Goal: Task Accomplishment & Management: Use online tool/utility

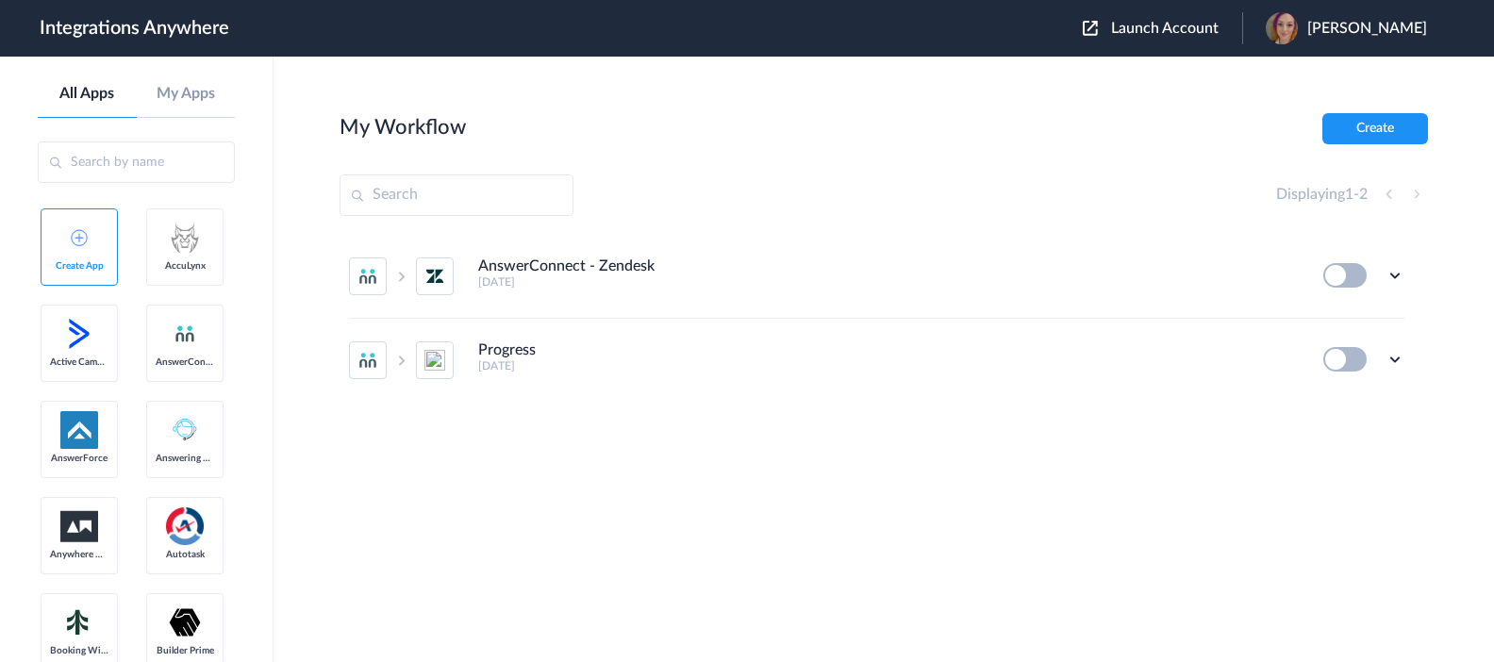
click at [447, 199] on input "text" at bounding box center [457, 194] width 234 height 41
click at [1184, 25] on span "Launch Account" at bounding box center [1165, 28] width 108 height 15
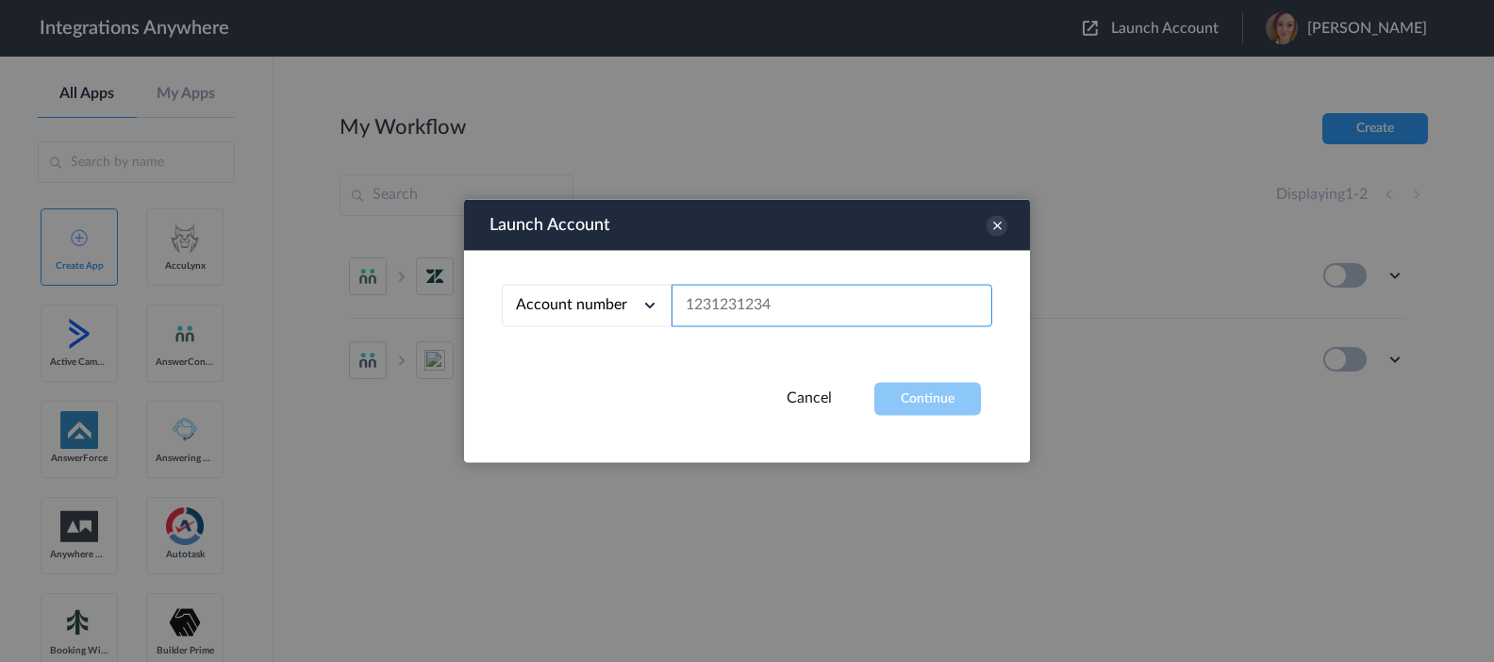
paste input "3467668151"
type input "3467668151"
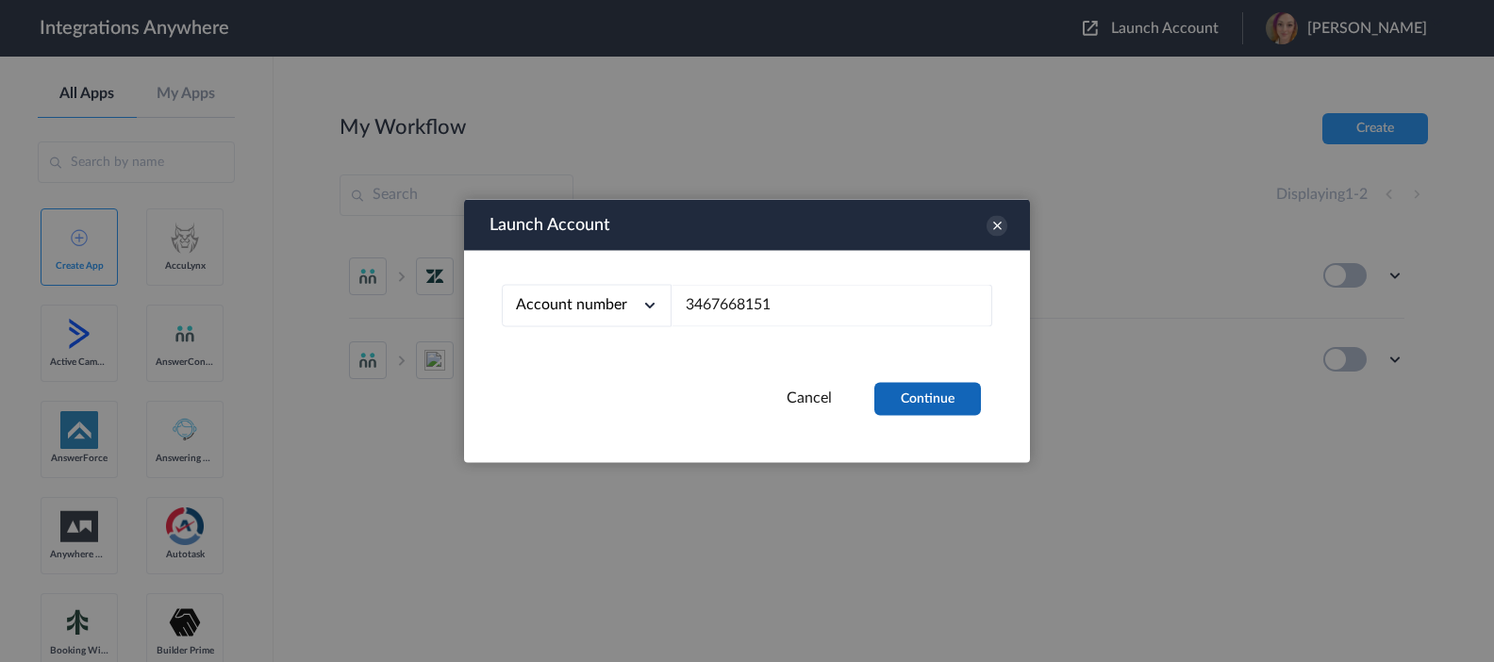
click at [945, 405] on button "Continue" at bounding box center [927, 399] width 107 height 33
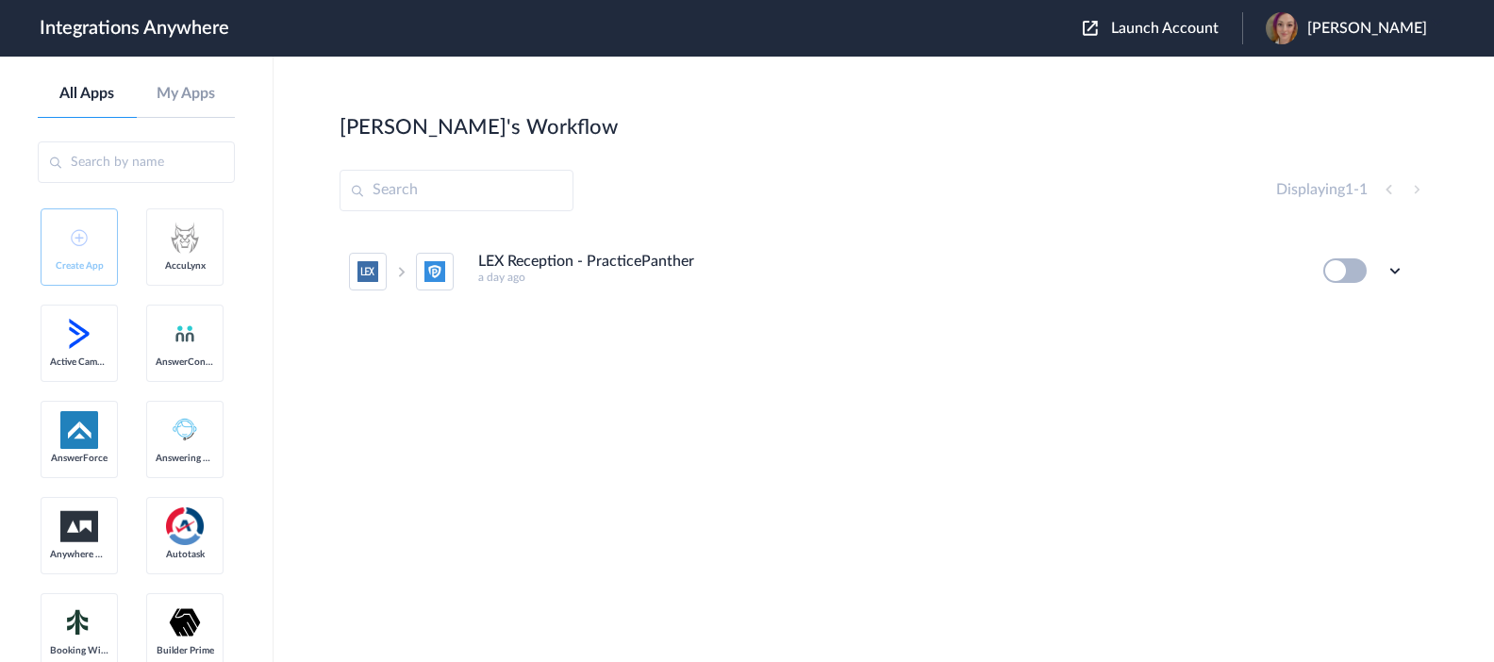
click at [569, 262] on h4 "LEX Reception - PracticePanther" at bounding box center [586, 262] width 216 height 18
click at [1397, 273] on icon at bounding box center [1394, 270] width 19 height 19
click at [1377, 350] on link "Task history" at bounding box center [1341, 348] width 91 height 13
drag, startPoint x: 1345, startPoint y: 264, endPoint x: 1358, endPoint y: 270, distance: 14.4
click at [1345, 265] on button at bounding box center [1344, 270] width 43 height 25
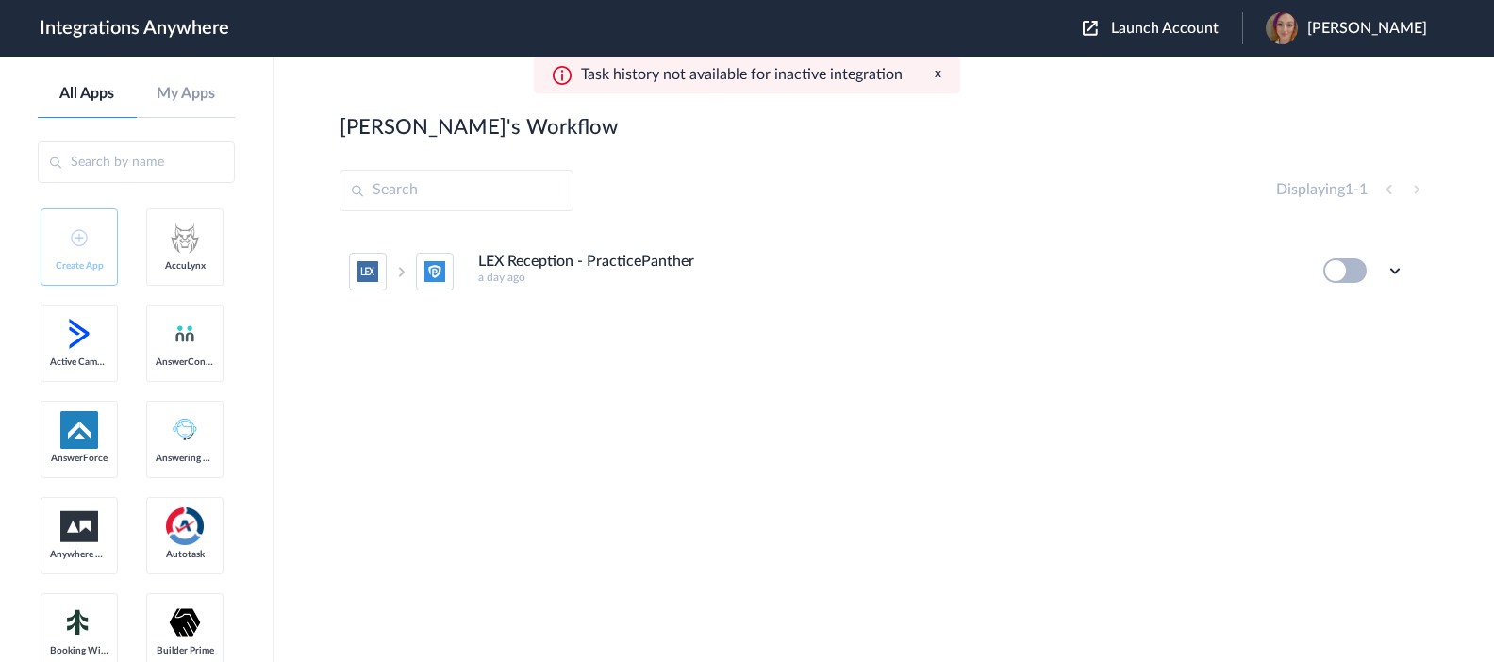
click at [1334, 273] on button at bounding box center [1344, 270] width 43 height 25
click at [1397, 271] on icon at bounding box center [1394, 270] width 19 height 19
click at [1362, 325] on li "Edit" at bounding box center [1343, 314] width 123 height 35
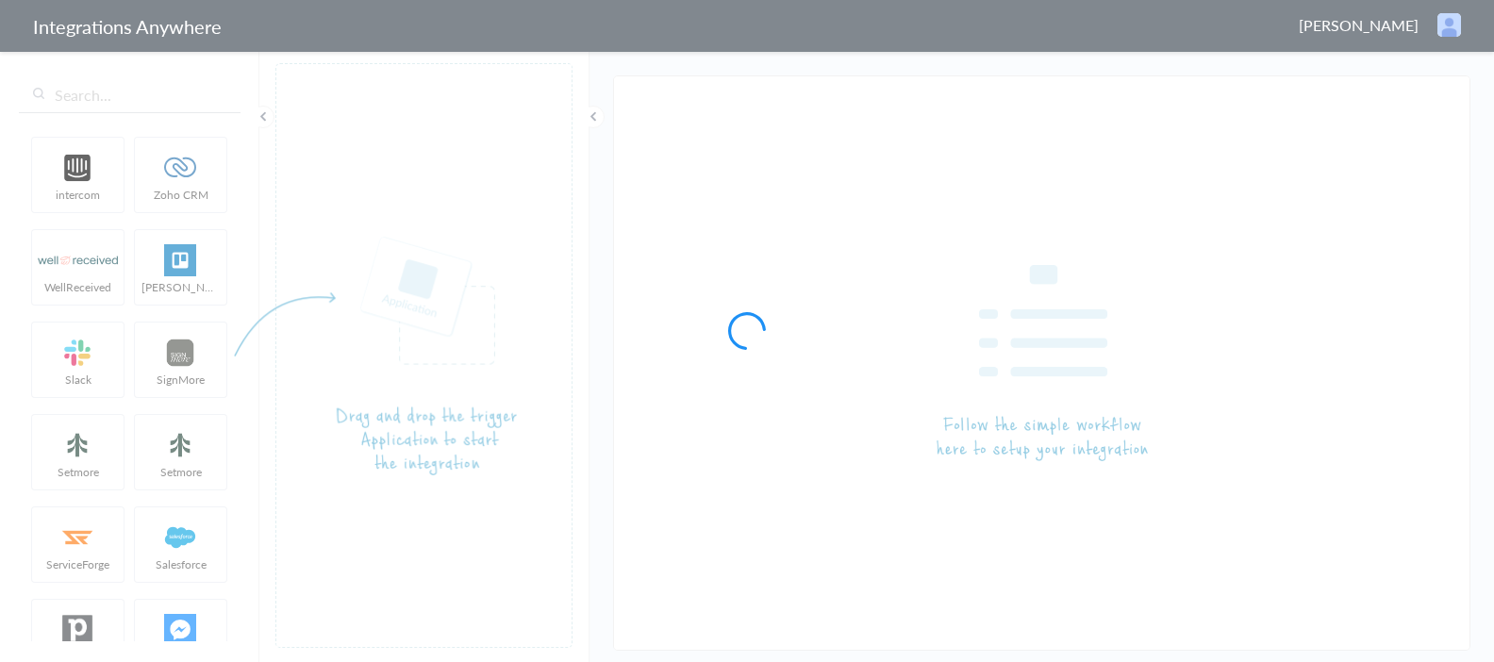
type input "LEX Reception - PracticePanther"
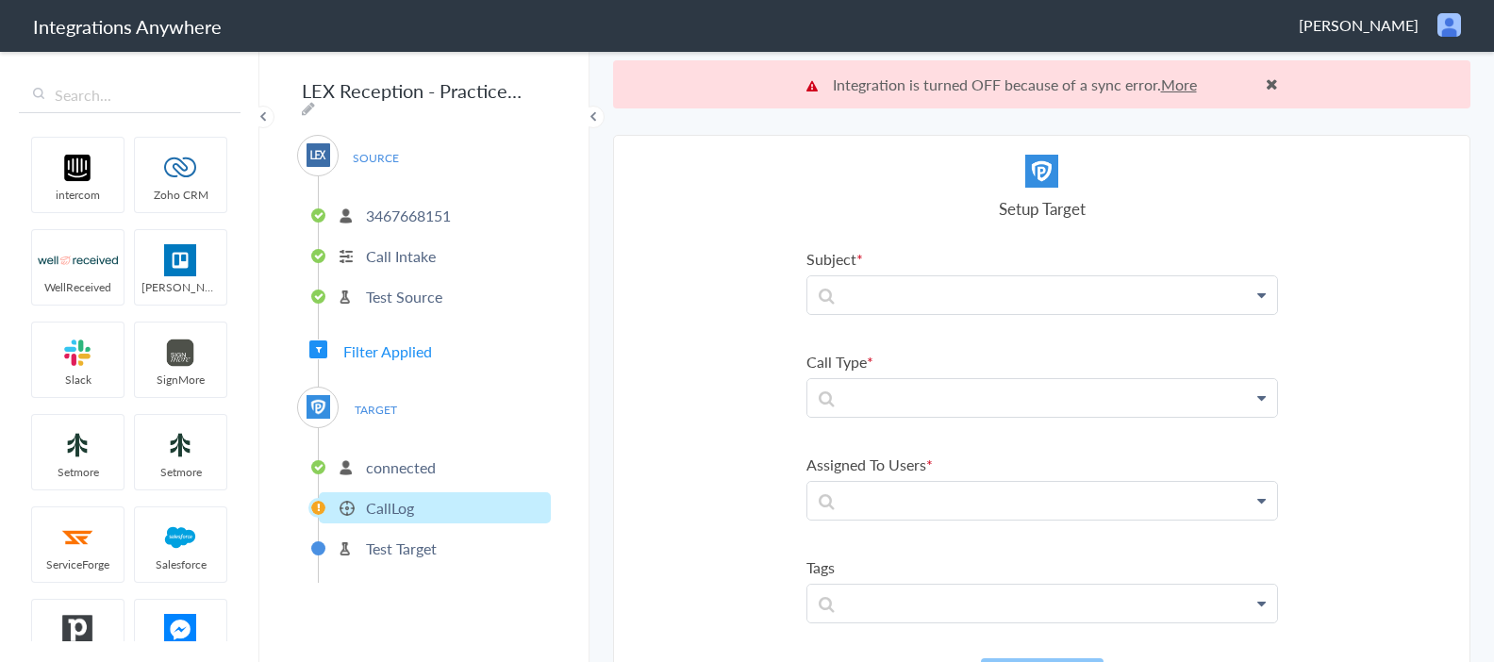
click at [1176, 81] on link "More" at bounding box center [1179, 85] width 36 height 22
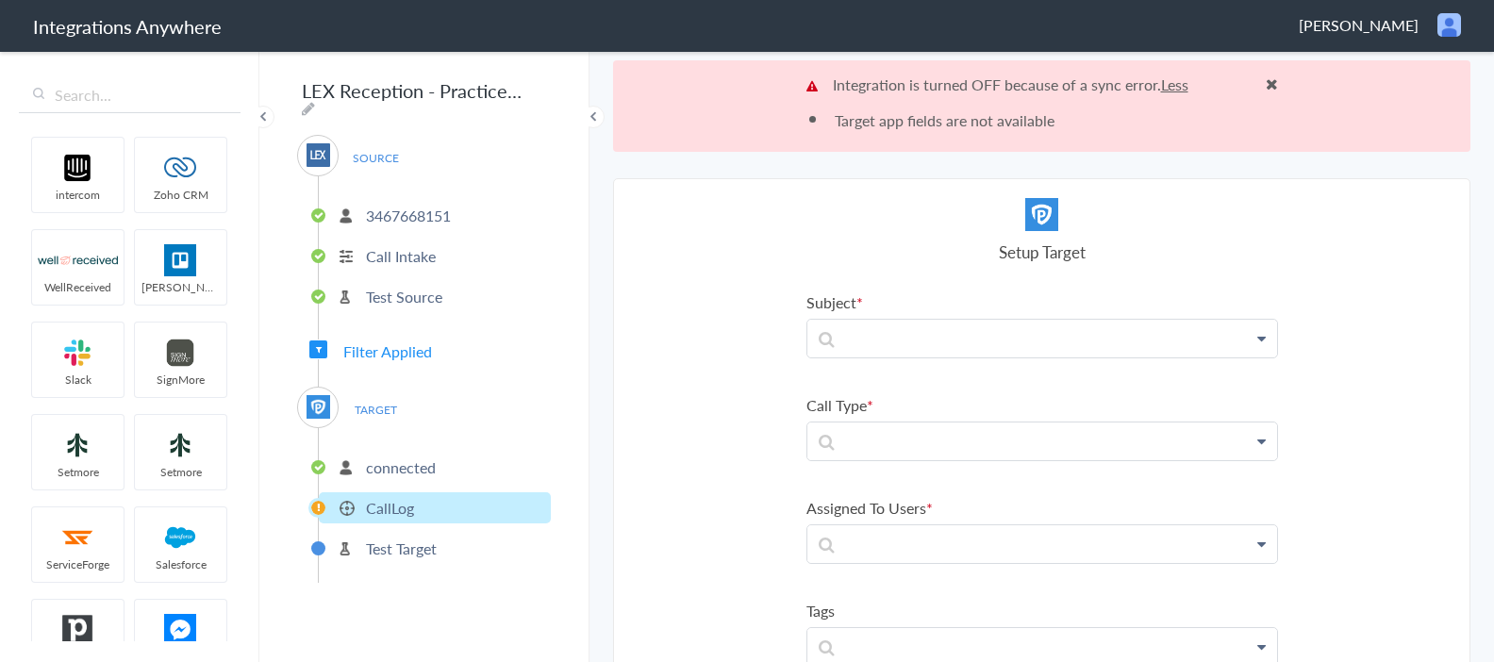
click at [420, 542] on p "Test Target" at bounding box center [401, 549] width 71 height 22
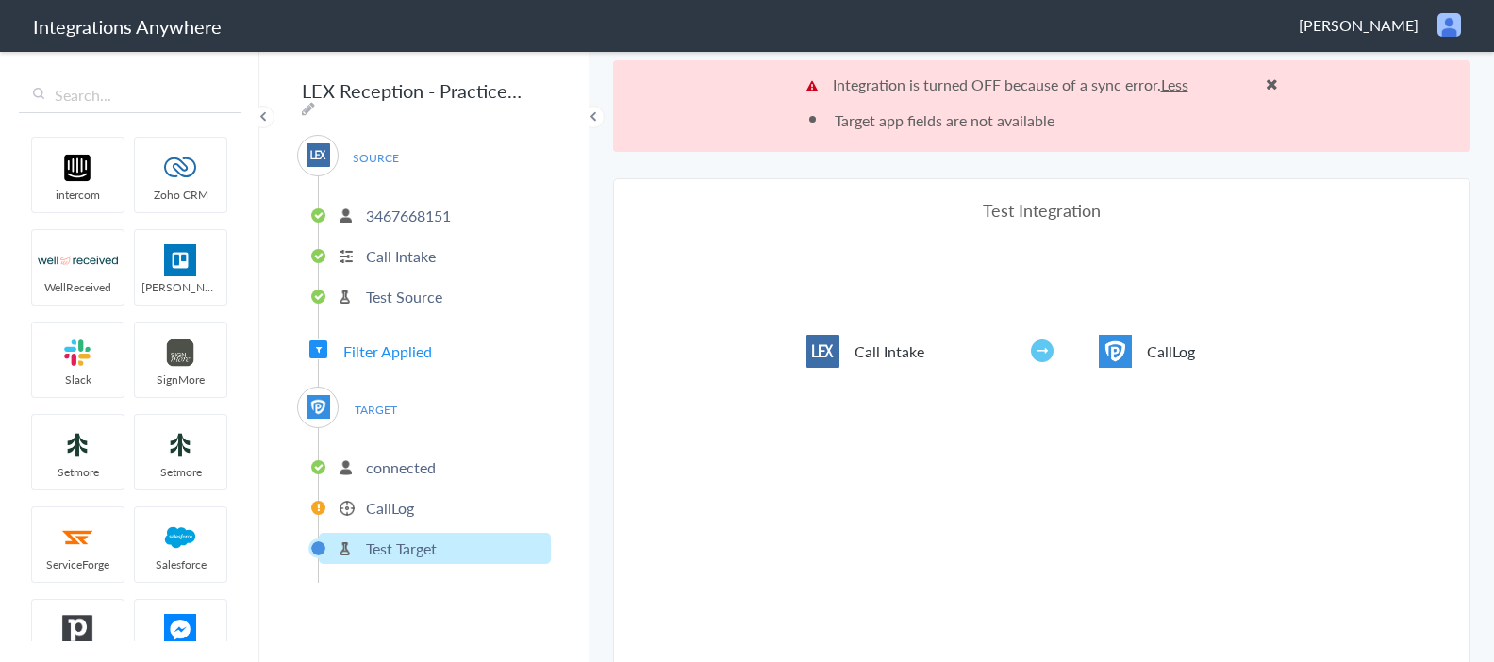
click at [960, 553] on div "Test Integration Call Intake CallLog View test data Your Integration has been s…" at bounding box center [1042, 466] width 472 height 536
click at [509, 541] on li "Test Target" at bounding box center [435, 548] width 232 height 31
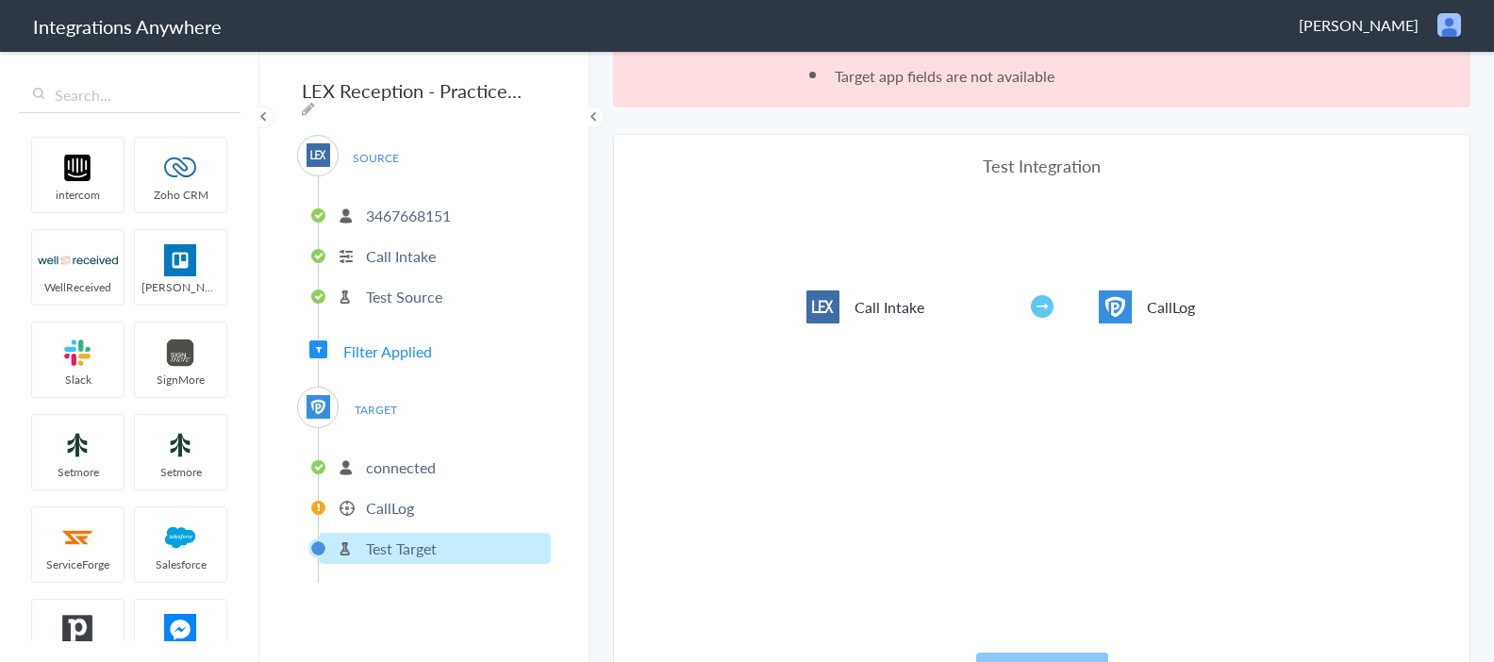
scroll to position [91, 0]
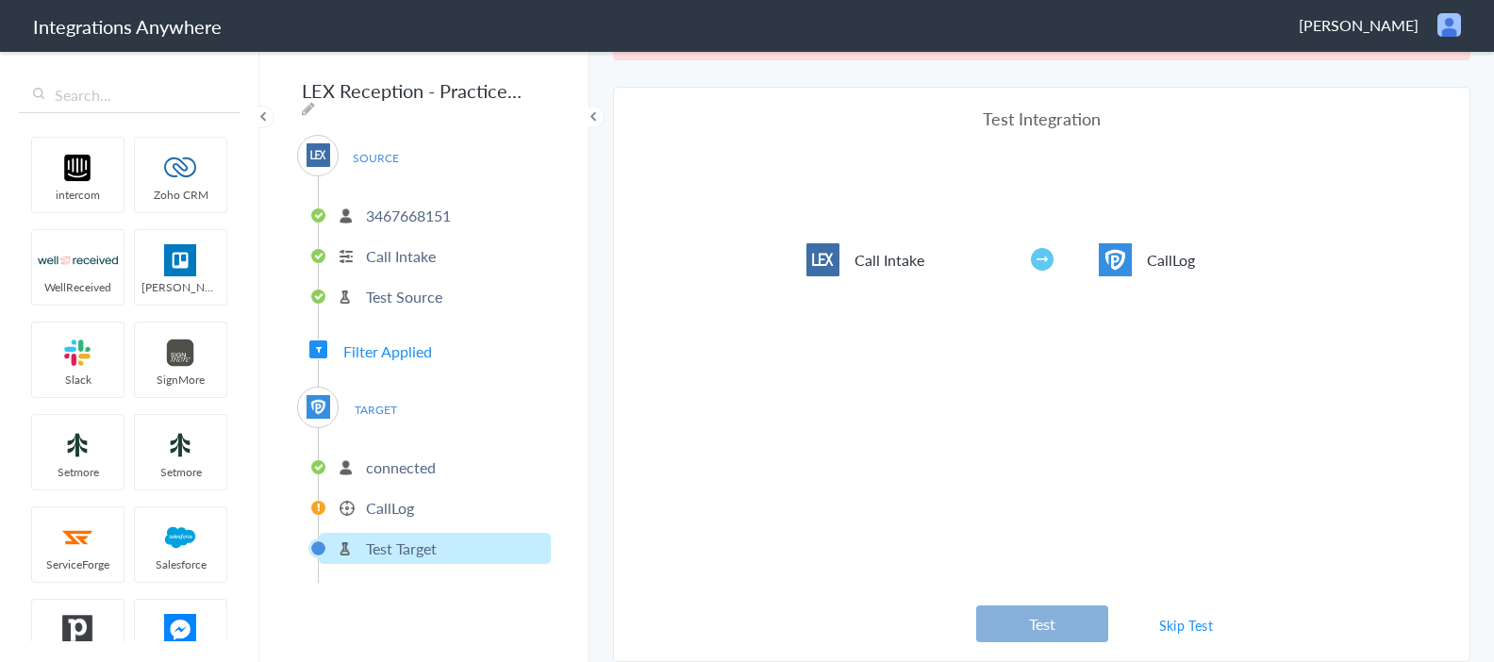
click at [1058, 625] on button "Test" at bounding box center [1042, 623] width 132 height 37
click at [418, 498] on li "CallLog" at bounding box center [435, 507] width 232 height 31
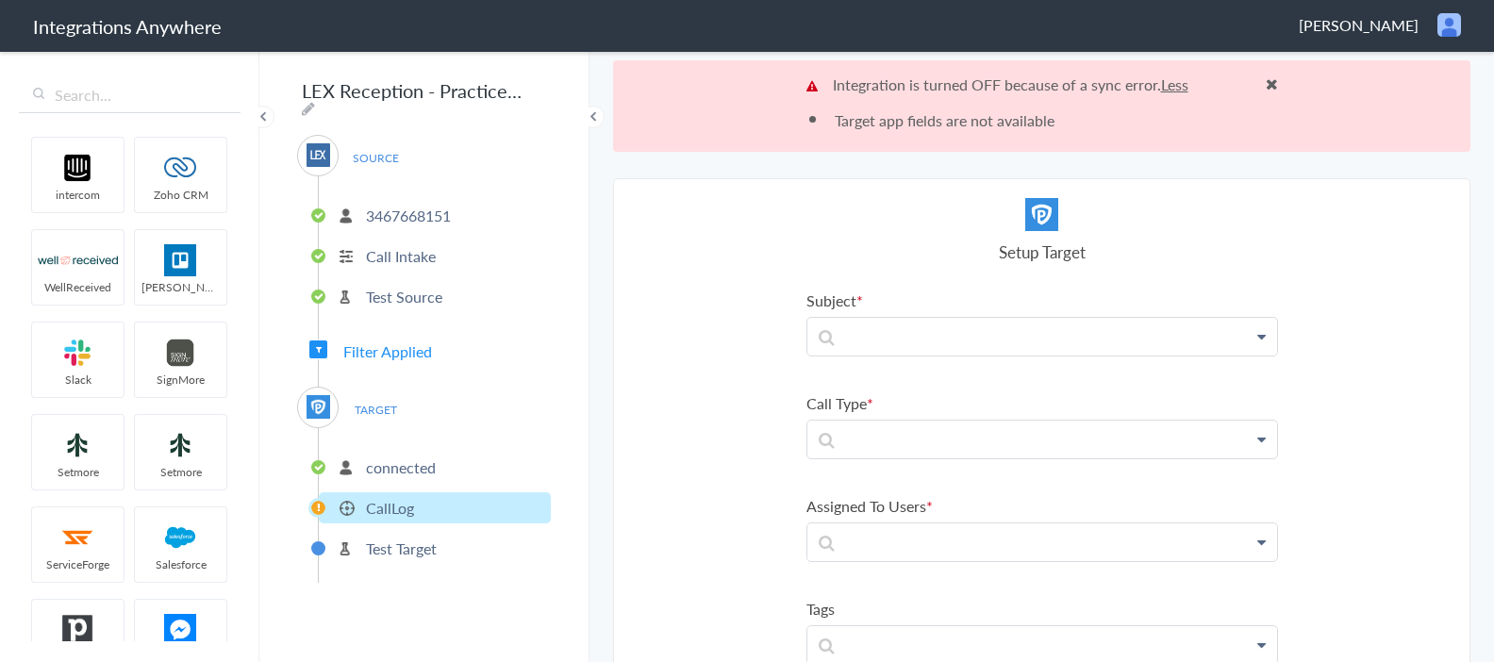
scroll to position [0, 0]
click at [953, 341] on p at bounding box center [1042, 338] width 470 height 37
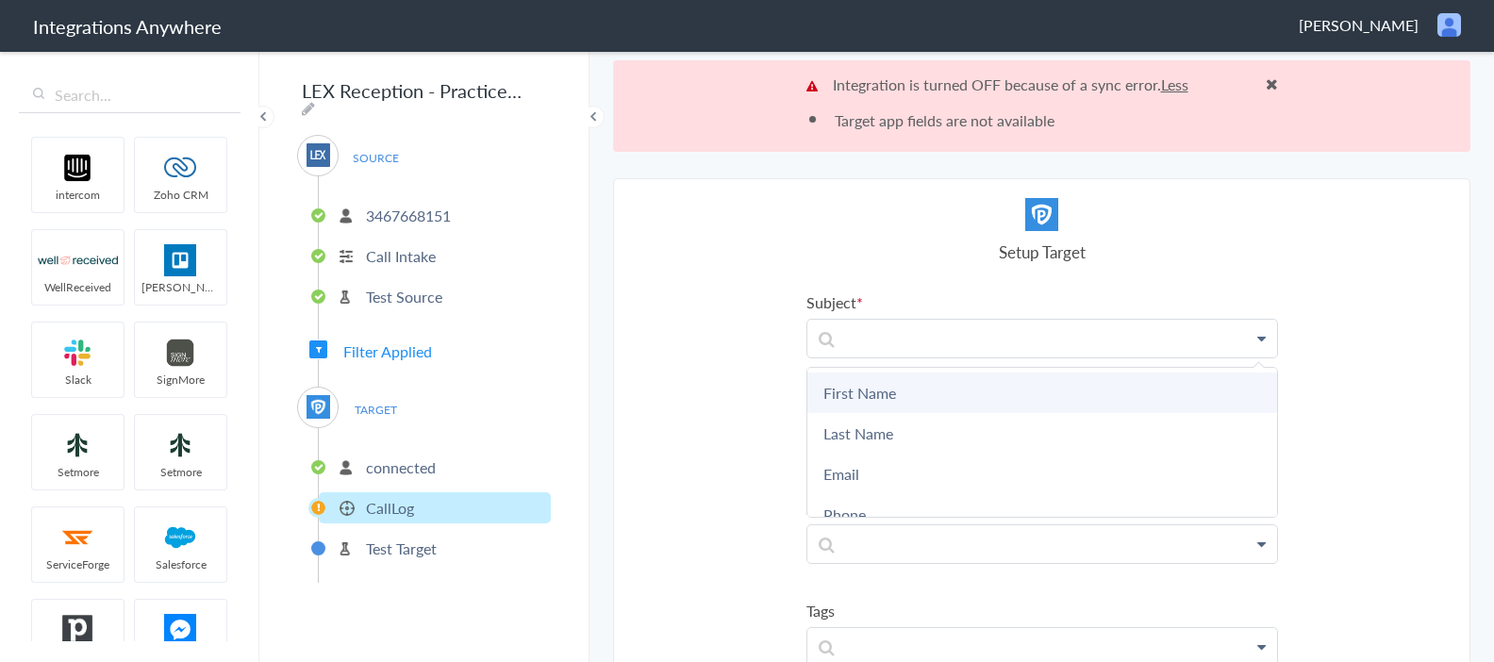
click at [918, 387] on link "First Name" at bounding box center [1042, 393] width 470 height 41
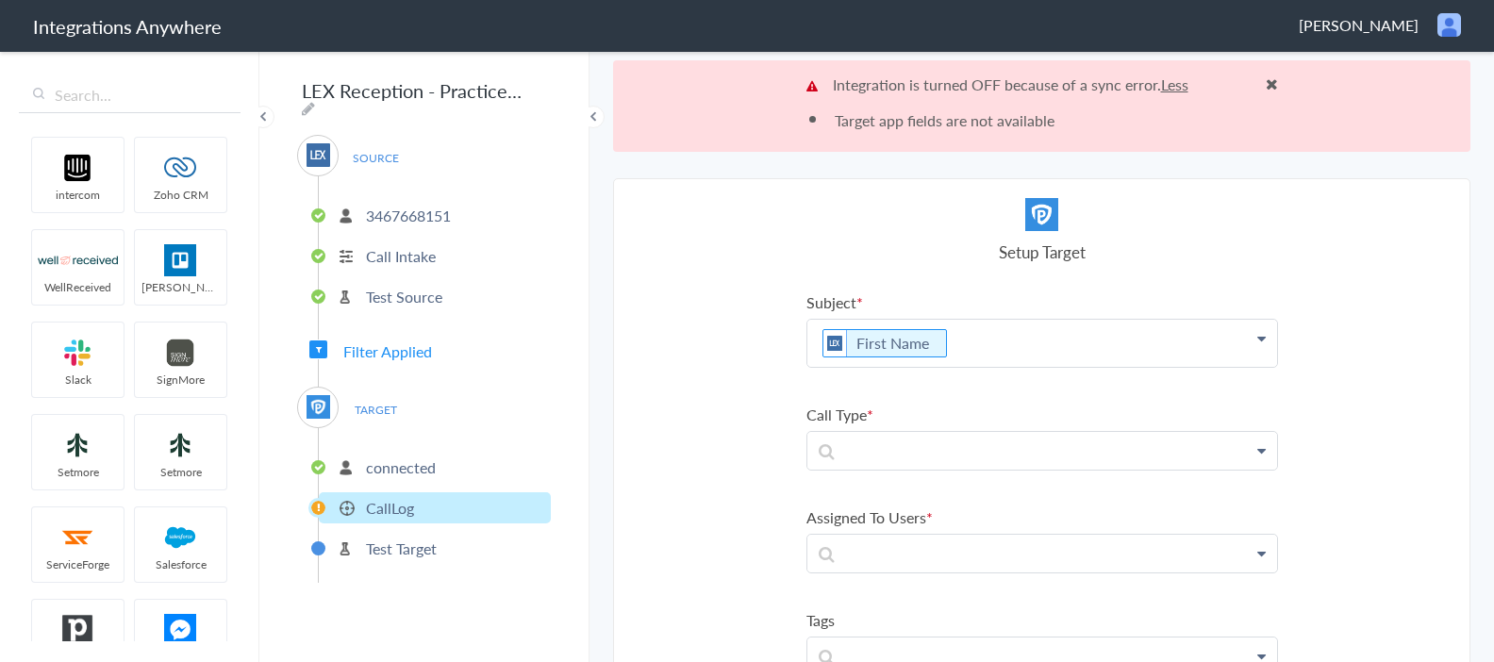
click at [994, 344] on p "First Name" at bounding box center [1042, 343] width 470 height 47
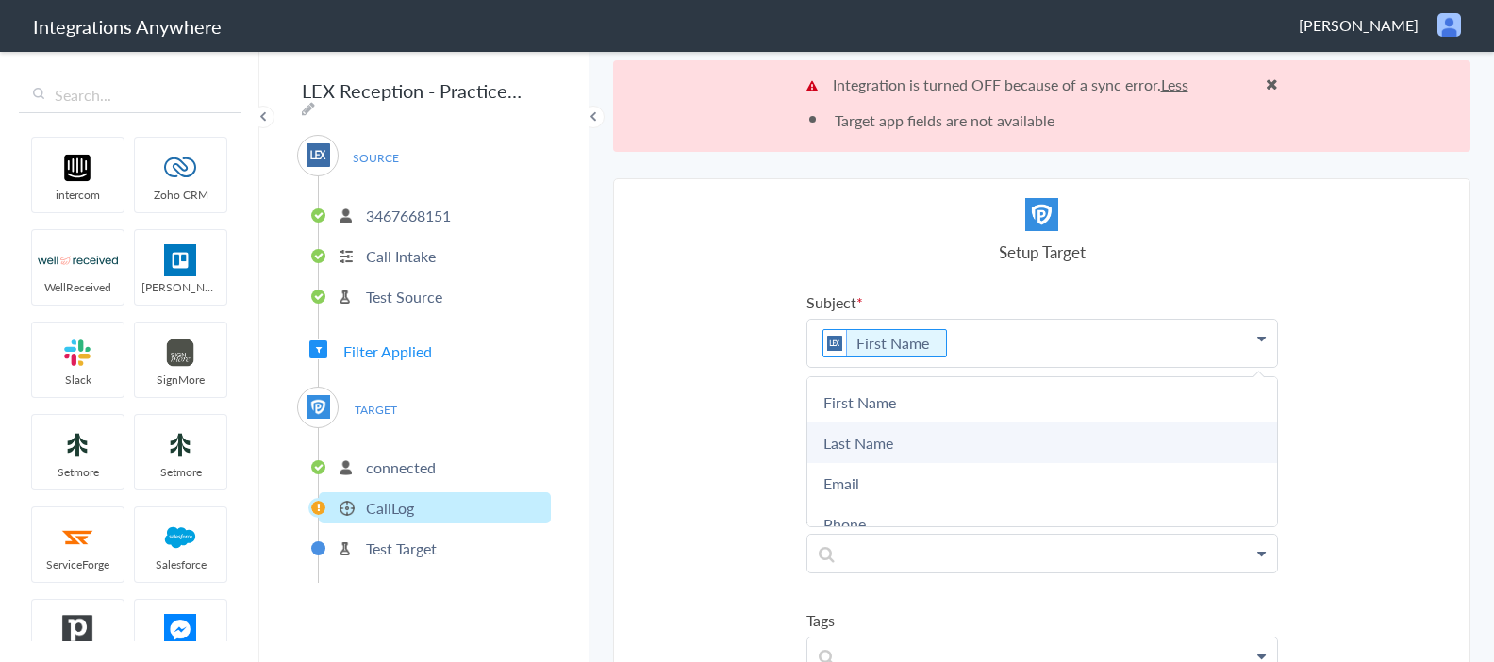
click at [920, 438] on link "Last Name" at bounding box center [1042, 443] width 470 height 41
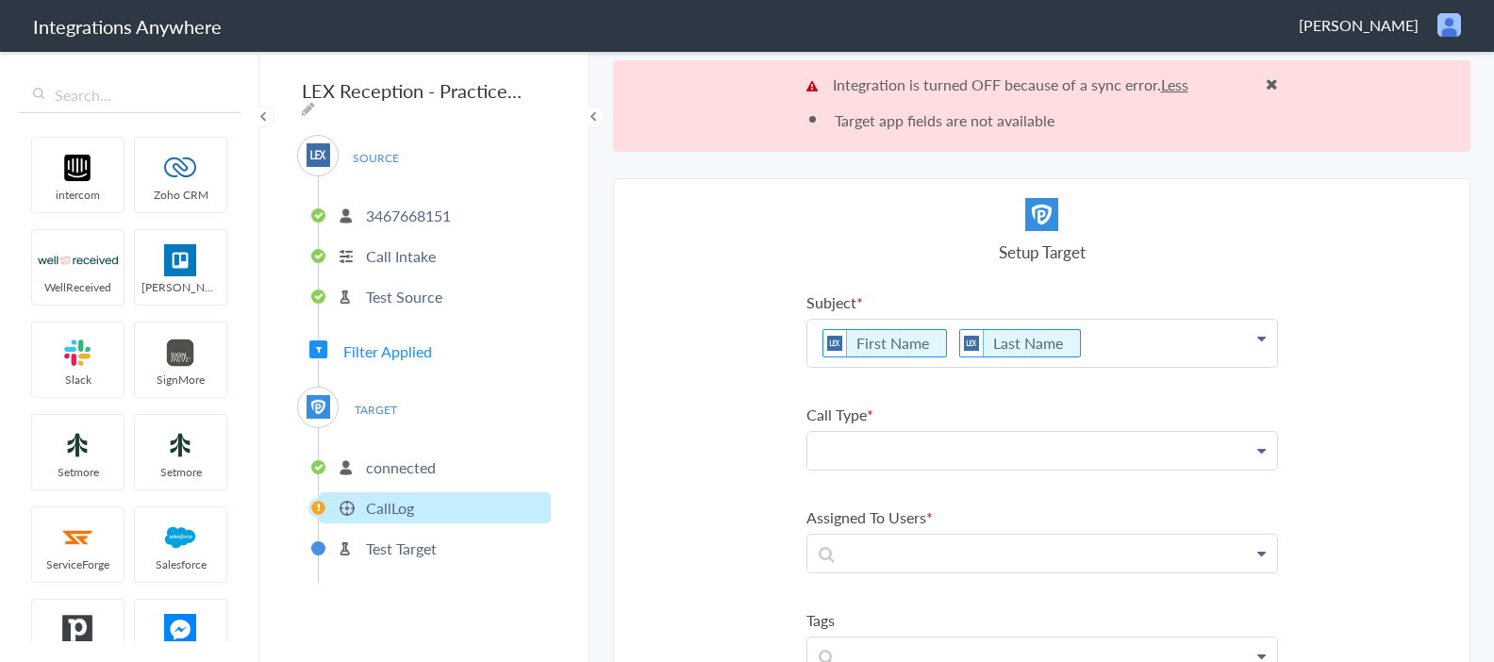
click at [944, 459] on p at bounding box center [1042, 450] width 470 height 37
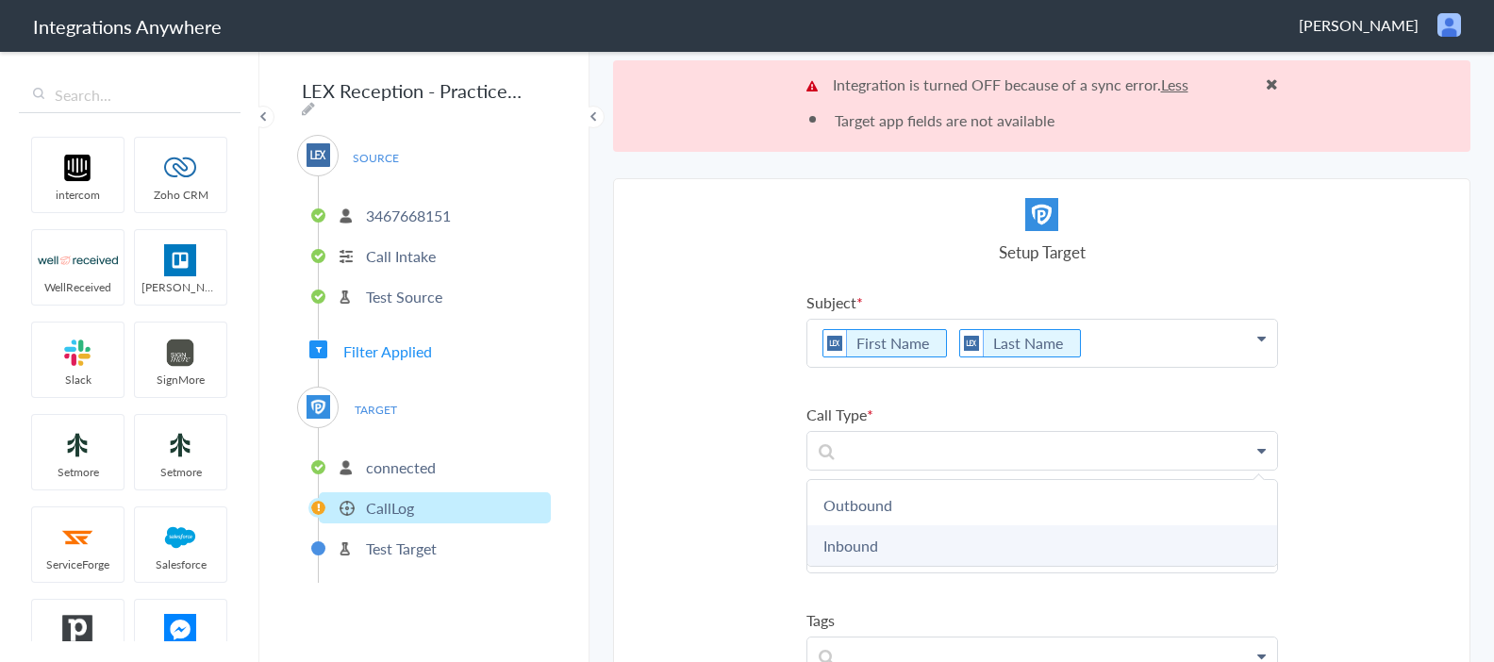
click at [937, 549] on link "Inbound" at bounding box center [1042, 545] width 470 height 41
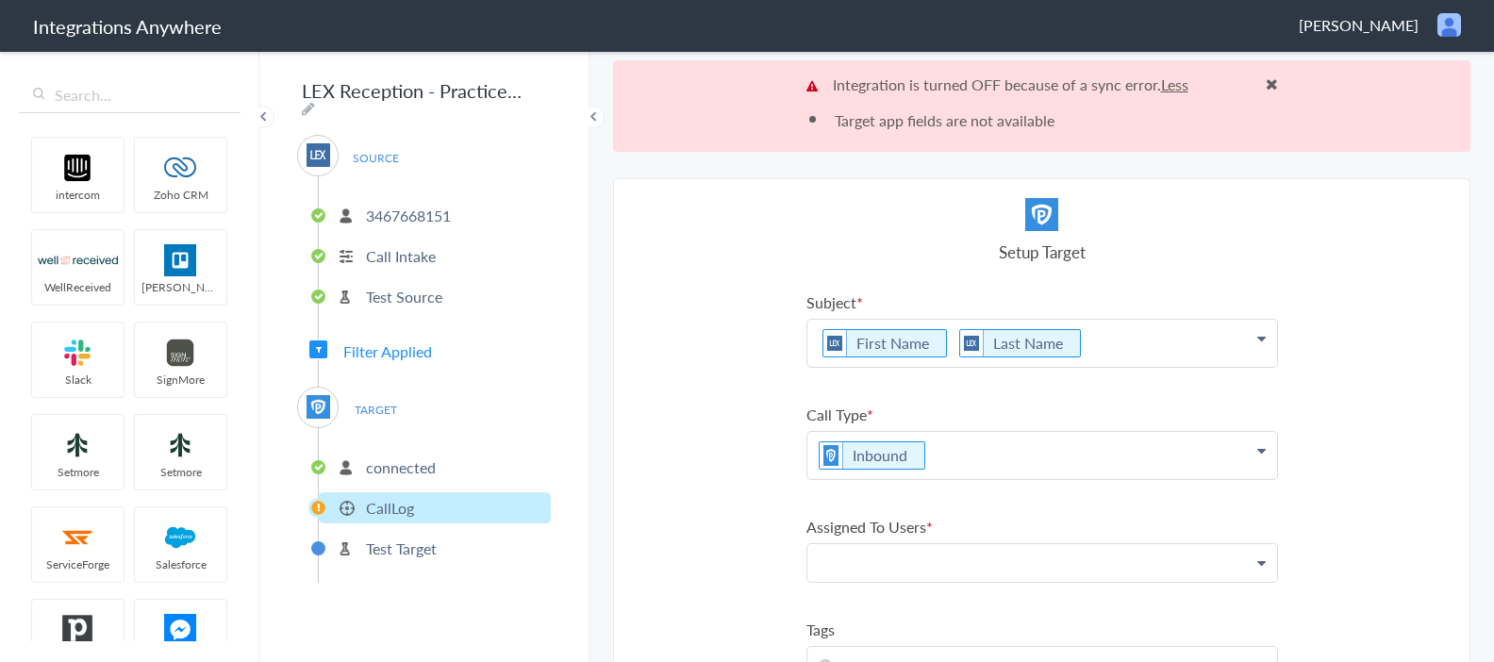
click at [955, 558] on p at bounding box center [1042, 562] width 470 height 37
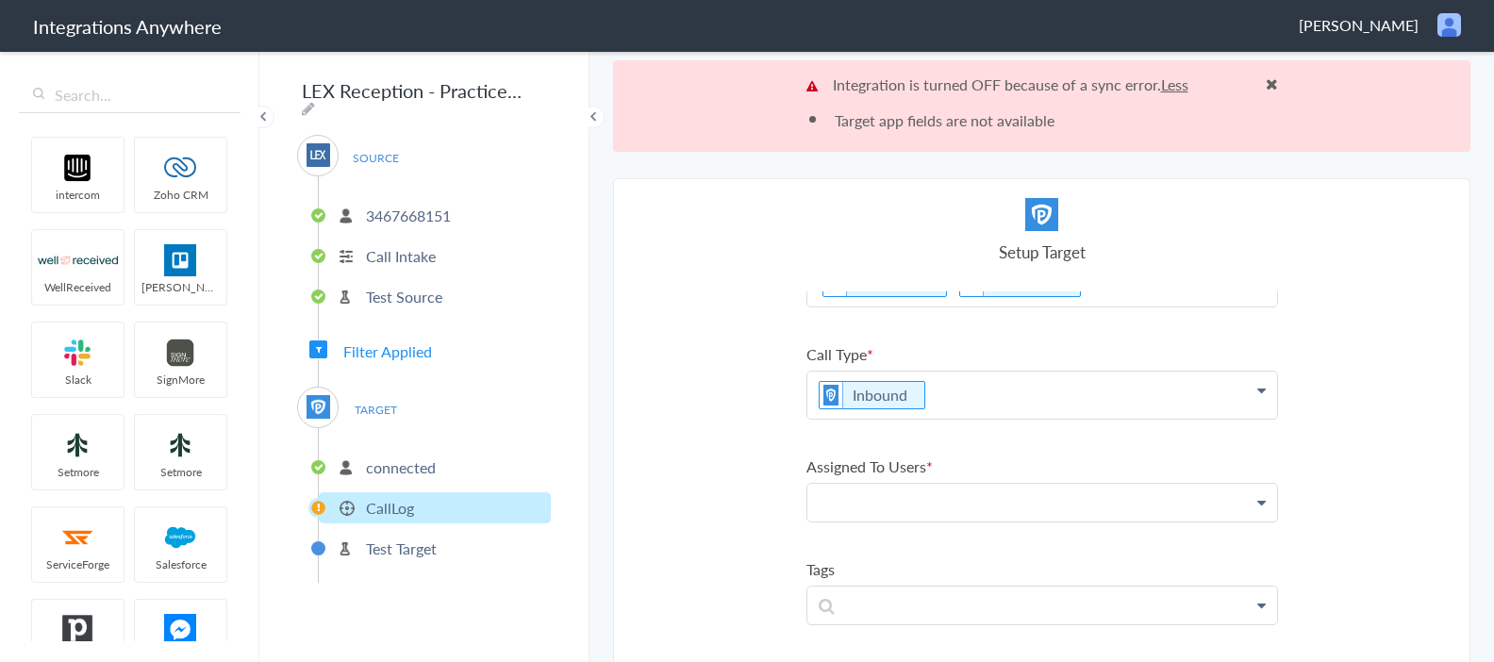
scroll to position [69, 0]
click at [1264, 491] on icon at bounding box center [1261, 494] width 8 height 15
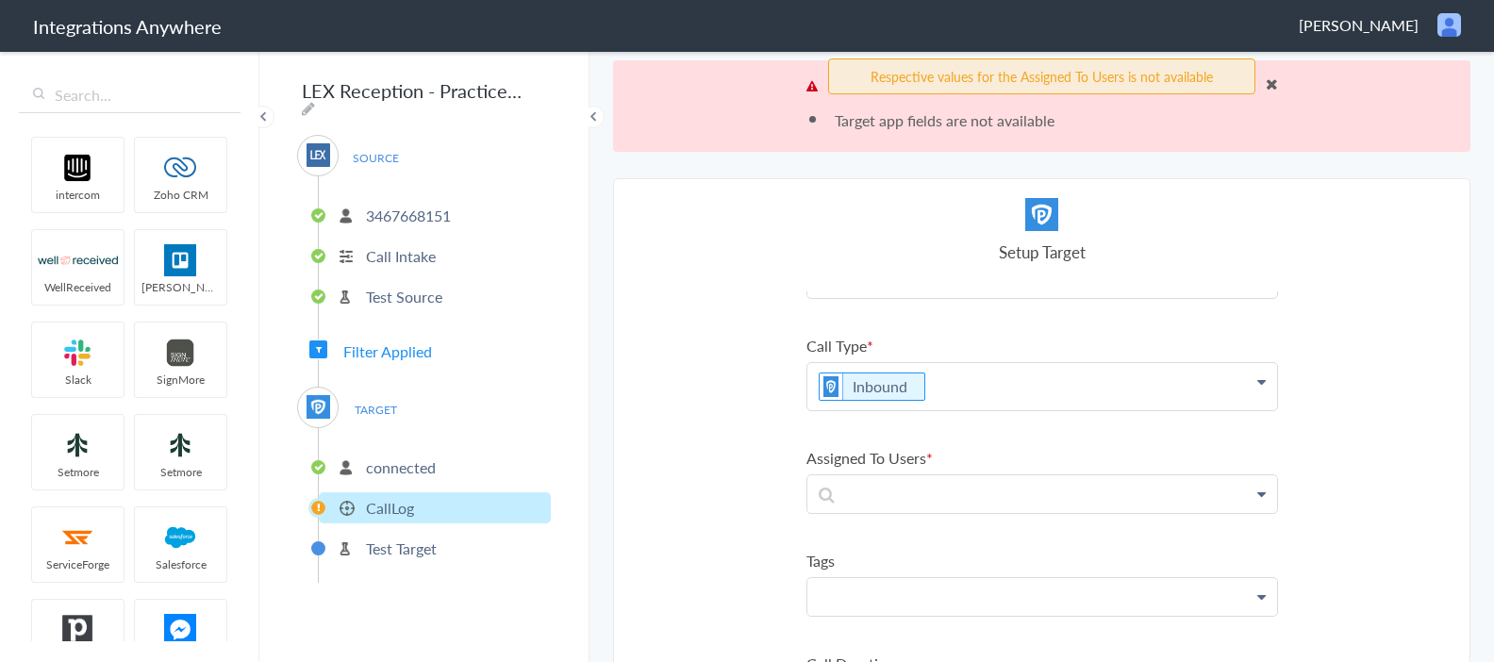
click at [907, 595] on p at bounding box center [1042, 596] width 470 height 37
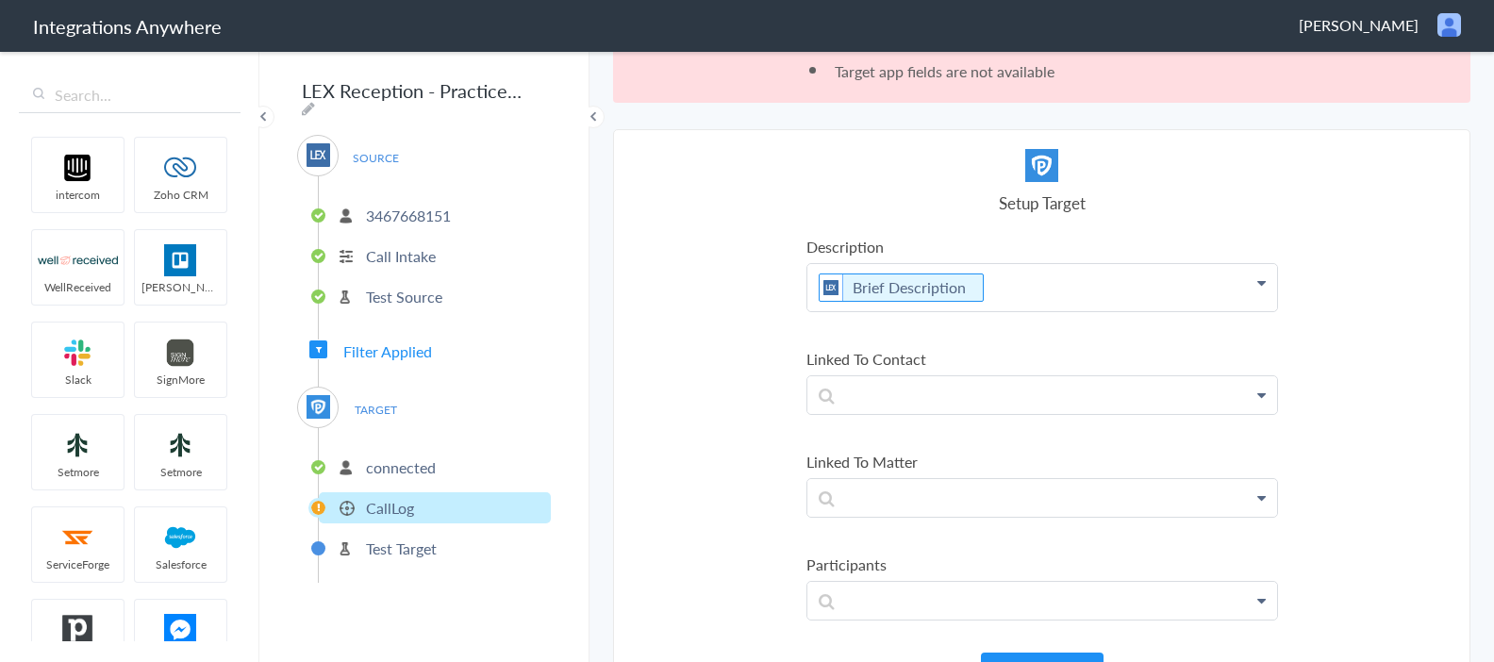
scroll to position [91, 0]
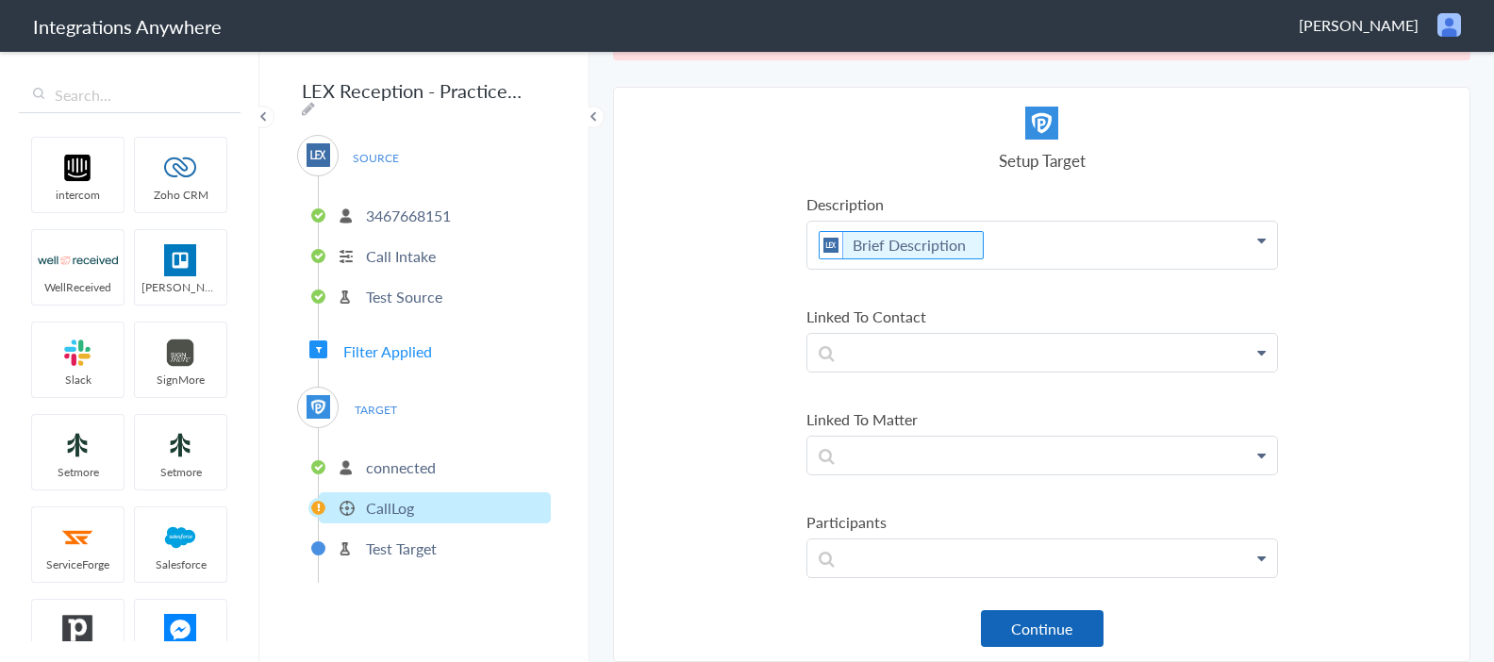
click at [1034, 621] on button "Continue" at bounding box center [1042, 628] width 123 height 37
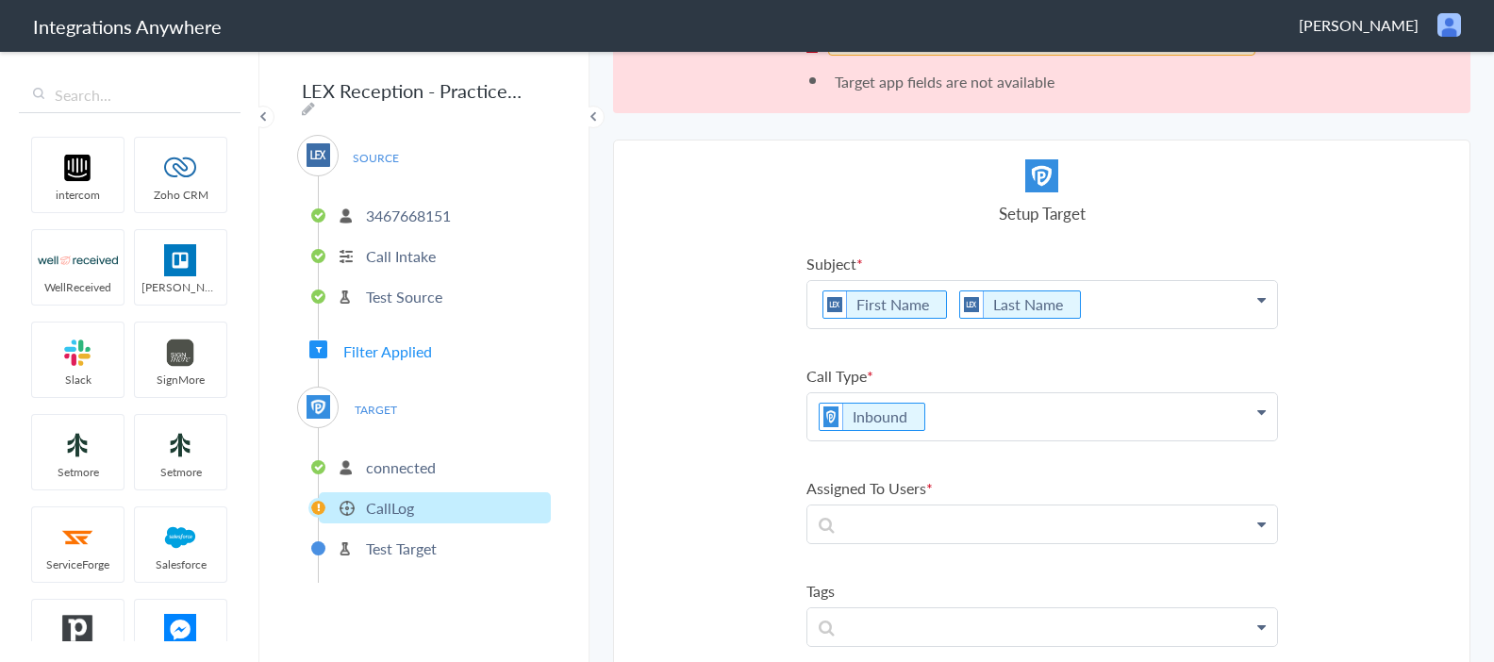
scroll to position [0, 0]
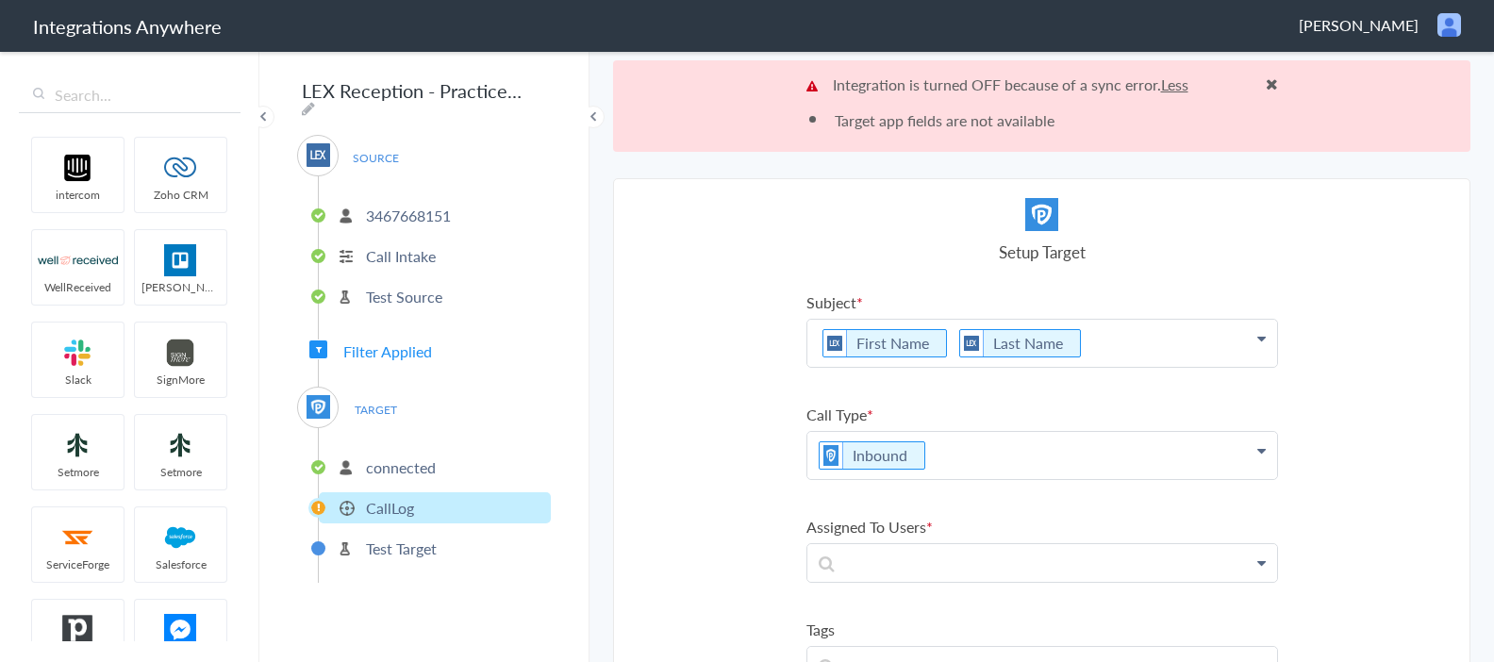
click at [1279, 82] on div "Integration is turned OFF because of a sync error. Less Target app fields are n…" at bounding box center [1041, 105] width 857 height 91
click at [1268, 82] on span at bounding box center [1272, 83] width 12 height 15
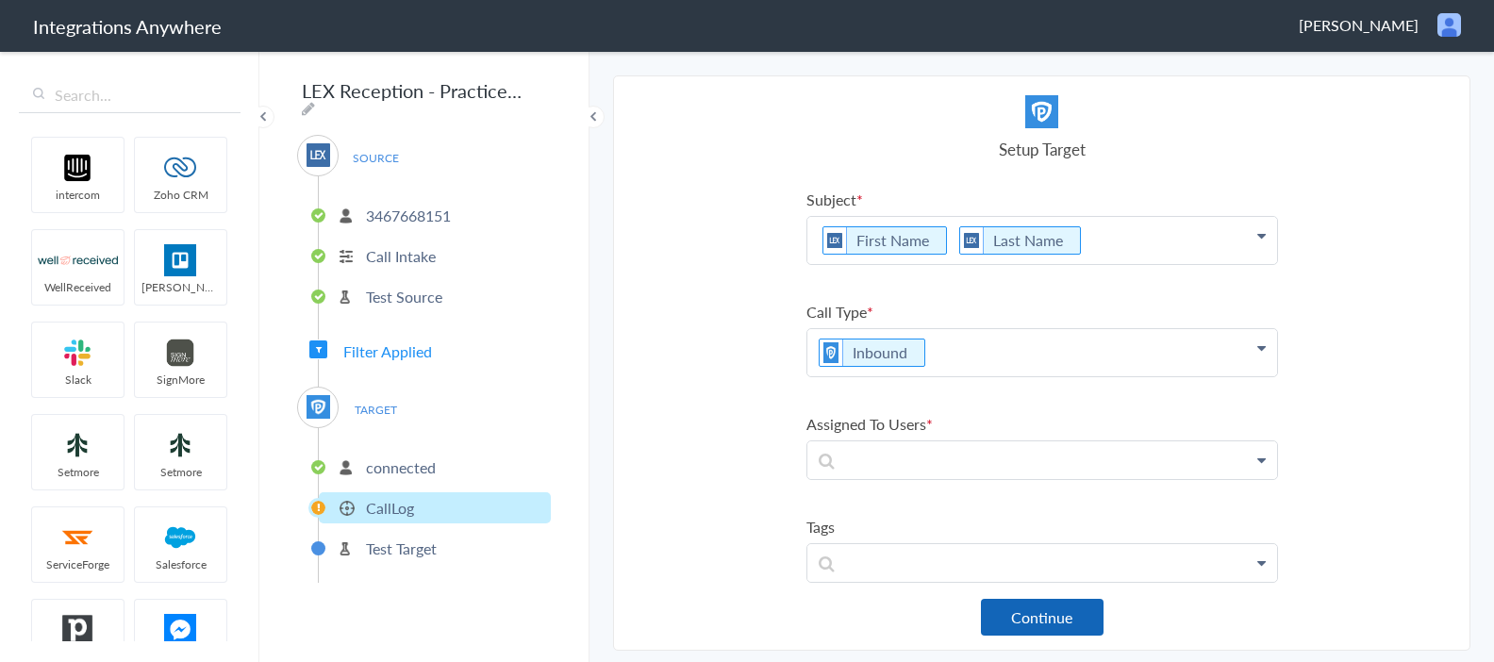
click at [1079, 620] on button "Continue" at bounding box center [1042, 617] width 123 height 37
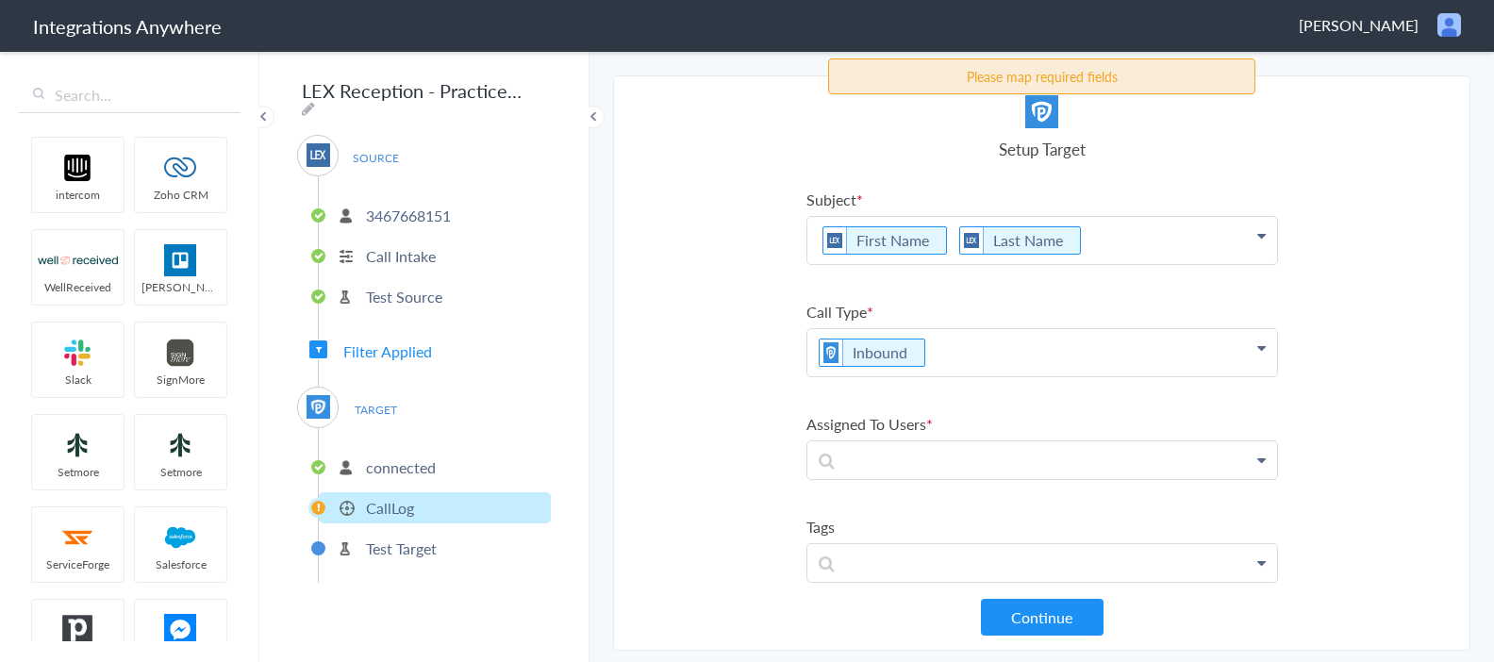
click at [423, 251] on p "Call Intake" at bounding box center [401, 256] width 70 height 22
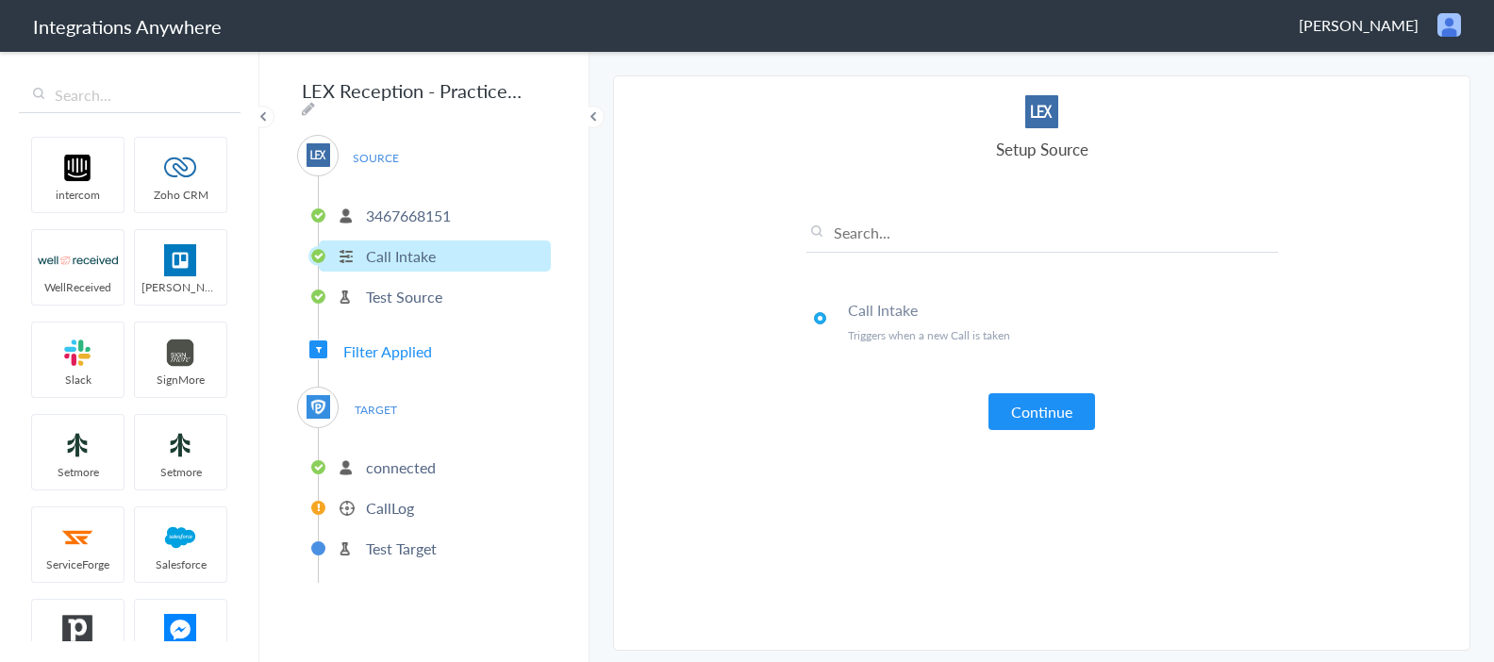
click at [440, 211] on p "3467668151" at bounding box center [408, 216] width 85 height 22
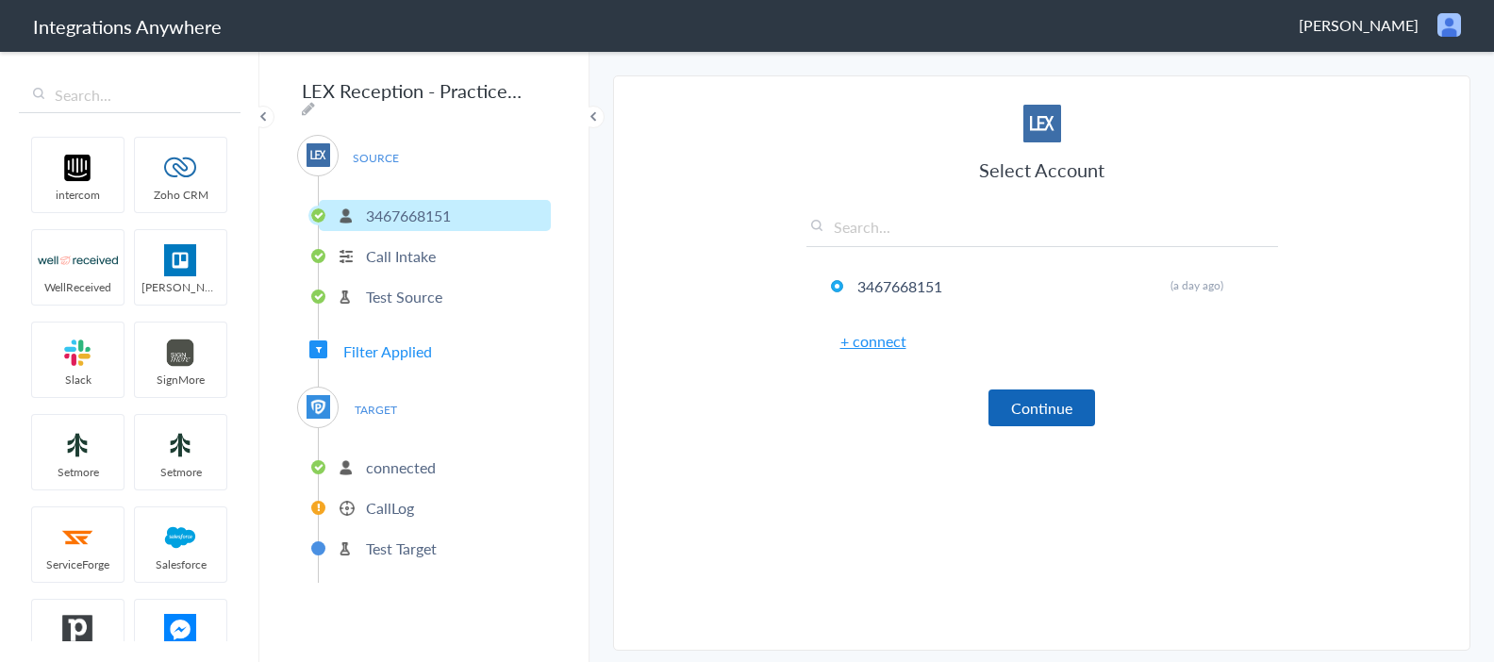
click at [1029, 415] on button "Continue" at bounding box center [1041, 408] width 107 height 37
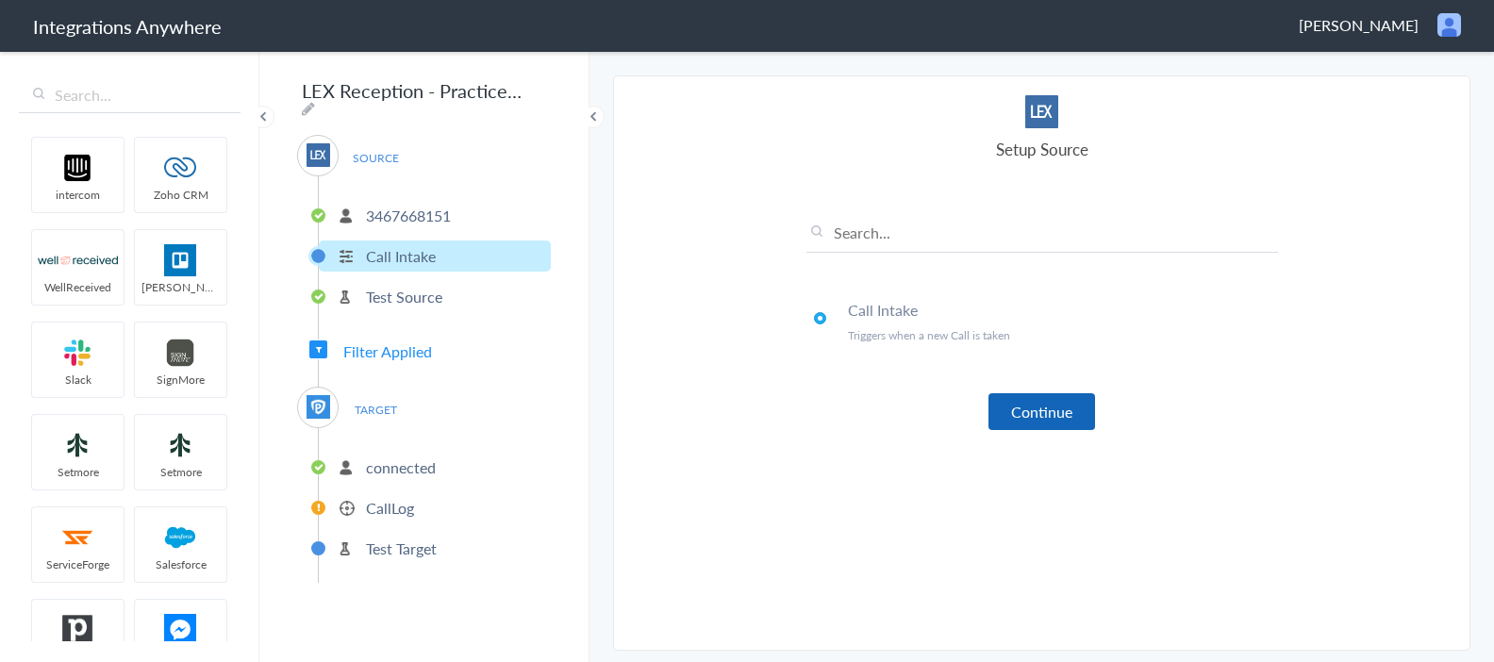
click at [1029, 412] on button "Continue" at bounding box center [1041, 411] width 107 height 37
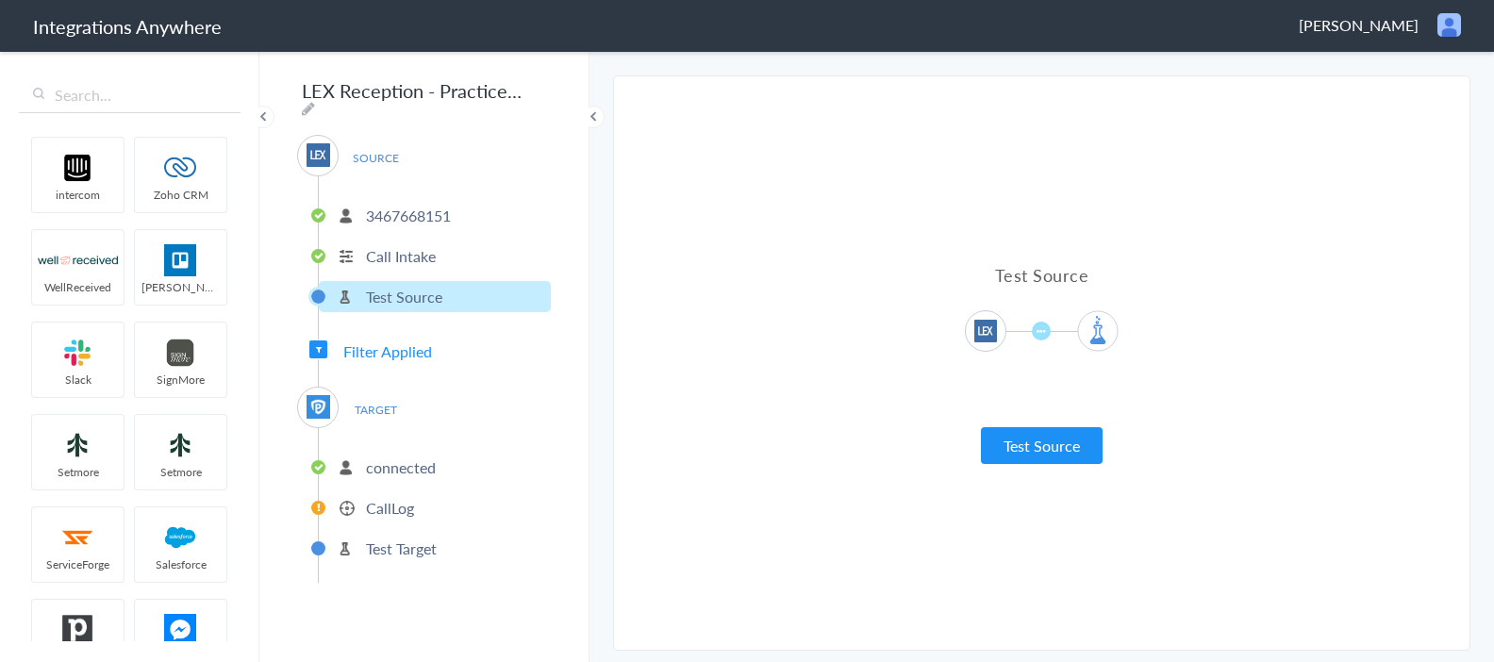
click at [411, 343] on span "Filter Applied" at bounding box center [387, 351] width 89 height 22
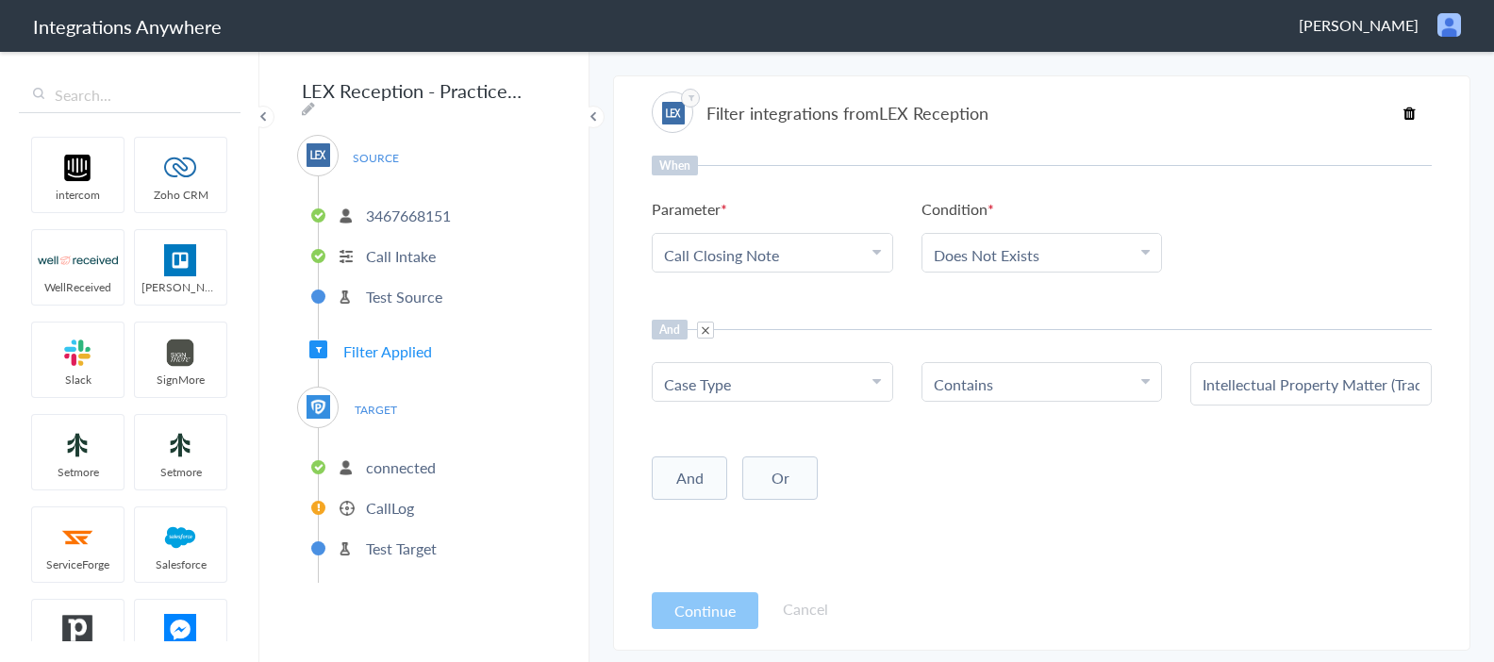
click at [1289, 390] on input "Intellectual Property Matter (Trademark/Patent/Copyright/Contracts/Violations)" at bounding box center [1310, 384] width 217 height 22
click at [387, 507] on p "CallLog" at bounding box center [390, 508] width 48 height 22
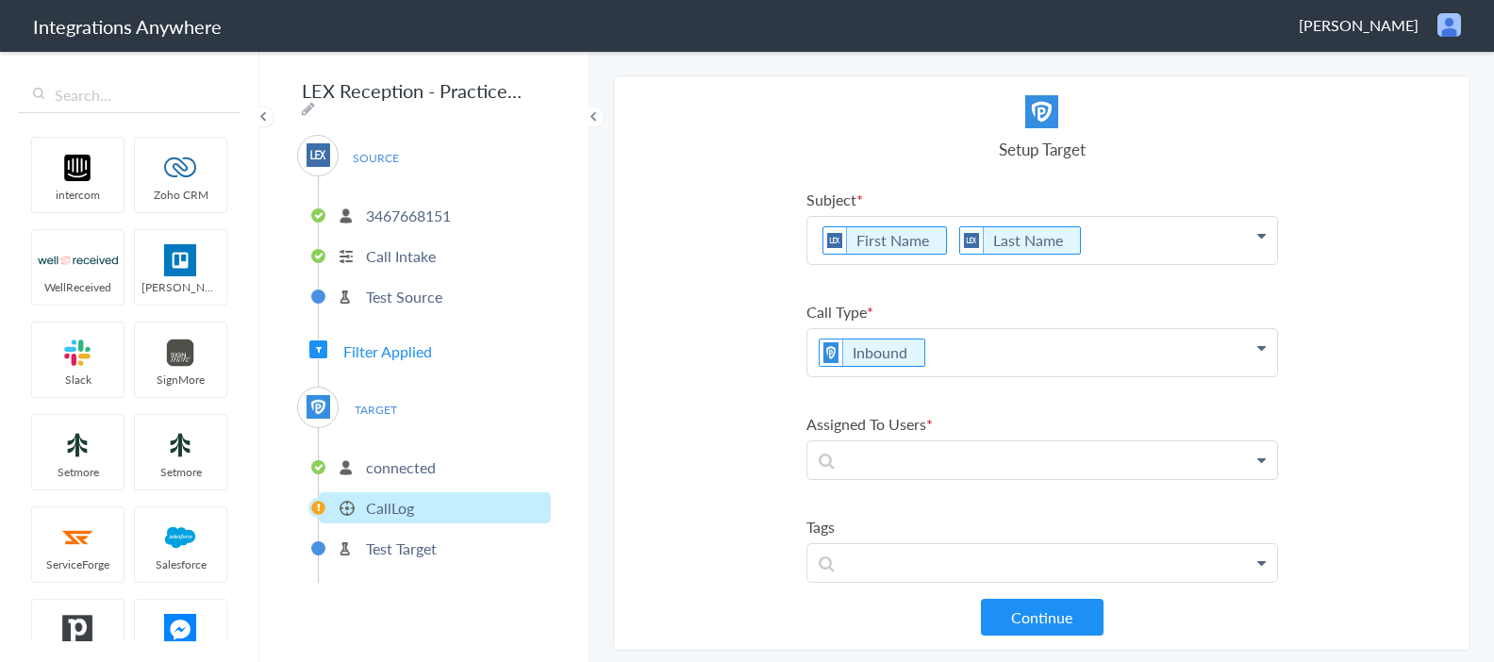
click at [1017, 356] on p "Inbound" at bounding box center [1042, 352] width 470 height 47
click at [728, 443] on section "Select Account 3467668151 Rename Delete (a day ago) + connect Continue Setup So…" at bounding box center [1041, 362] width 857 height 575
click at [1257, 237] on icon at bounding box center [1261, 235] width 8 height 15
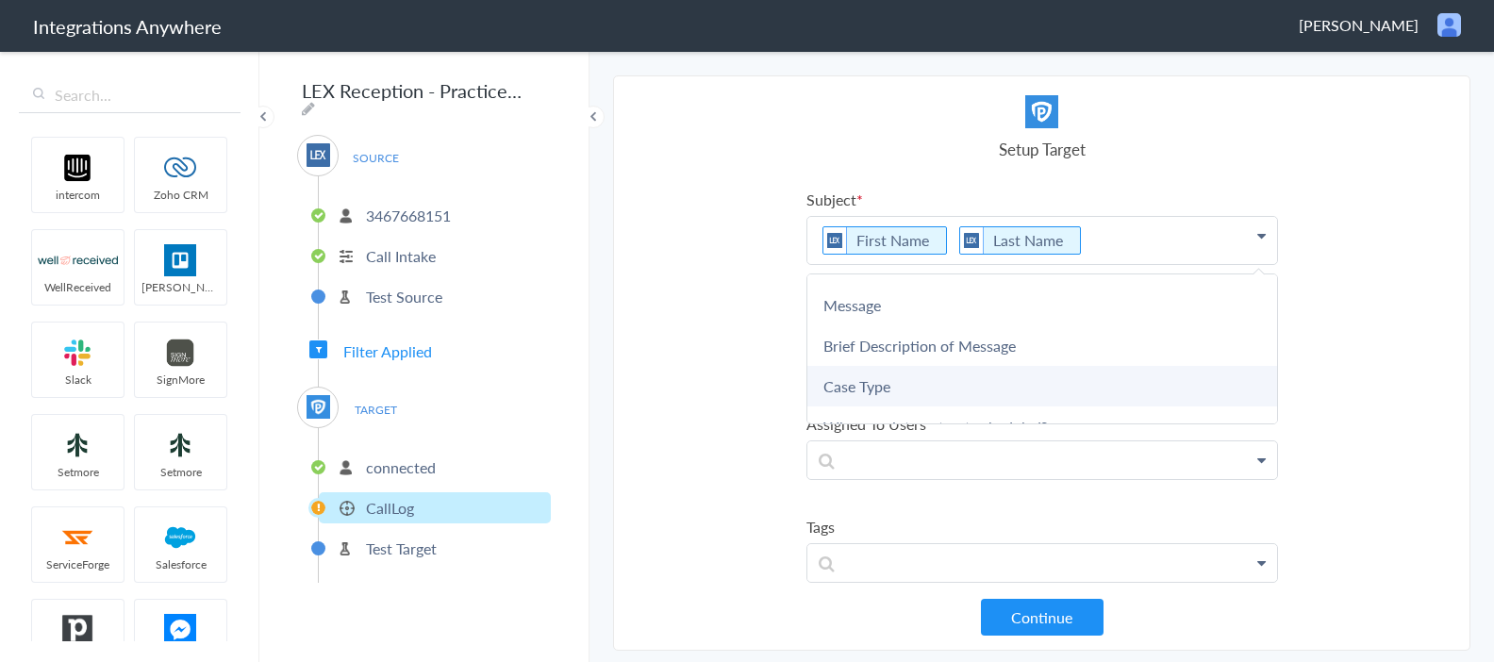
scroll to position [234, 0]
click at [953, 385] on link "Case Type" at bounding box center [1042, 390] width 470 height 41
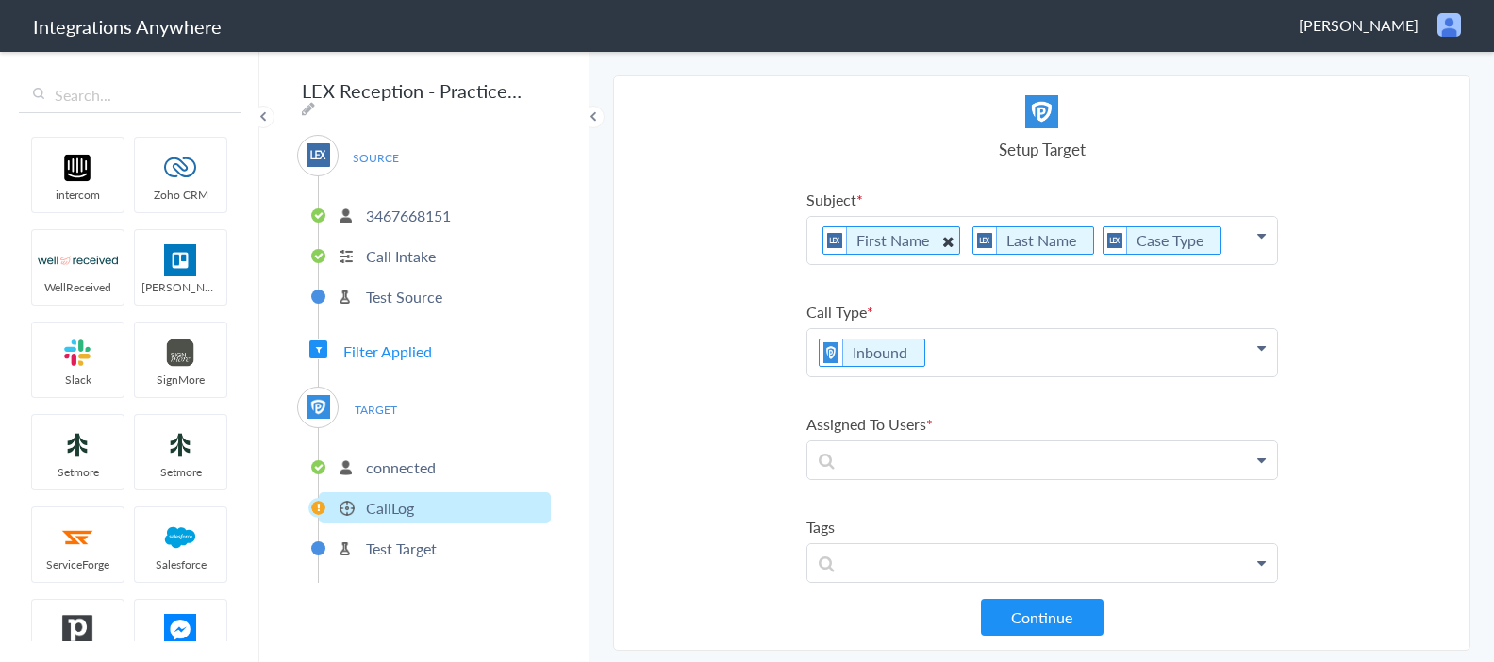
click at [942, 236] on icon at bounding box center [947, 241] width 21 height 24
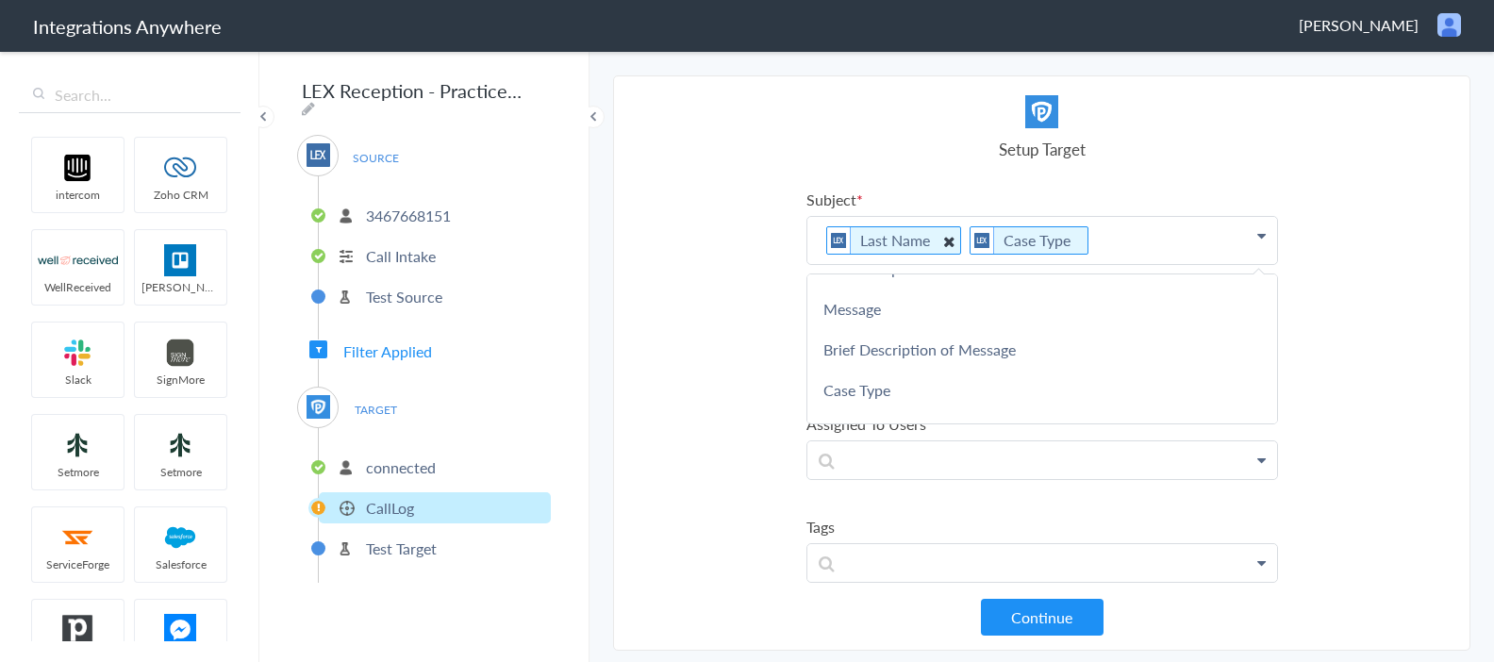
click at [942, 240] on icon at bounding box center [947, 241] width 21 height 24
click at [991, 242] on p "Case Type" at bounding box center [1042, 240] width 470 height 47
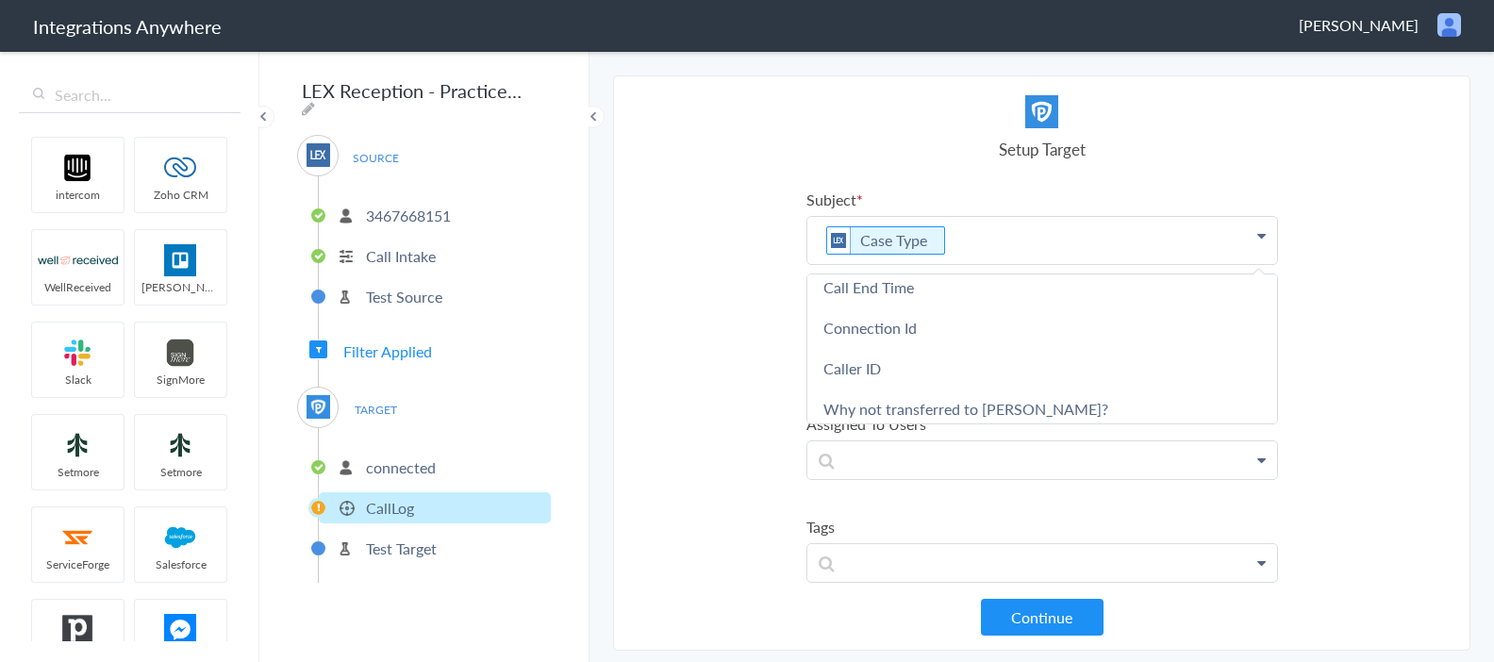
scroll to position [821, 0]
click at [1056, 404] on link "Call Closing Note" at bounding box center [1042, 411] width 470 height 41
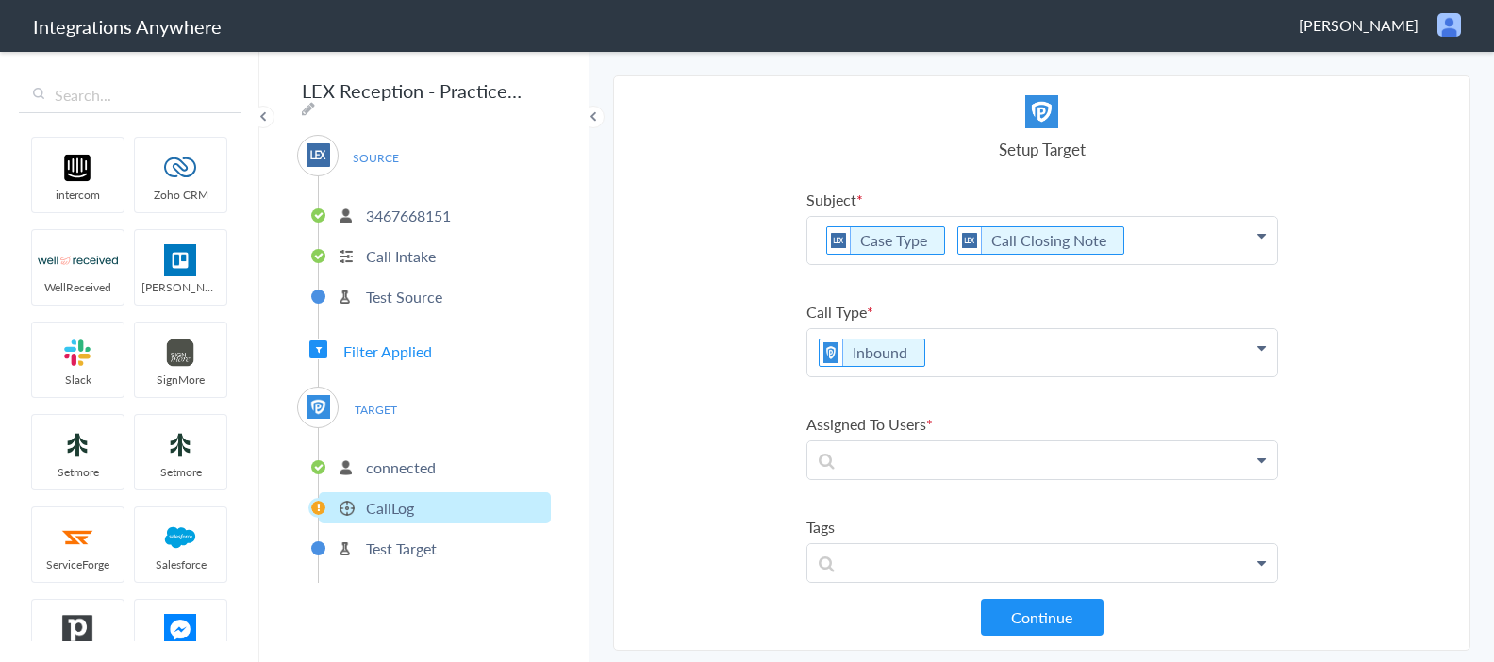
click at [1174, 251] on p "Case Type Call Closing Note" at bounding box center [1042, 240] width 470 height 47
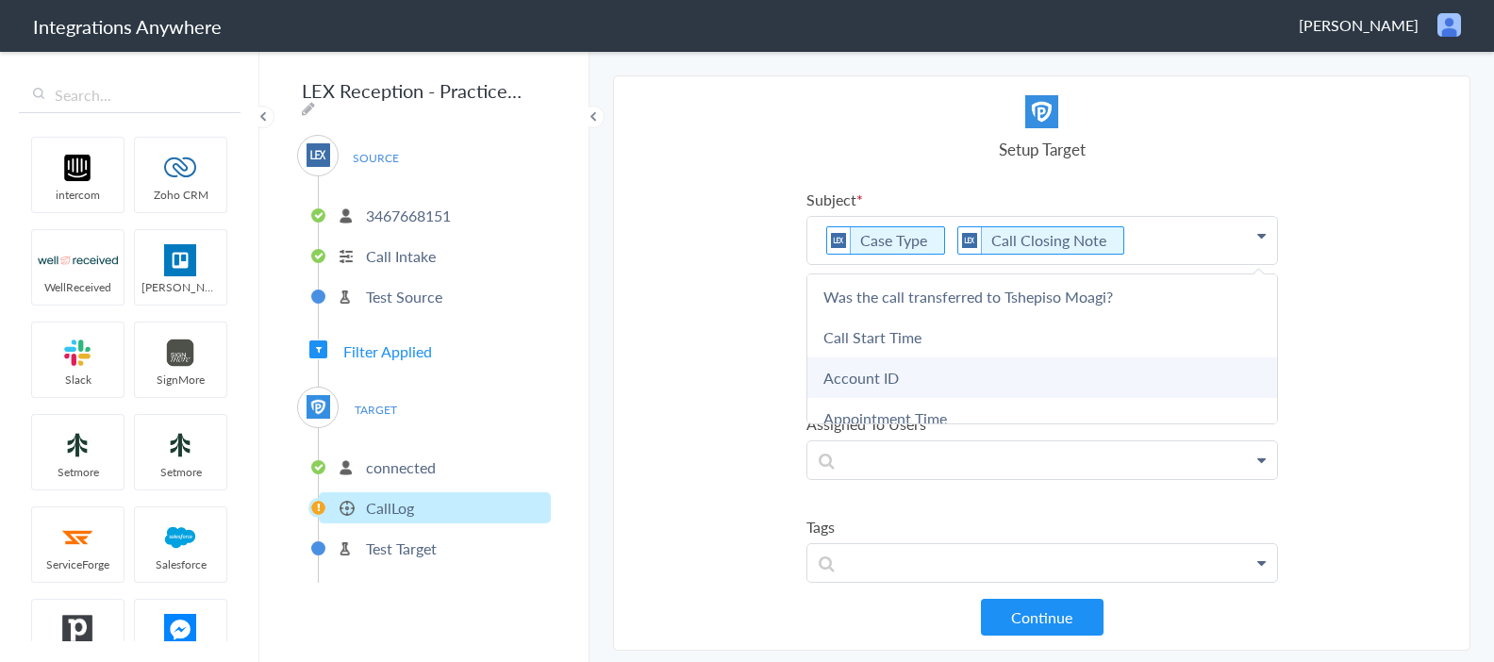
scroll to position [1298, 0]
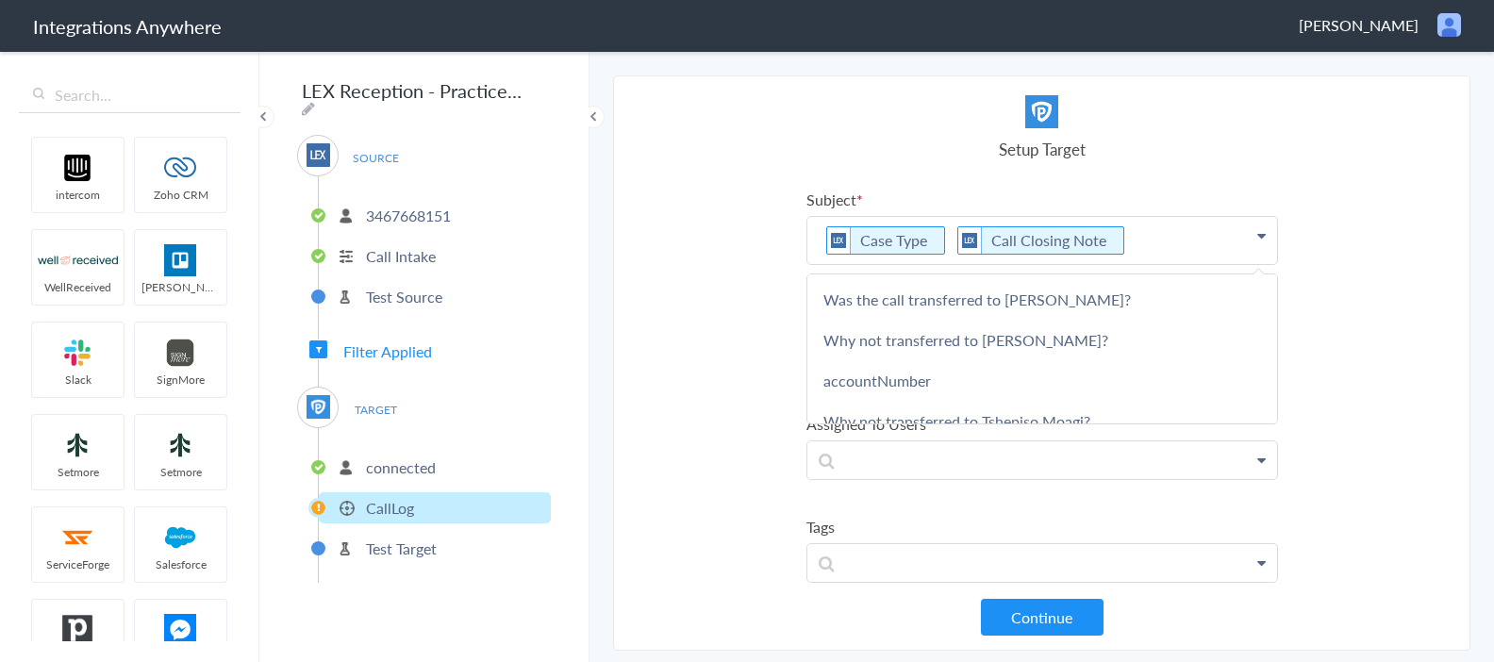
click at [415, 340] on span "Filter Applied" at bounding box center [387, 351] width 89 height 22
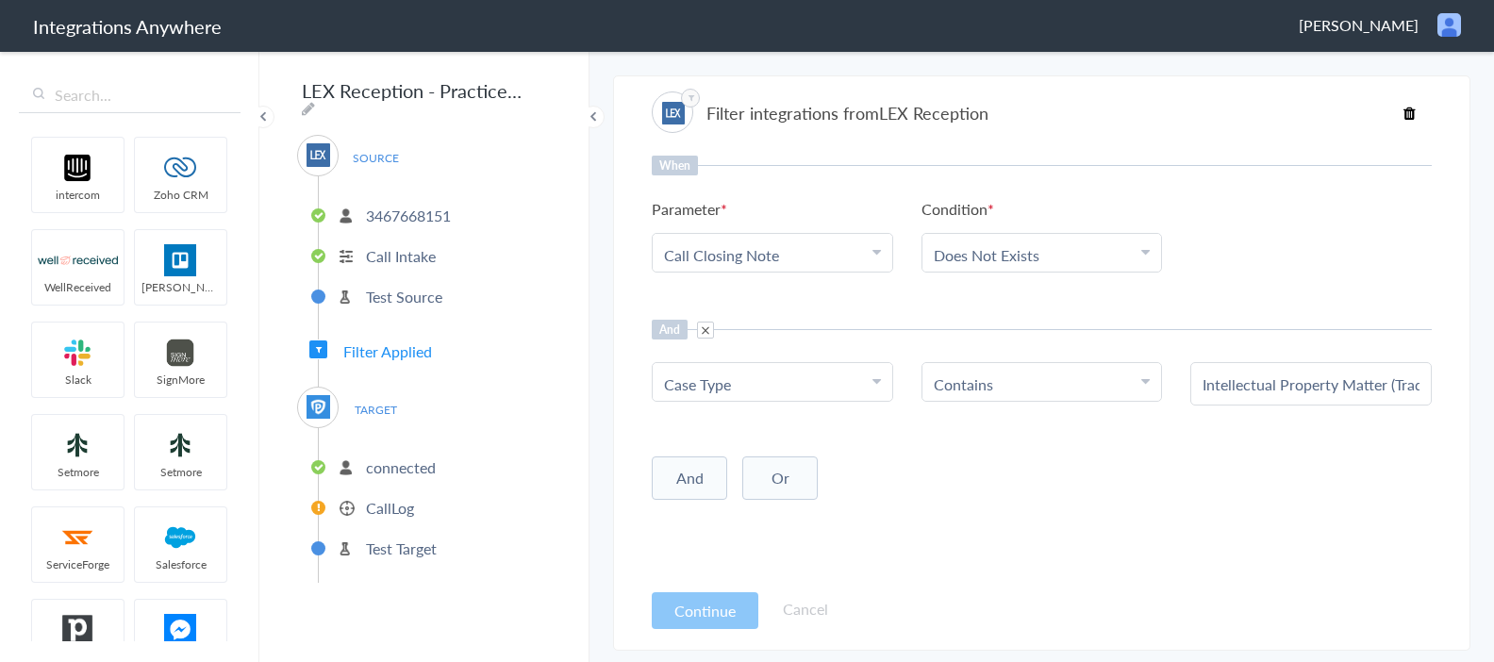
click at [1237, 388] on input "Intellectual Property Matter (Trademark/Patent/Copyright/Contracts/Violations)" at bounding box center [1310, 384] width 217 height 22
click at [401, 497] on p "CallLog" at bounding box center [390, 508] width 48 height 22
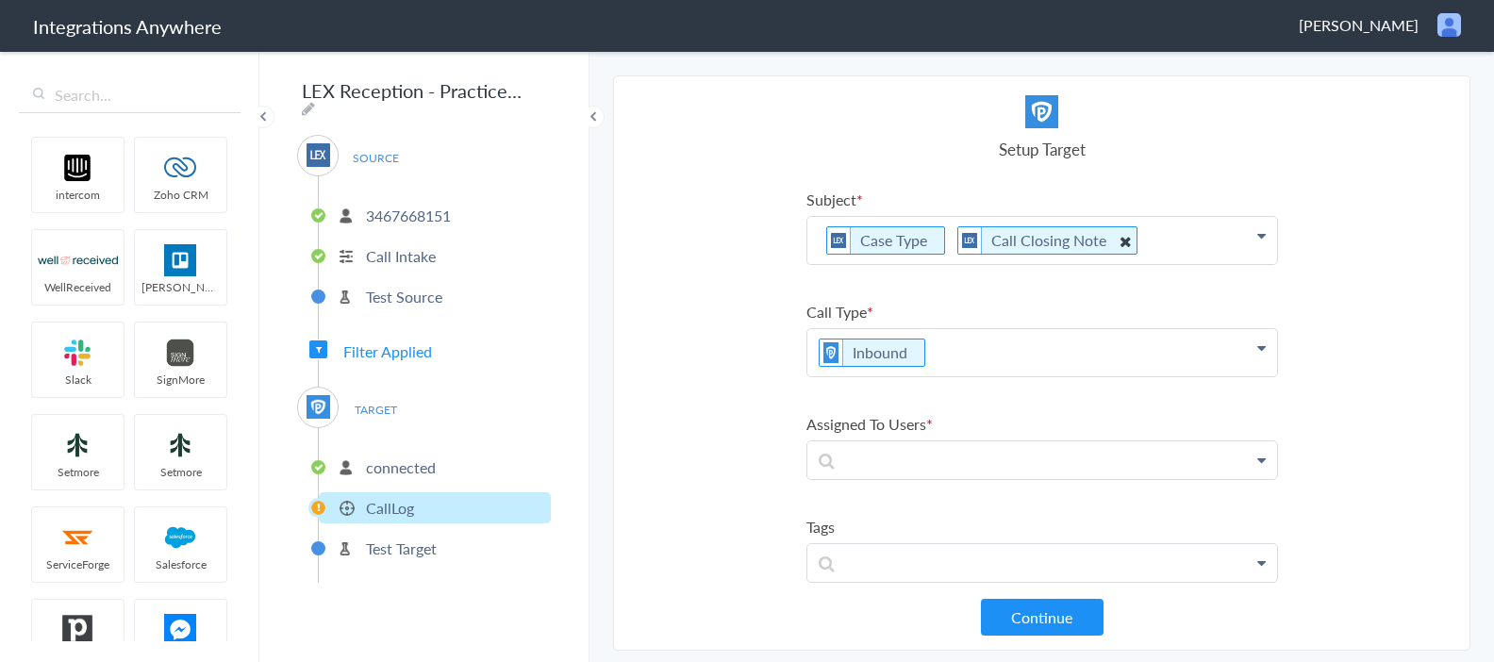
click at [1114, 240] on icon at bounding box center [1124, 241] width 21 height 24
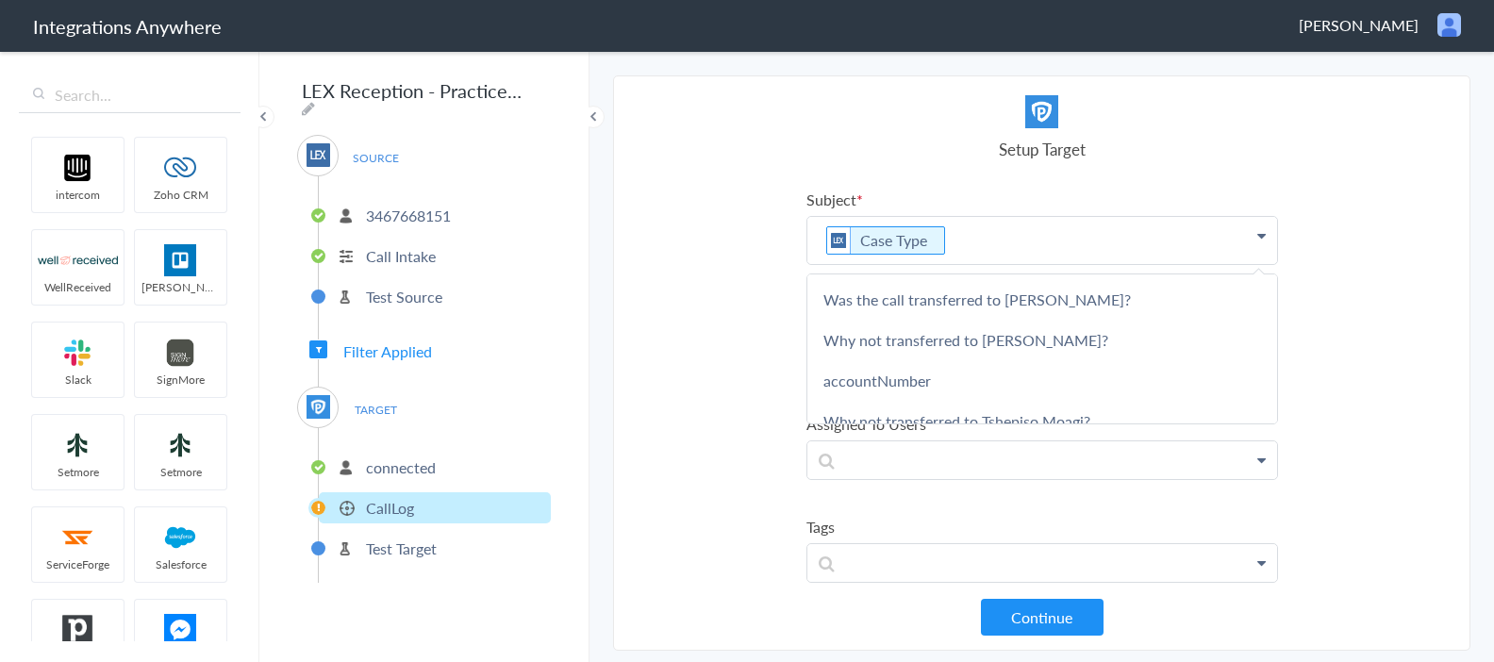
click at [690, 325] on section "Select Account 3467668151 Rename Delete (a day ago) + connect Continue Setup So…" at bounding box center [1041, 362] width 857 height 575
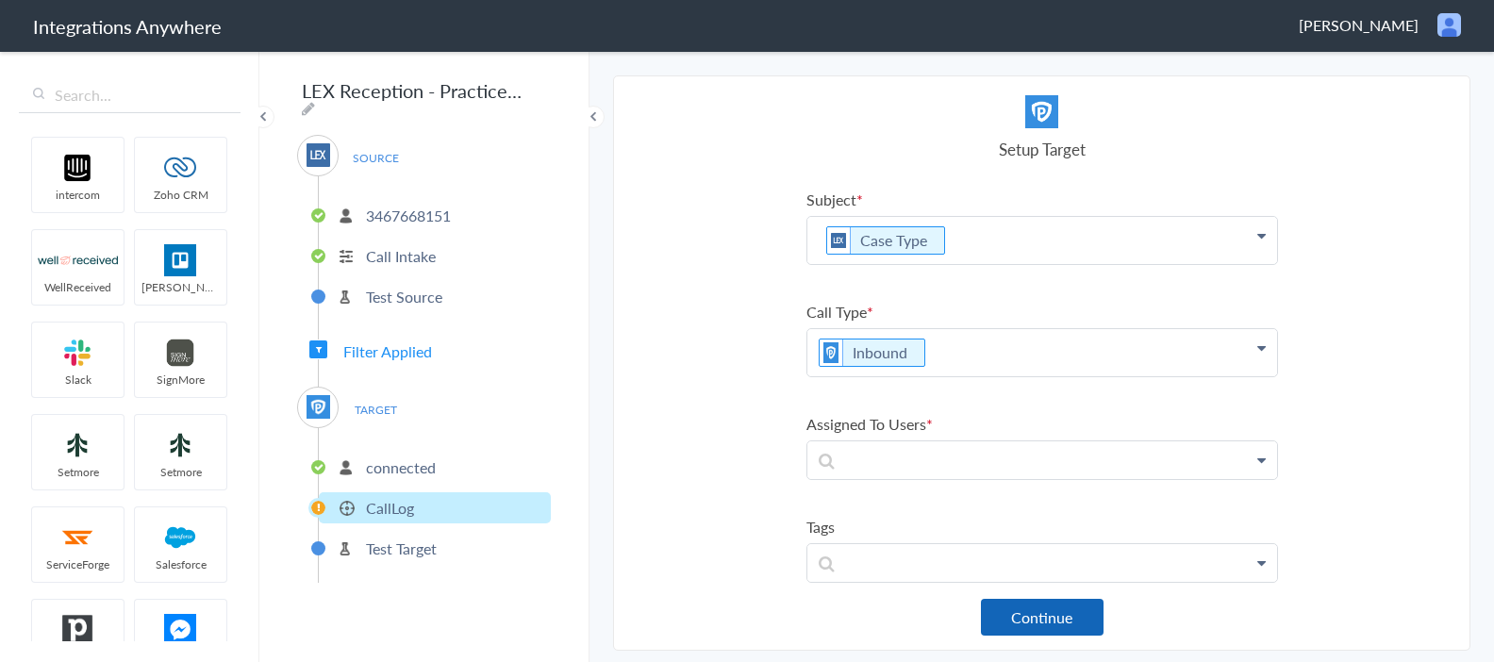
click at [1056, 622] on button "Continue" at bounding box center [1042, 617] width 123 height 37
click at [1263, 456] on icon at bounding box center [1261, 460] width 8 height 15
click at [1069, 622] on button "Continue" at bounding box center [1042, 617] width 123 height 37
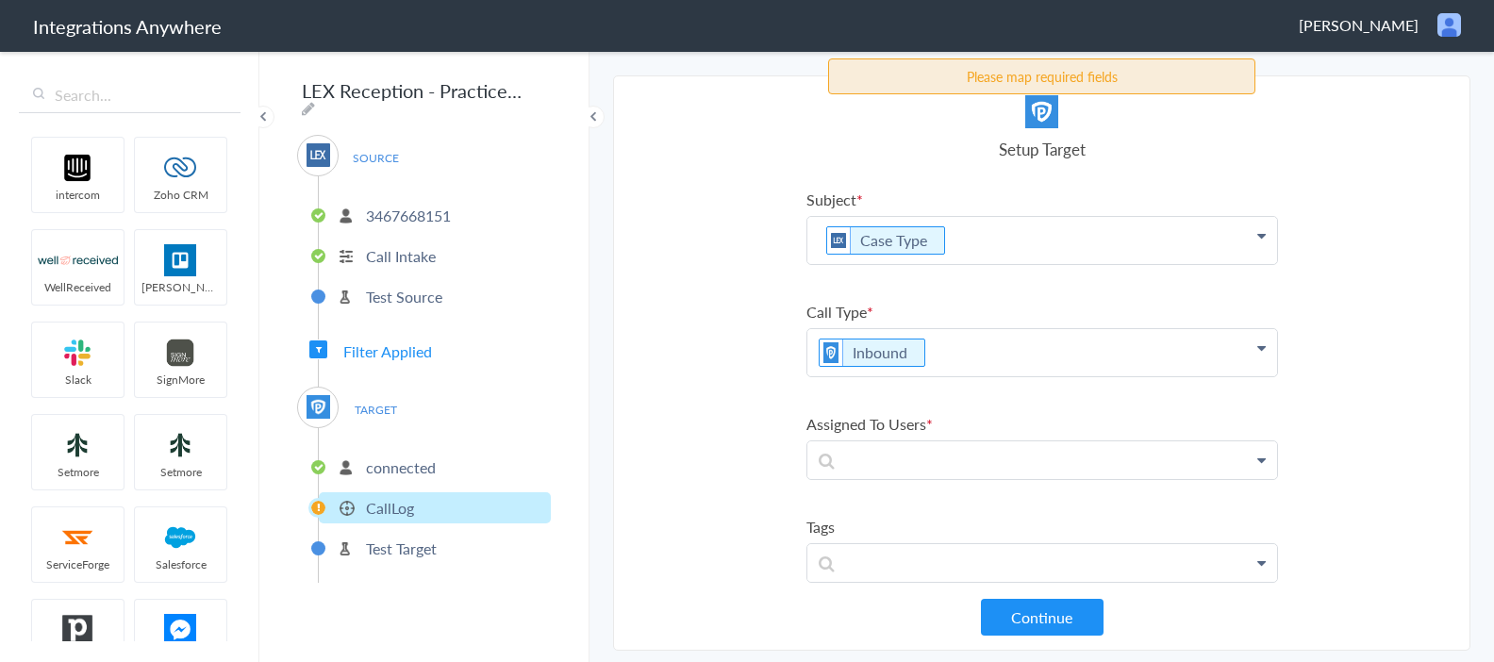
click at [1258, 459] on icon at bounding box center [1261, 460] width 8 height 15
click at [1266, 463] on p at bounding box center [1042, 459] width 470 height 37
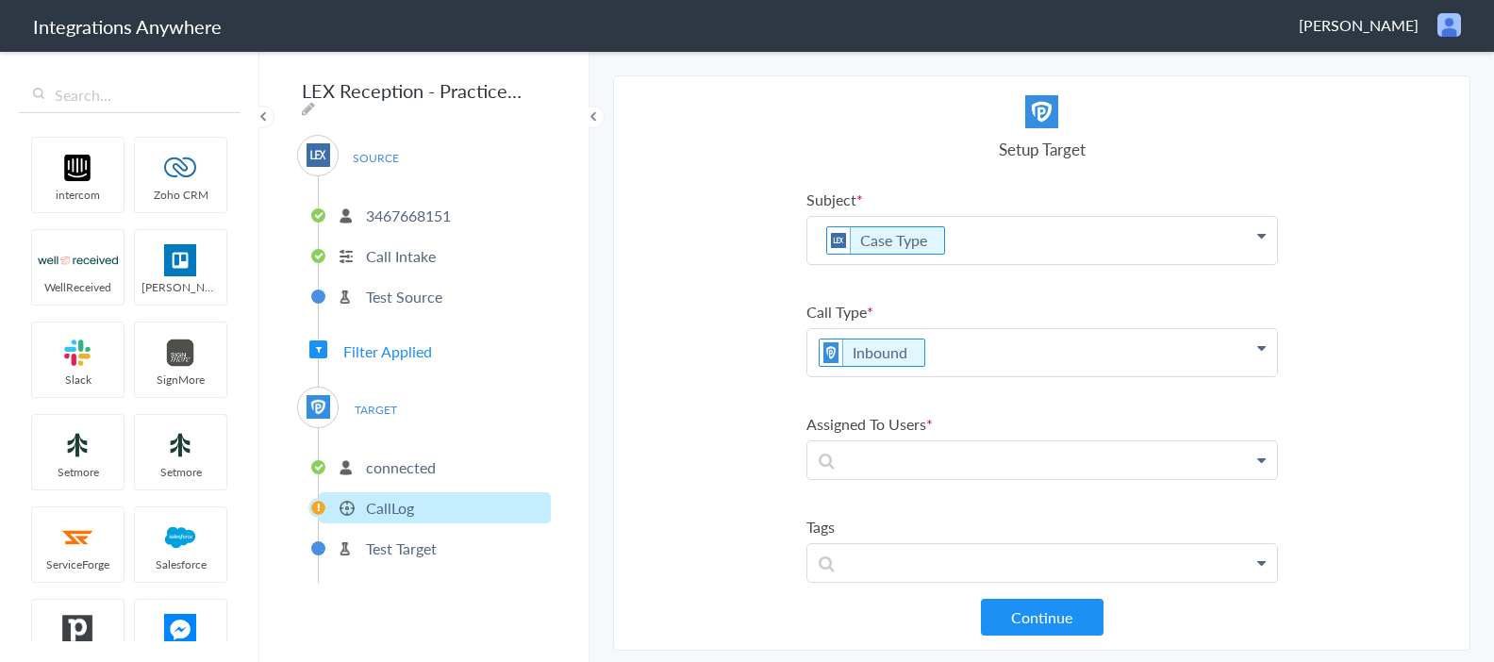
click at [1013, 250] on p "Case Type" at bounding box center [1042, 240] width 470 height 47
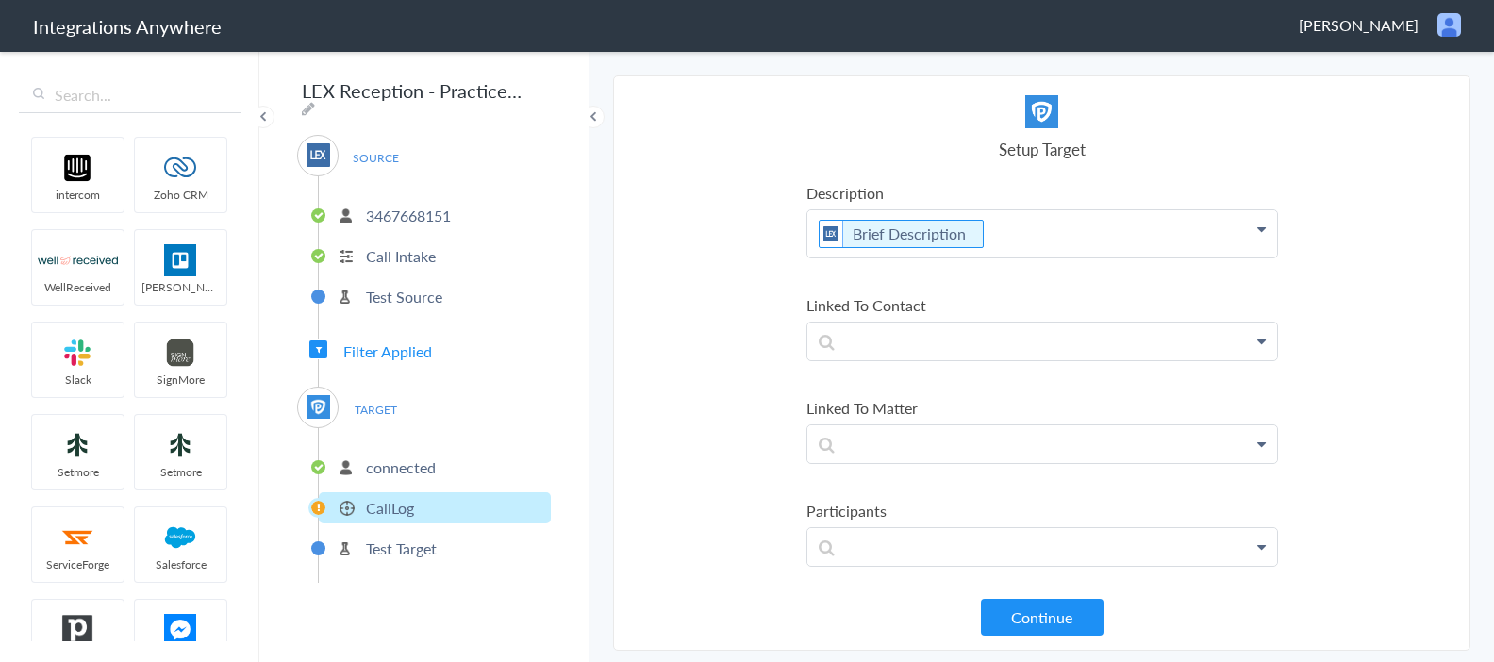
click at [1262, 543] on icon at bounding box center [1261, 546] width 8 height 15
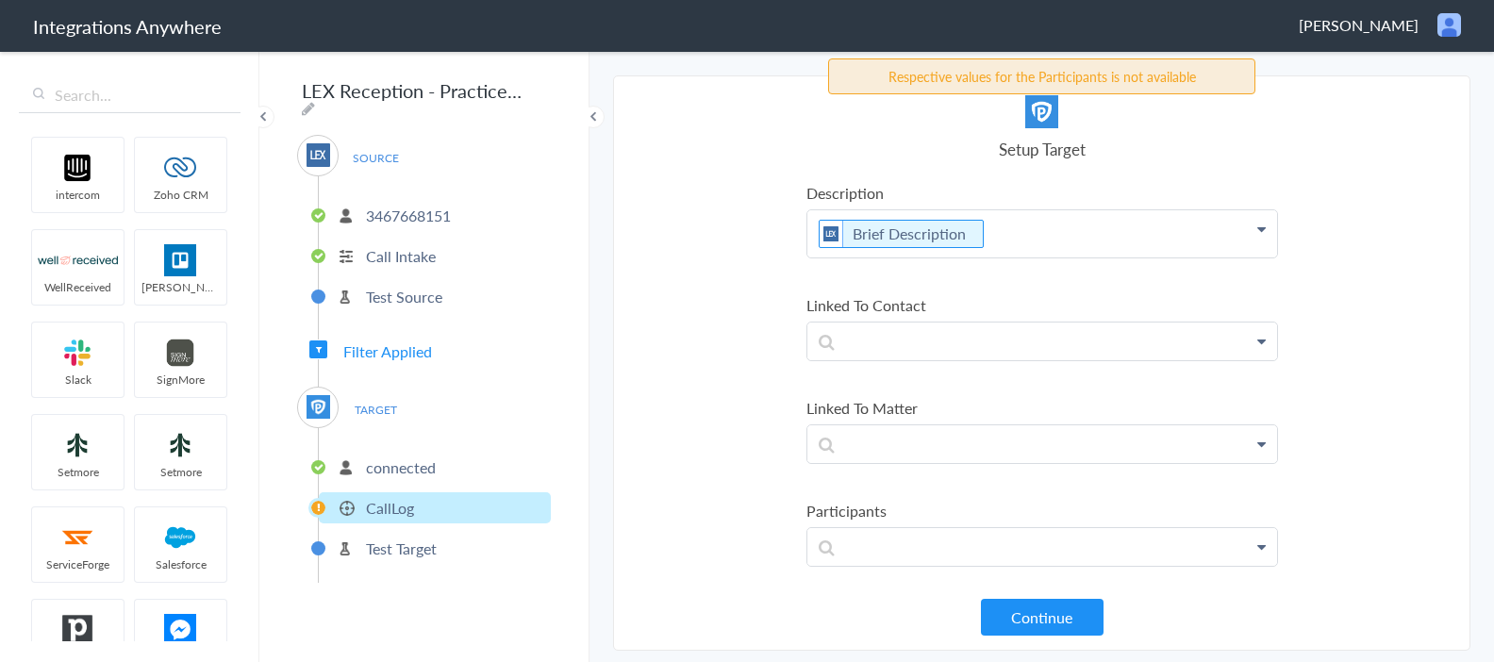
click at [1258, 543] on icon at bounding box center [1261, 546] width 8 height 15
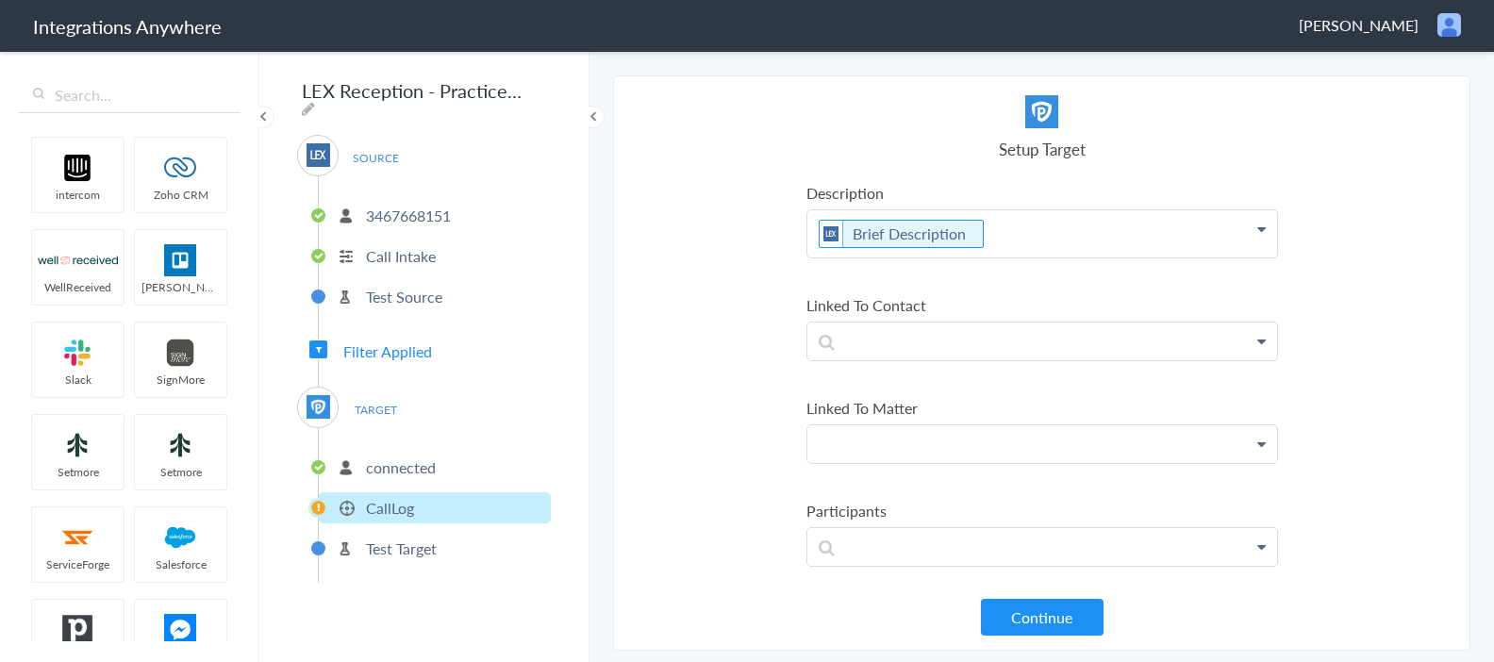
click at [993, 440] on p at bounding box center [1042, 443] width 470 height 37
click at [1259, 441] on icon at bounding box center [1261, 444] width 8 height 15
click at [409, 340] on span "Filter Applied" at bounding box center [387, 351] width 89 height 22
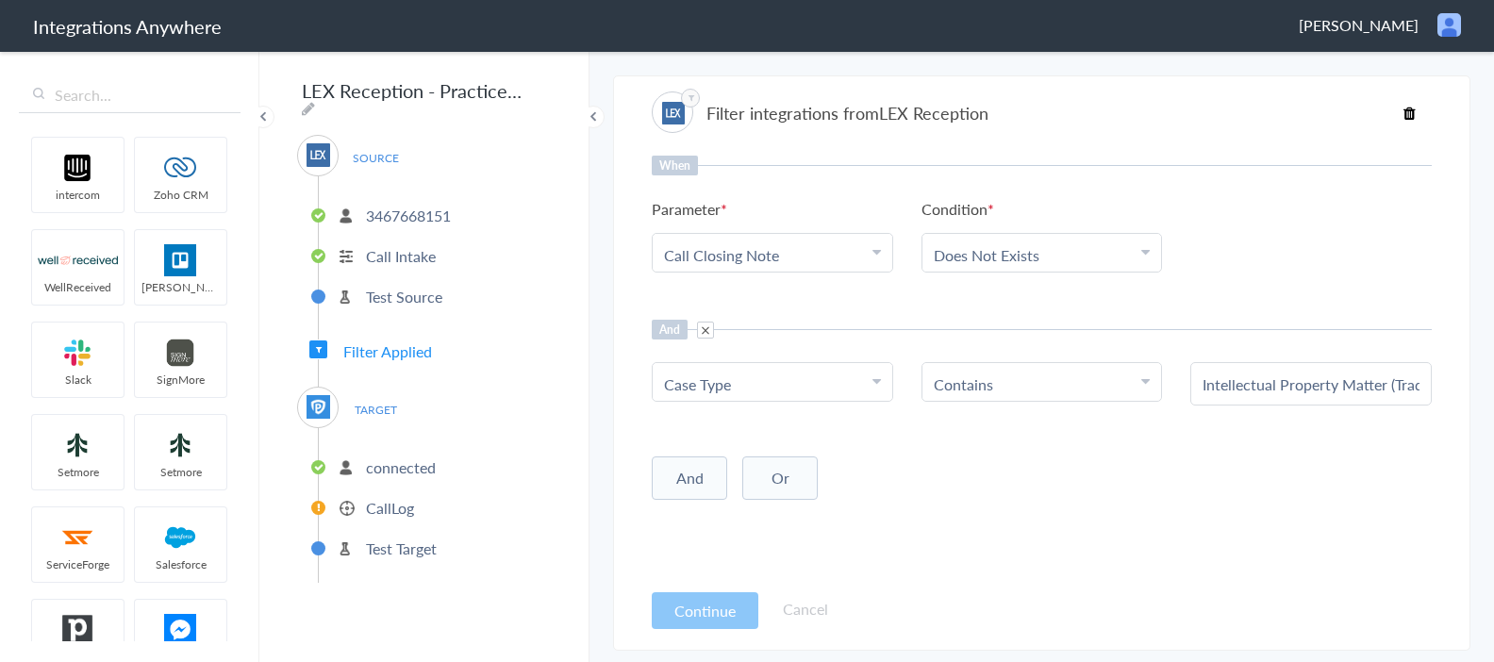
click at [431, 216] on p "3467668151" at bounding box center [408, 216] width 85 height 22
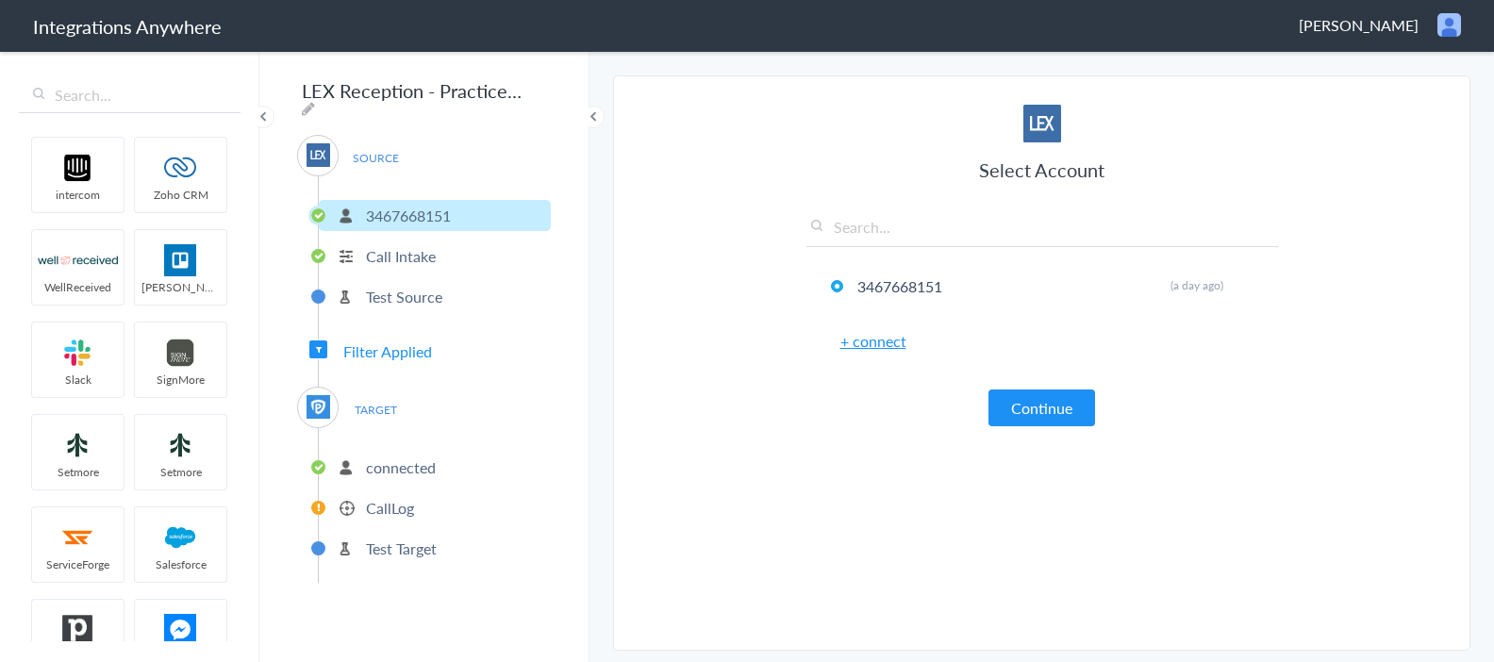
click at [883, 343] on link "+ connect" at bounding box center [873, 341] width 66 height 22
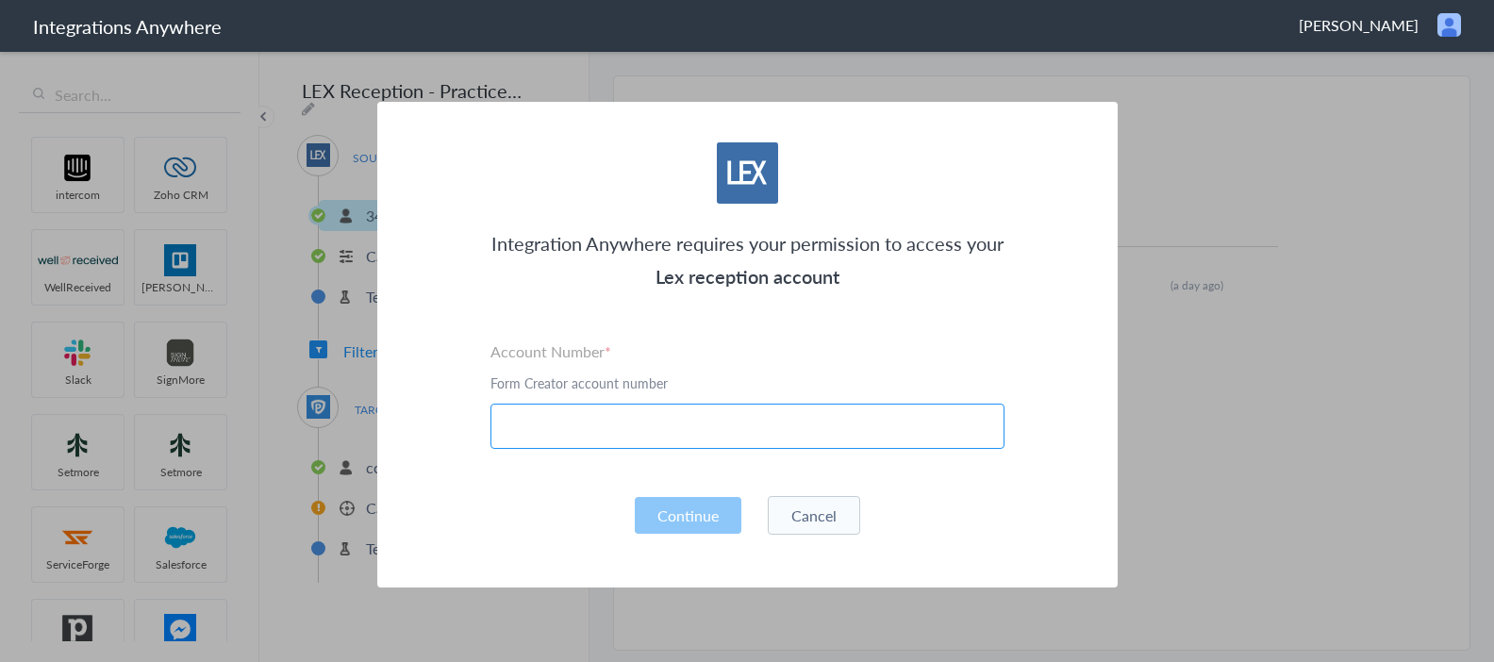
paste input "3467668151"
type input "3467668151"
click at [818, 523] on button "Cancel" at bounding box center [814, 515] width 92 height 39
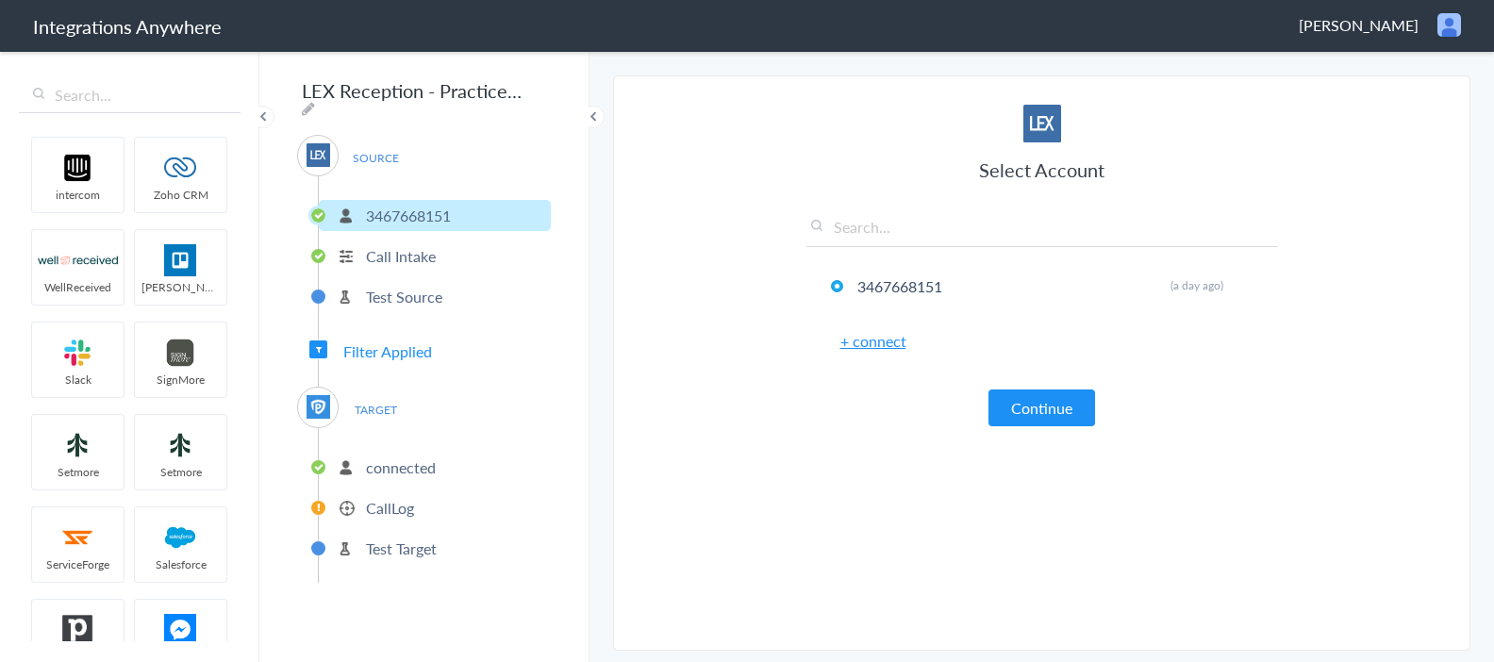
click at [1047, 124] on img at bounding box center [1042, 124] width 38 height 38
click at [1429, 21] on div "[PERSON_NAME] Logout Dashboard" at bounding box center [1380, 25] width 162 height 24
click at [1410, 64] on li "Logout" at bounding box center [1409, 69] width 130 height 28
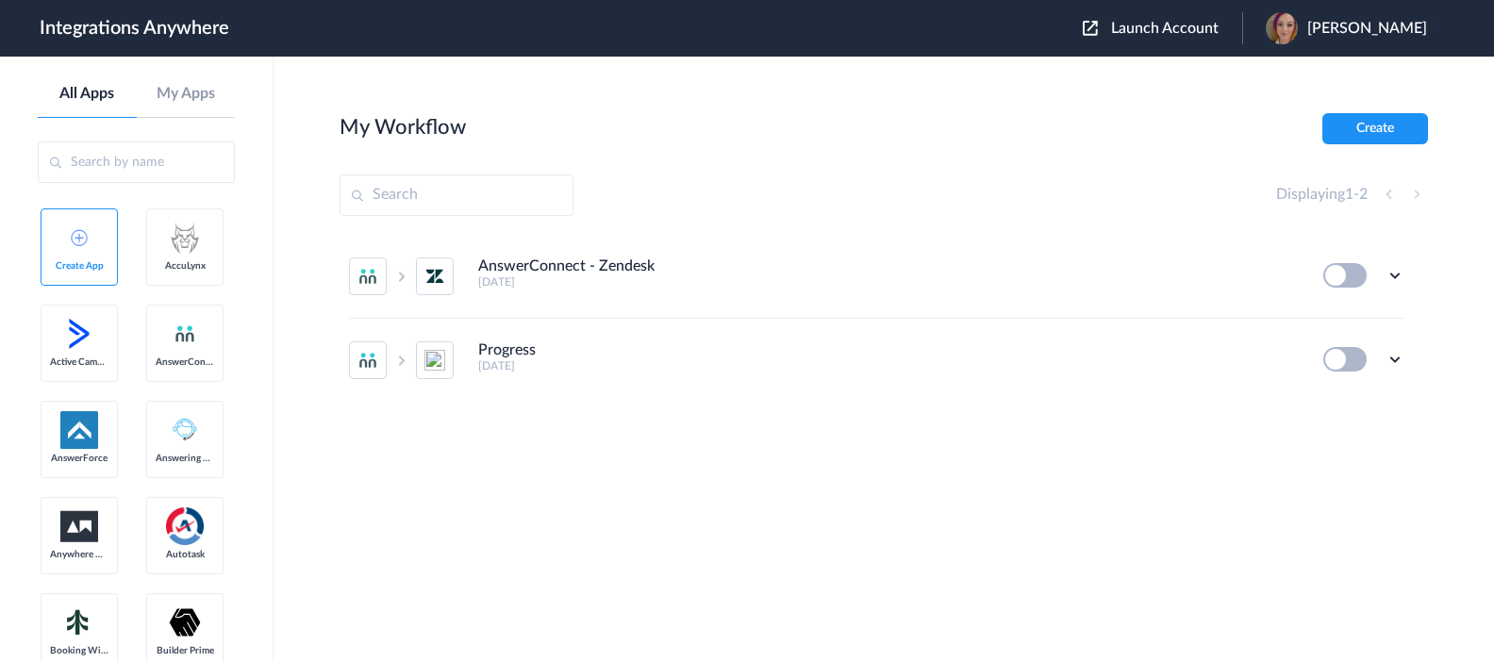
click at [1185, 28] on span "Launch Account" at bounding box center [1165, 28] width 108 height 15
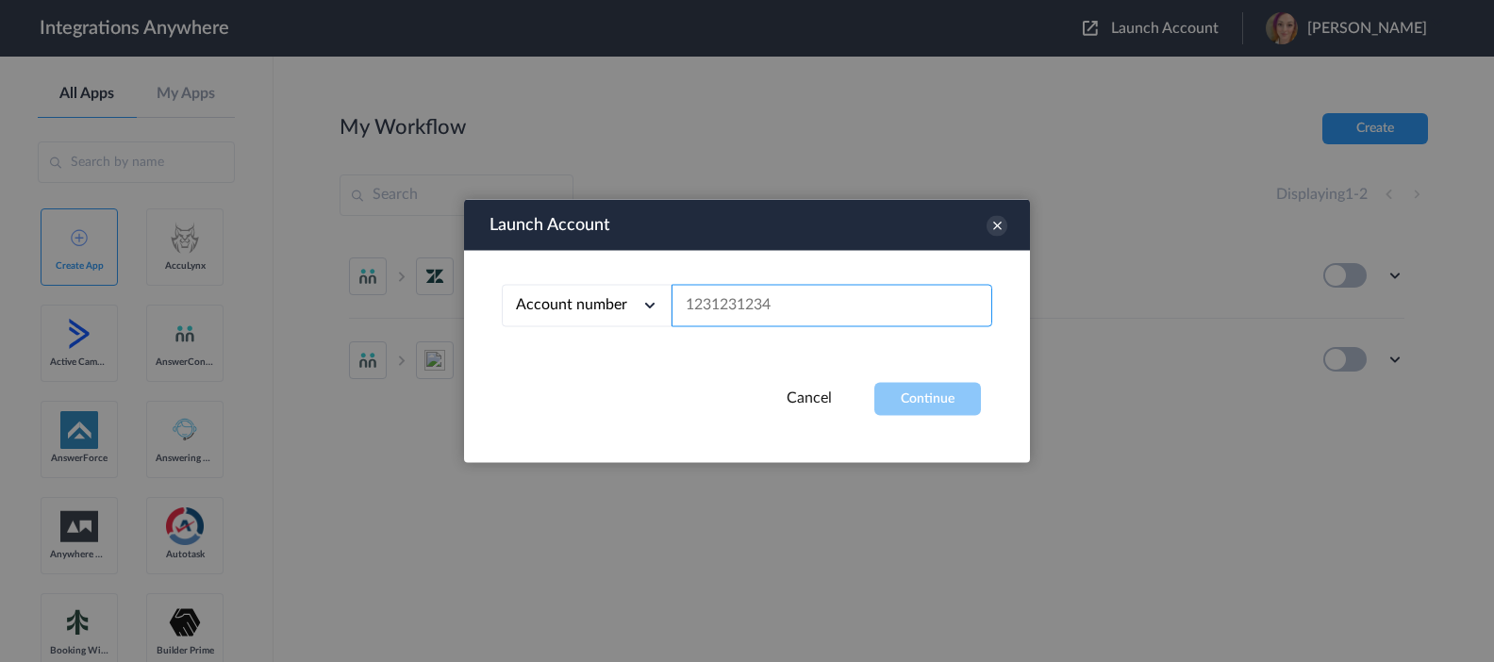
paste input "3467668151"
type input "3467668151"
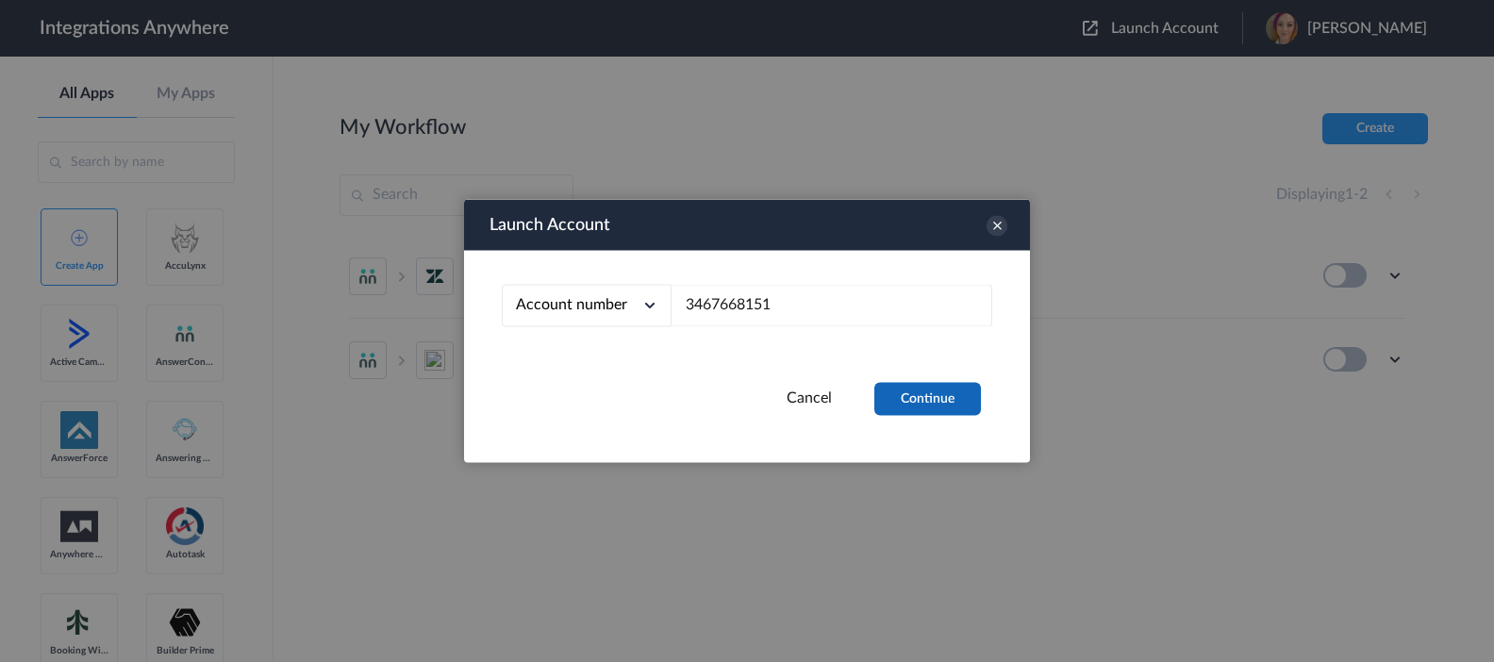
click at [920, 401] on button "Continue" at bounding box center [927, 399] width 107 height 33
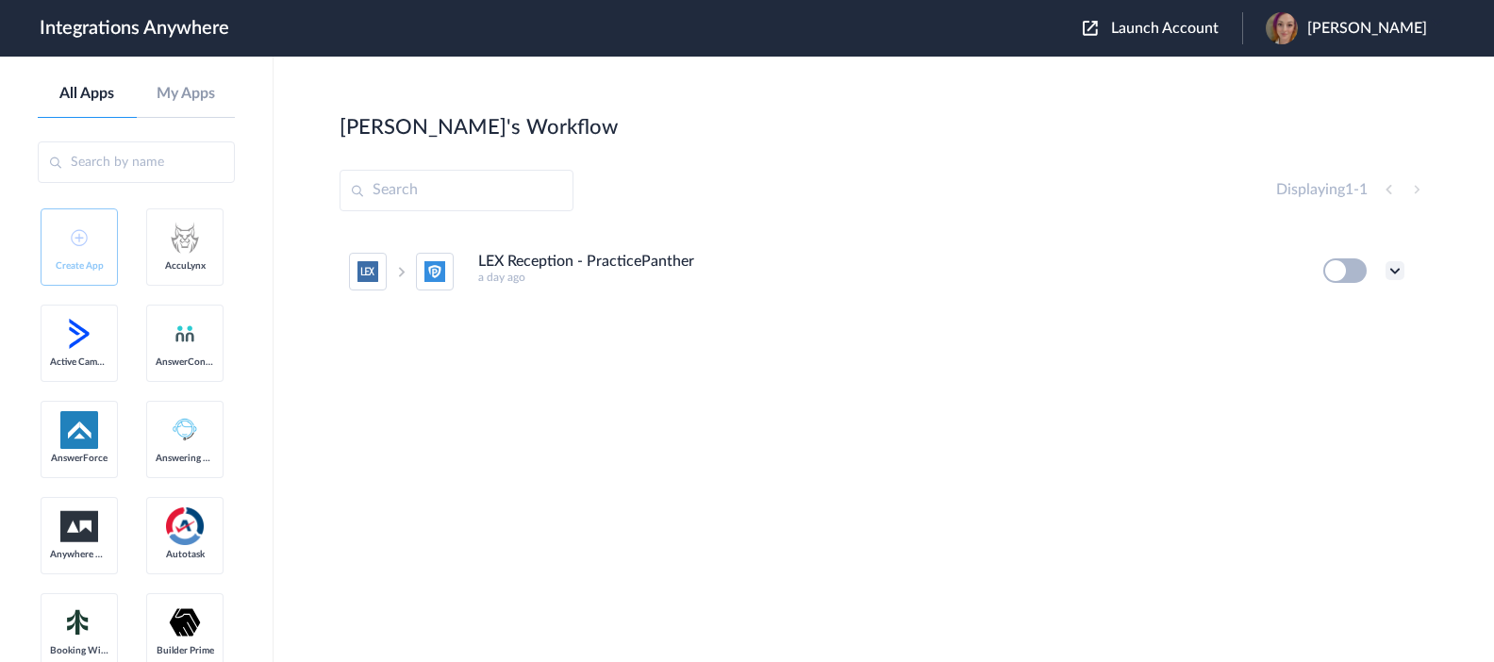
click at [1394, 267] on icon at bounding box center [1394, 270] width 19 height 19
click at [1369, 346] on link "Task history" at bounding box center [1341, 348] width 91 height 13
click at [1334, 283] on li "LEX Reception - PracticePanther a day ago Edit Task history Delete" at bounding box center [876, 271] width 1055 height 83
click at [1338, 274] on button at bounding box center [1344, 270] width 43 height 25
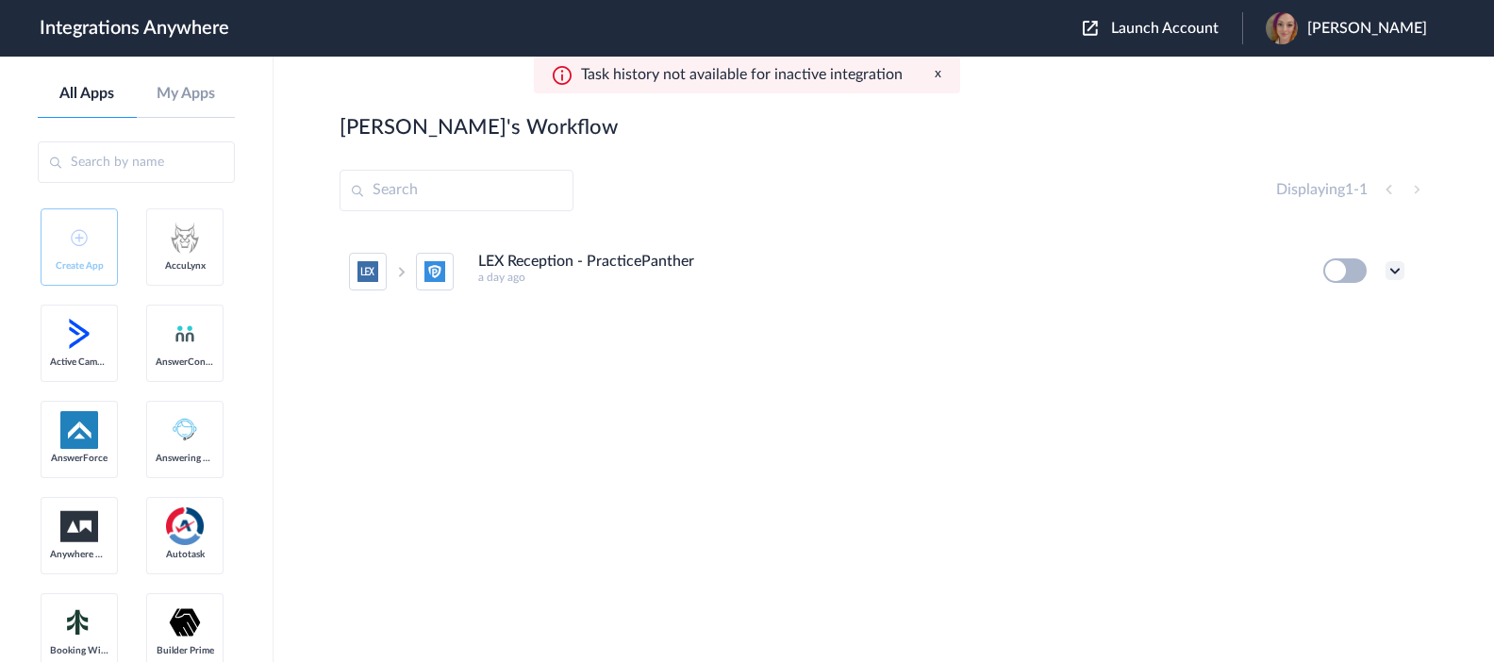
click at [1395, 268] on icon at bounding box center [1394, 270] width 19 height 19
click at [1370, 316] on li "Edit" at bounding box center [1343, 314] width 123 height 35
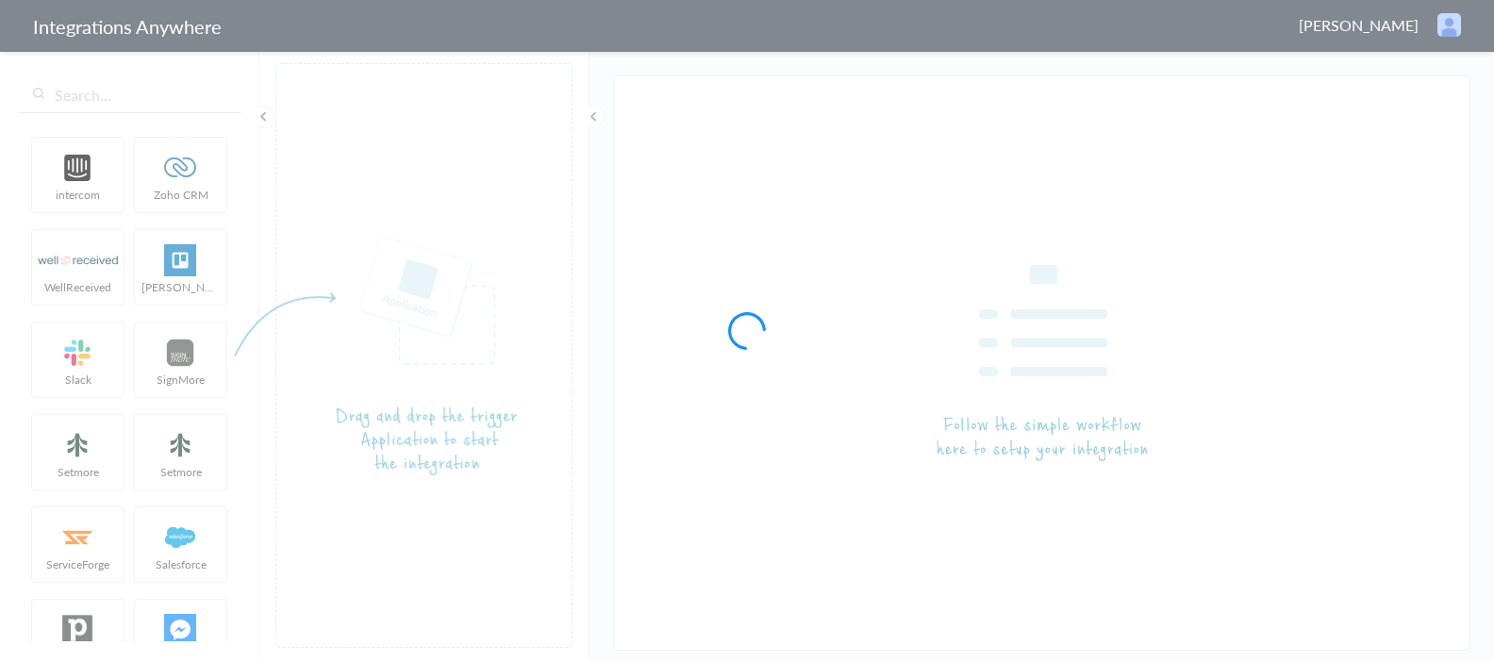
type input "LEX Reception - PracticePanther"
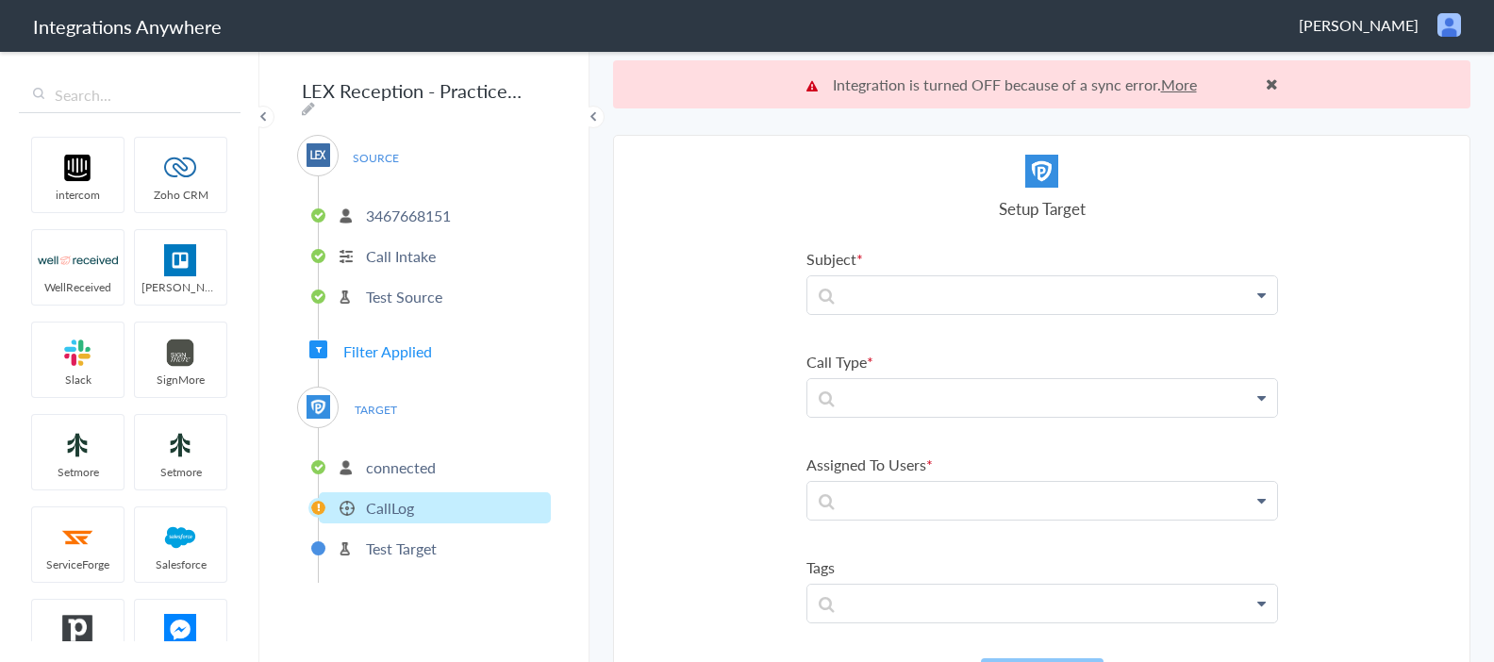
click at [1180, 83] on link "More" at bounding box center [1179, 85] width 36 height 22
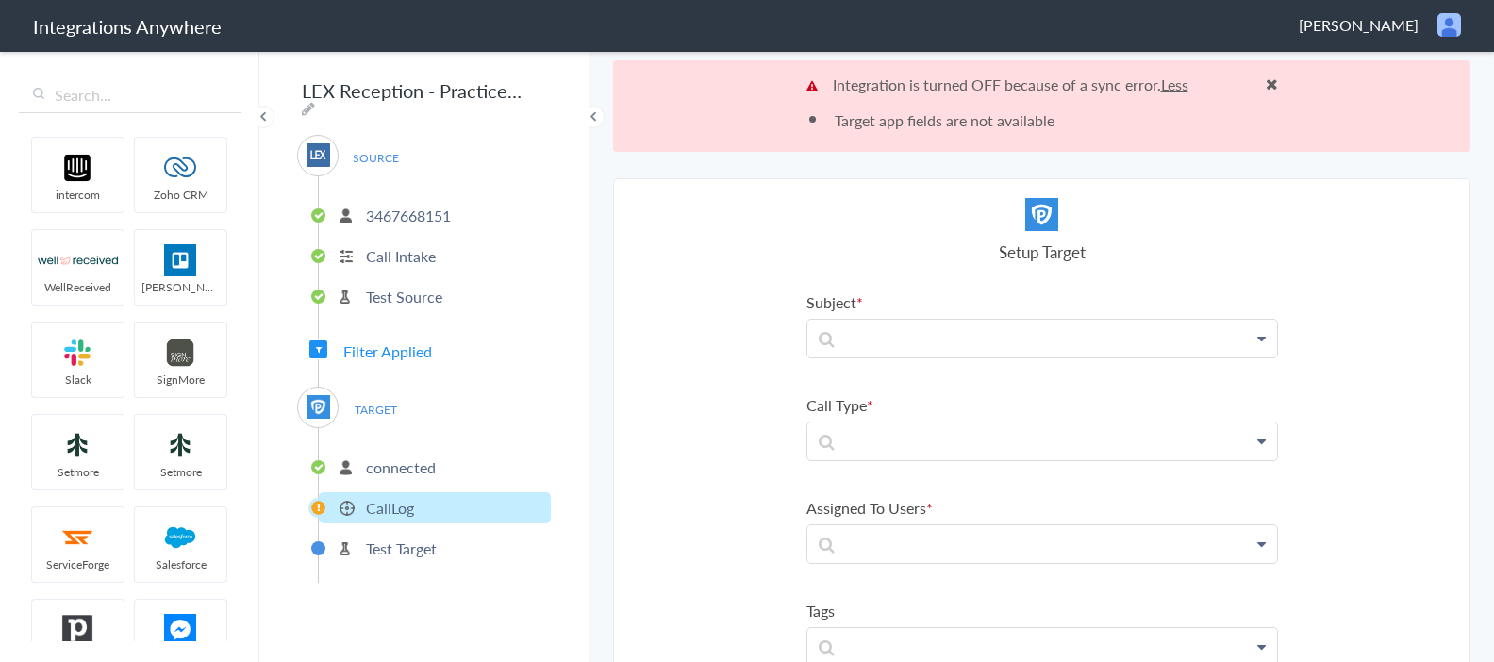
click at [1261, 335] on icon at bounding box center [1261, 338] width 8 height 15
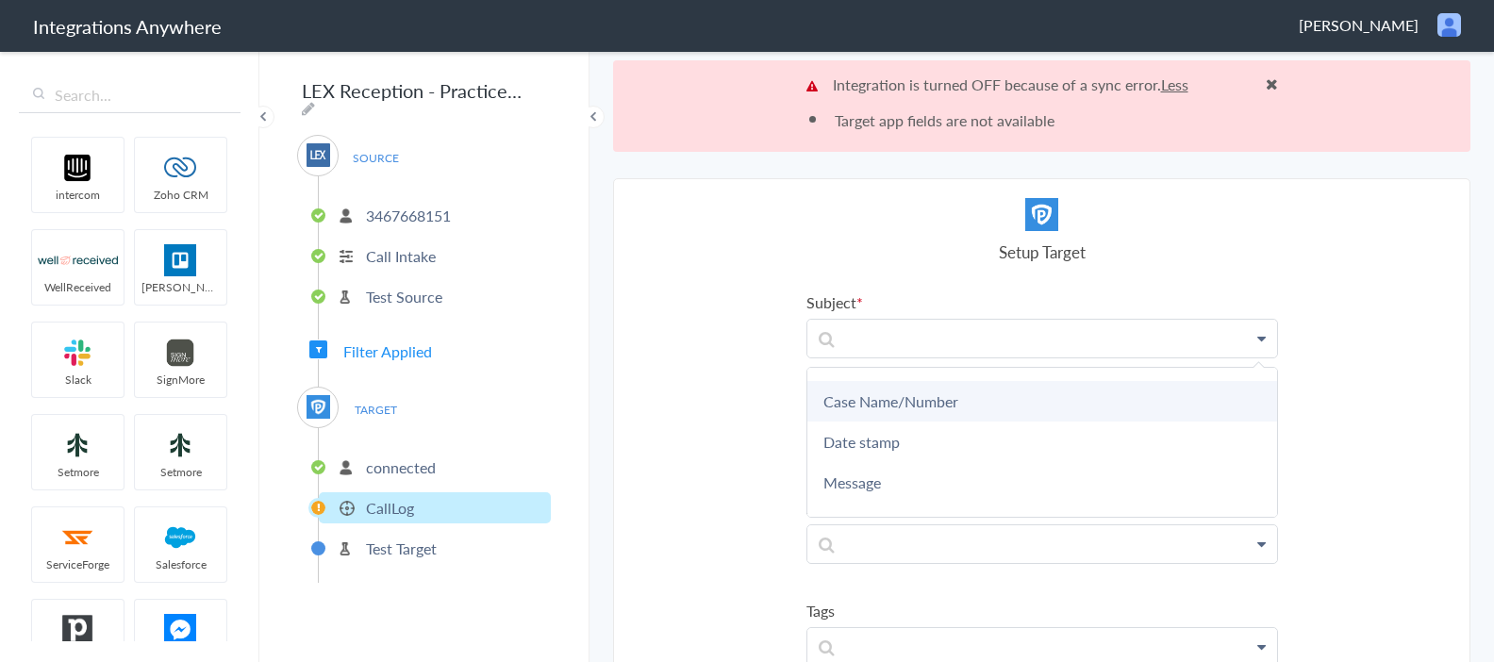
click at [965, 406] on link "Case Name/Number" at bounding box center [1042, 401] width 470 height 41
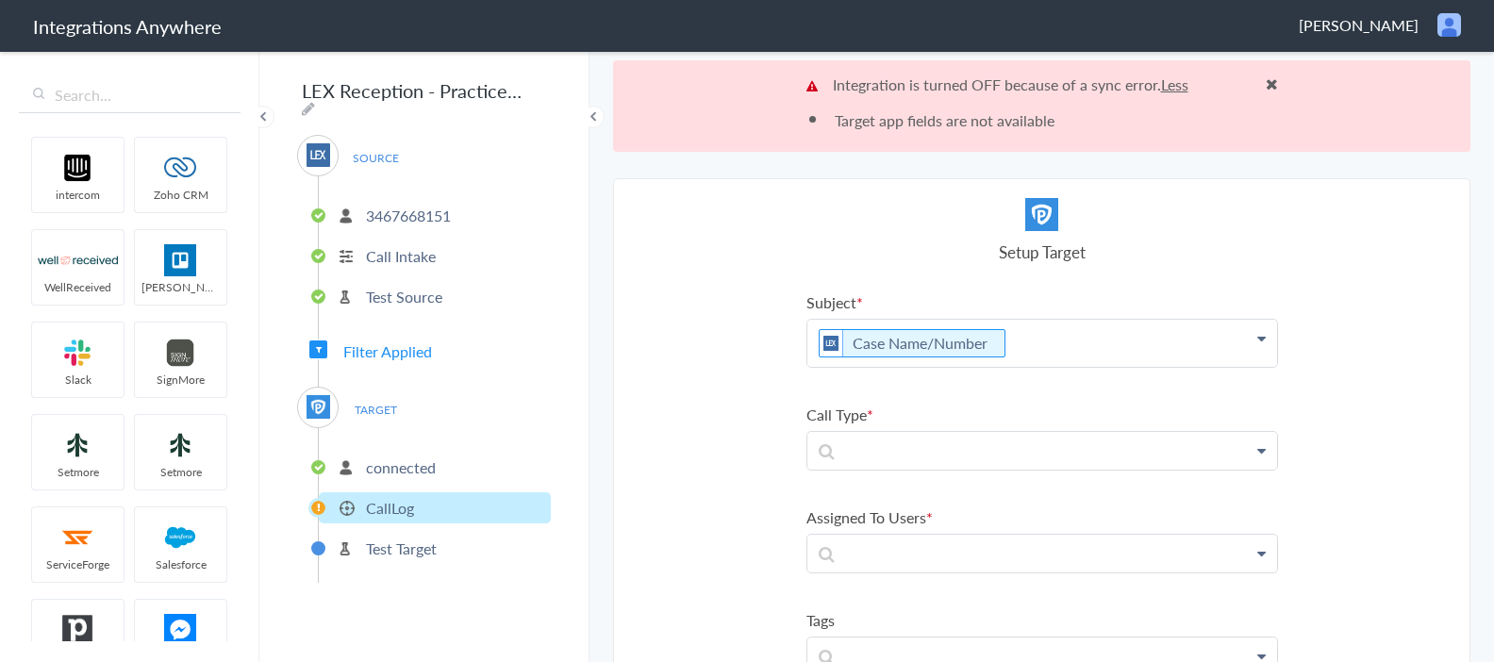
click at [1258, 339] on icon at bounding box center [1261, 338] width 8 height 15
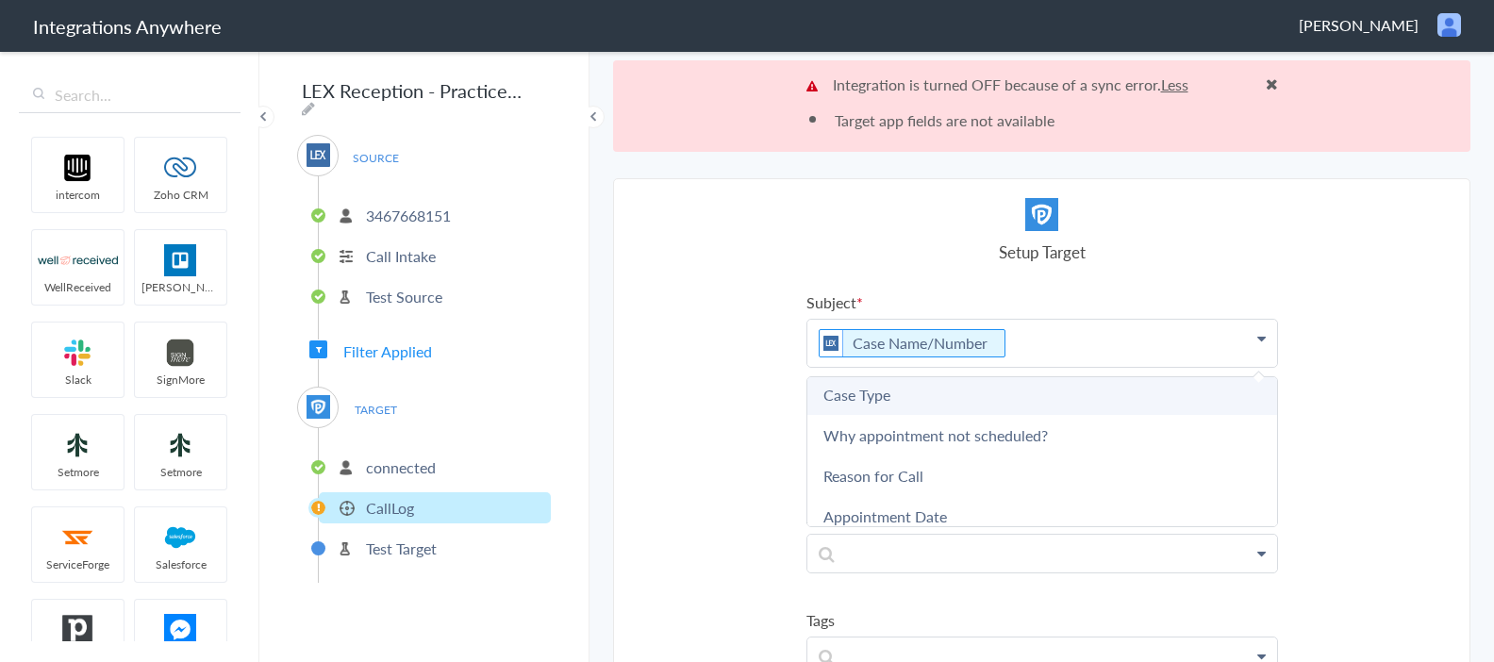
click at [962, 406] on link "Case Type" at bounding box center [1042, 394] width 470 height 41
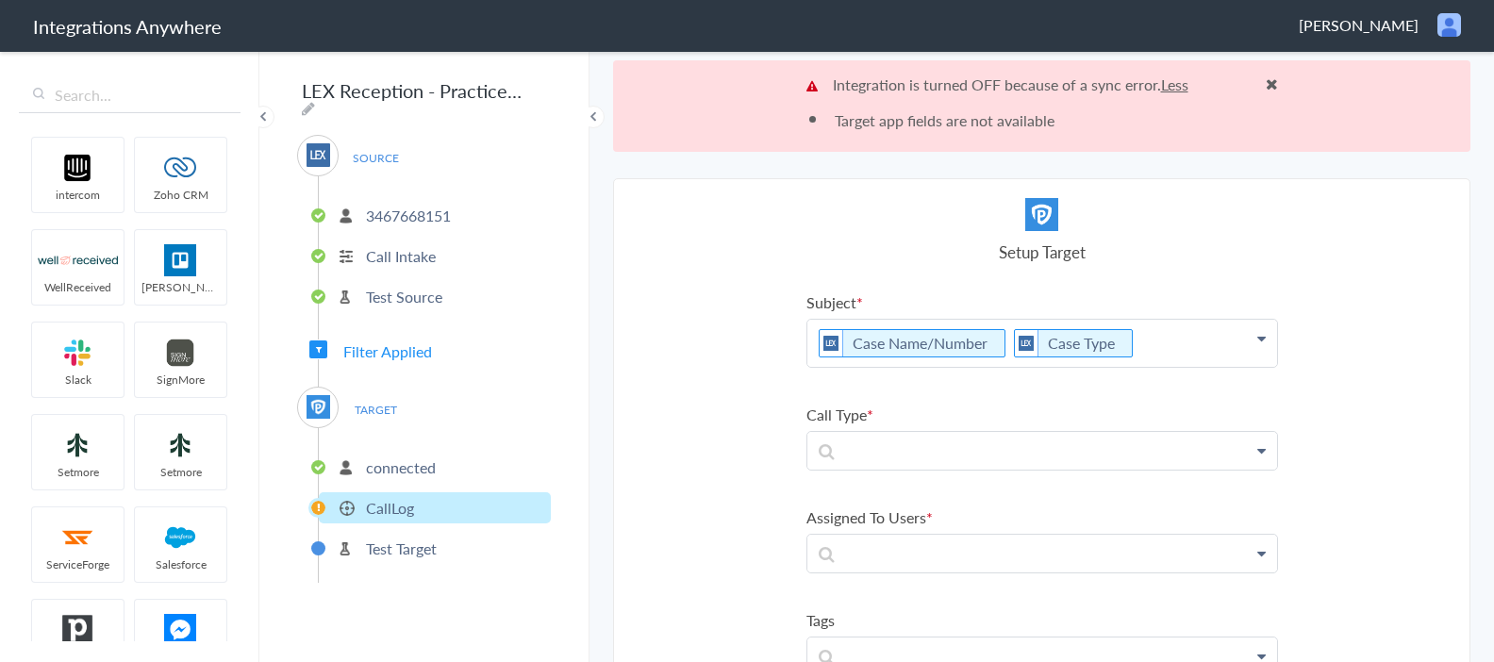
click at [1265, 349] on p "Case Name/Number Case Type" at bounding box center [1042, 343] width 470 height 47
click at [1258, 335] on icon at bounding box center [1261, 338] width 8 height 15
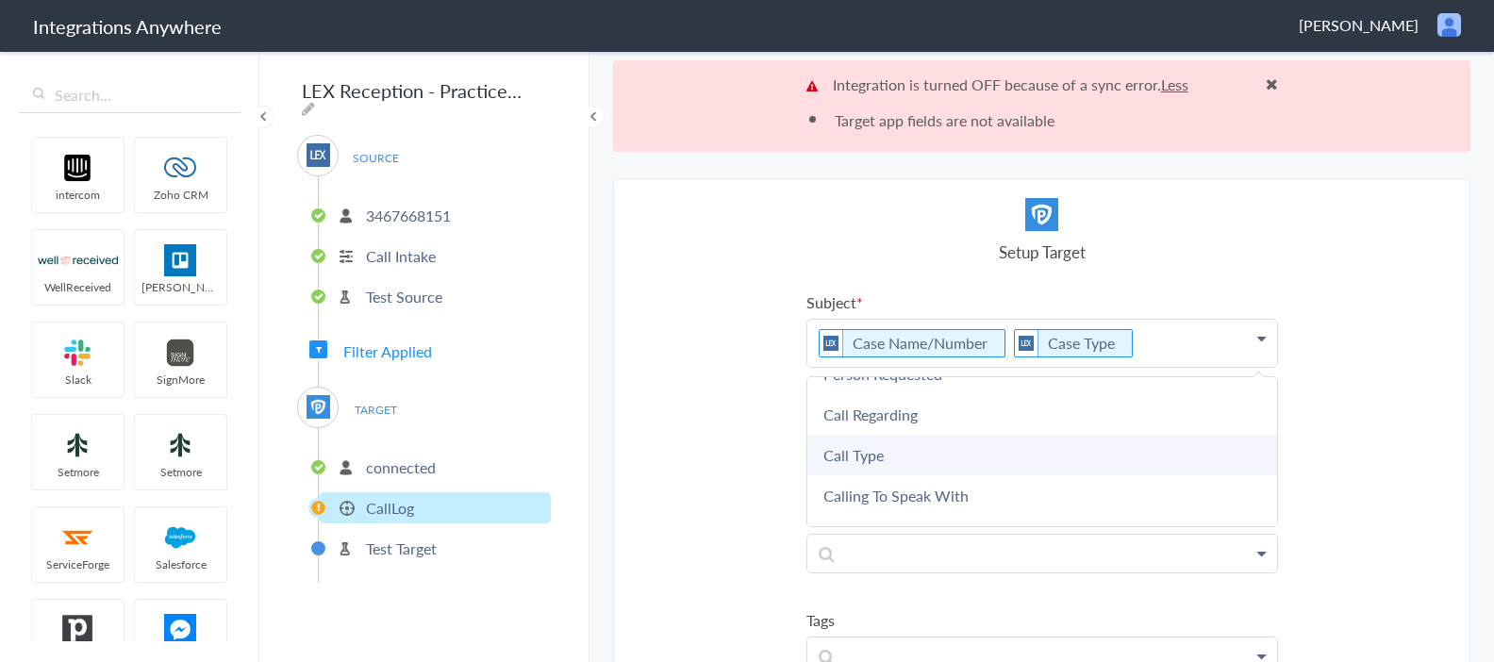
scroll to position [1483, 0]
click at [979, 452] on link "Call Type" at bounding box center [1042, 460] width 470 height 41
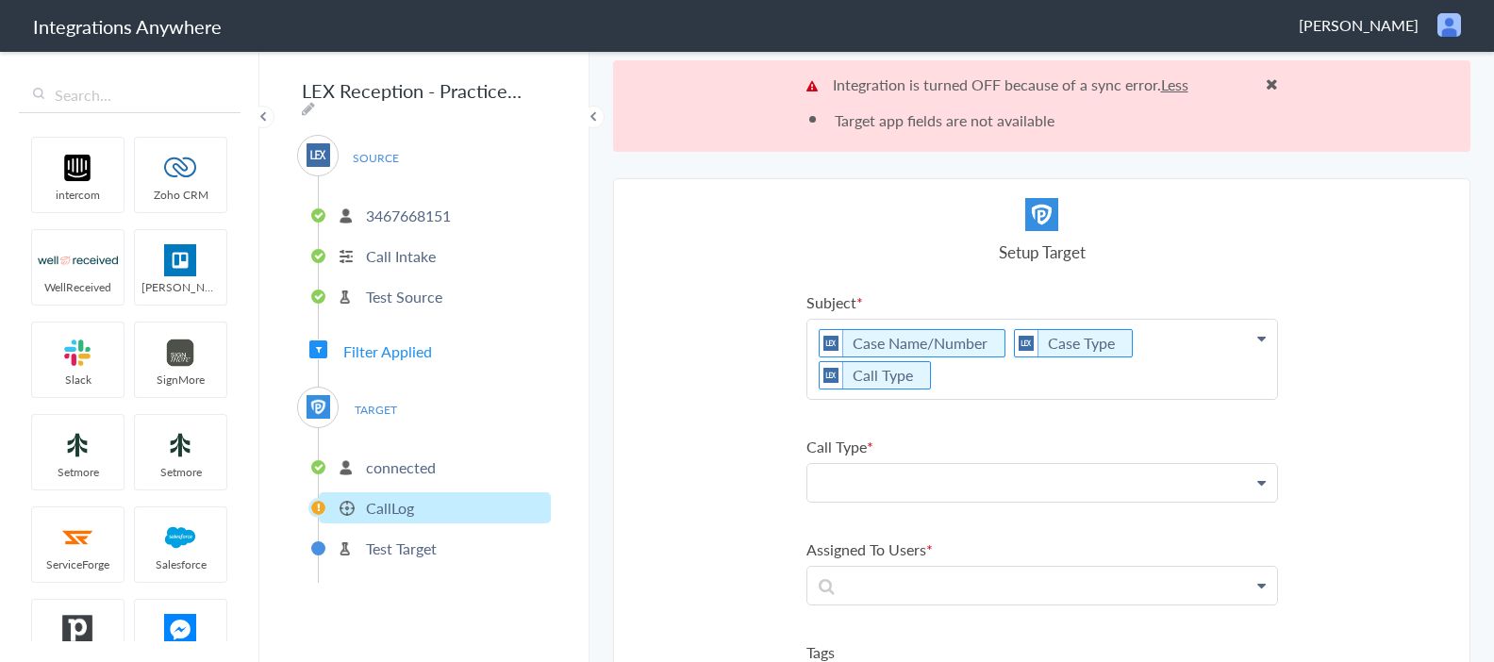
click at [1020, 464] on p at bounding box center [1042, 482] width 470 height 37
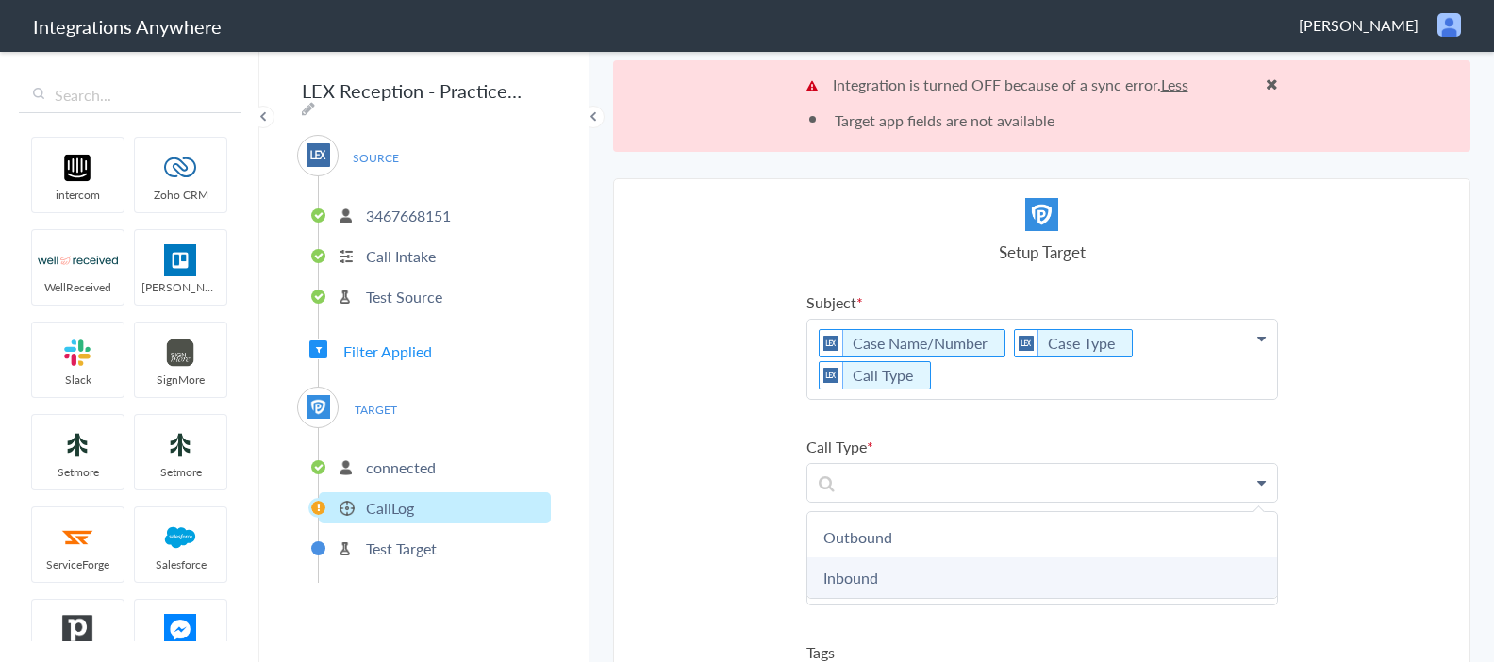
click at [977, 557] on link "Inbound" at bounding box center [1042, 577] width 470 height 41
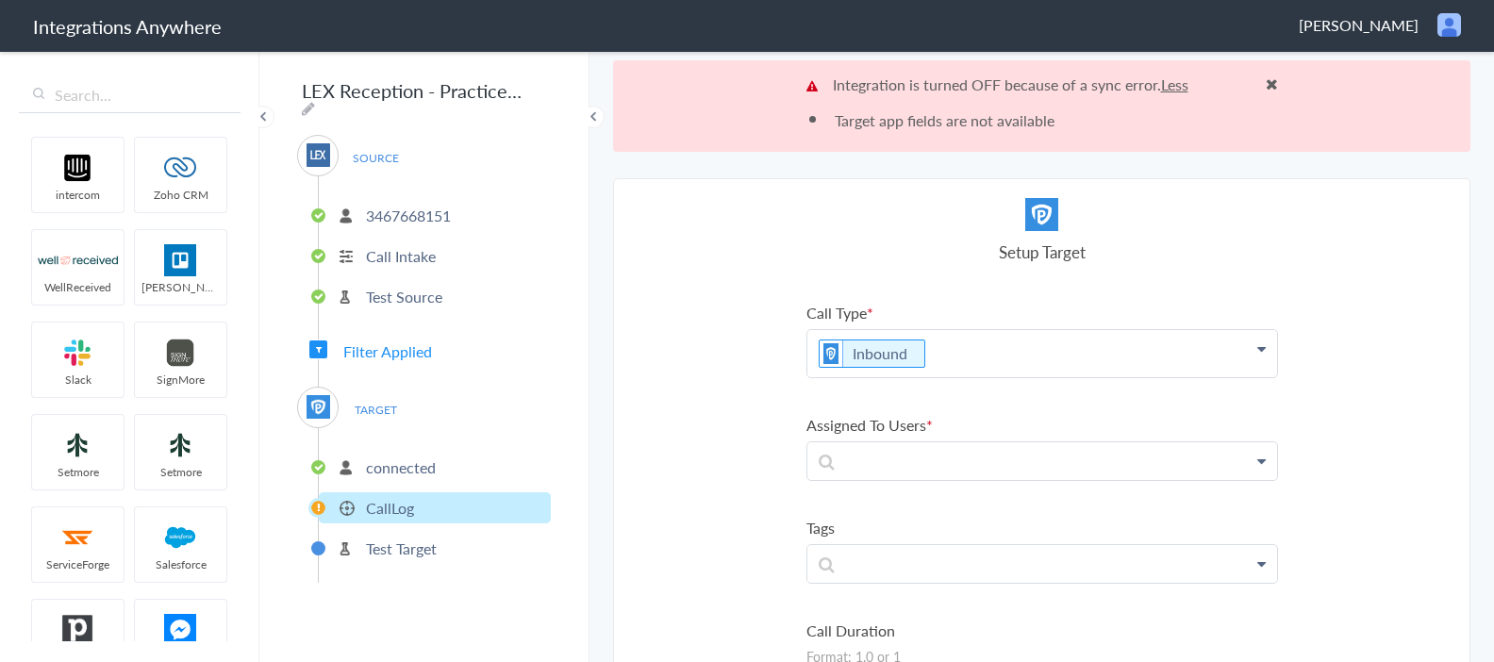
scroll to position [101, 0]
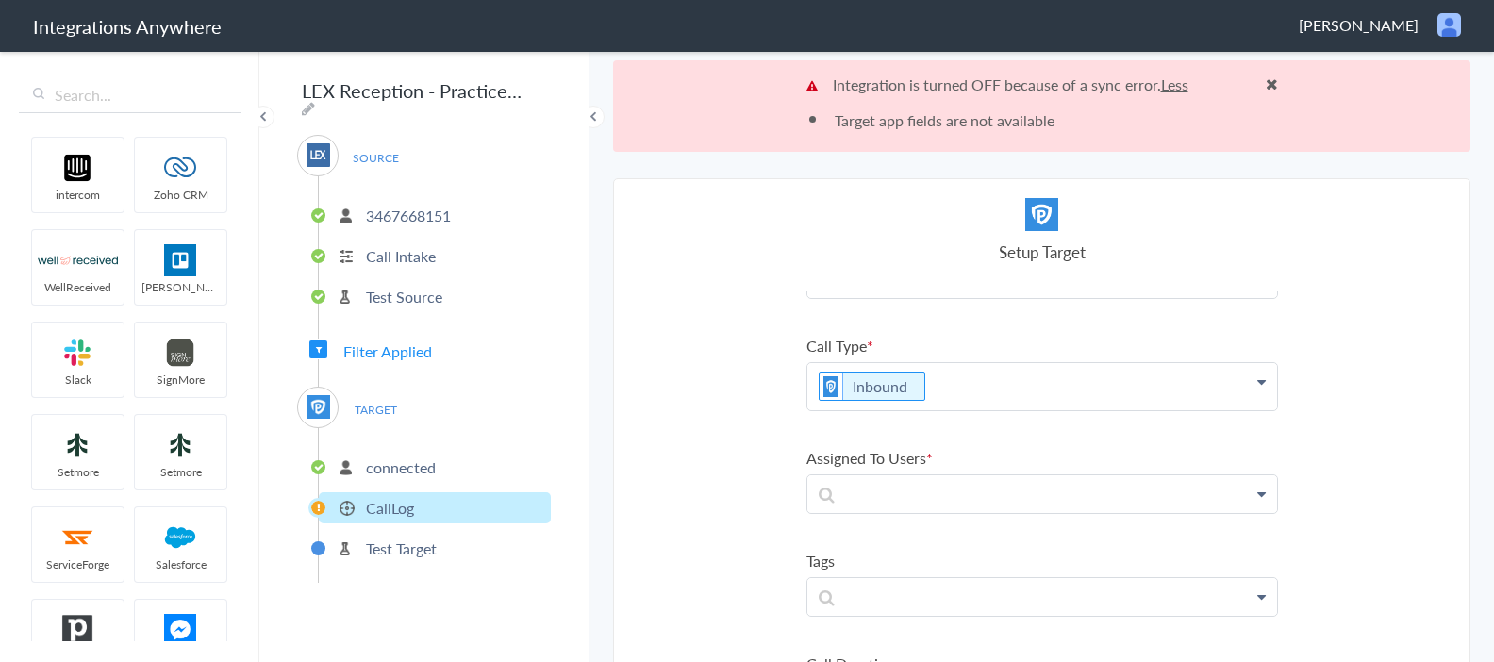
click at [1261, 487] on icon at bounding box center [1261, 494] width 8 height 15
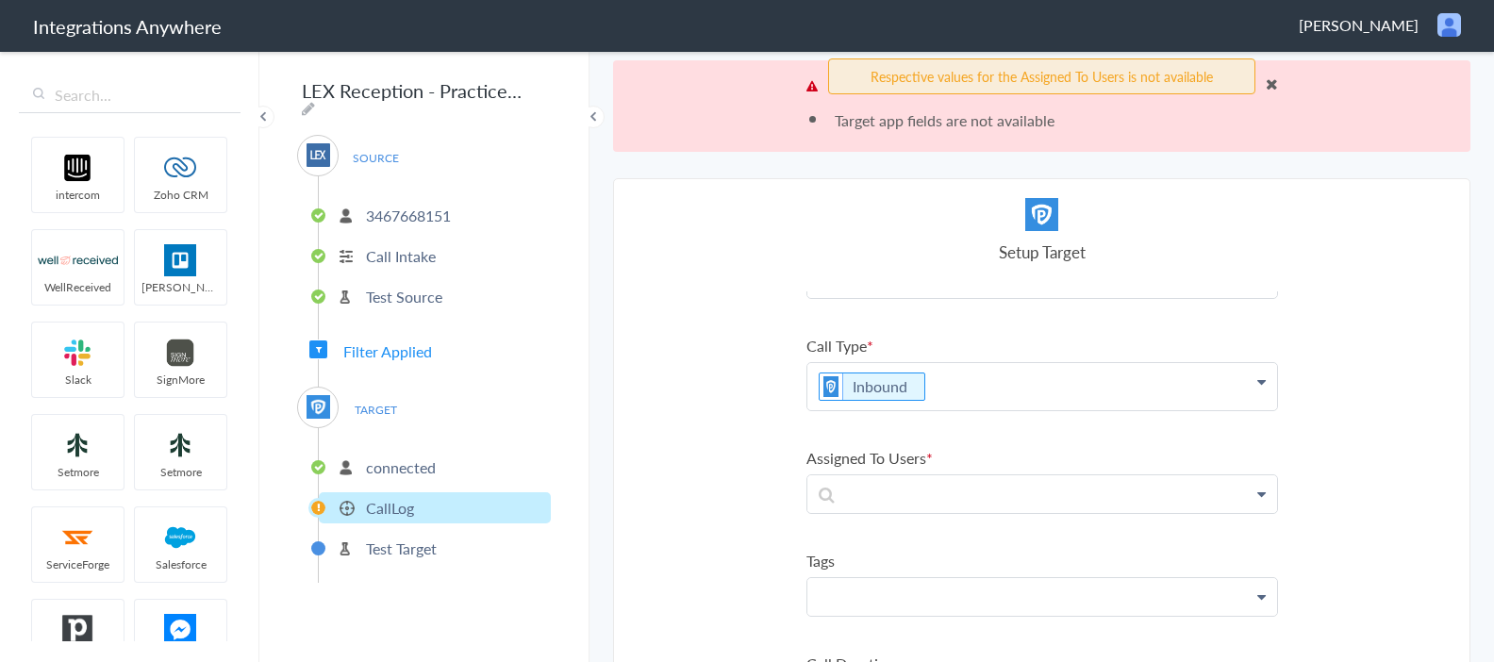
click at [1002, 578] on p at bounding box center [1042, 596] width 470 height 37
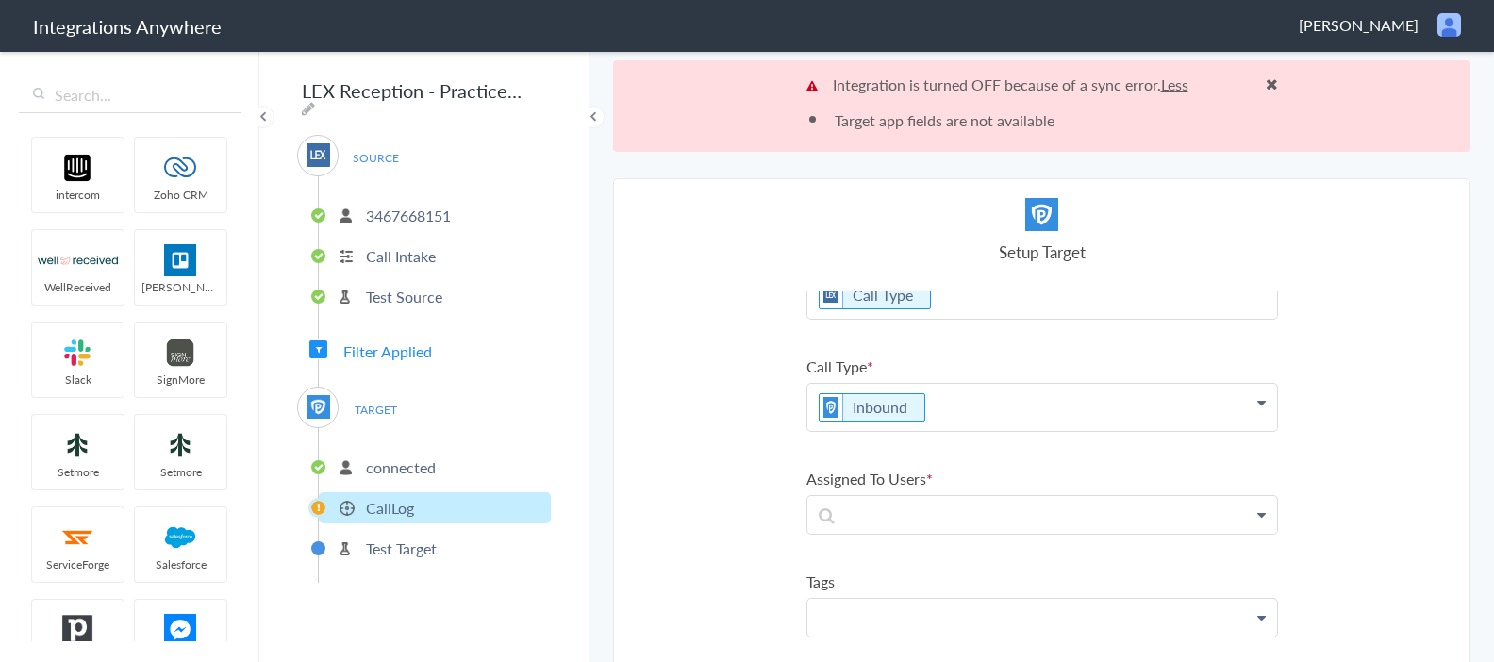
scroll to position [0, 0]
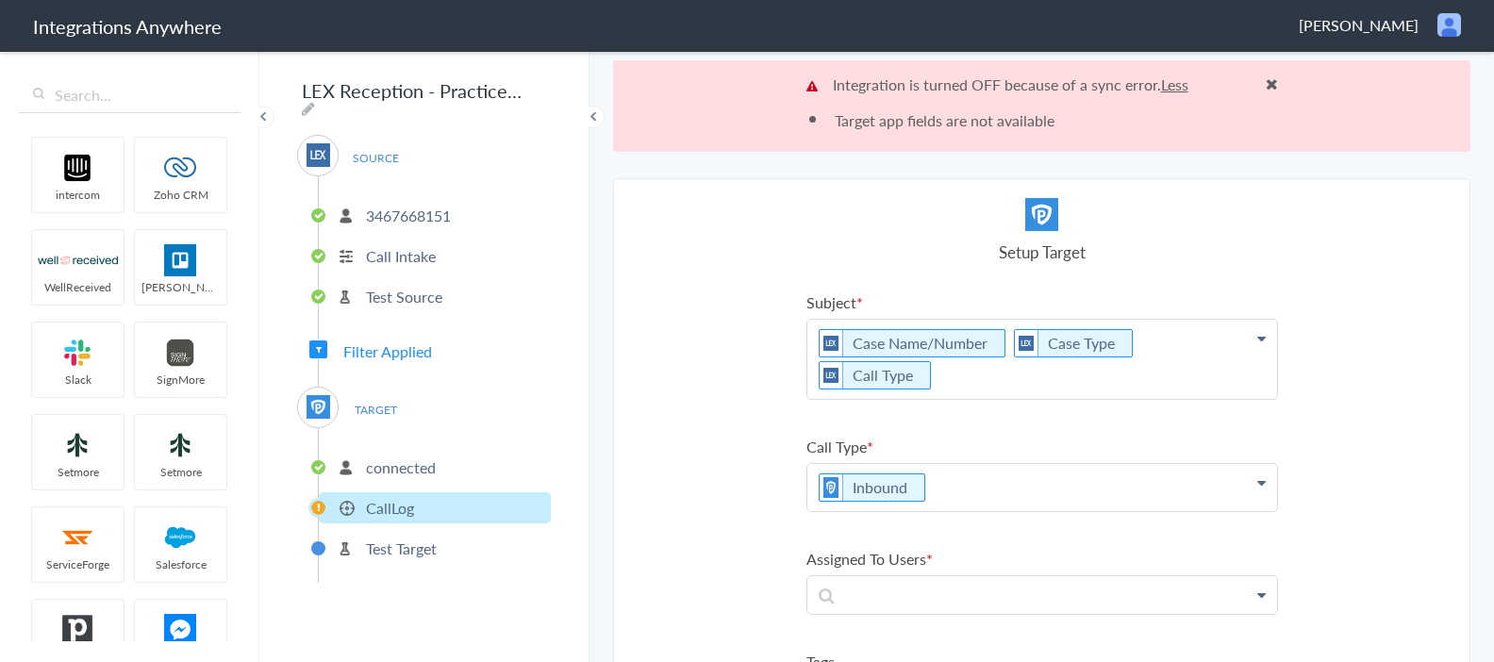
click at [1267, 340] on p "Case Name/Number Case Type Call Type" at bounding box center [1042, 359] width 470 height 79
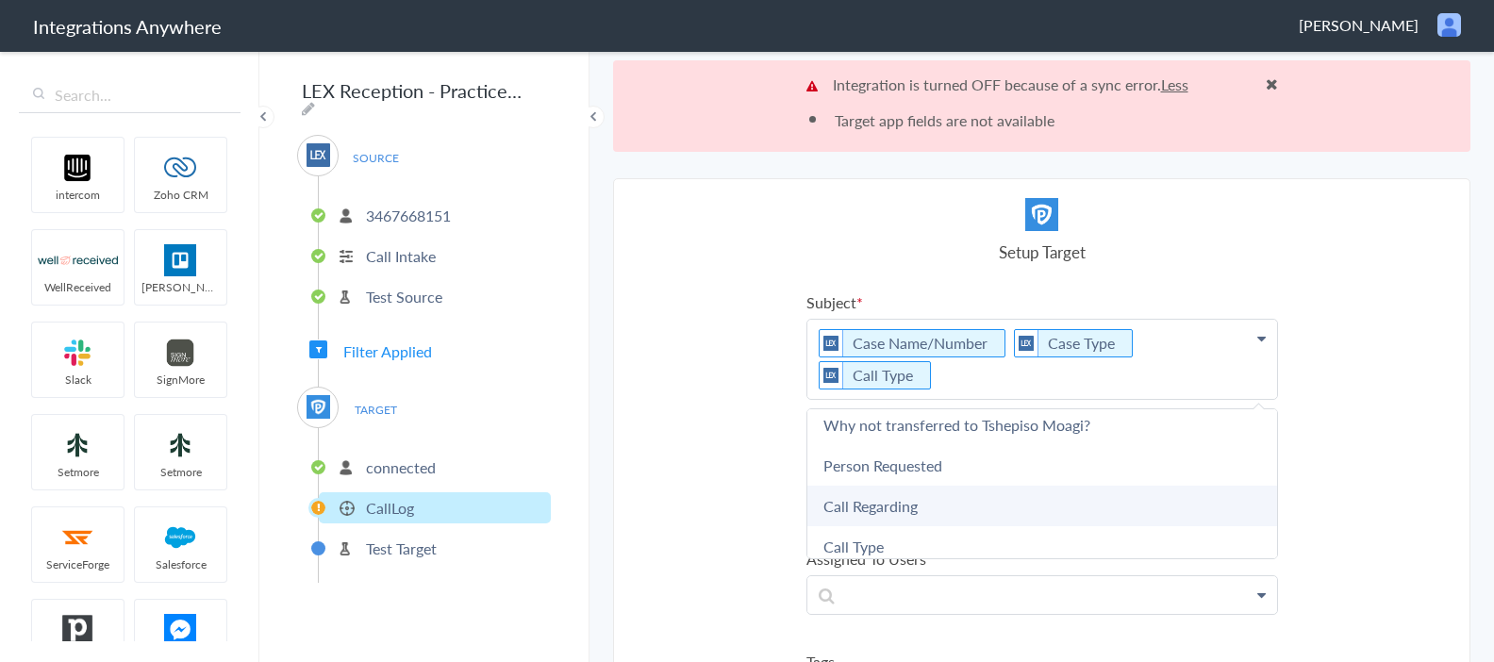
scroll to position [1428, 0]
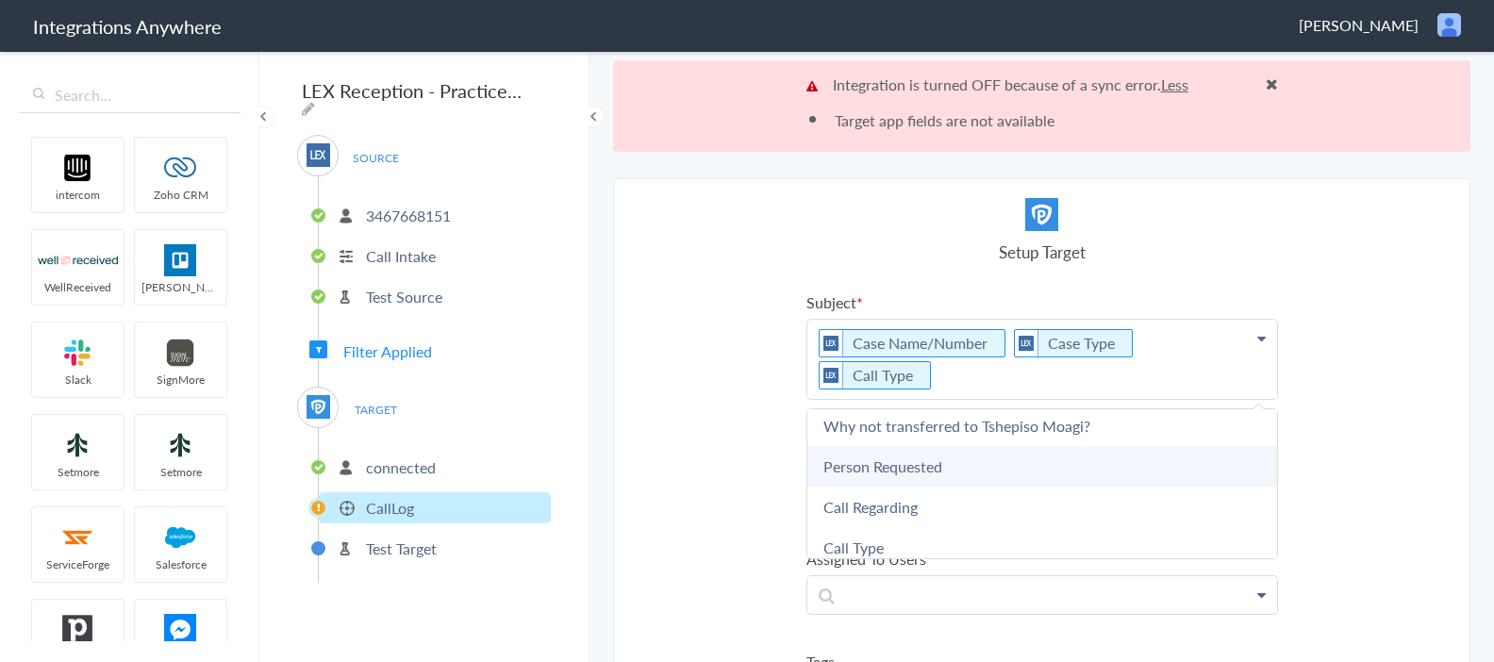
click at [944, 446] on link "Person Requested" at bounding box center [1042, 466] width 470 height 41
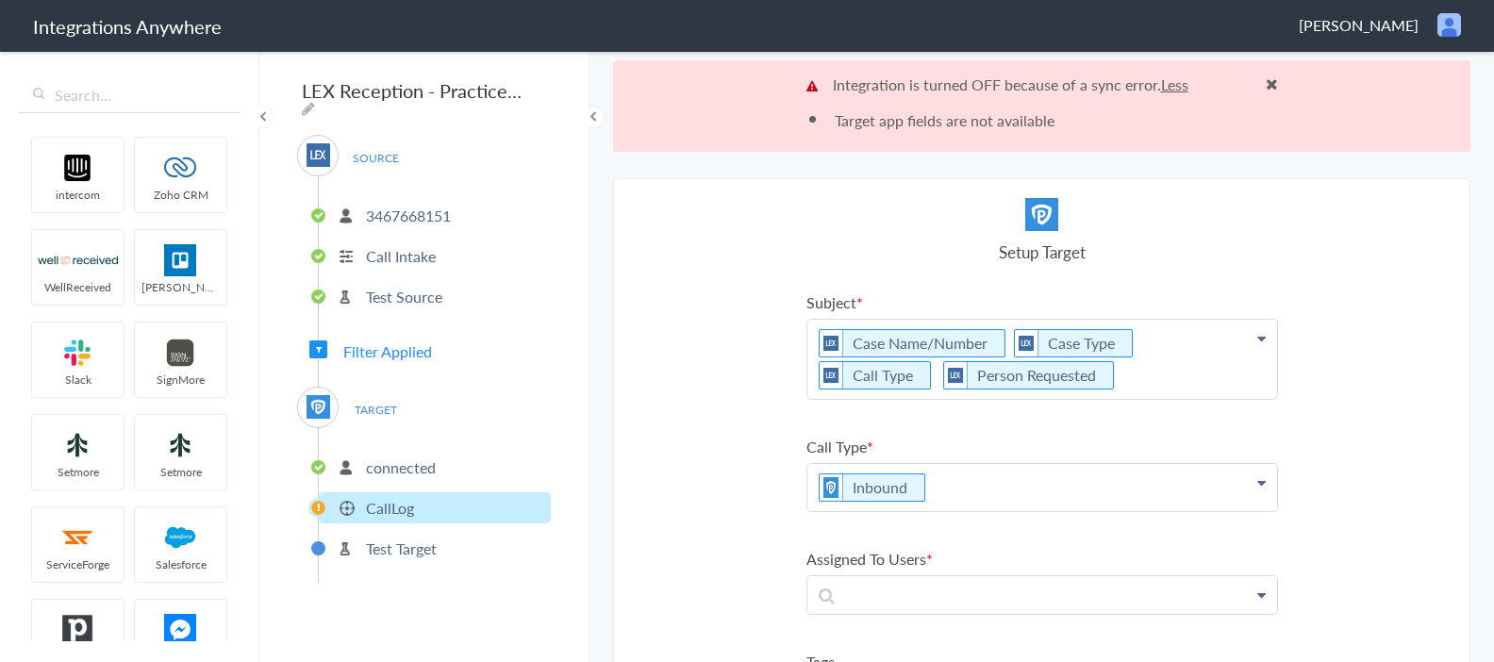
click at [1259, 340] on icon at bounding box center [1261, 338] width 8 height 15
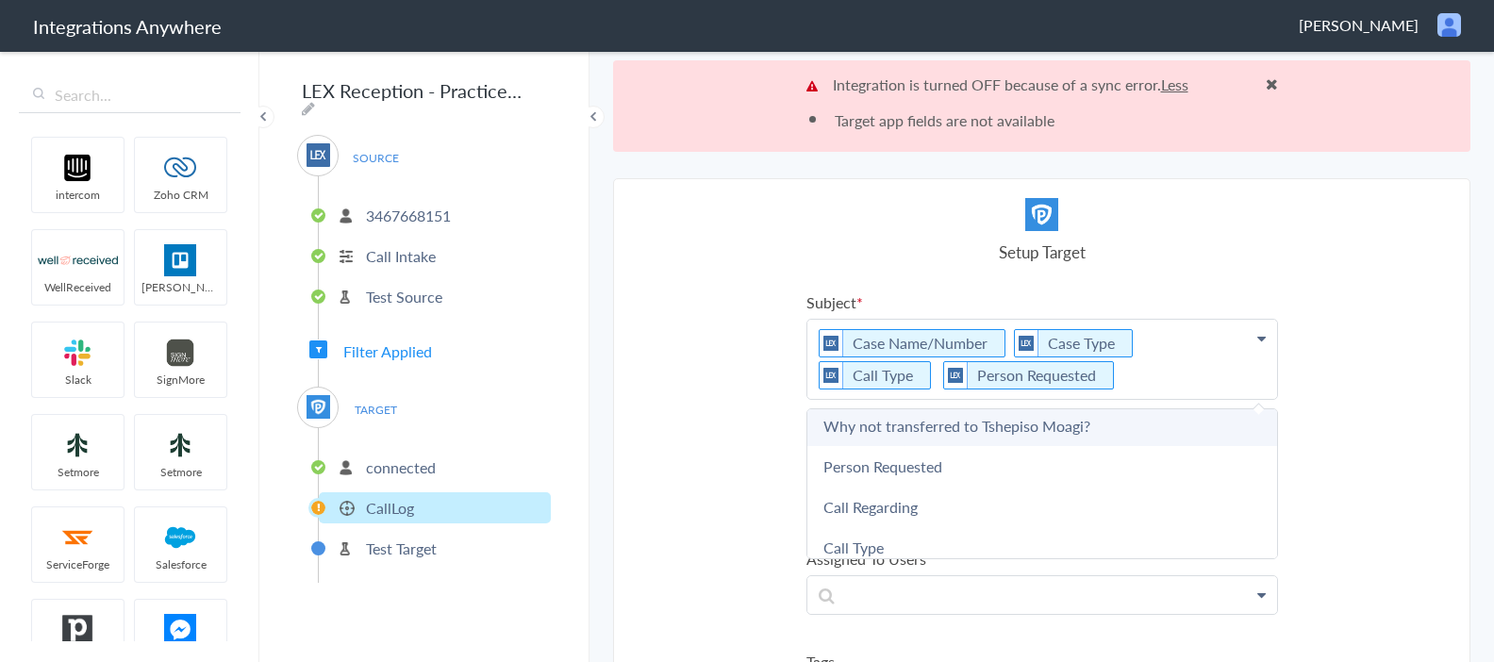
click at [1062, 428] on link "Why not transferred to Tshepiso Moagi?" at bounding box center [1042, 426] width 470 height 41
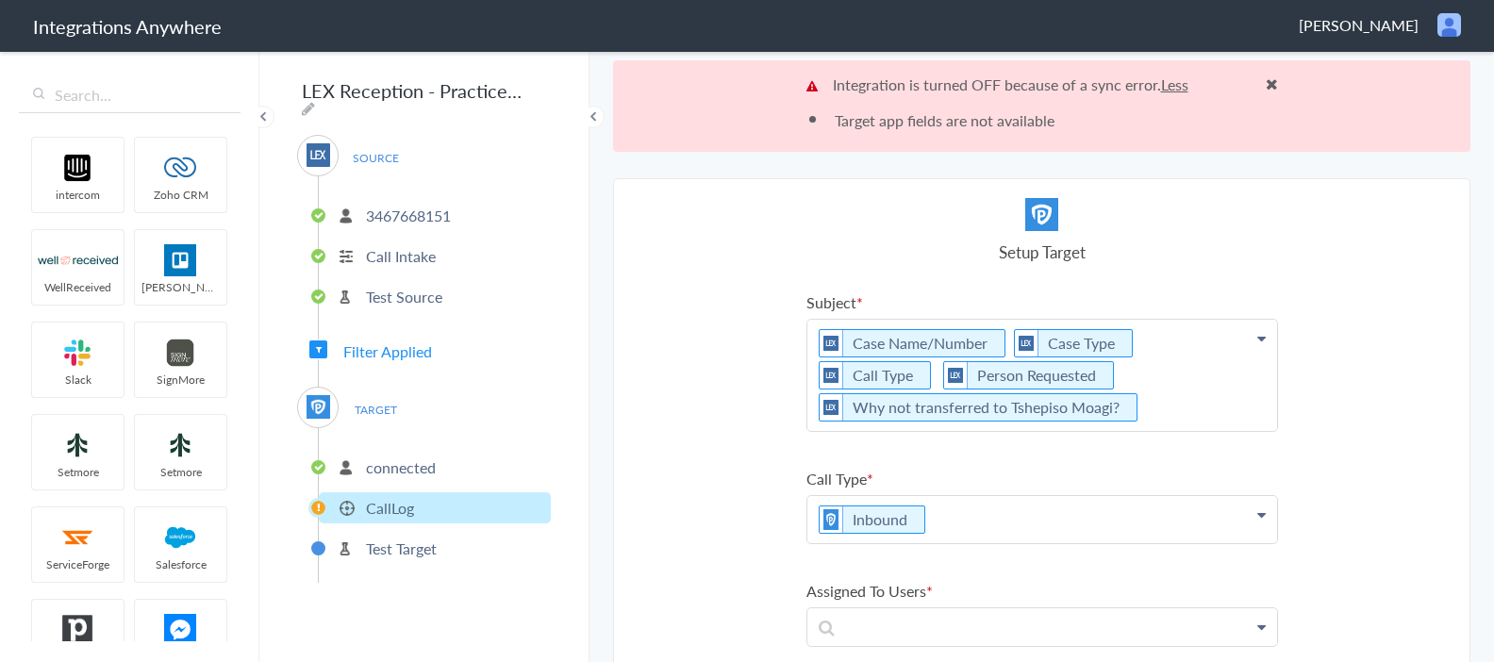
drag, startPoint x: 1259, startPoint y: 335, endPoint x: 1247, endPoint y: 344, distance: 15.5
click at [1259, 335] on icon at bounding box center [1261, 338] width 8 height 15
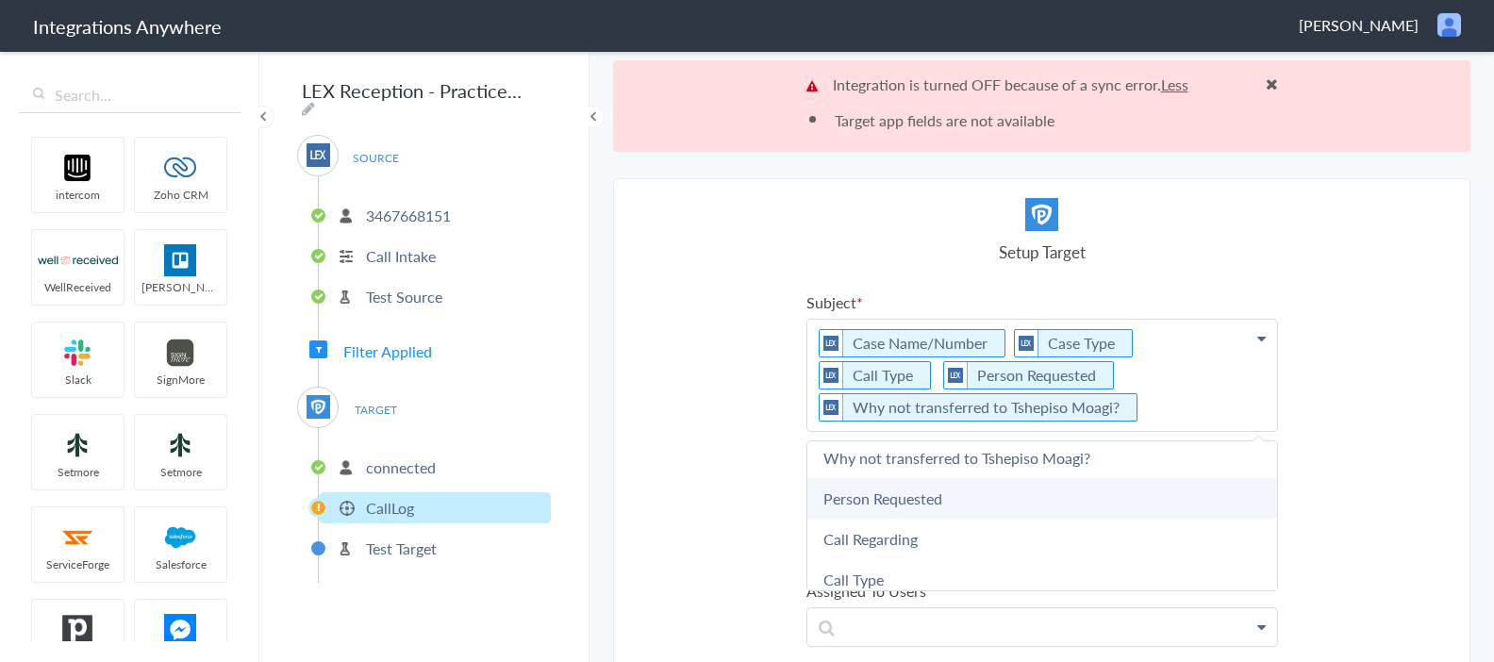
click at [948, 508] on link "Person Requested" at bounding box center [1042, 498] width 470 height 41
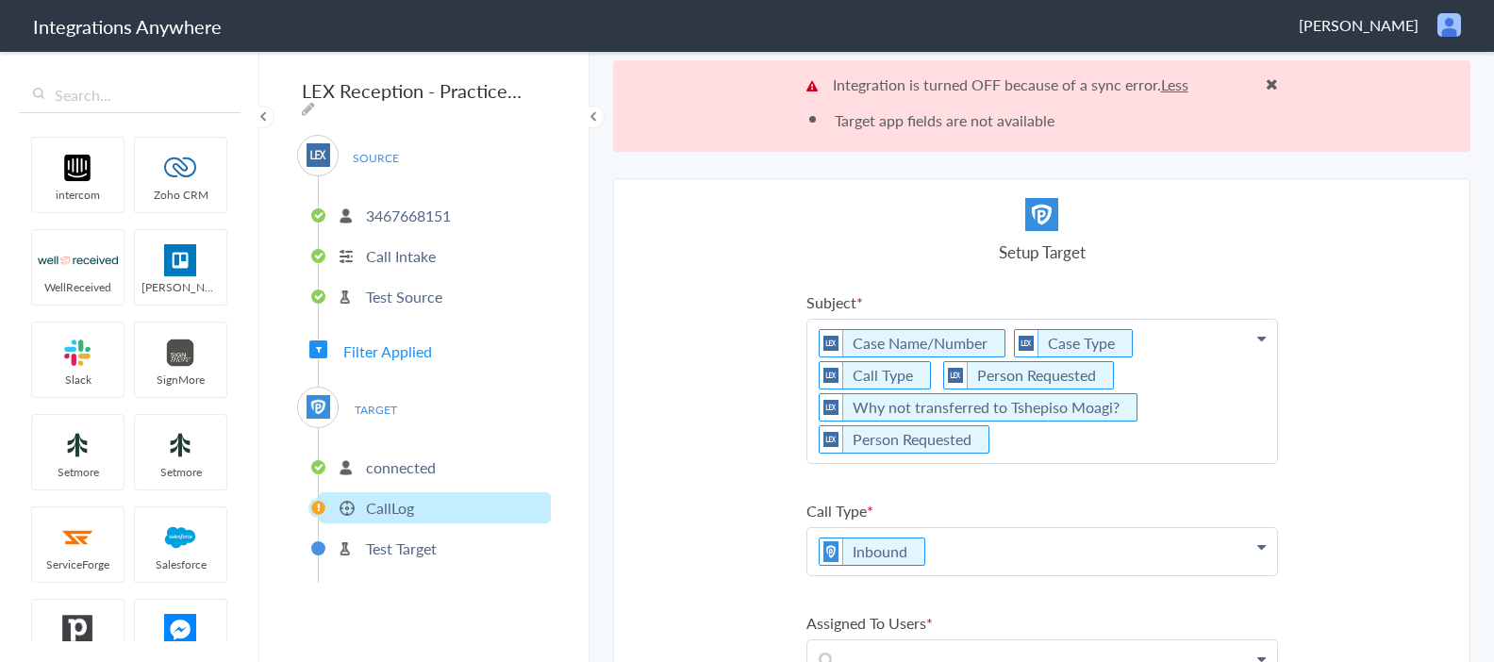
drag, startPoint x: 992, startPoint y: 443, endPoint x: 1009, endPoint y: 430, distance: 21.5
click at [0, 0] on icon at bounding box center [0, 0] width 0 height 0
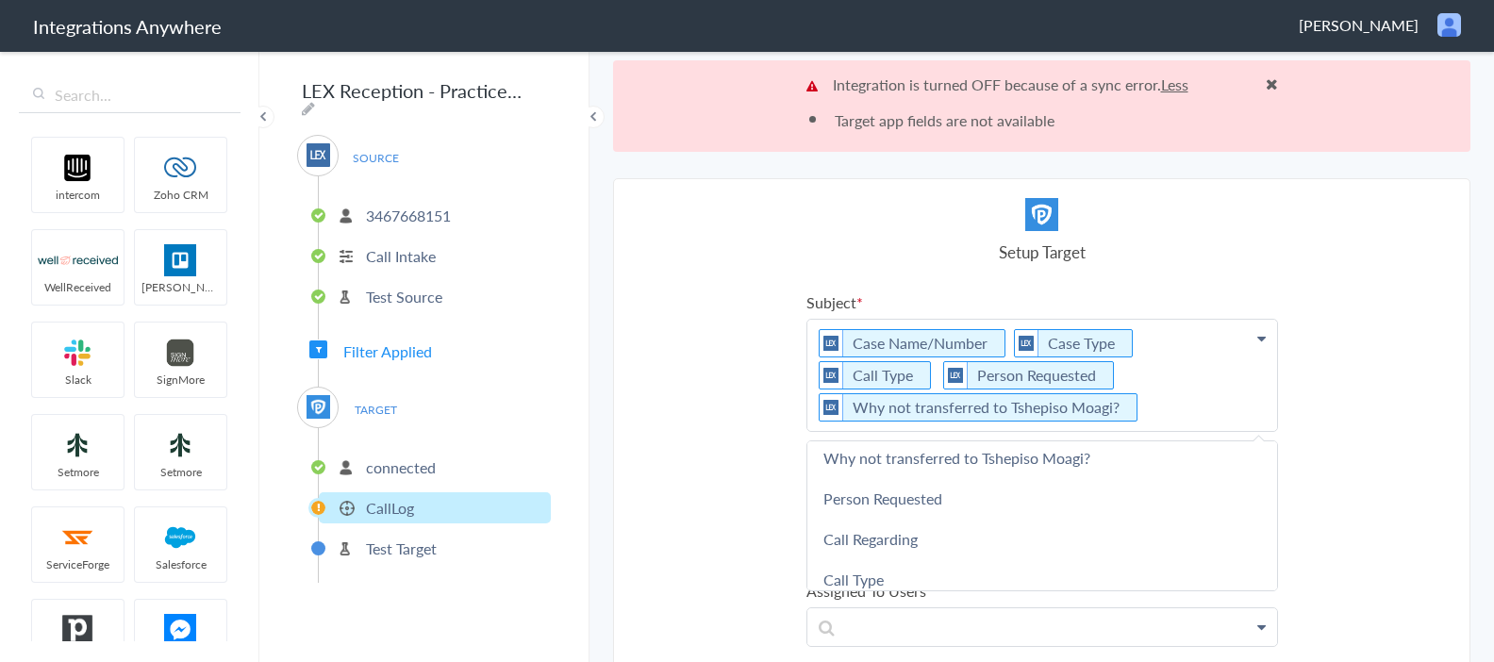
click at [1264, 339] on icon at bounding box center [1261, 338] width 8 height 15
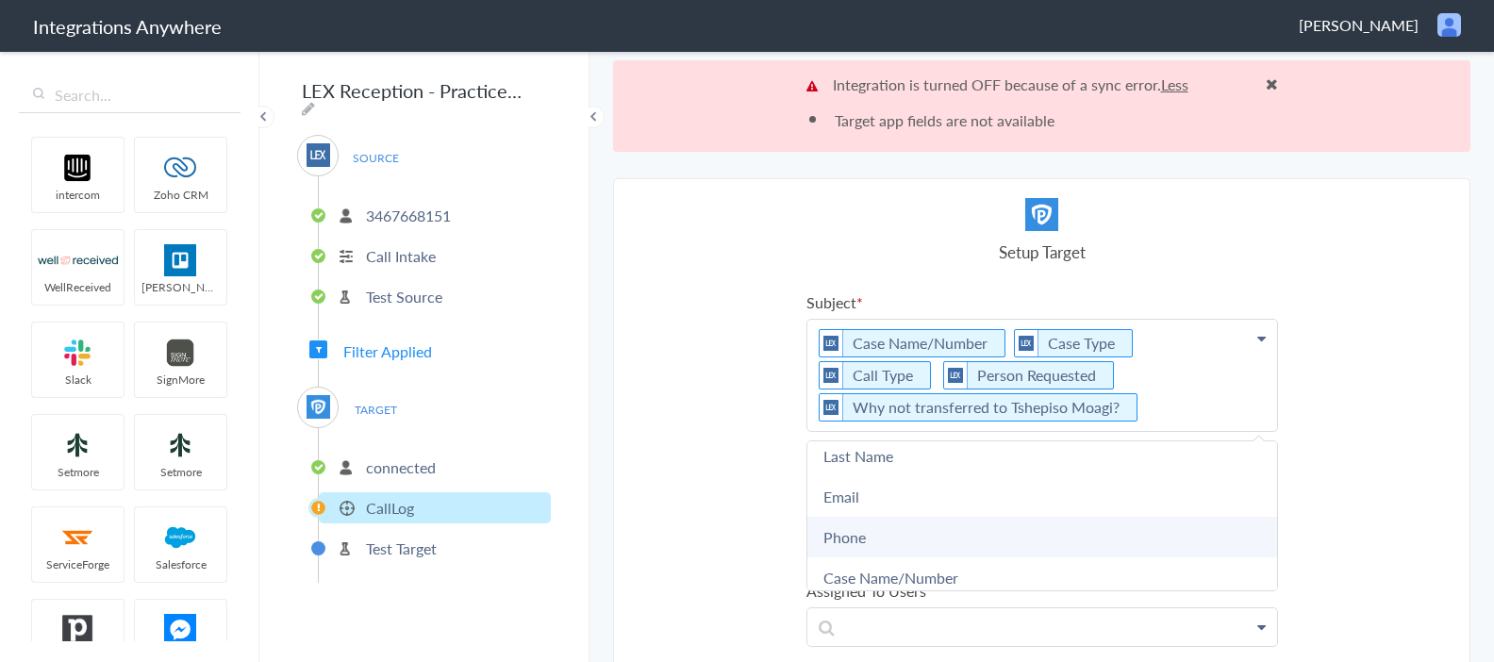
scroll to position [0, 0]
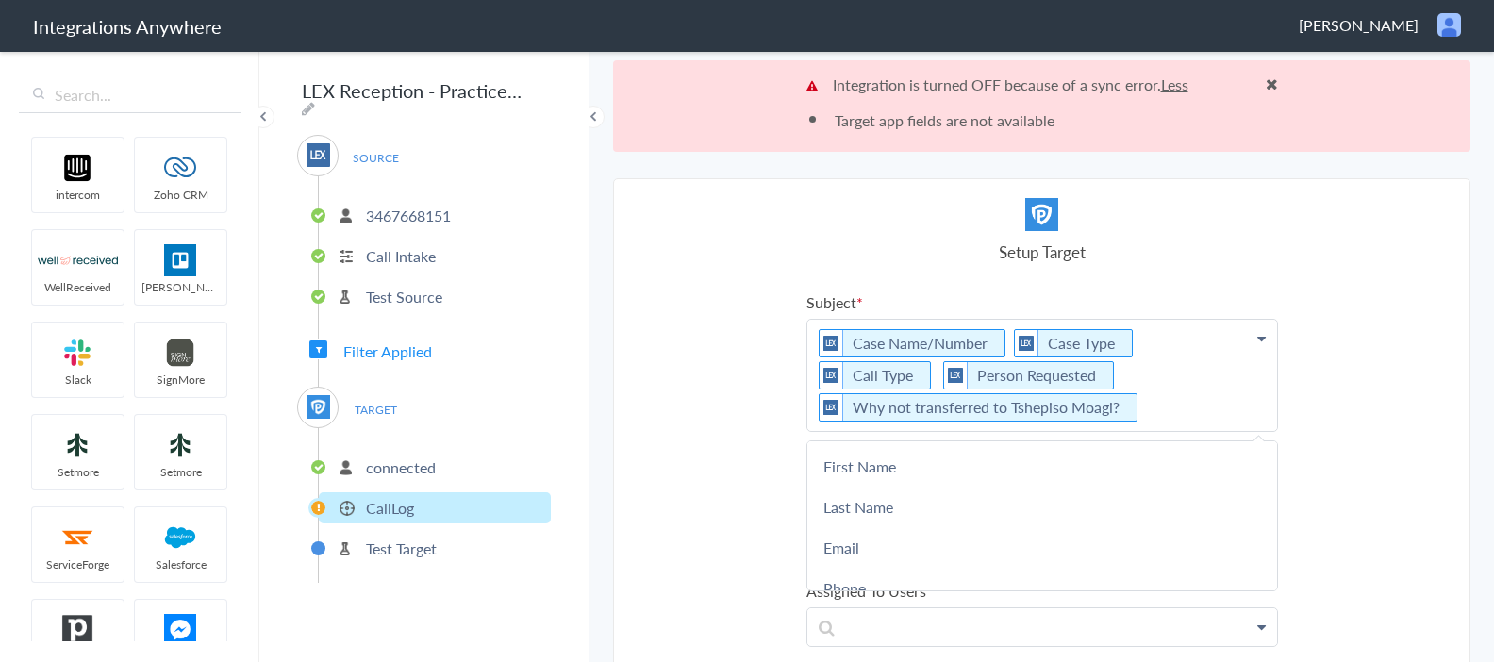
drag, startPoint x: 871, startPoint y: 470, endPoint x: 1044, endPoint y: 453, distance: 173.4
click at [872, 470] on link "First Name" at bounding box center [1042, 466] width 470 height 41
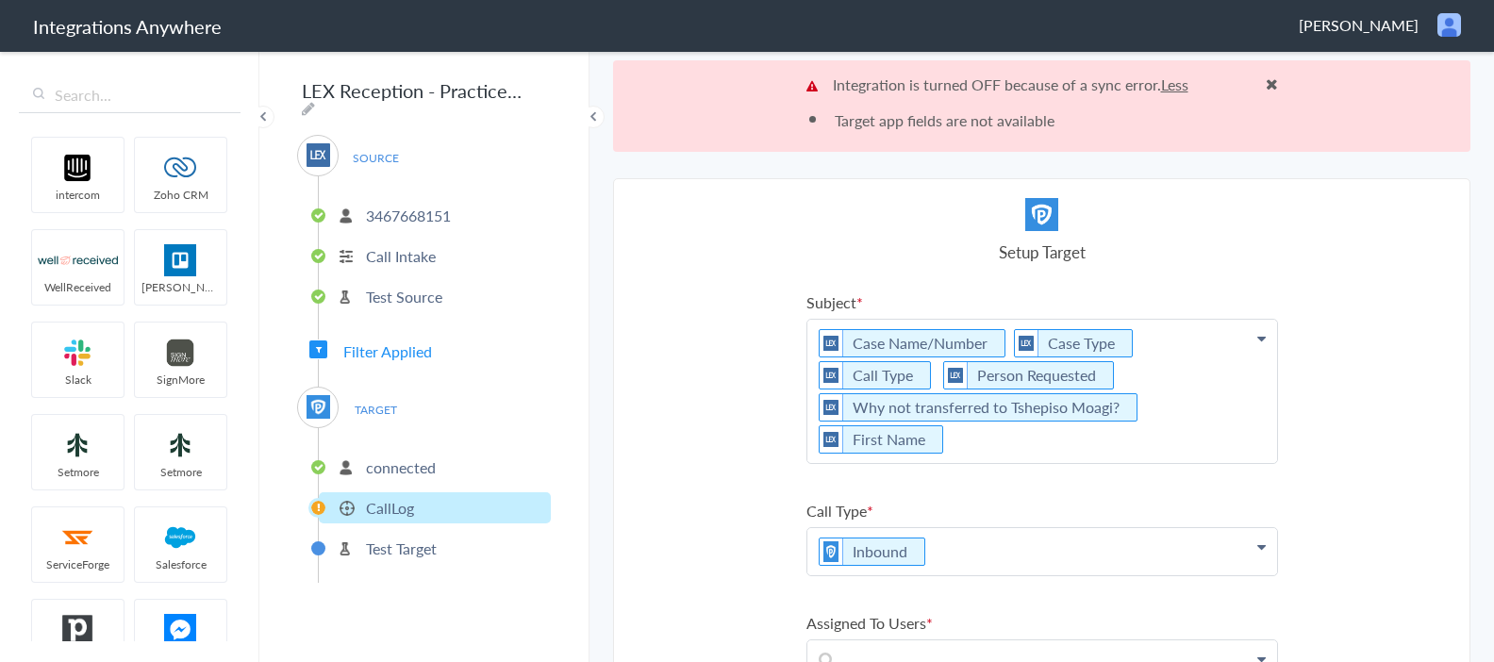
click at [1258, 336] on icon at bounding box center [1261, 338] width 8 height 15
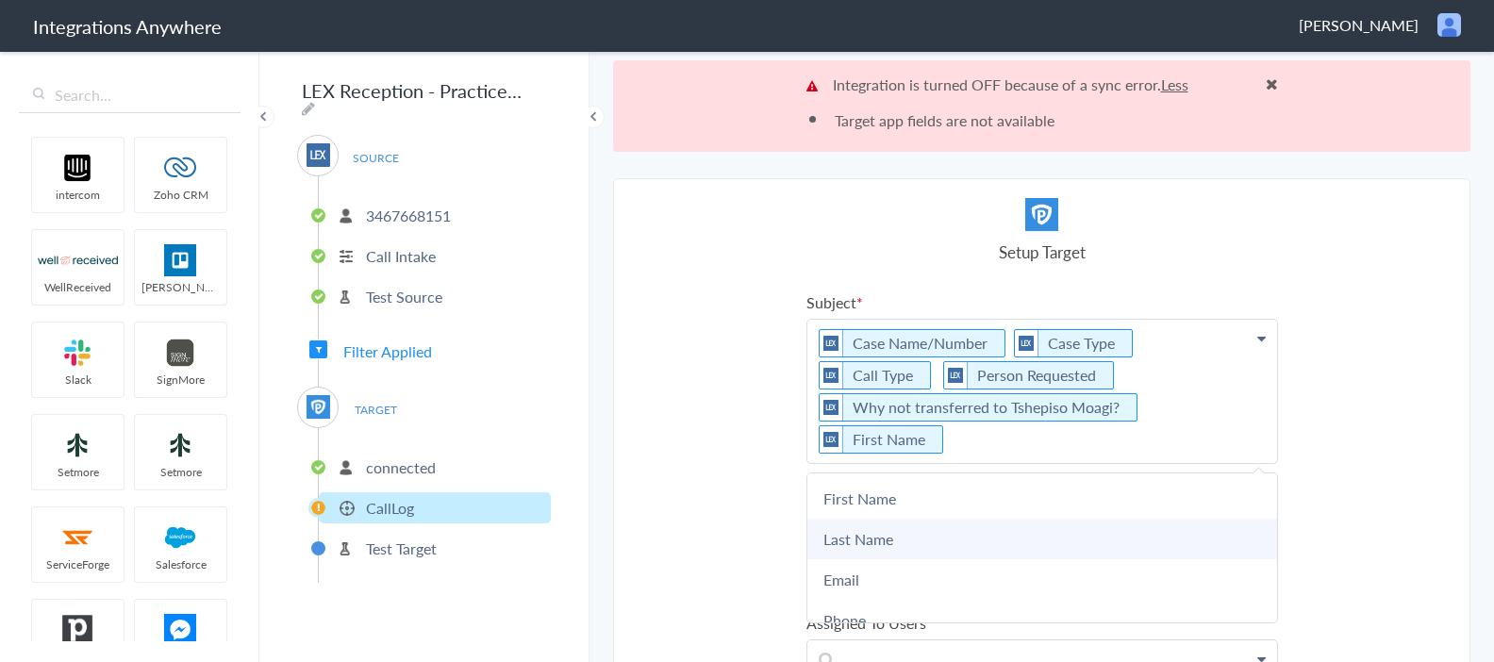
click at [906, 519] on link "Last Name" at bounding box center [1042, 539] width 470 height 41
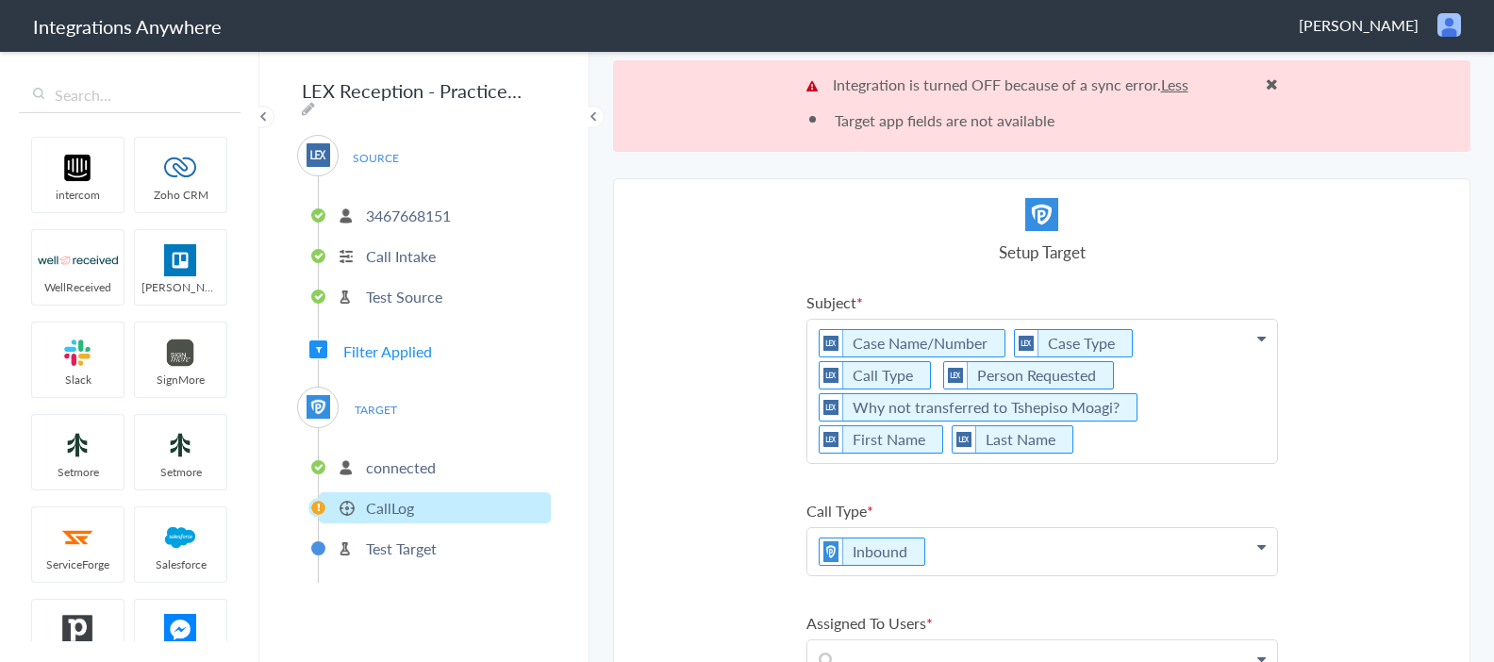
click at [1266, 341] on p "Case Name/Number Case Type Call Type Person Requested Why not transferred to Ts…" at bounding box center [1042, 391] width 470 height 143
click at [1262, 338] on icon at bounding box center [1261, 338] width 8 height 15
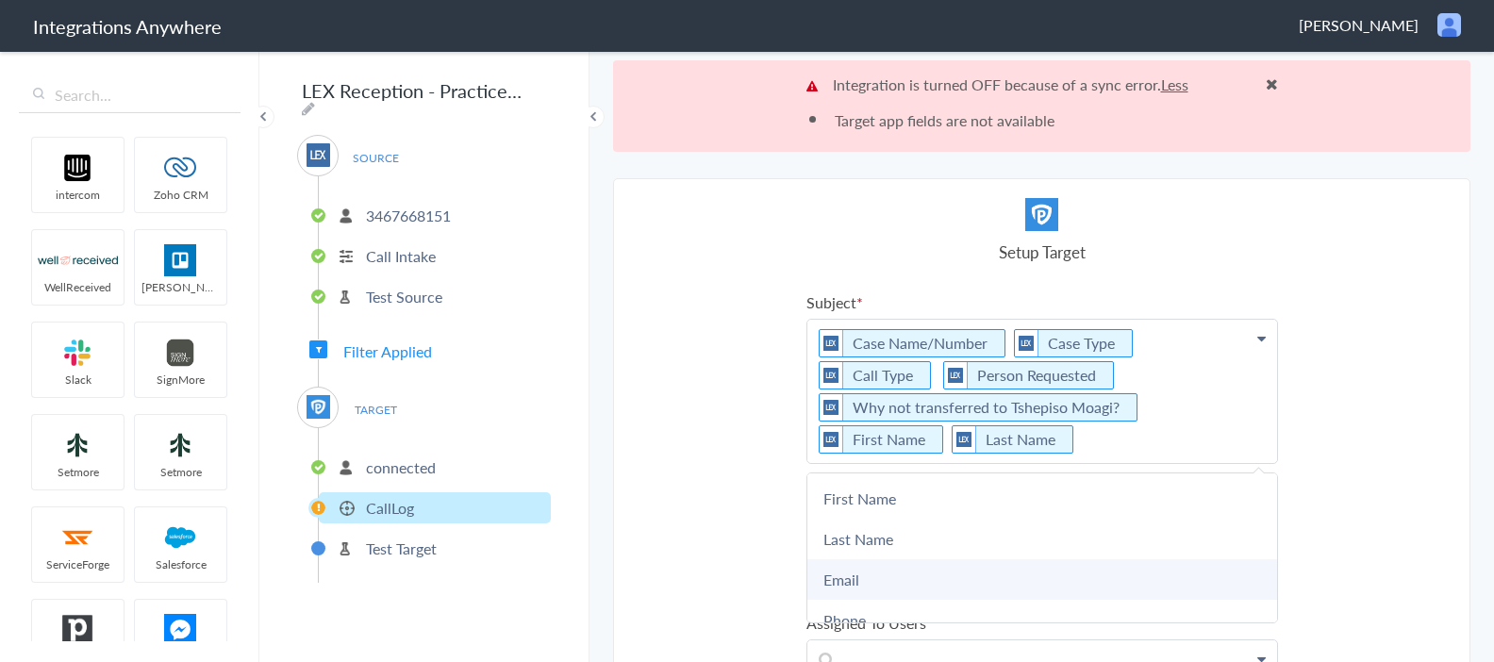
click at [854, 579] on link "Email" at bounding box center [1042, 579] width 470 height 41
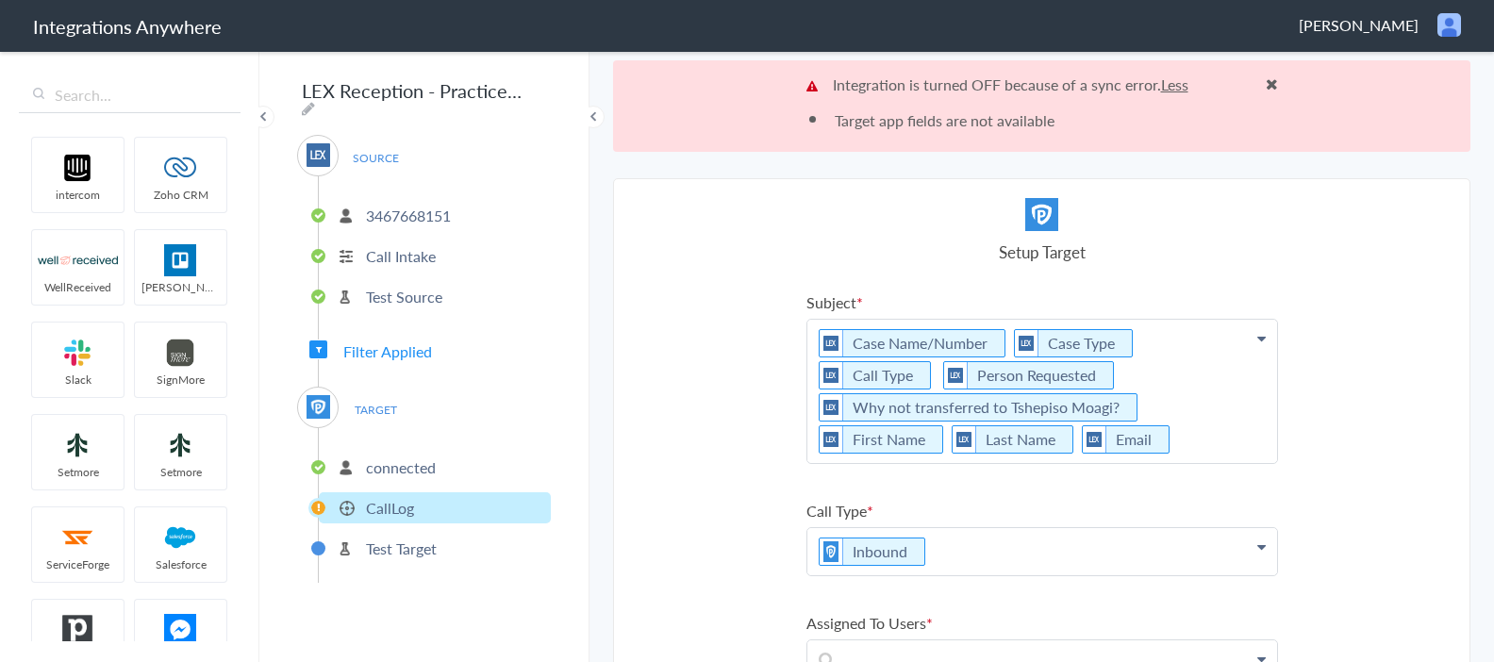
click at [1261, 337] on icon at bounding box center [1261, 338] width 8 height 15
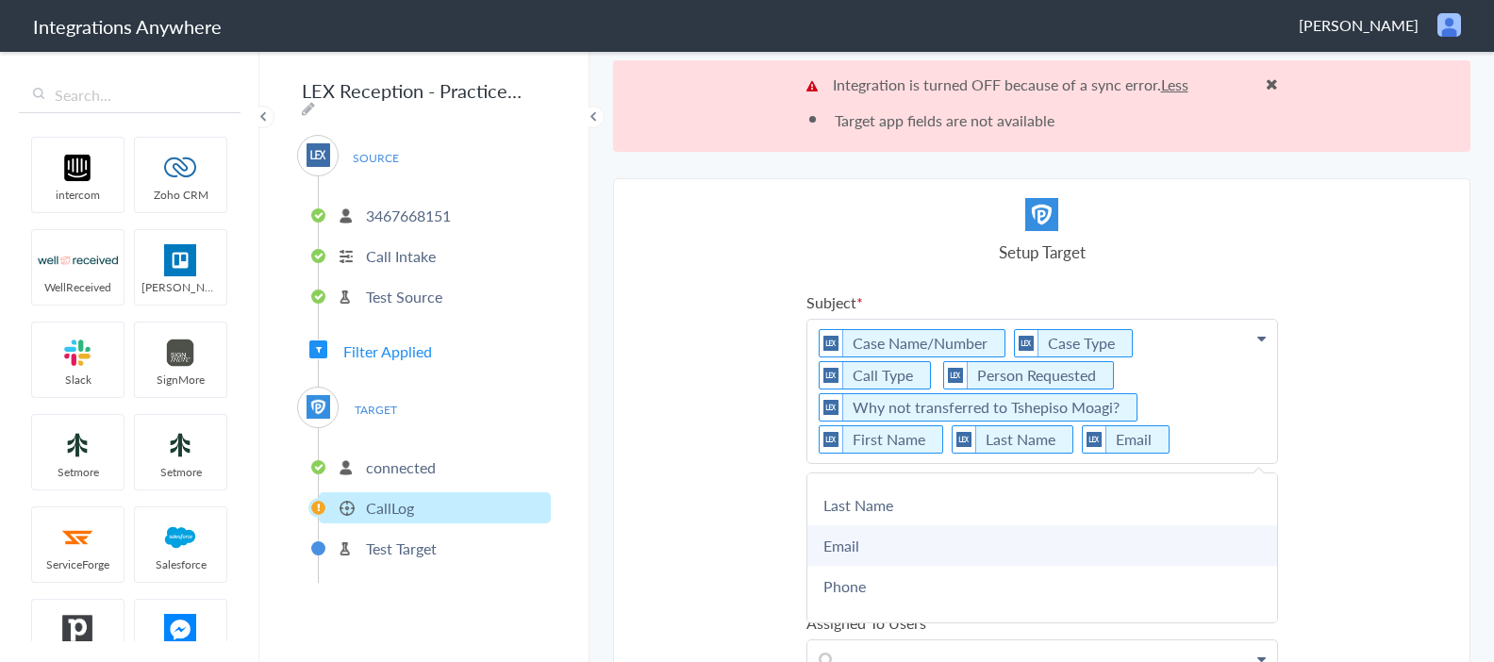
scroll to position [138, 0]
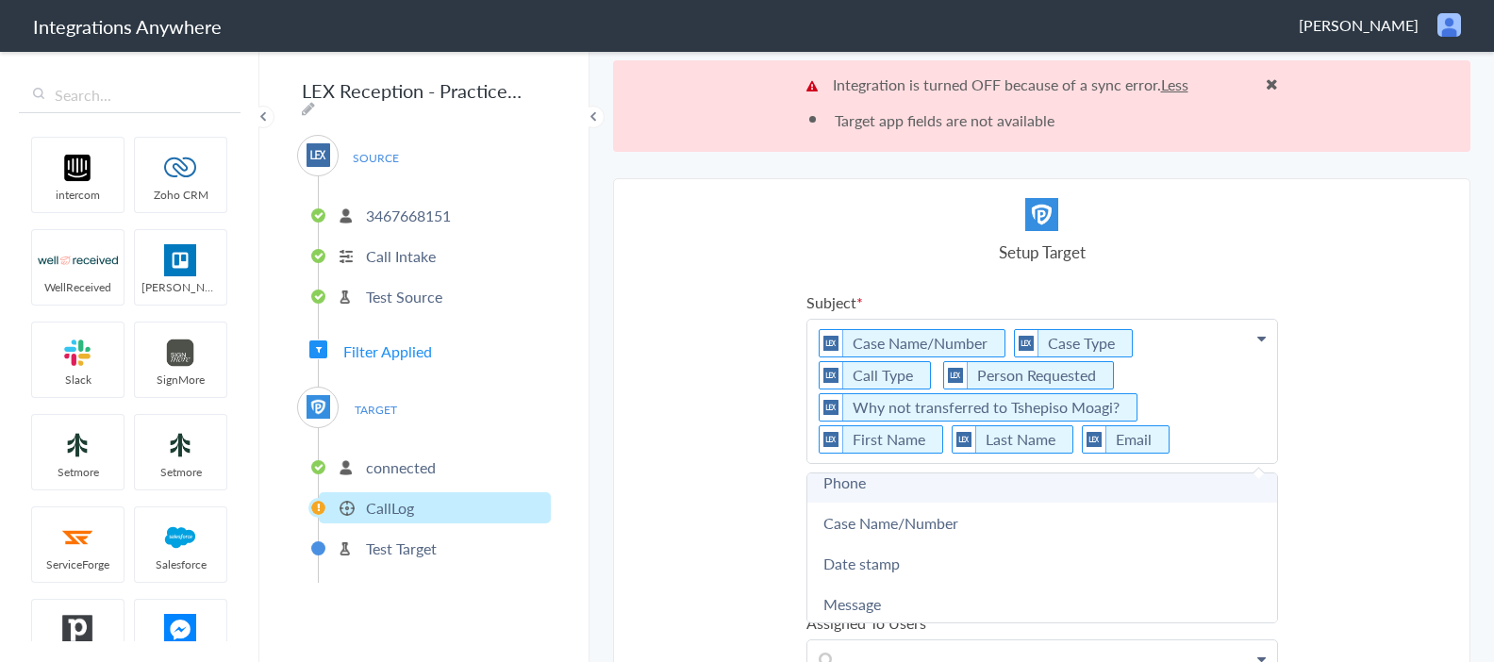
click at [892, 484] on link "Phone" at bounding box center [1042, 482] width 470 height 41
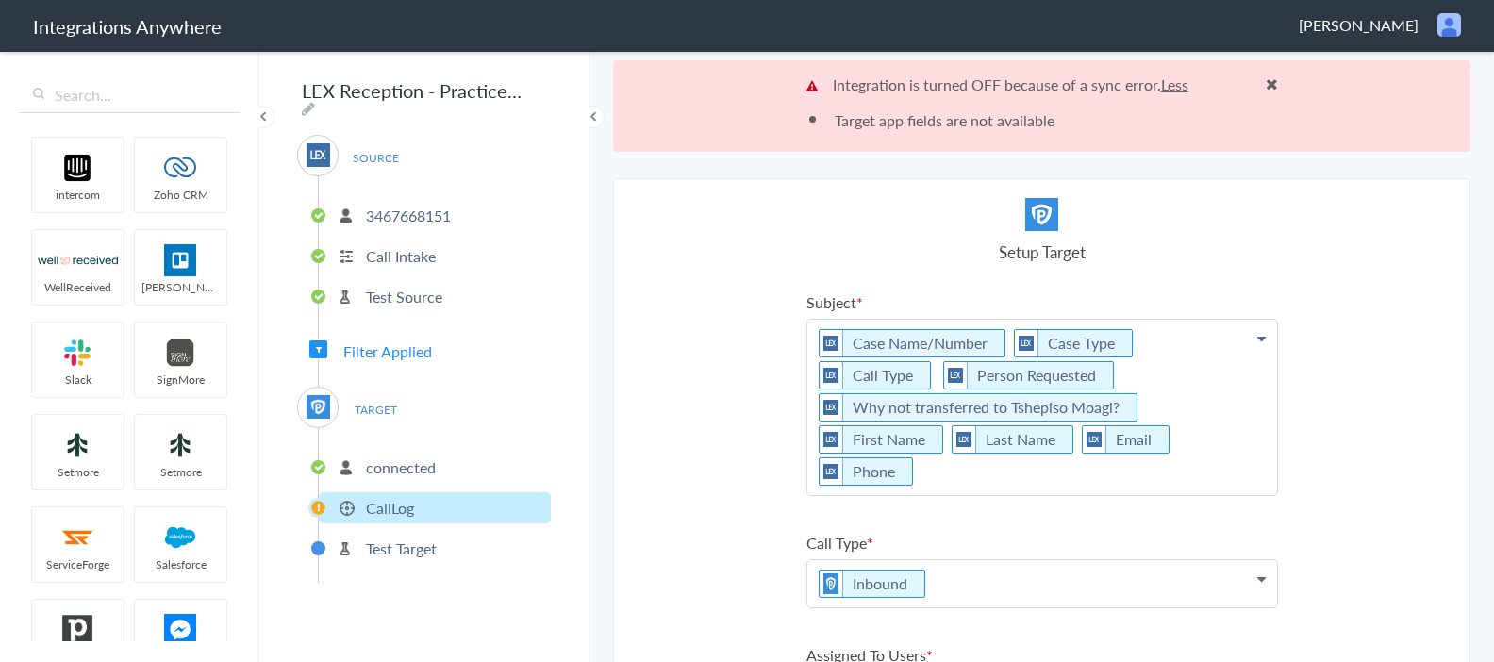
click at [1261, 339] on icon at bounding box center [1261, 338] width 8 height 15
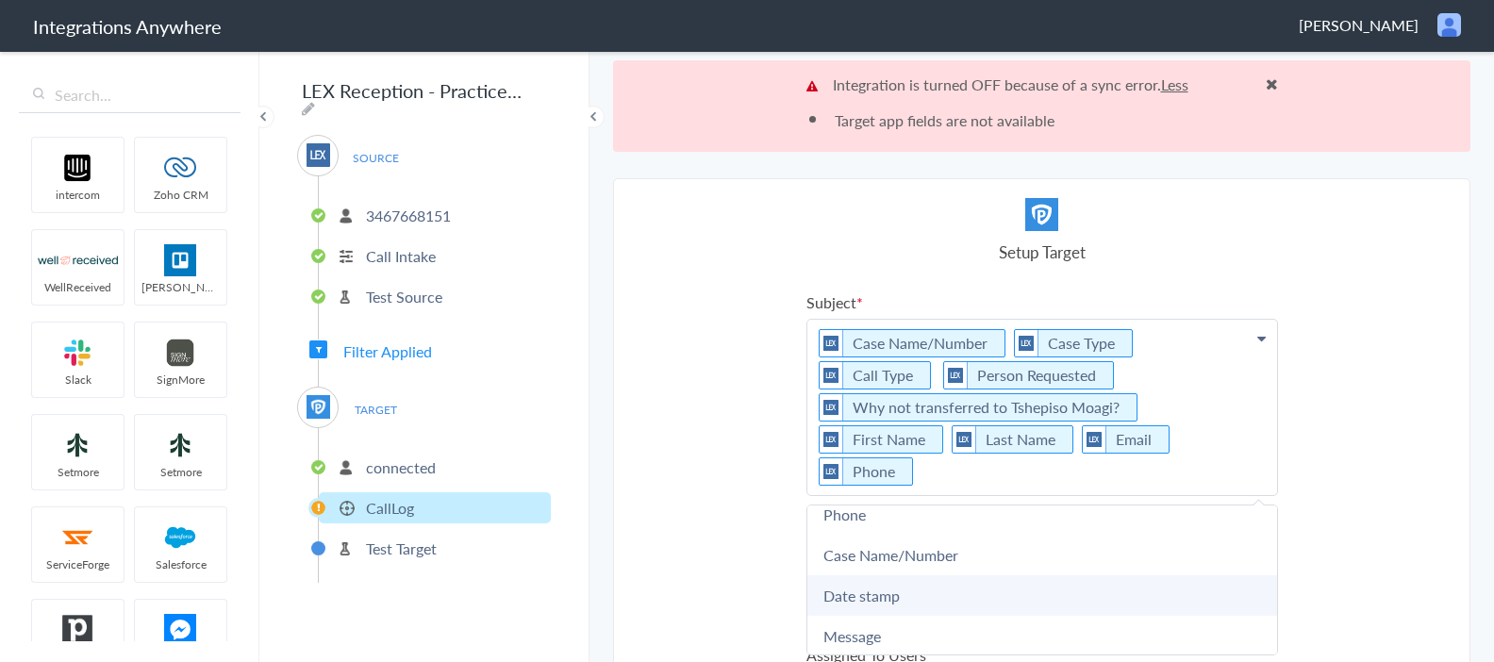
click at [954, 575] on link "Date stamp" at bounding box center [1042, 595] width 470 height 41
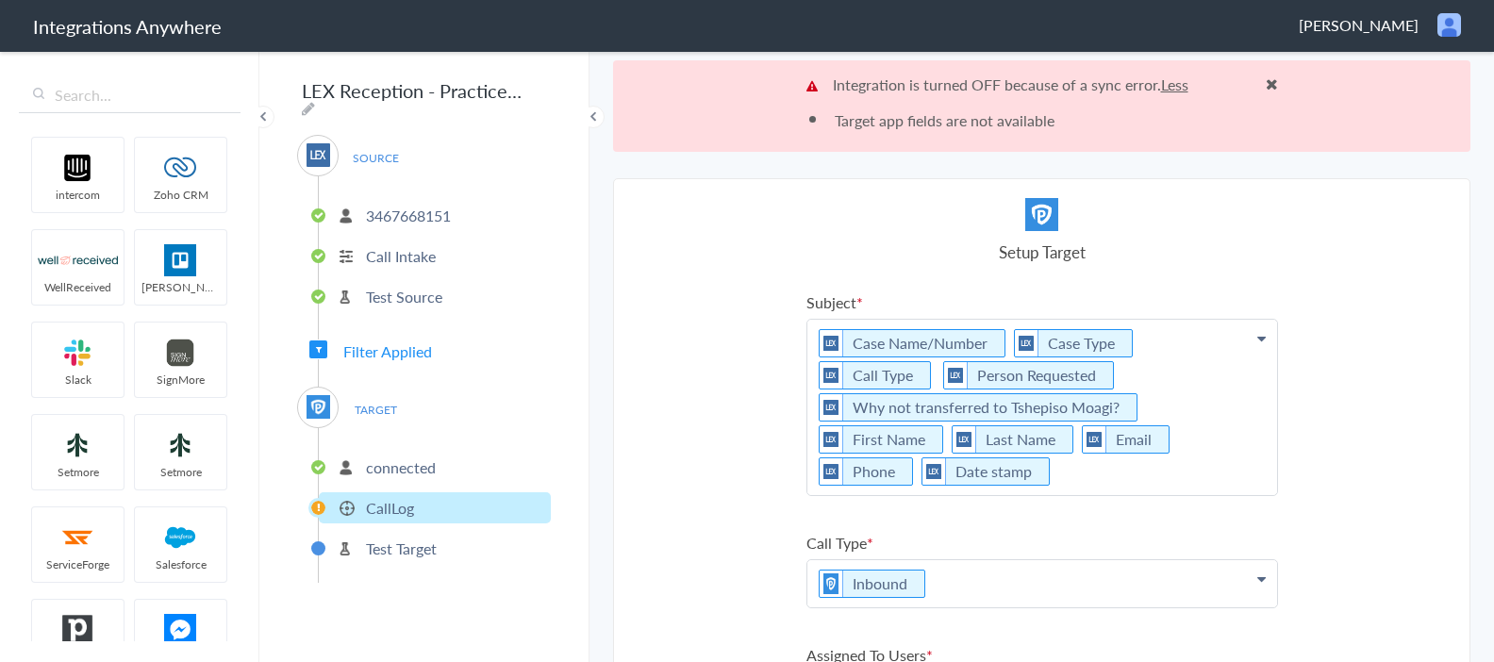
click at [1267, 334] on p "Case Name/Number Case Type Call Type Person Requested Why not transferred to Ts…" at bounding box center [1042, 407] width 470 height 175
click at [1259, 334] on icon at bounding box center [1261, 338] width 8 height 15
click at [921, 555] on link "Brief Description of Message" at bounding box center [1042, 575] width 470 height 41
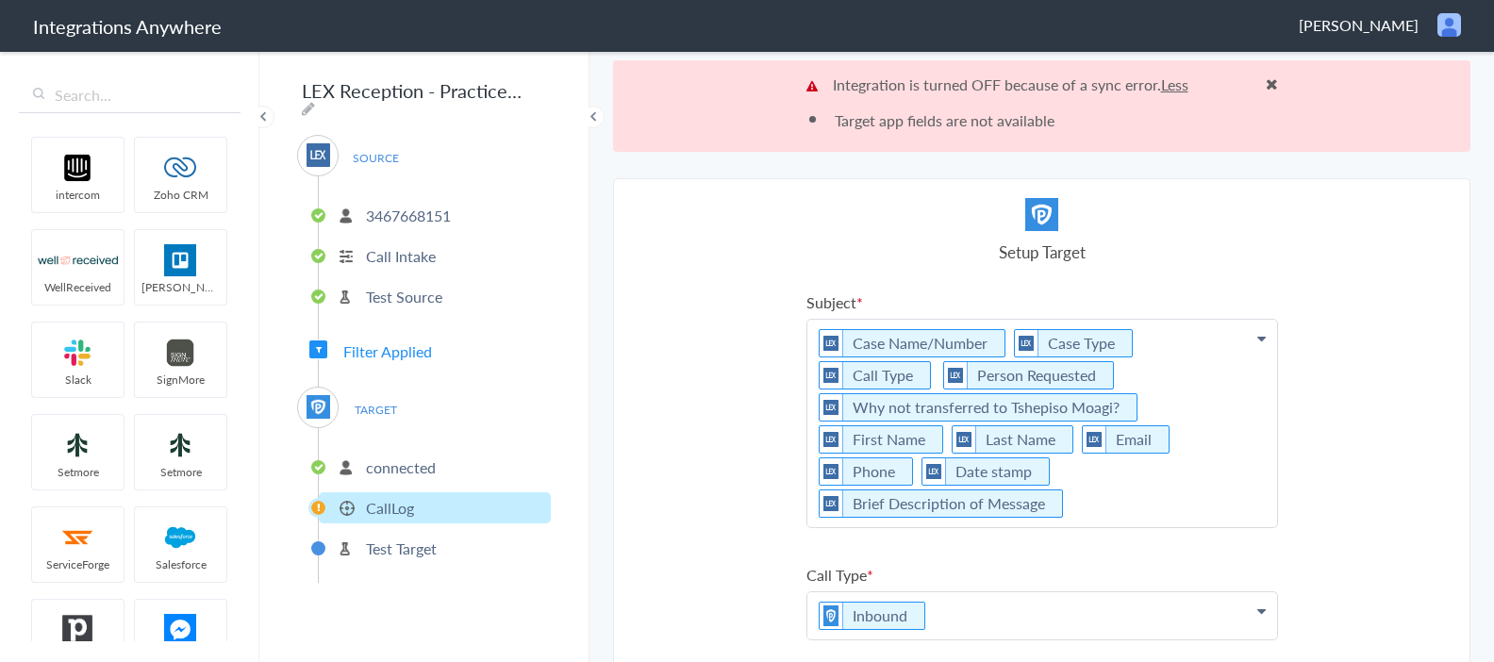
click at [1260, 339] on icon at bounding box center [1261, 338] width 8 height 15
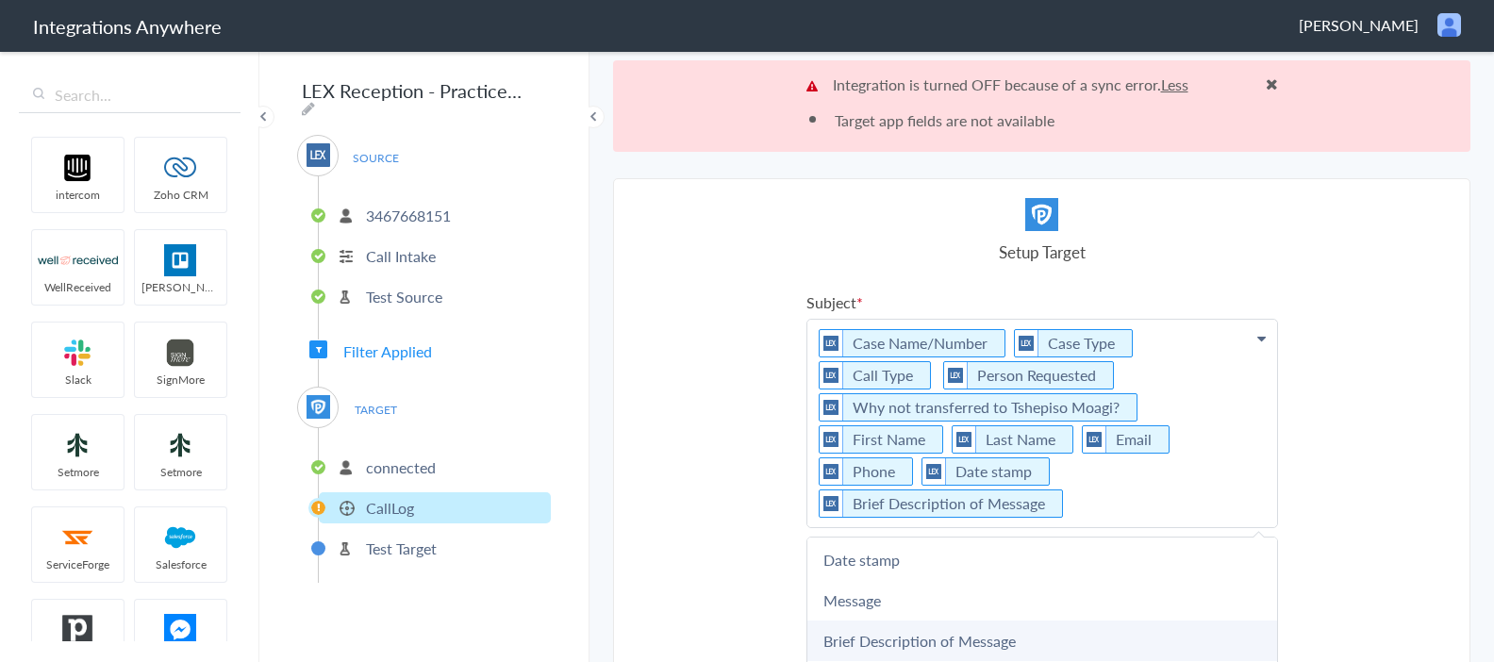
scroll to position [204, 0]
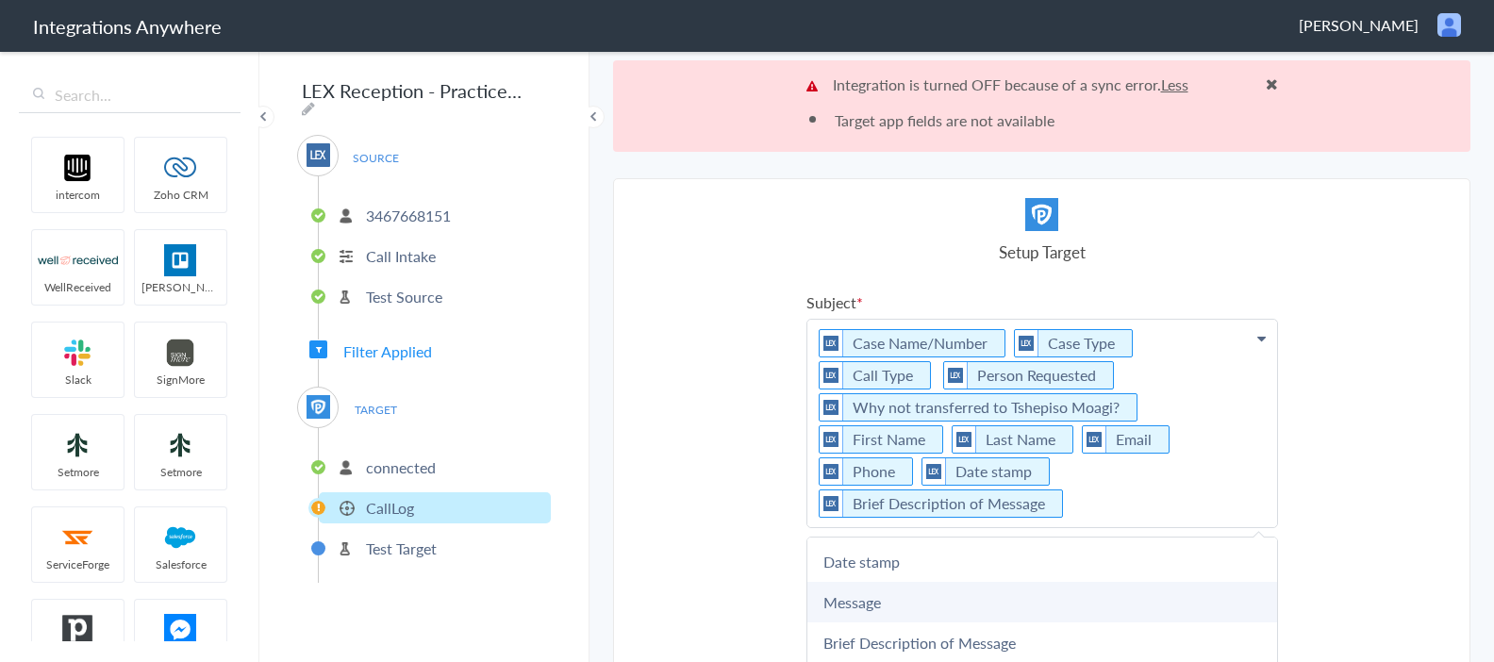
click at [920, 582] on link "Message" at bounding box center [1042, 602] width 470 height 41
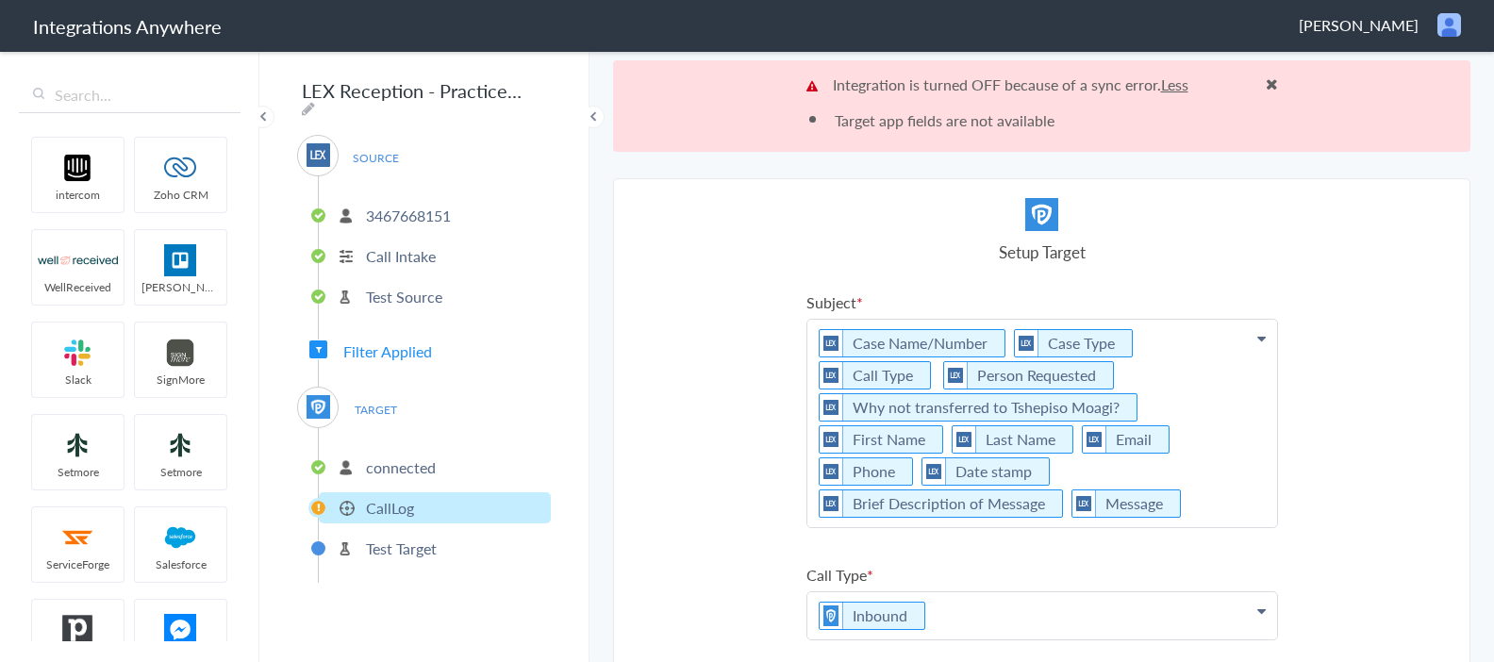
click at [1263, 336] on icon at bounding box center [1261, 338] width 8 height 15
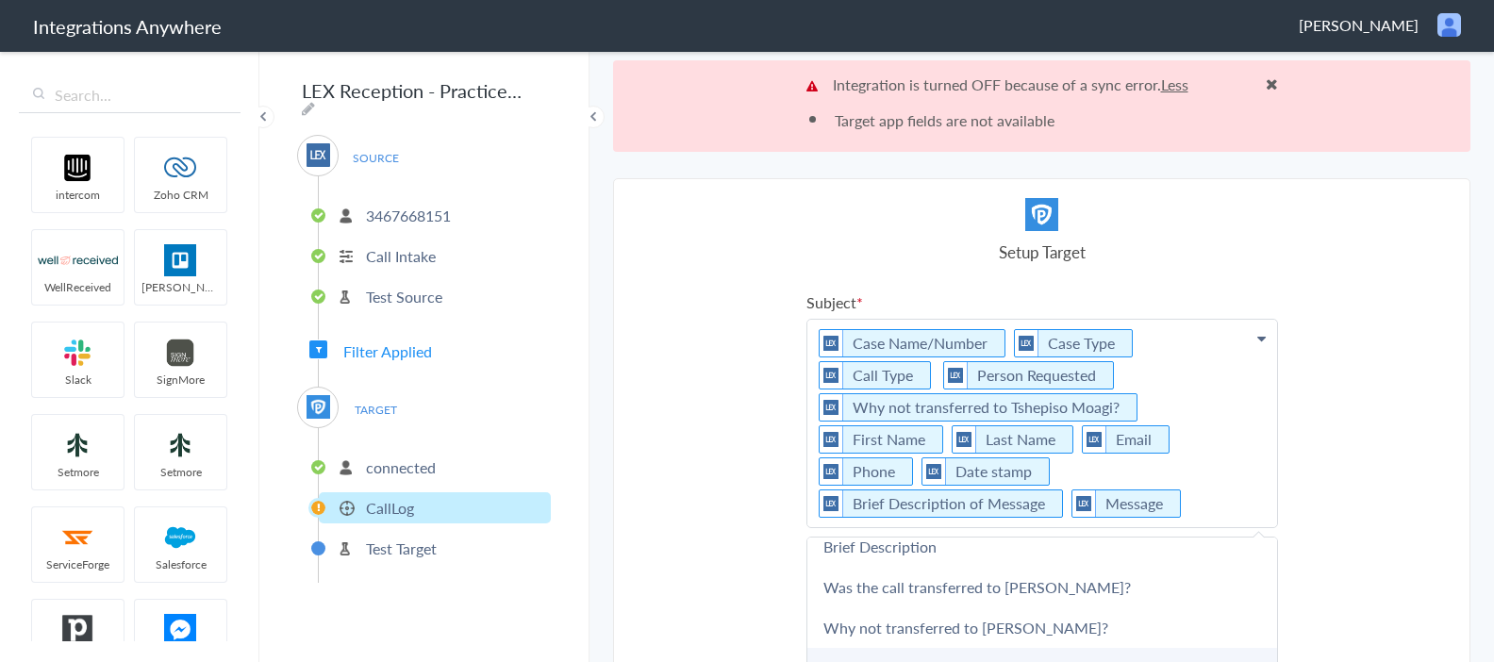
scroll to position [583, 0]
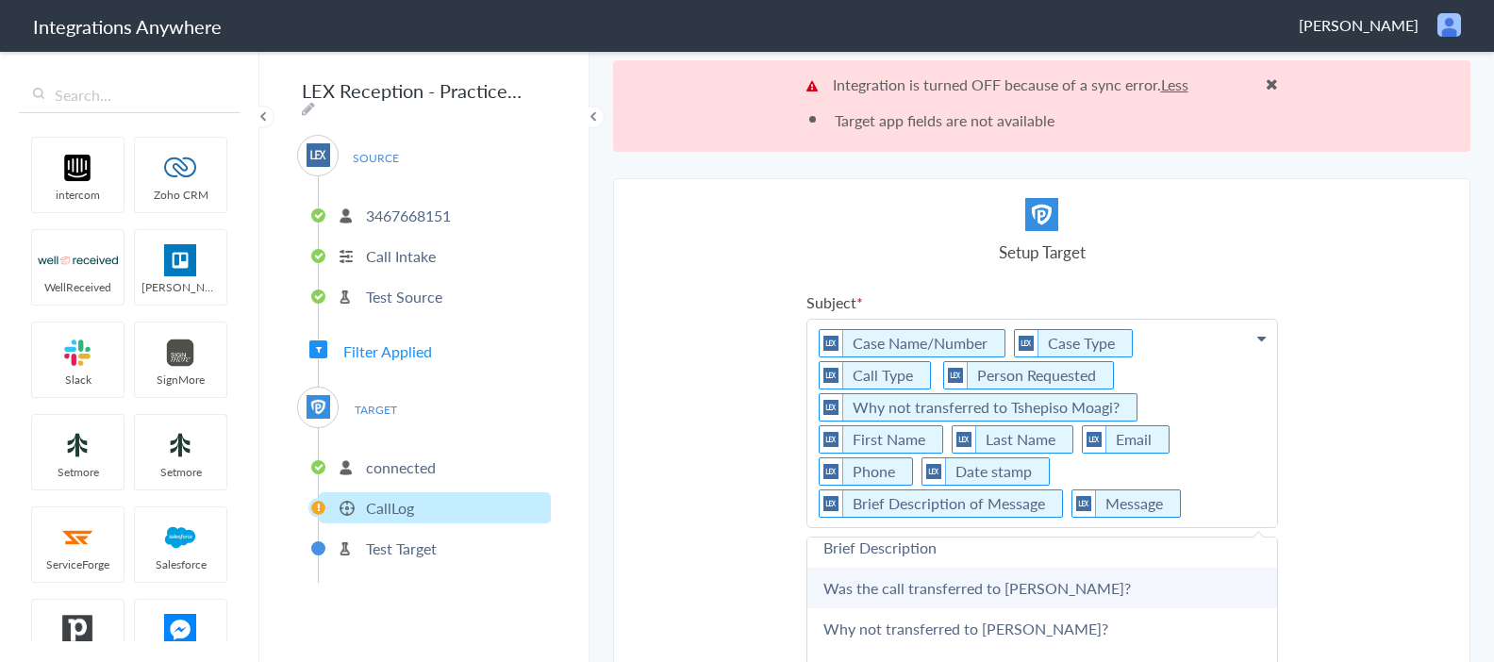
click at [971, 568] on link "Was the call transferred to [PERSON_NAME]?" at bounding box center [1042, 588] width 470 height 41
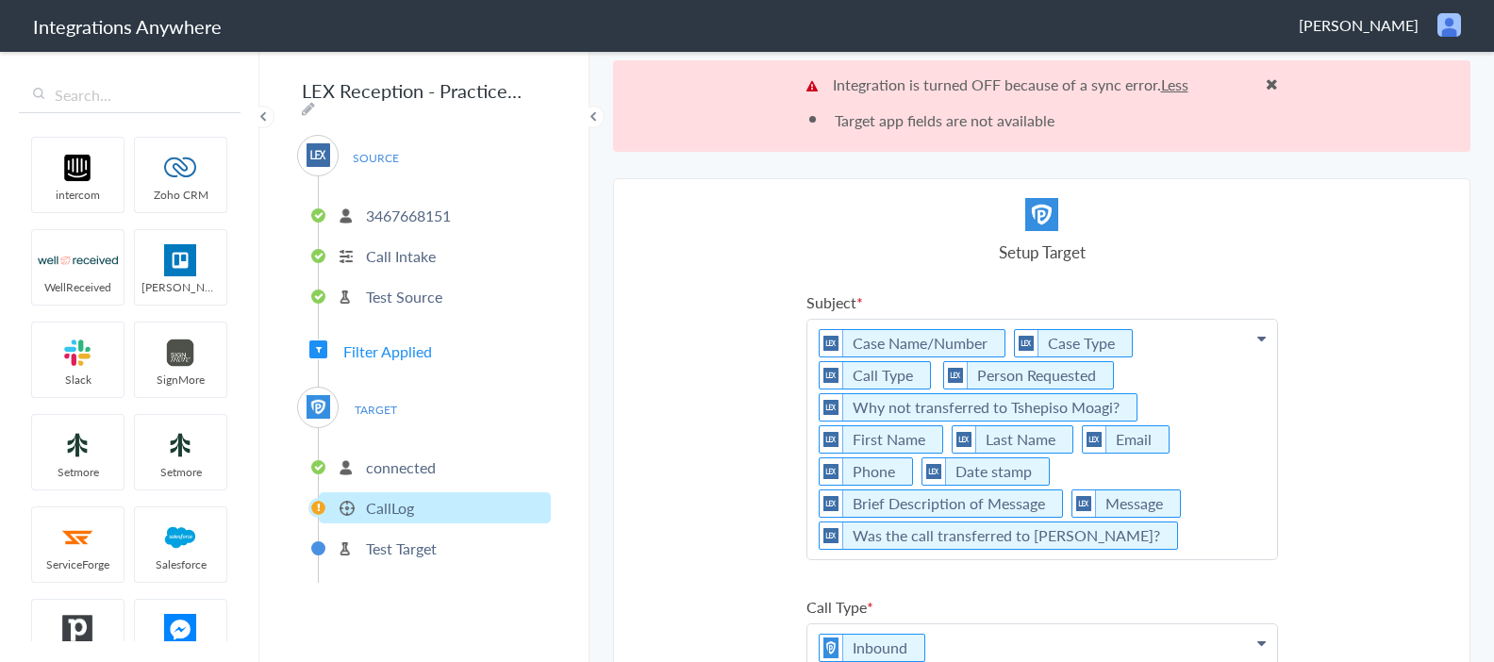
click at [1264, 336] on icon at bounding box center [1261, 338] width 8 height 15
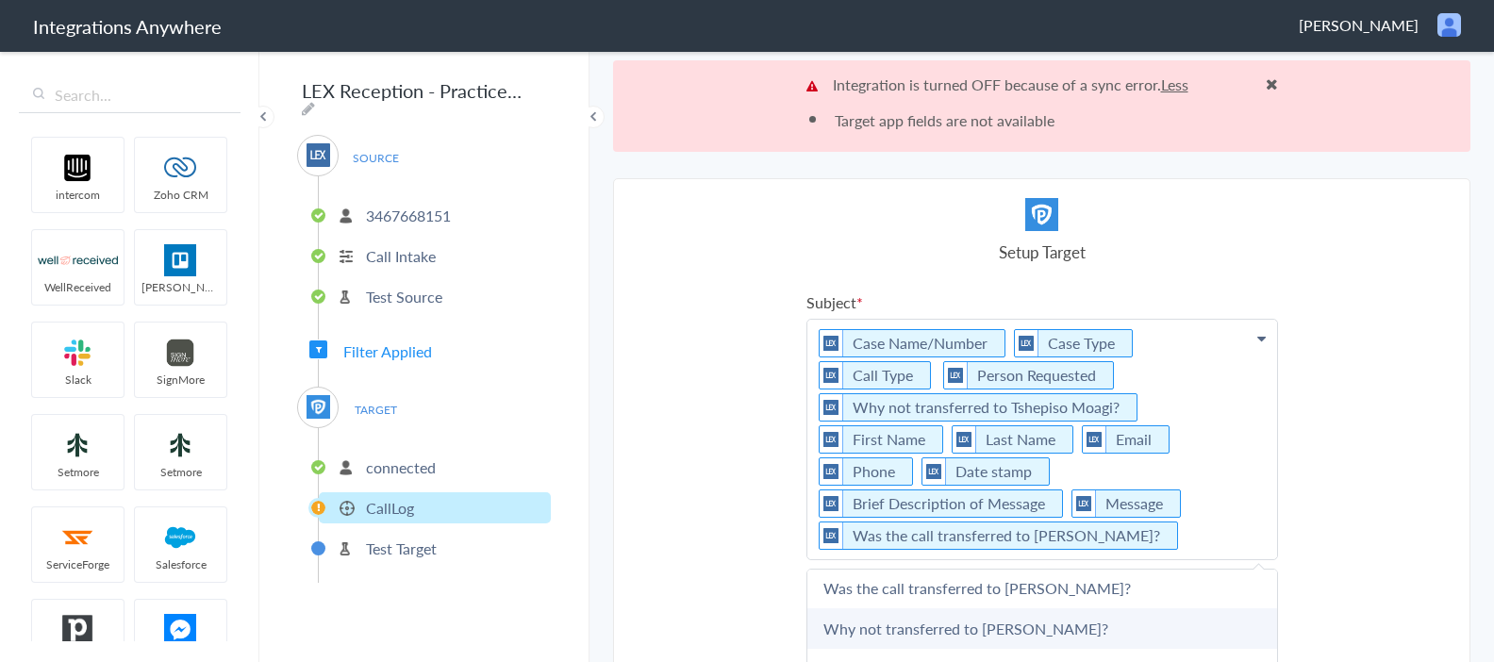
scroll to position [618, 0]
click at [987, 605] on link "Why not transferred to [PERSON_NAME]?" at bounding box center [1042, 625] width 470 height 41
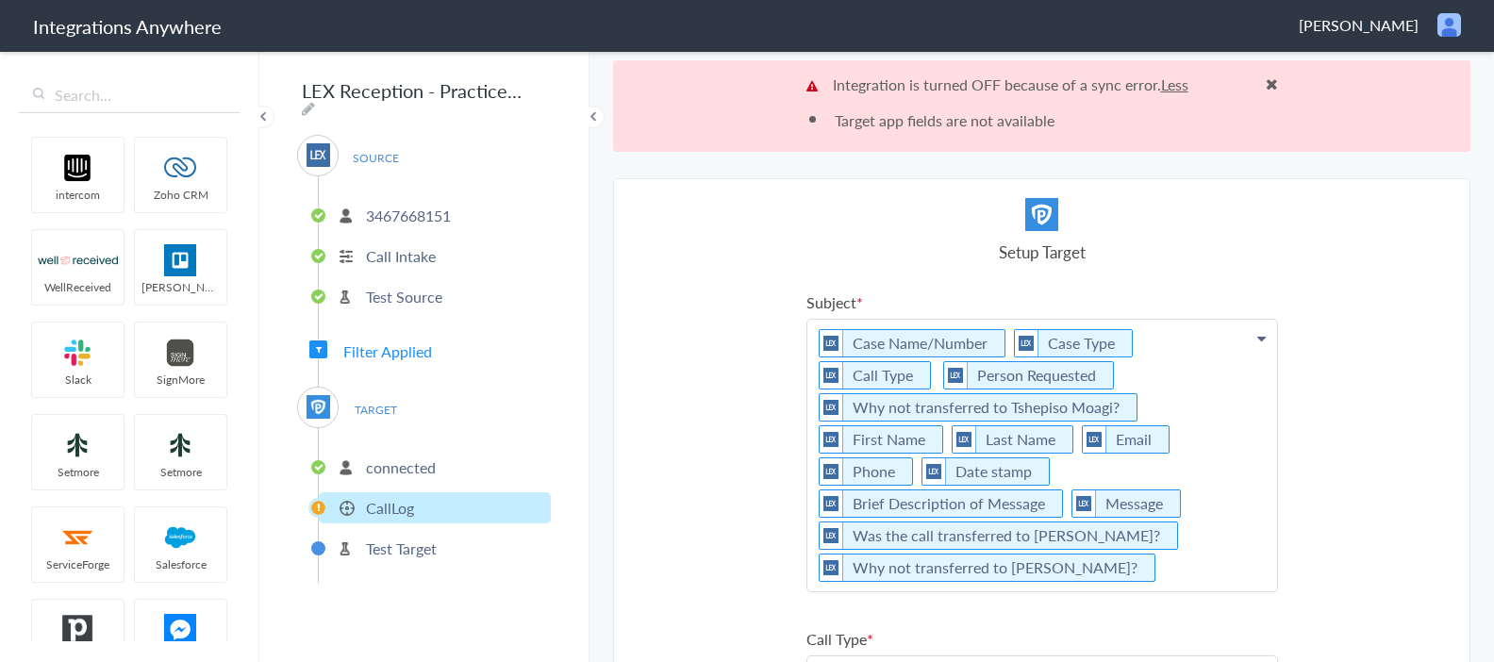
click at [1261, 333] on icon at bounding box center [1261, 338] width 8 height 15
click at [1041, 646] on link "Why not transferred to [PERSON_NAME]?" at bounding box center [1042, 666] width 470 height 41
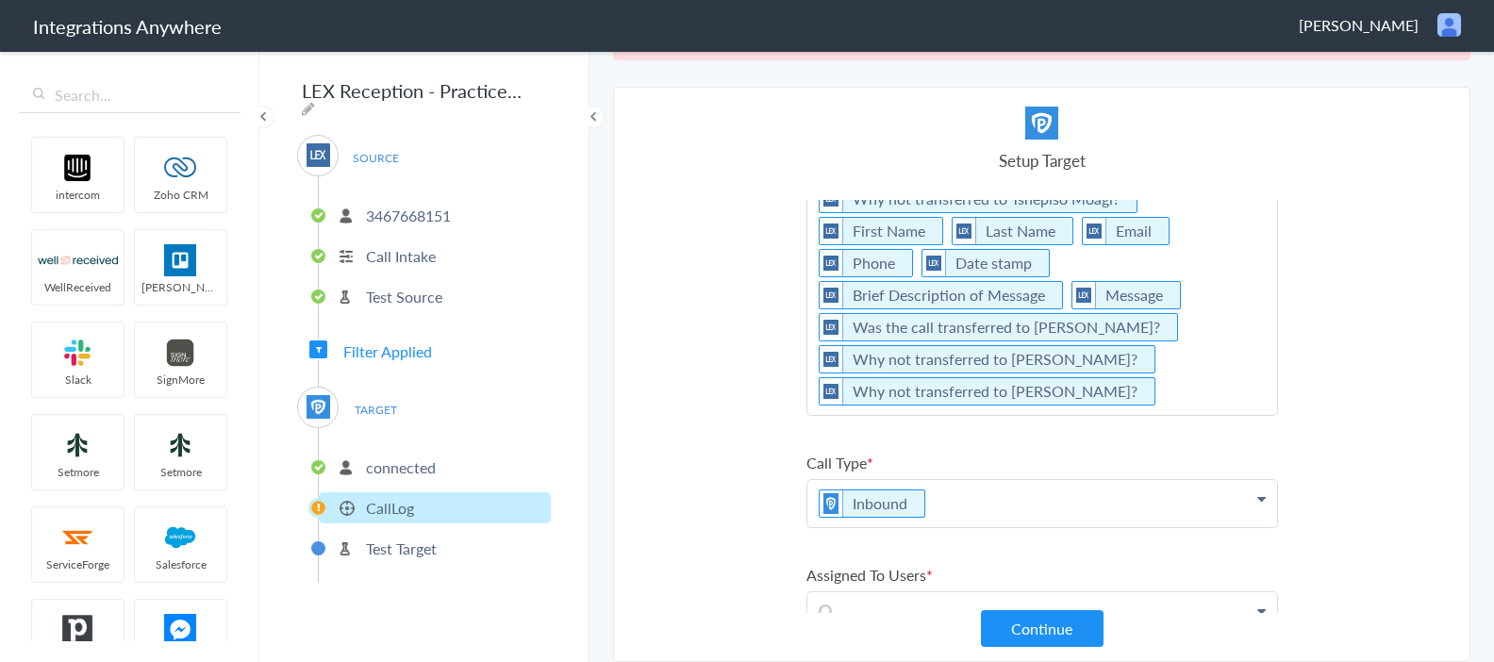
scroll to position [277, 0]
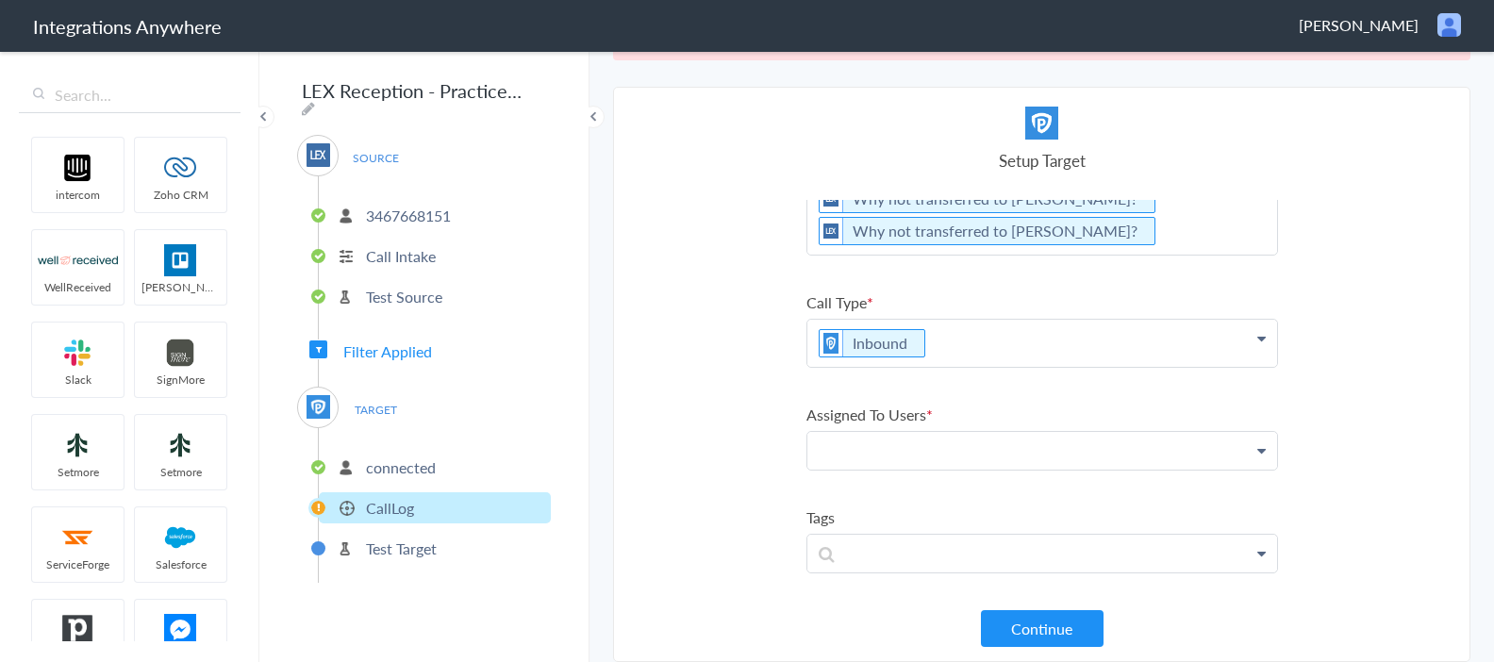
click at [909, 432] on p at bounding box center [1042, 450] width 470 height 37
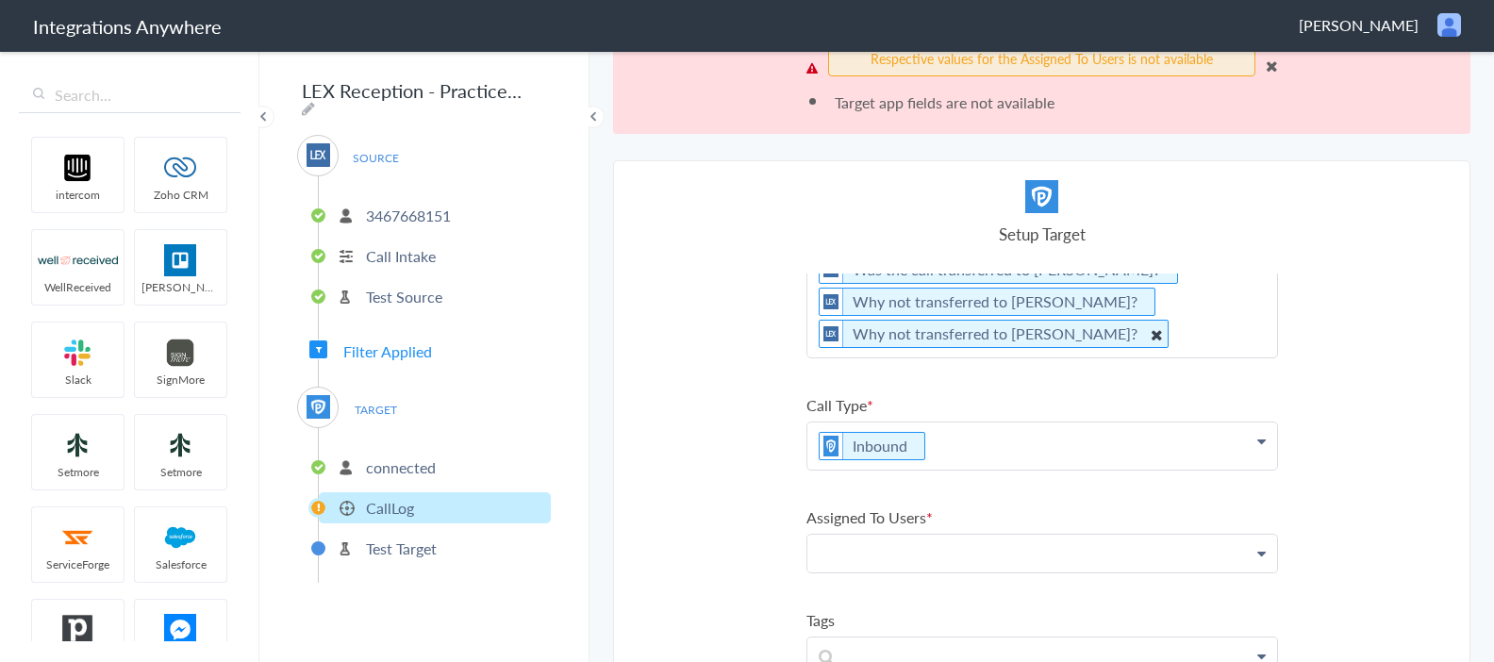
scroll to position [12, 0]
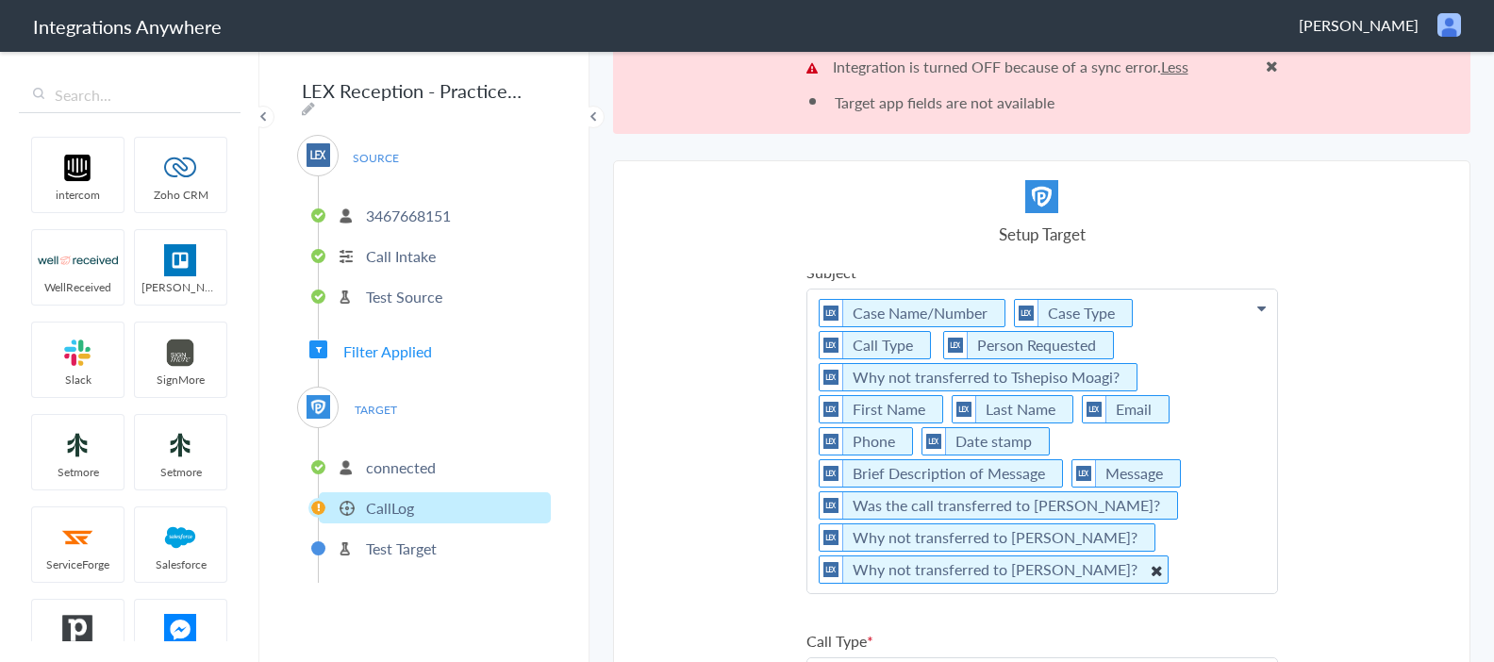
click at [1145, 558] on icon at bounding box center [1155, 570] width 21 height 24
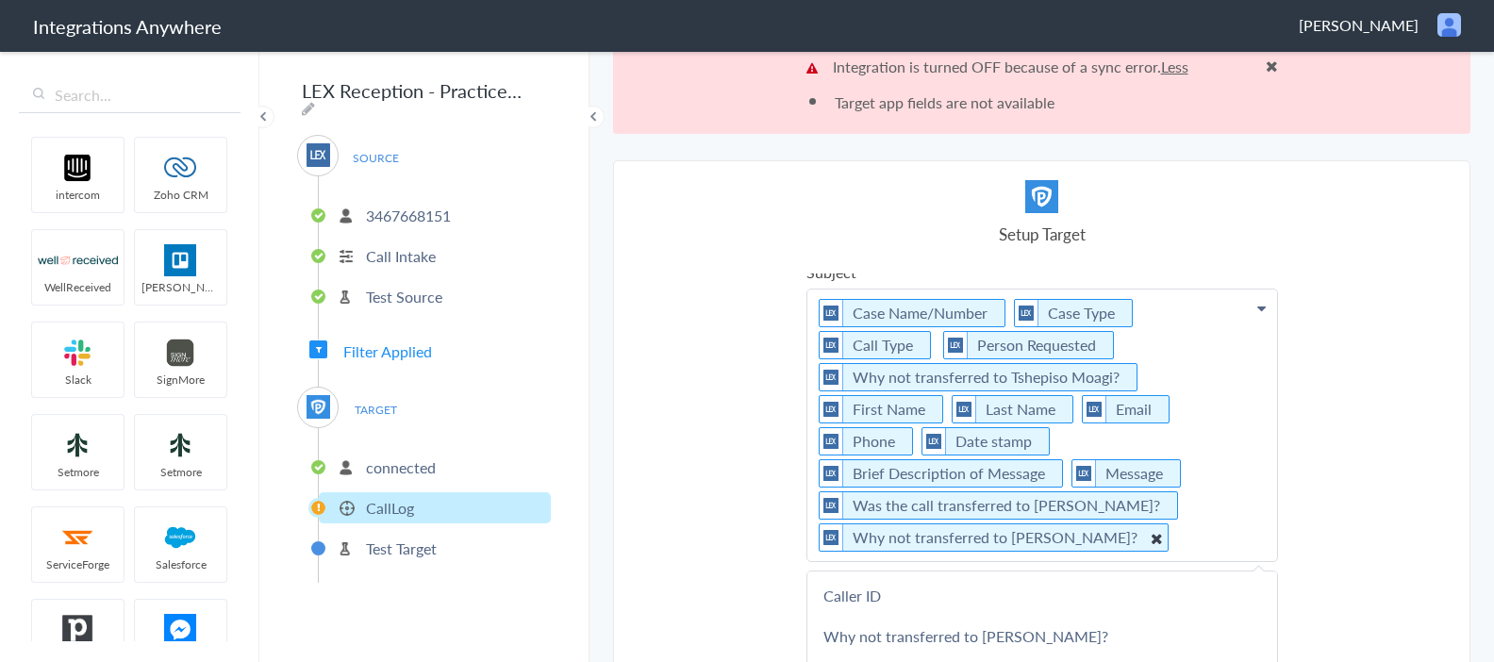
click at [1145, 526] on icon at bounding box center [1155, 538] width 21 height 24
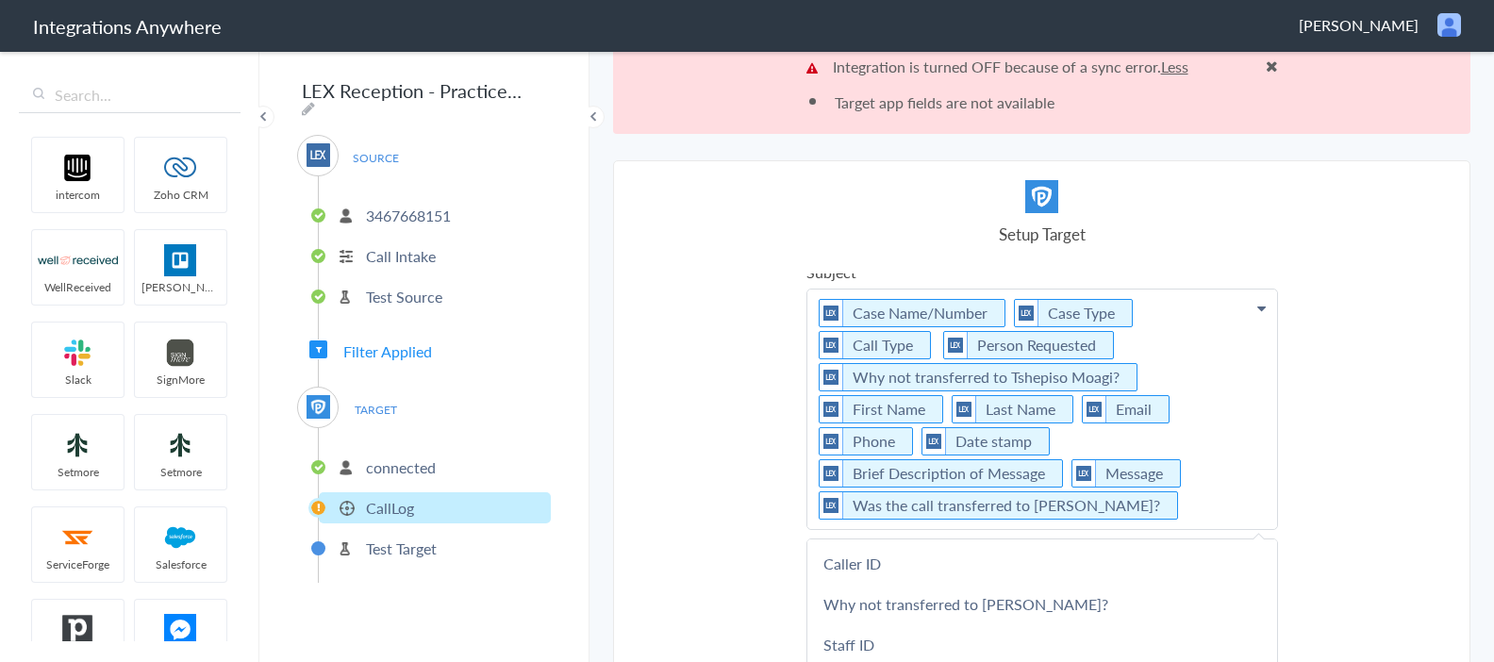
click at [0, 0] on icon at bounding box center [0, 0] width 0 height 0
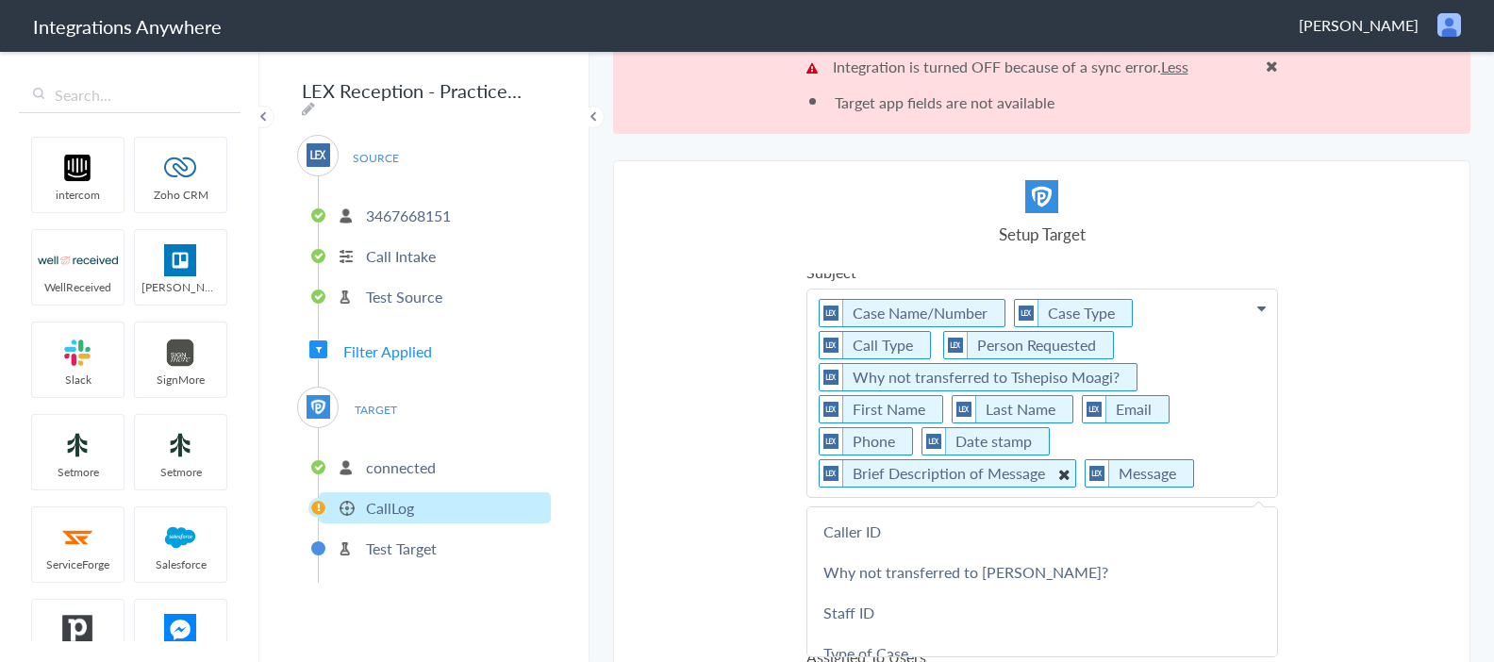
click at [1063, 462] on icon at bounding box center [1063, 474] width 21 height 24
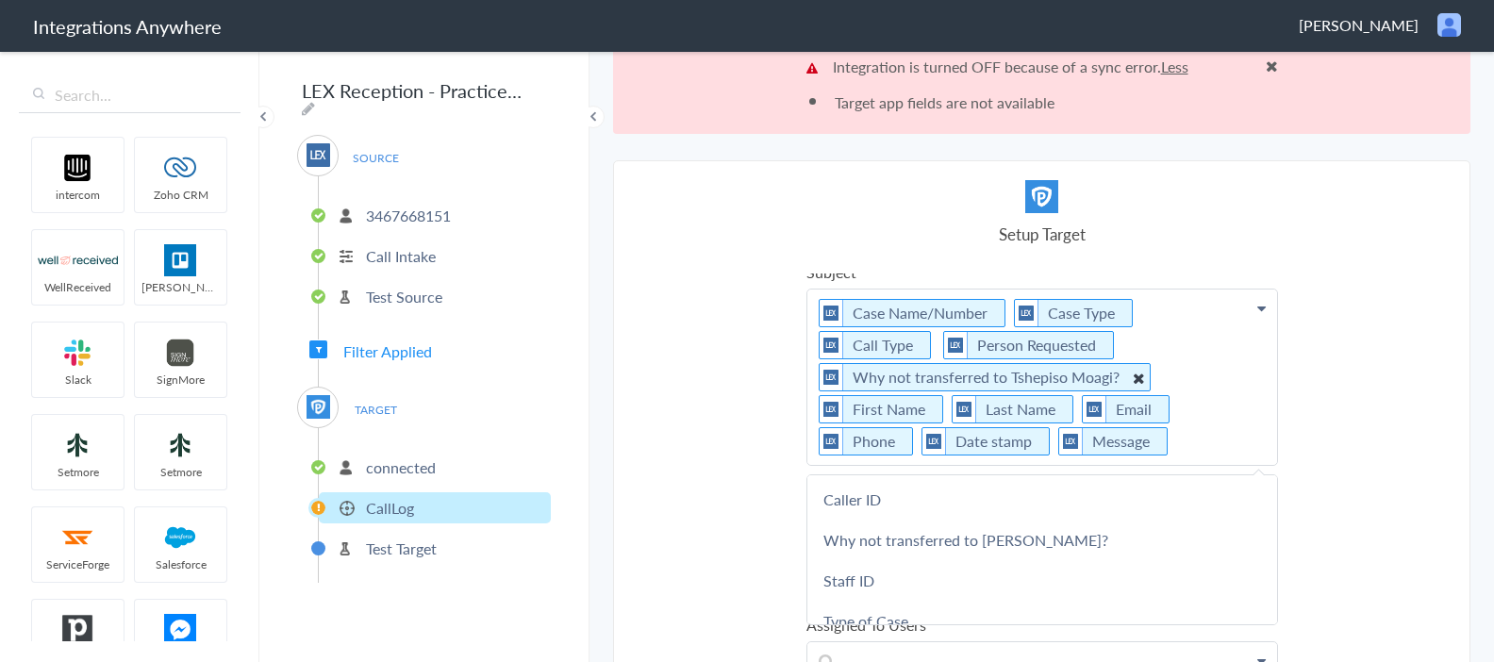
click at [1135, 380] on icon at bounding box center [1137, 378] width 21 height 24
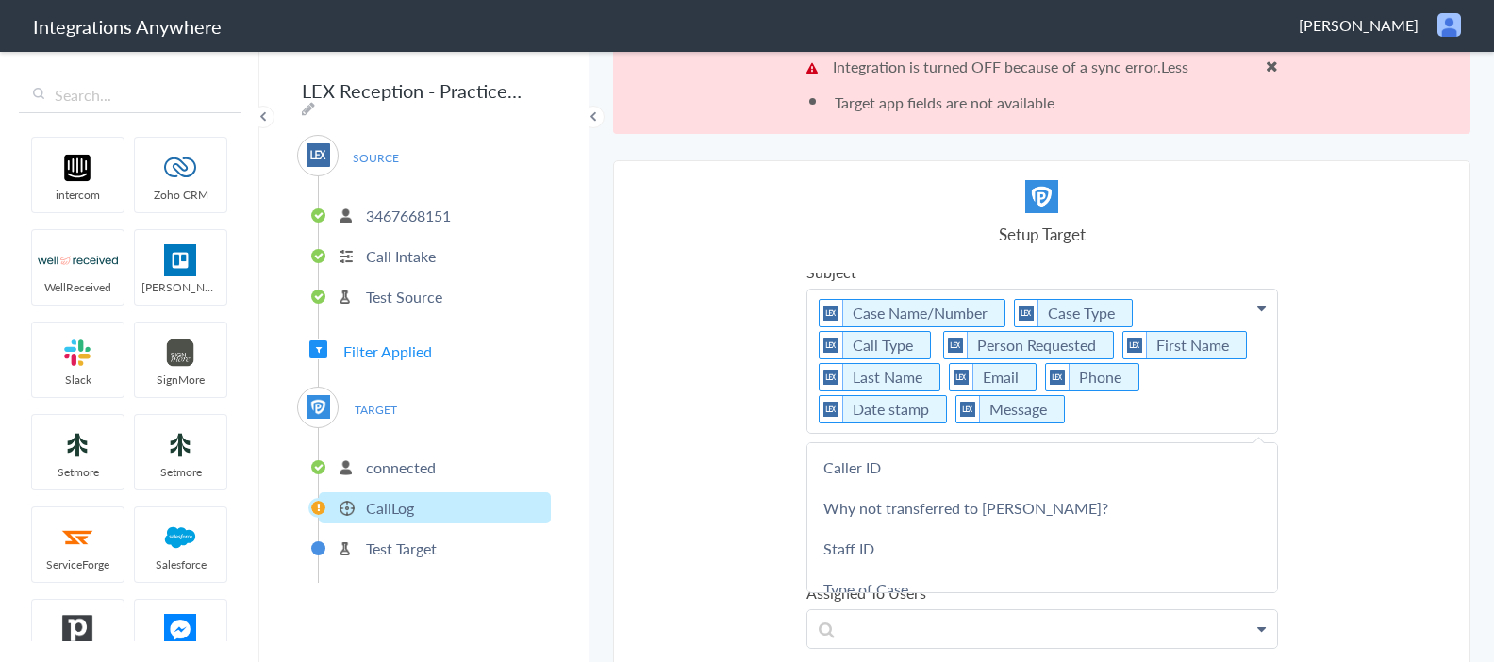
click at [0, 0] on icon at bounding box center [0, 0] width 0 height 0
click at [957, 398] on icon at bounding box center [947, 410] width 21 height 24
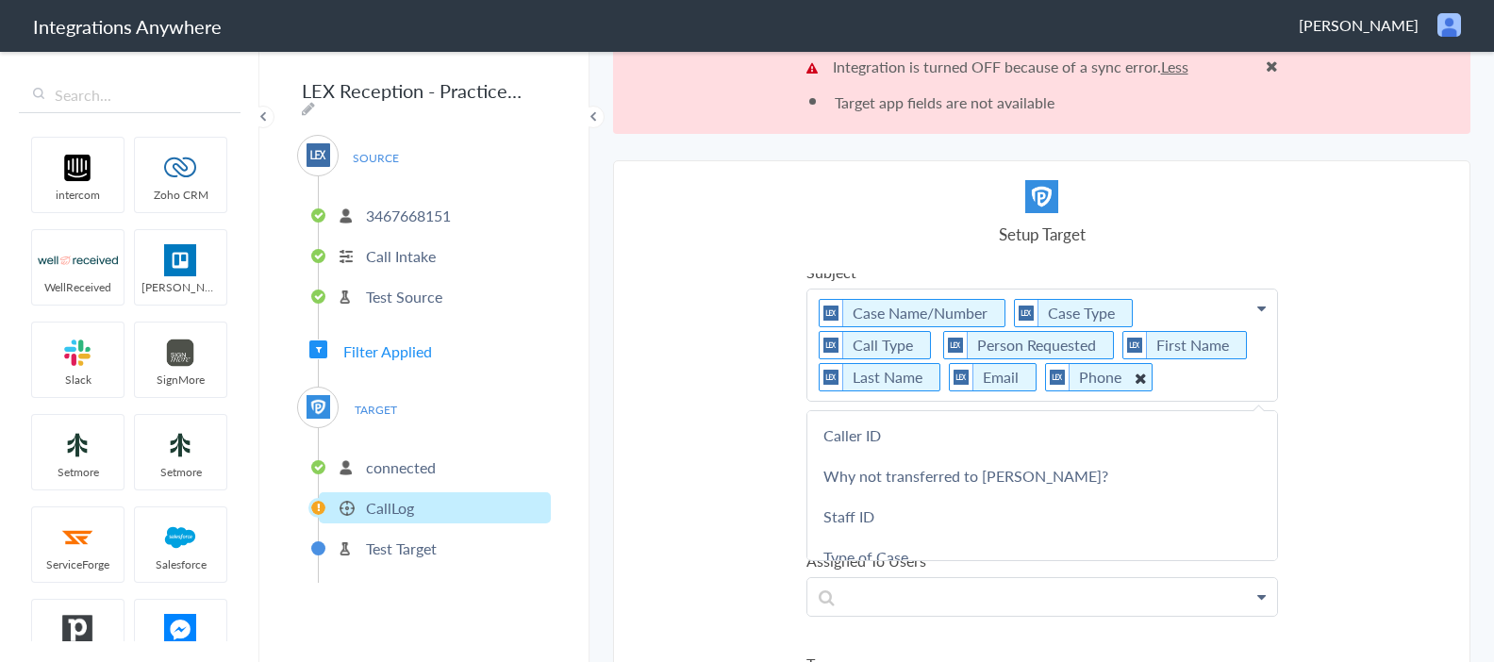
click at [1129, 378] on icon at bounding box center [1139, 378] width 21 height 24
click at [1026, 378] on icon at bounding box center [1036, 378] width 21 height 24
click at [1103, 341] on icon at bounding box center [1113, 346] width 21 height 24
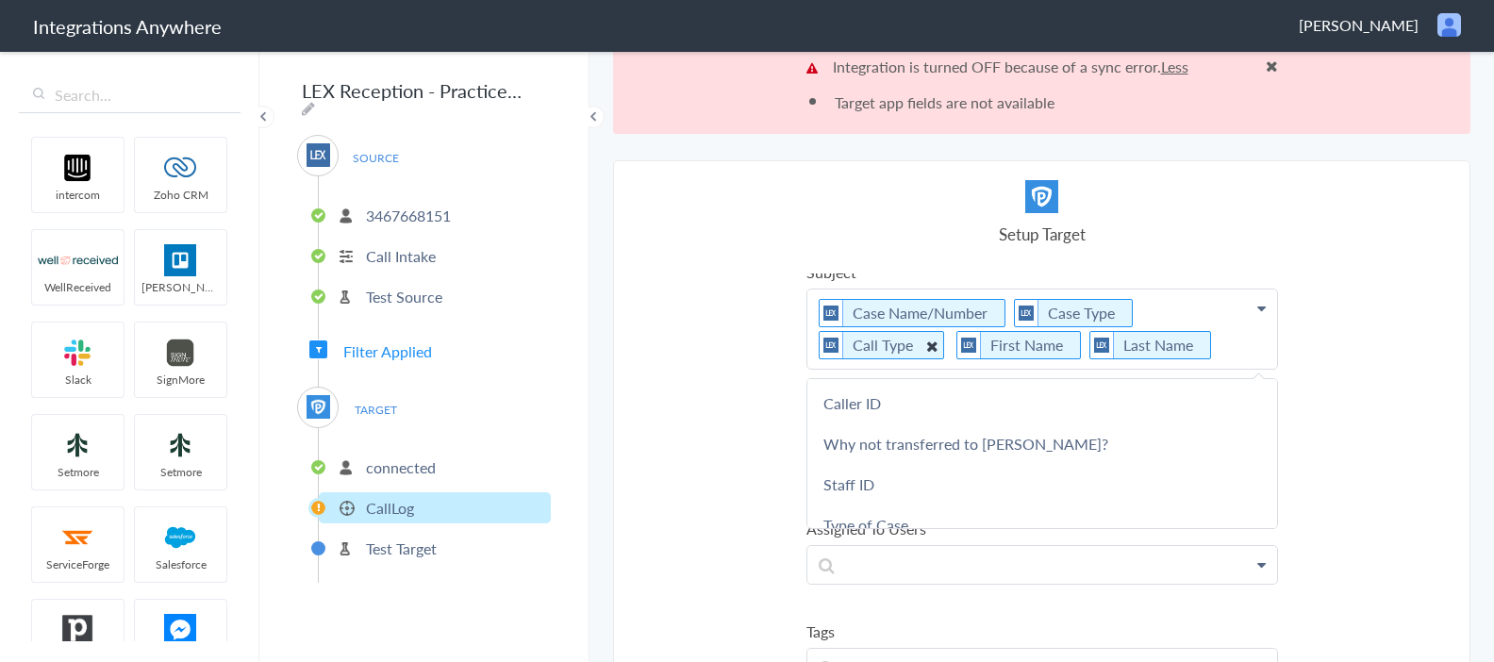
click at [0, 0] on icon at bounding box center [0, 0] width 0 height 0
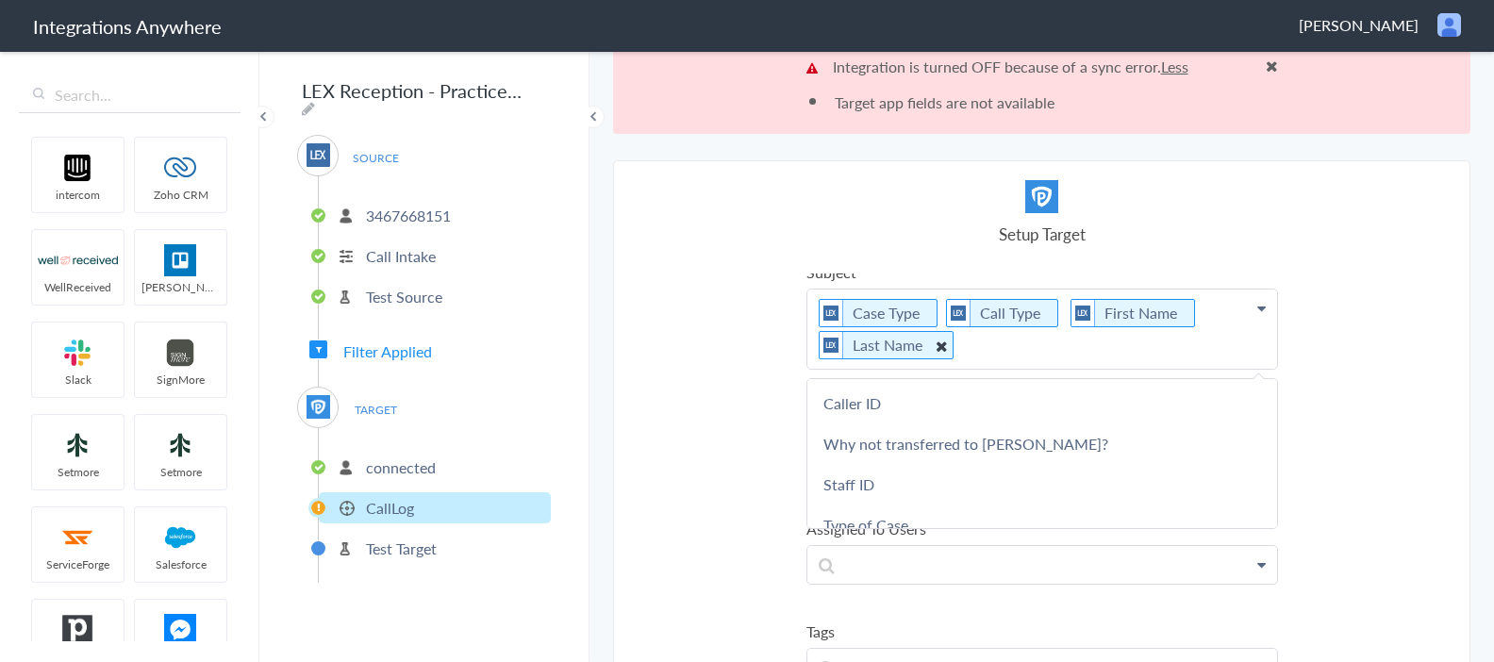
drag, startPoint x: 1047, startPoint y: 313, endPoint x: 1095, endPoint y: 317, distance: 48.2
click at [0, 0] on icon at bounding box center [0, 0] width 0 height 0
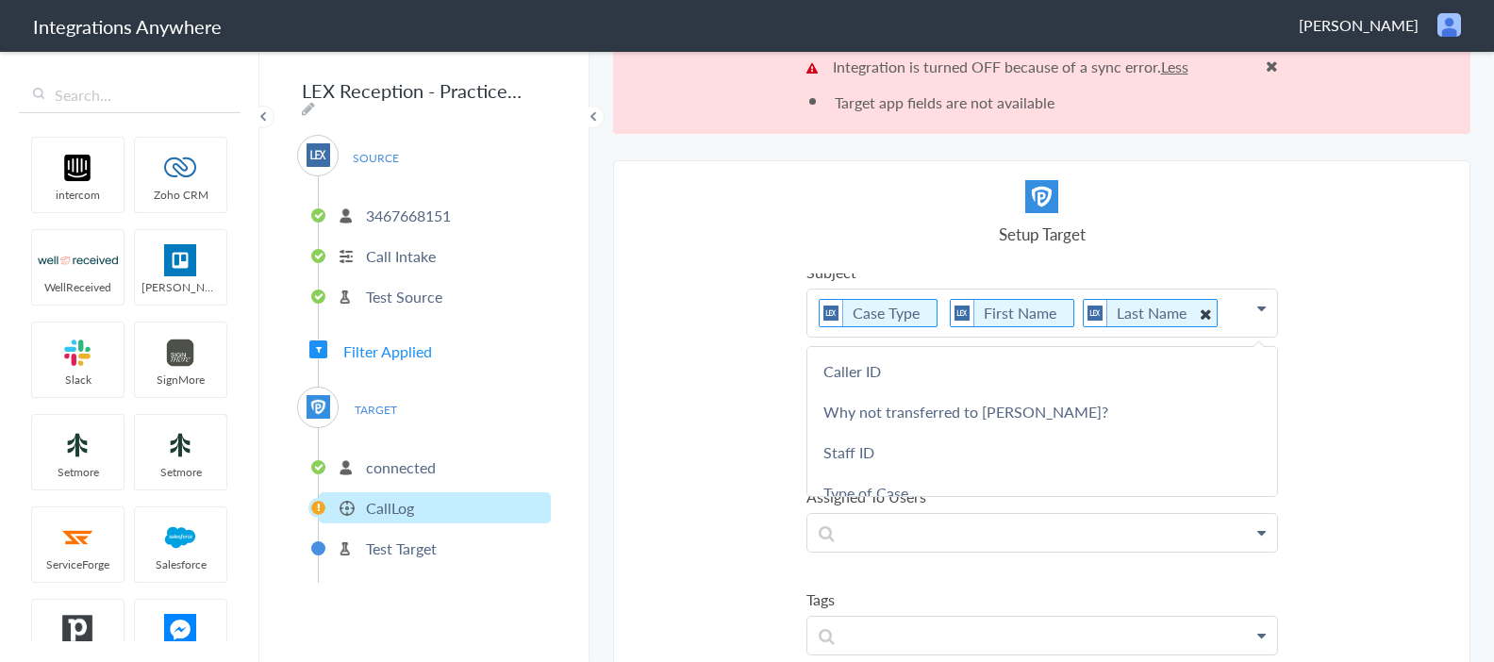
click at [1195, 314] on icon at bounding box center [1204, 314] width 21 height 24
click at [1070, 316] on icon at bounding box center [1074, 314] width 21 height 24
click at [937, 313] on icon at bounding box center [937, 314] width 21 height 24
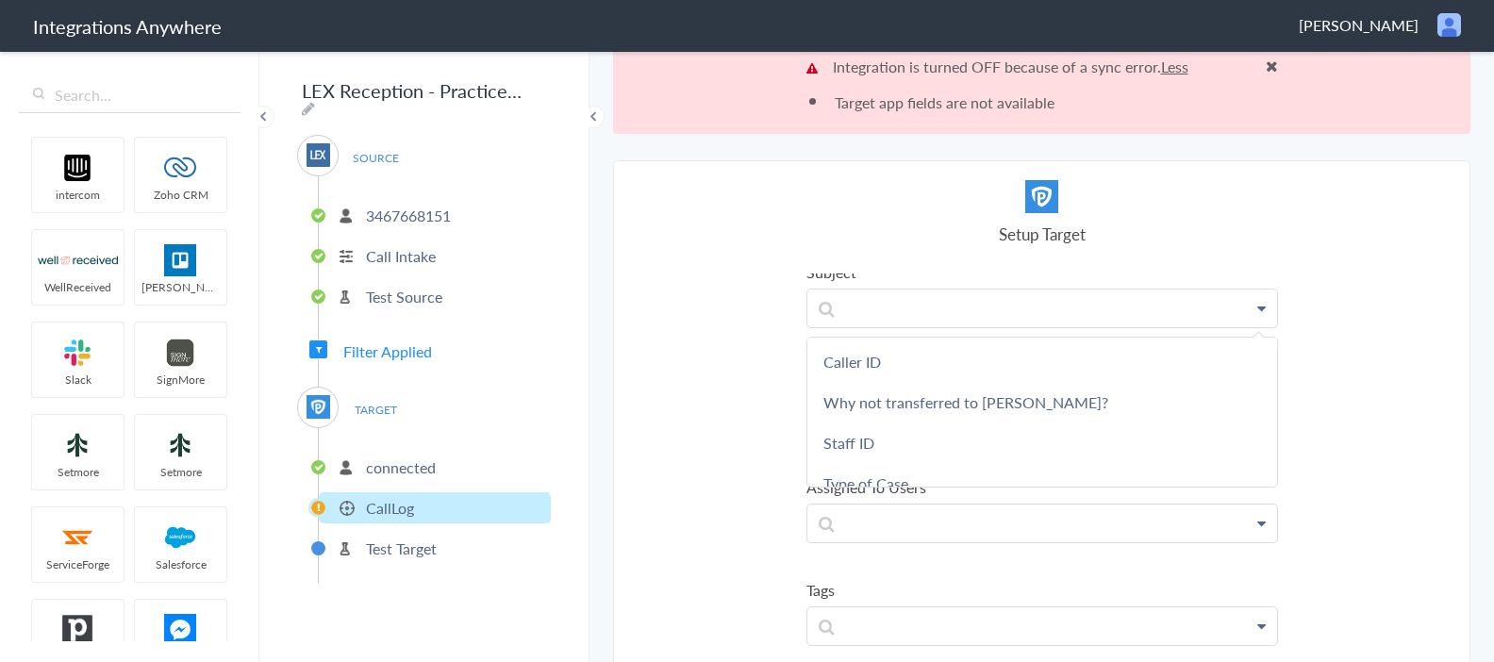
click at [408, 344] on span "Filter Applied" at bounding box center [387, 351] width 89 height 22
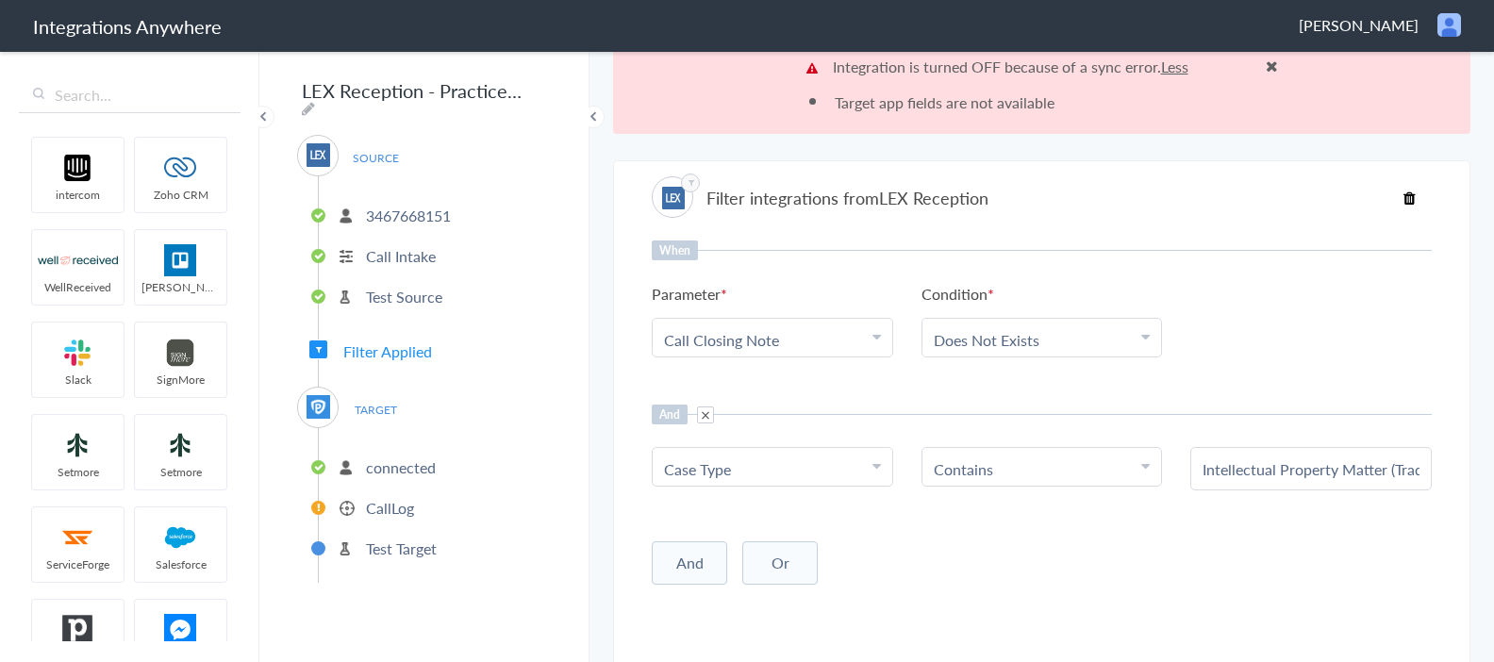
click at [413, 498] on p "CallLog" at bounding box center [390, 508] width 48 height 22
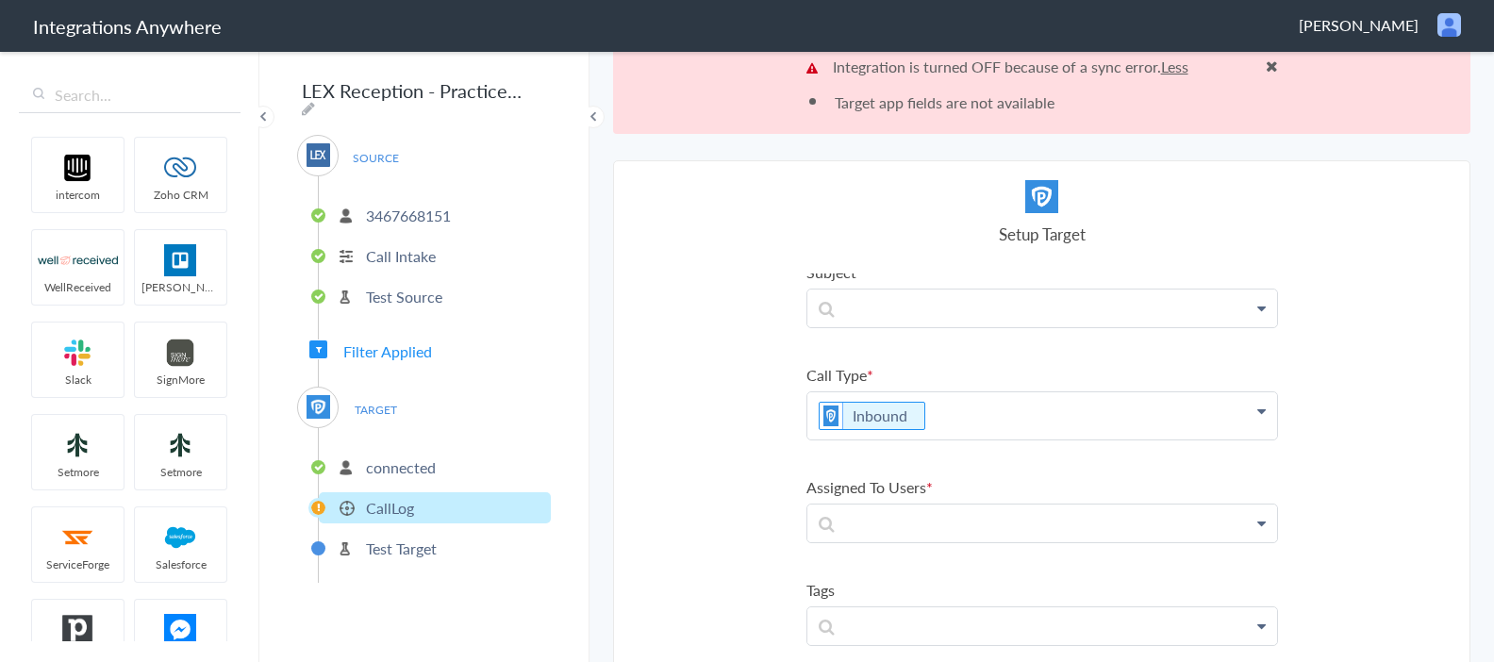
click at [1271, 61] on span at bounding box center [1272, 65] width 12 height 15
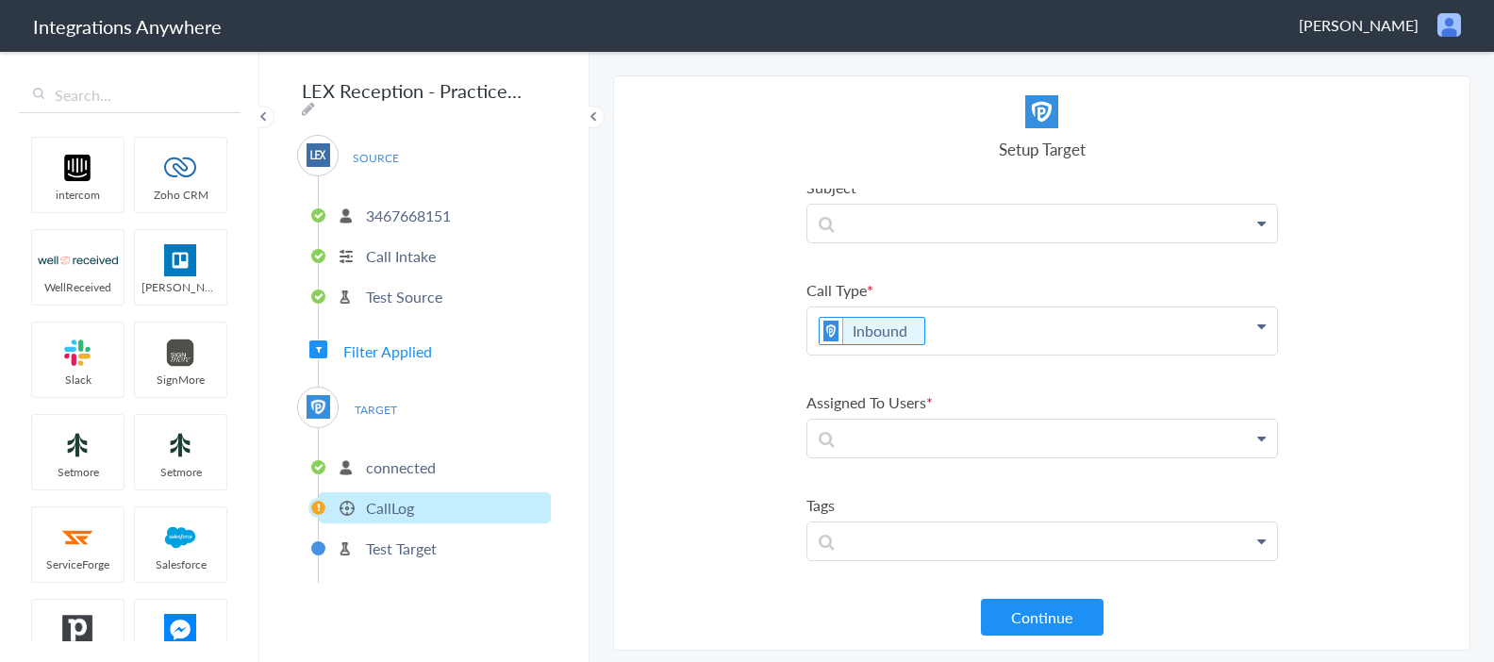
click at [398, 504] on p "CallLog" at bounding box center [390, 508] width 48 height 22
click at [1033, 232] on p at bounding box center [1042, 235] width 470 height 37
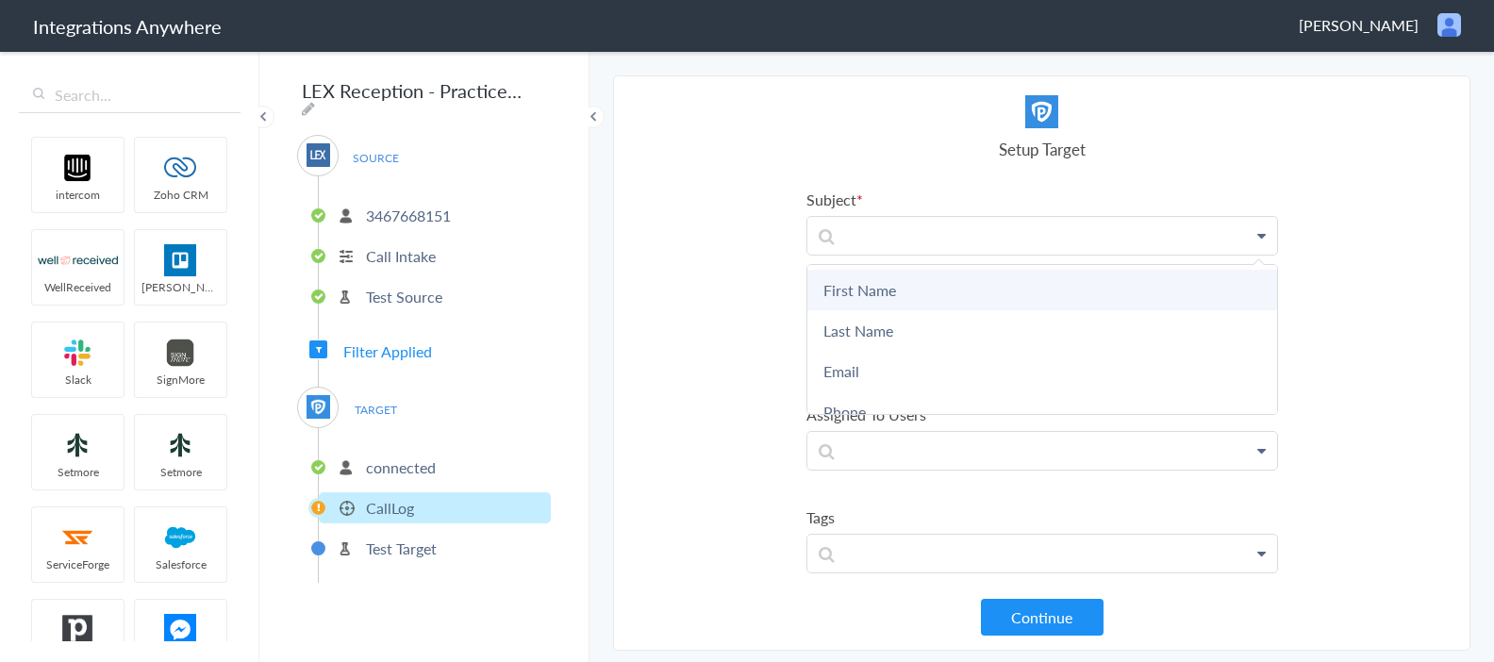
click at [905, 286] on link "First Name" at bounding box center [1042, 290] width 470 height 41
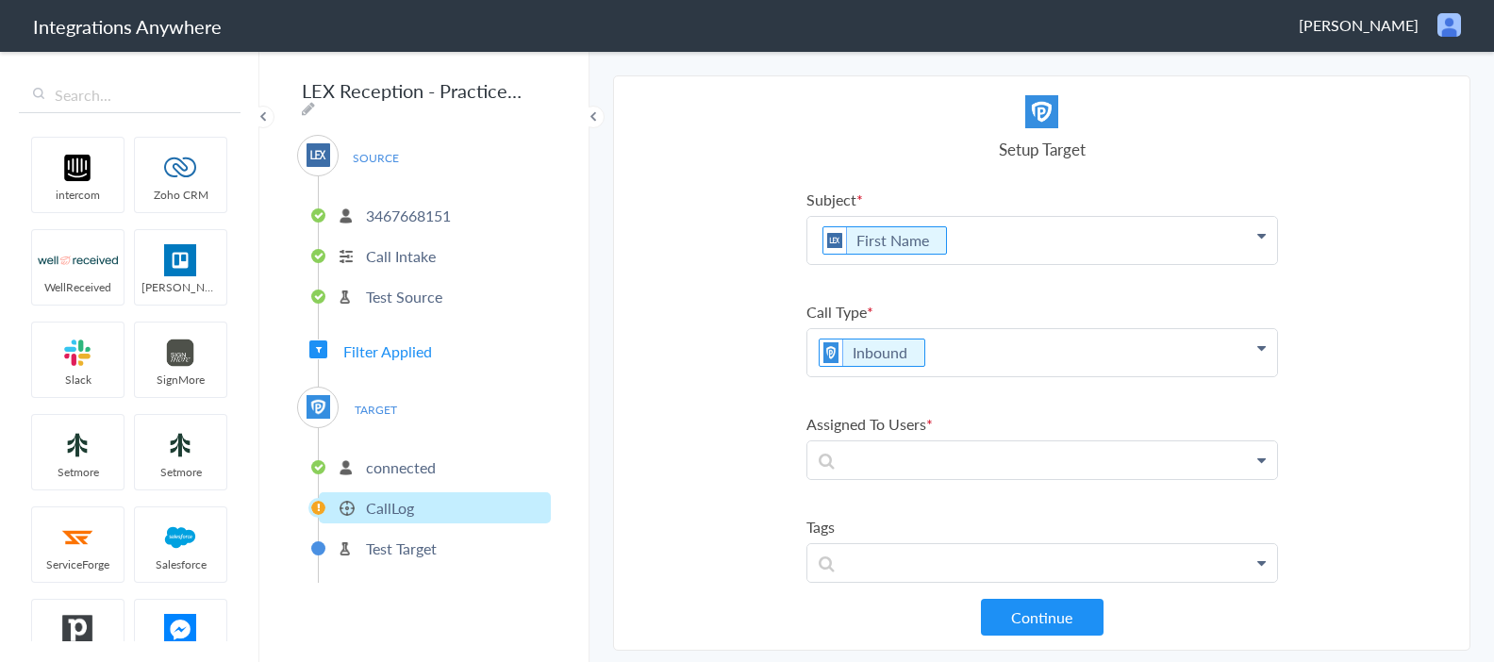
click at [1014, 249] on p "First Name" at bounding box center [1042, 240] width 470 height 47
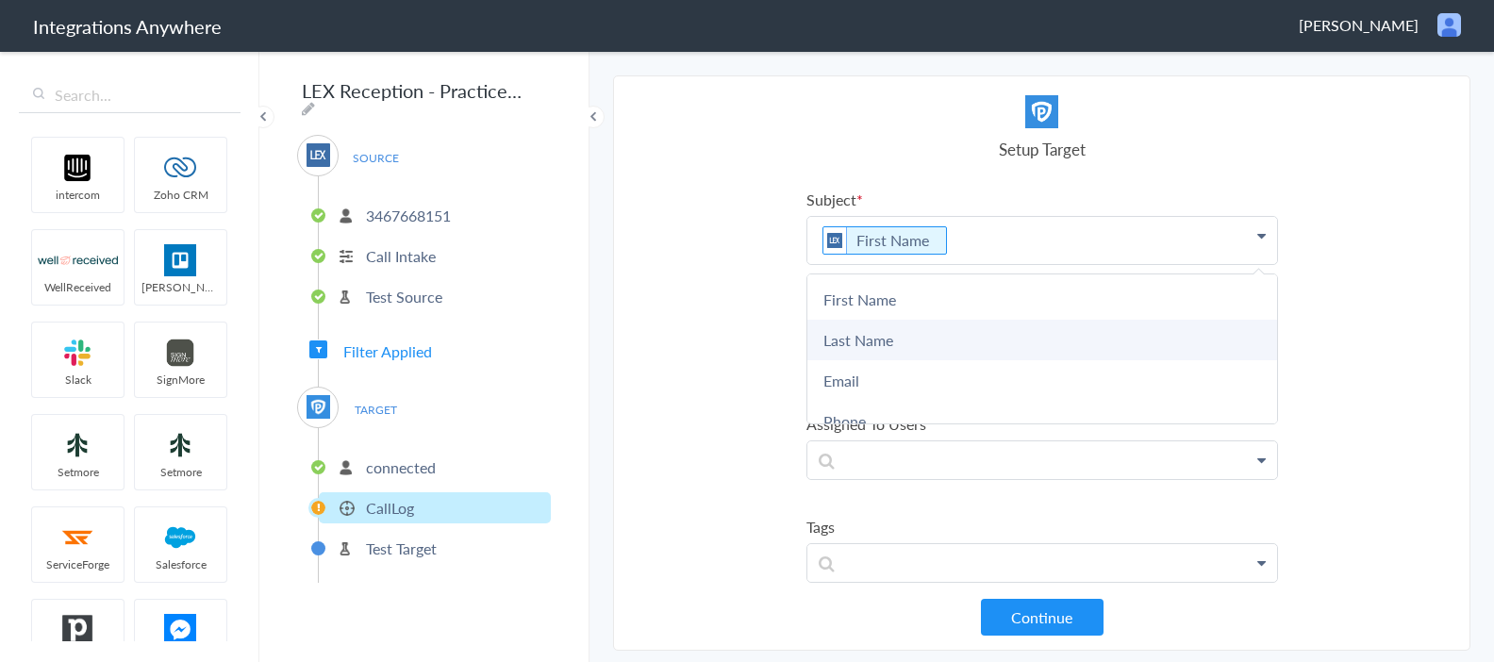
click at [907, 340] on link "Last Name" at bounding box center [1042, 340] width 470 height 41
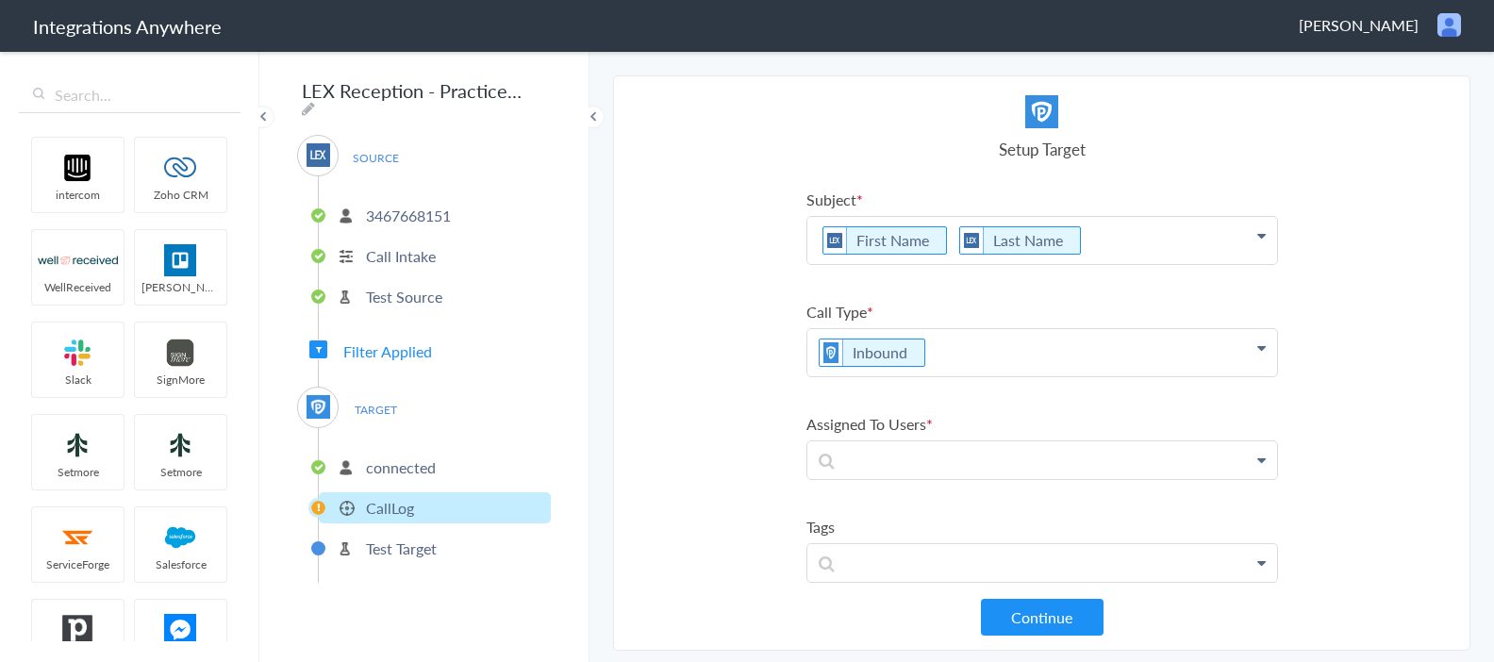
click at [1114, 249] on p "First Name Last Name" at bounding box center [1042, 240] width 470 height 47
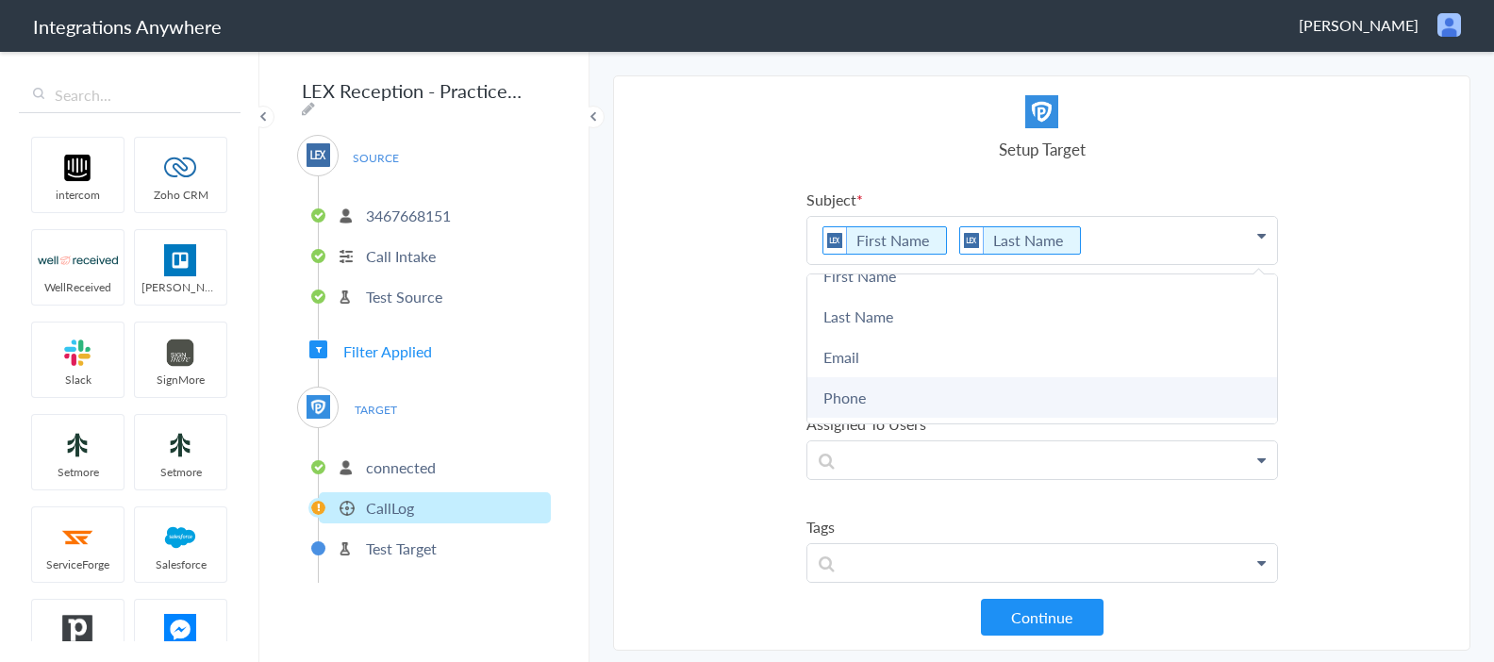
click at [898, 390] on link "Phone" at bounding box center [1042, 397] width 470 height 41
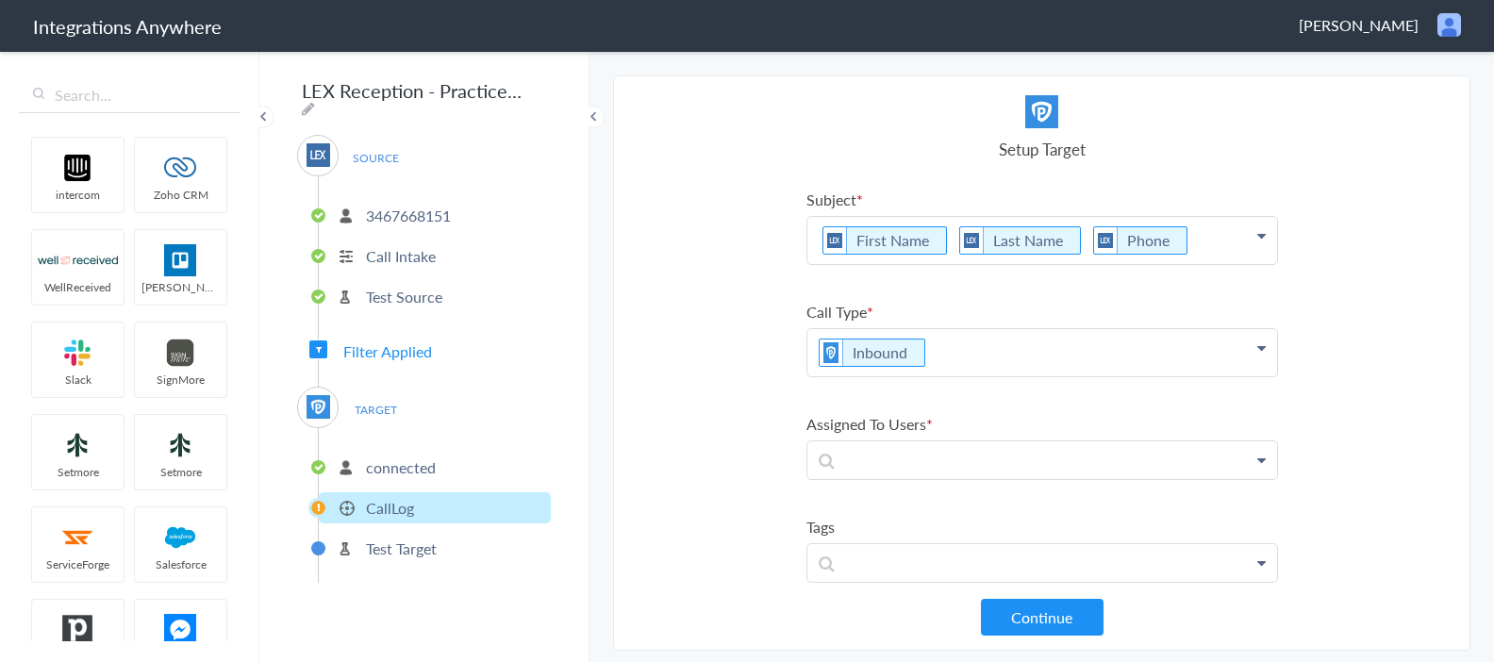
click at [1264, 240] on icon at bounding box center [1261, 235] width 8 height 15
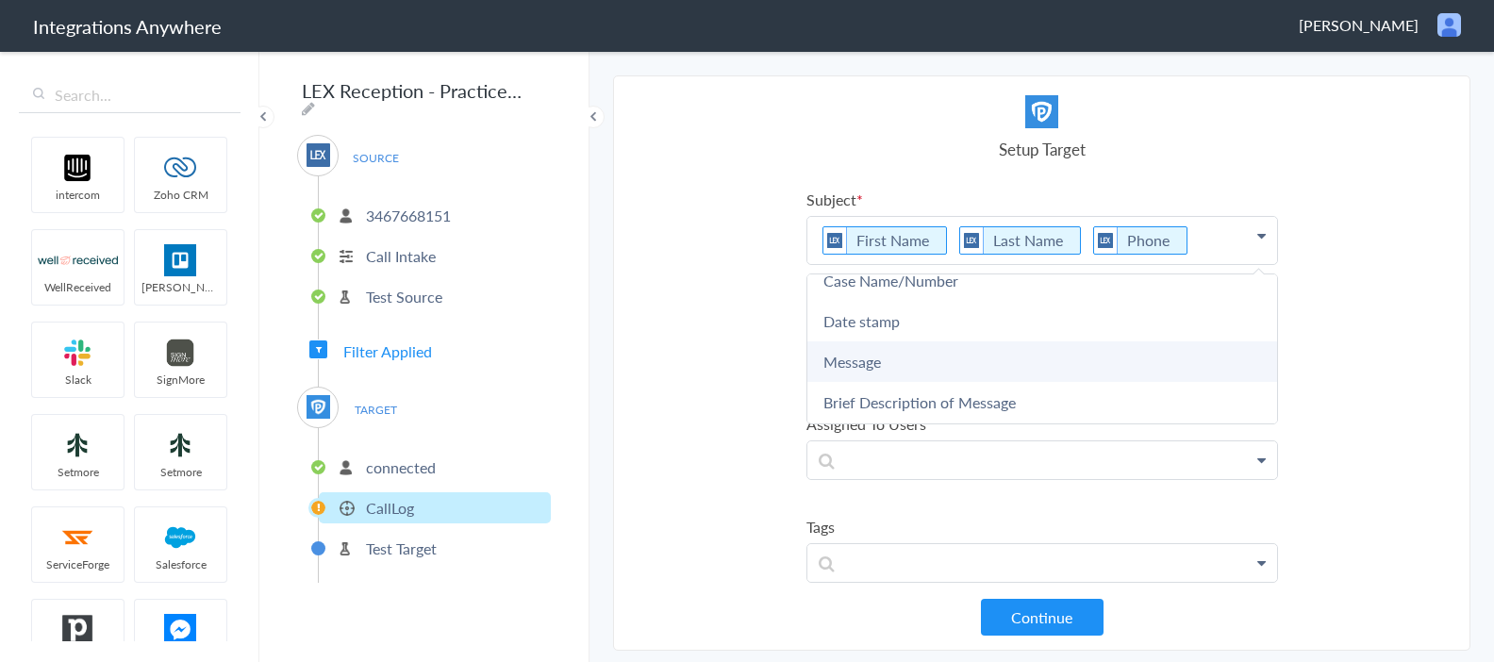
scroll to position [177, 0]
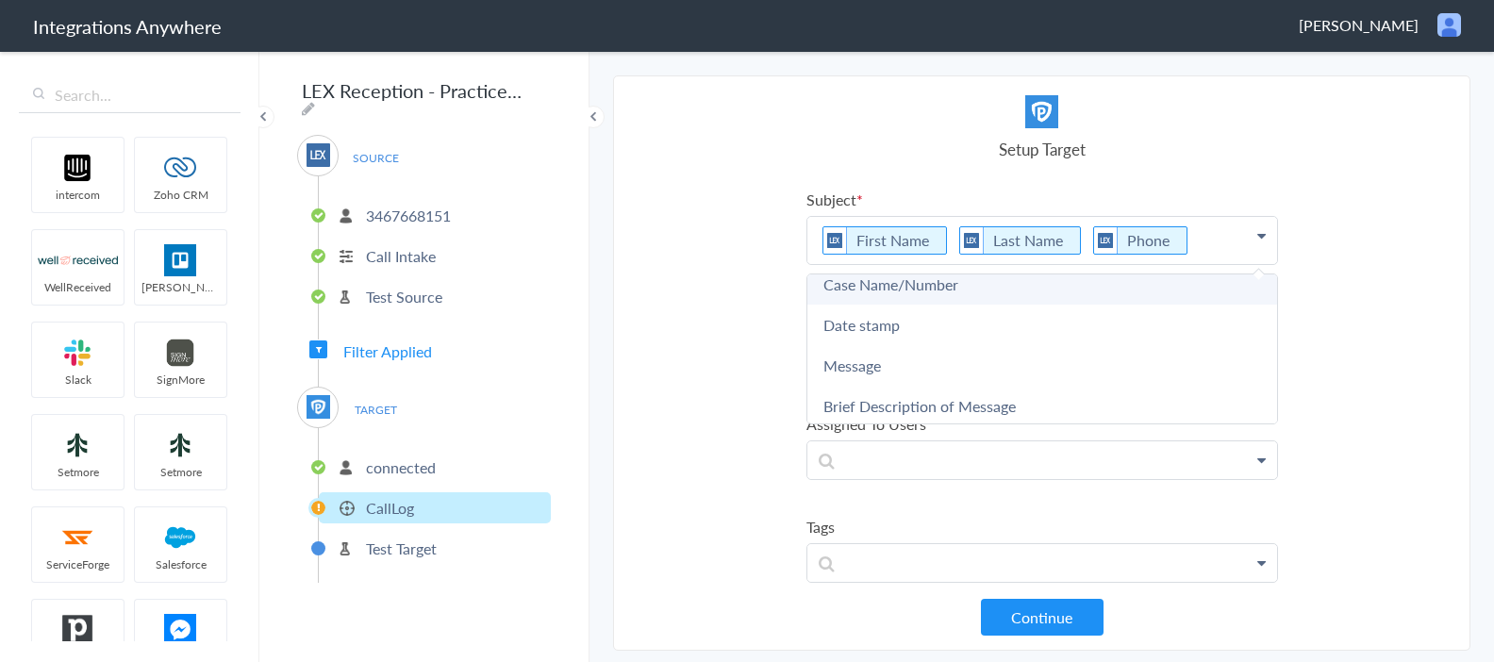
click at [911, 290] on link "Case Name/Number" at bounding box center [1042, 284] width 470 height 41
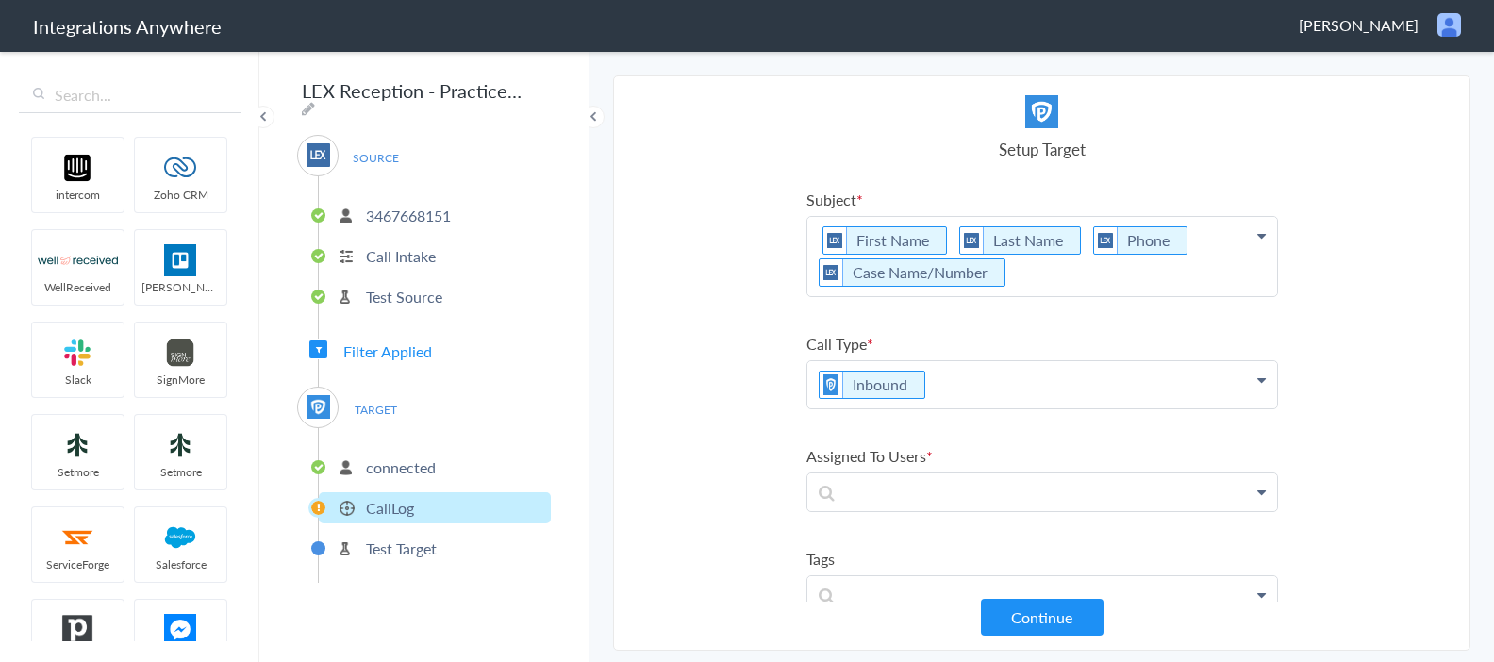
click at [1260, 238] on icon at bounding box center [1261, 235] width 8 height 15
click at [724, 375] on section "Select Account 3467668151 Rename Delete (a day ago) + connect Continue Setup So…" at bounding box center [1041, 362] width 857 height 575
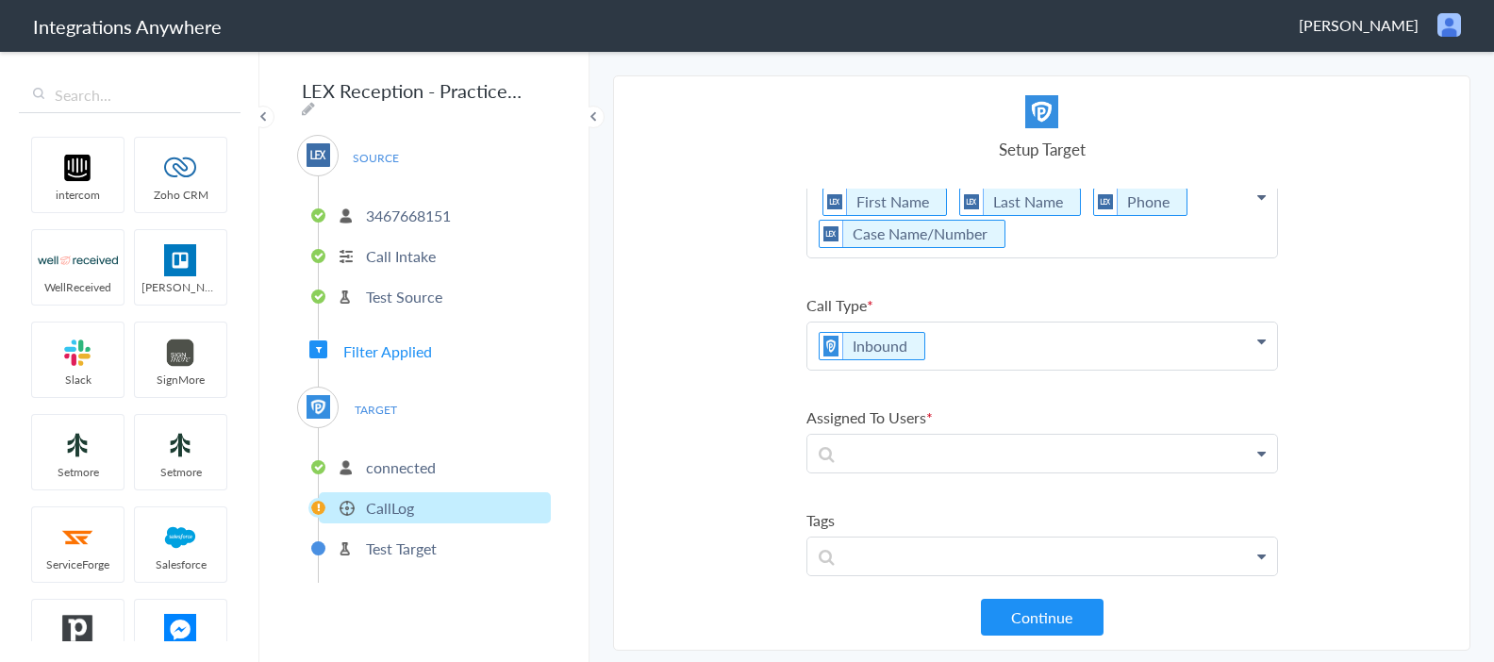
scroll to position [44, 0]
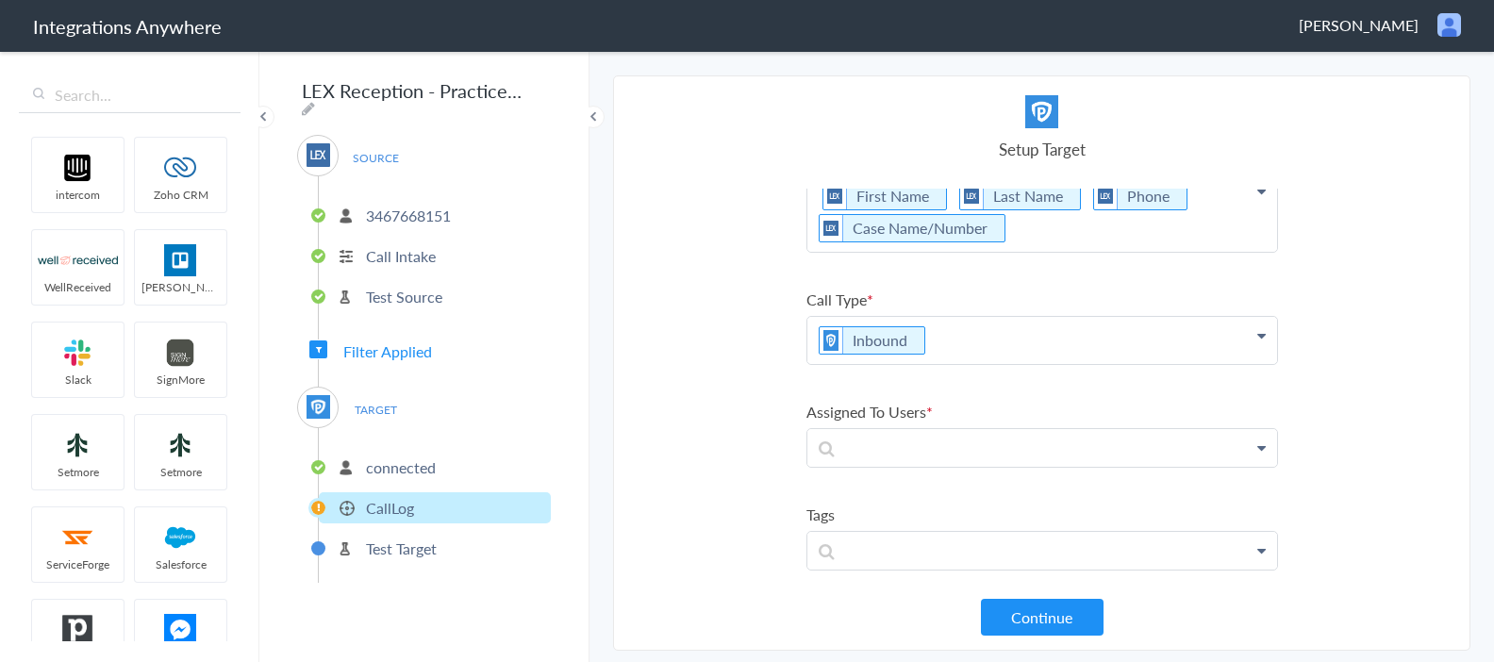
click at [1258, 445] on icon at bounding box center [1261, 447] width 8 height 15
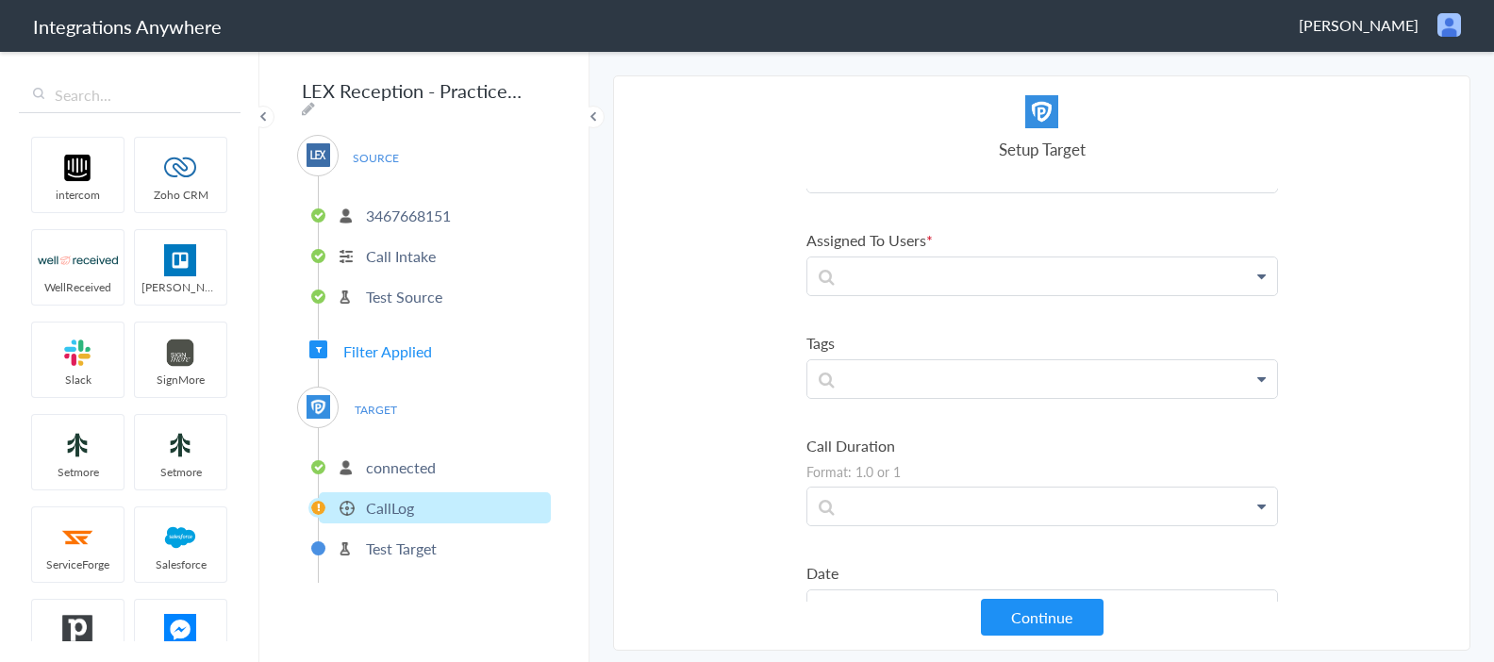
scroll to position [320, 0]
click at [1016, 277] on p at bounding box center [1042, 275] width 470 height 37
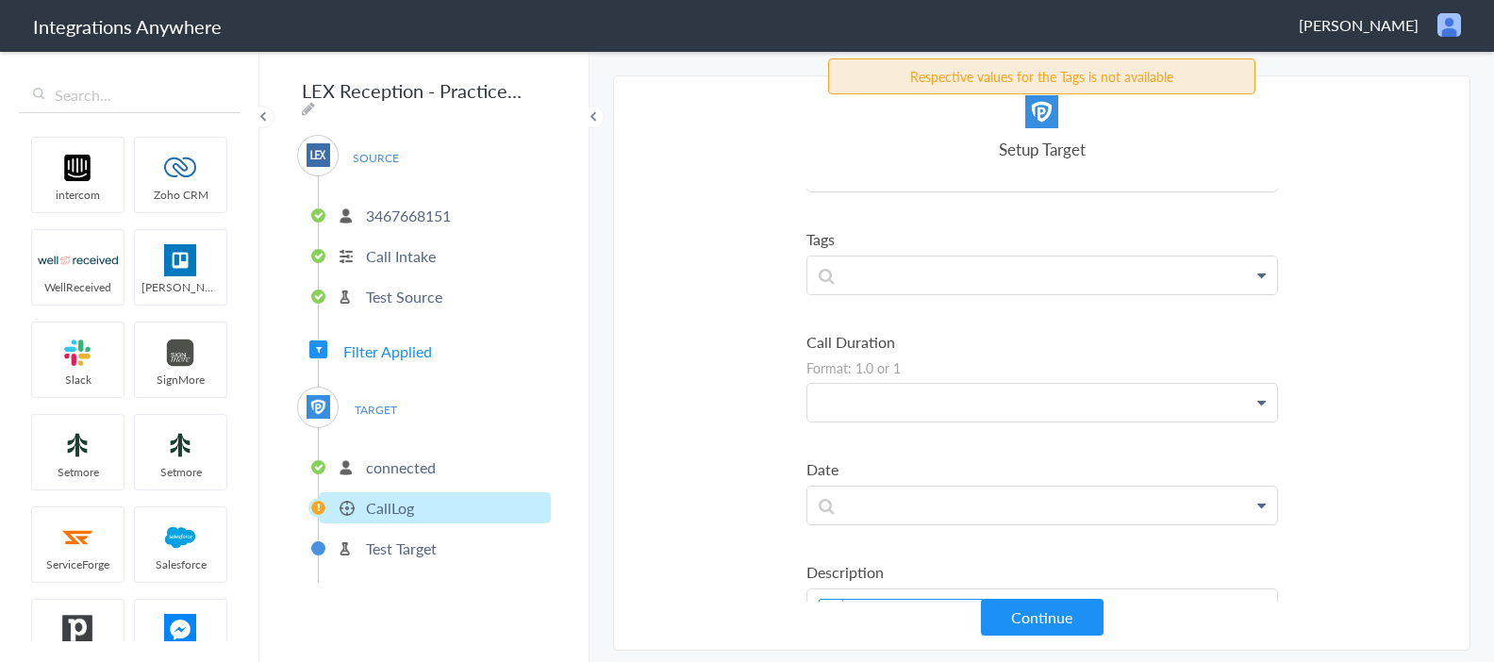
click at [964, 400] on p at bounding box center [1042, 402] width 470 height 37
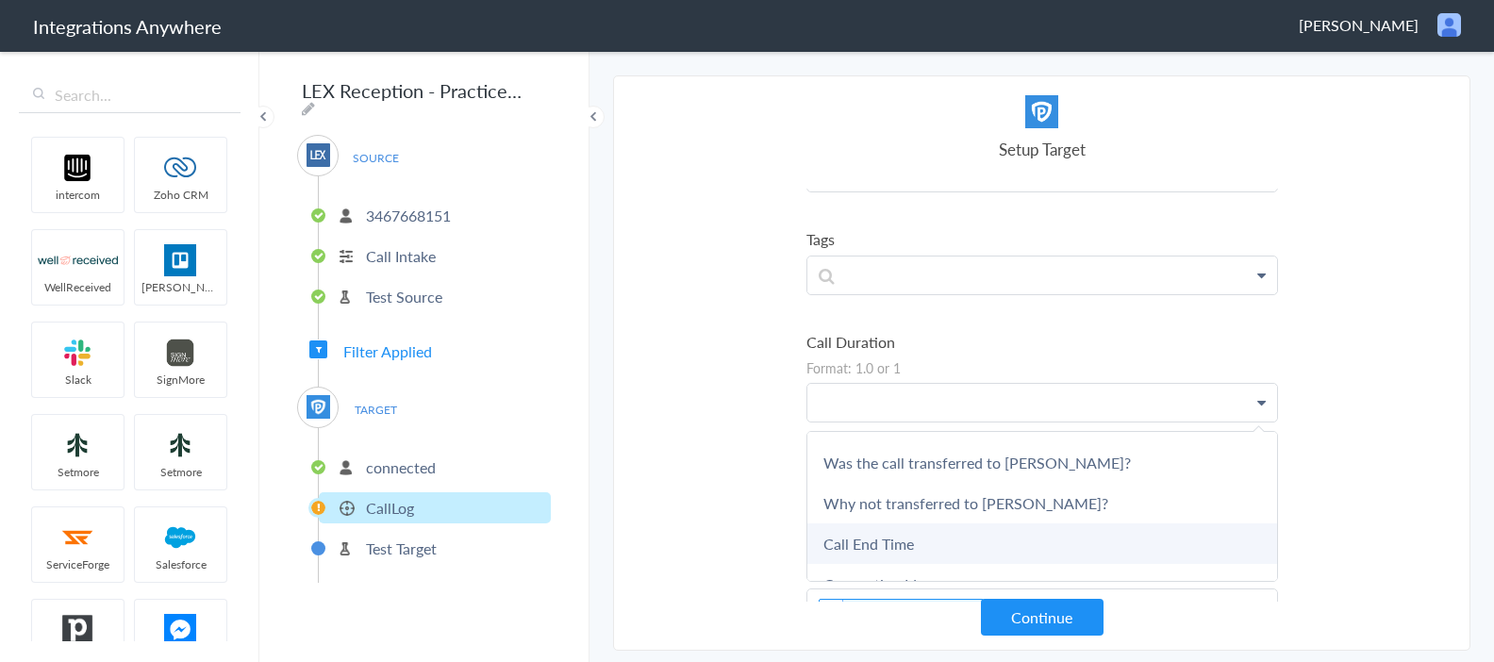
scroll to position [604, 0]
click at [921, 550] on link "Call End Time" at bounding box center [1042, 542] width 470 height 41
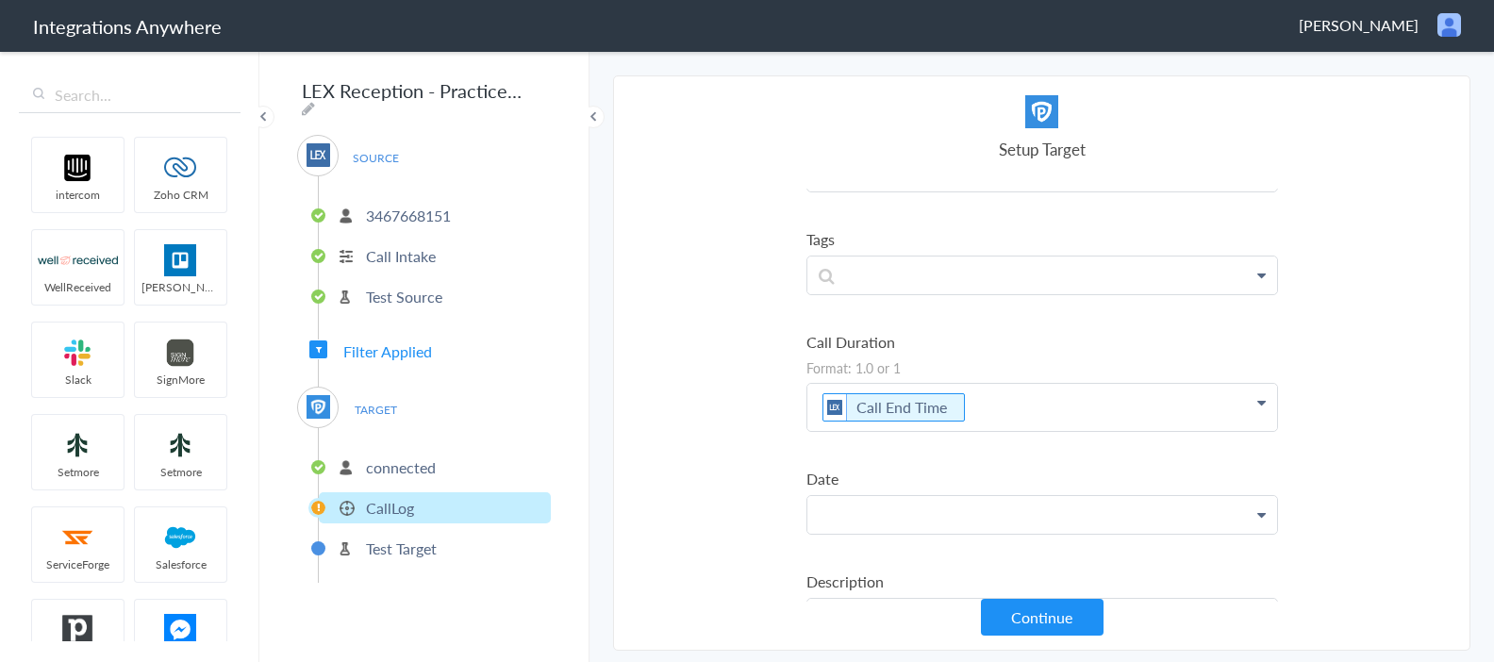
click at [921, 512] on p at bounding box center [1042, 514] width 470 height 37
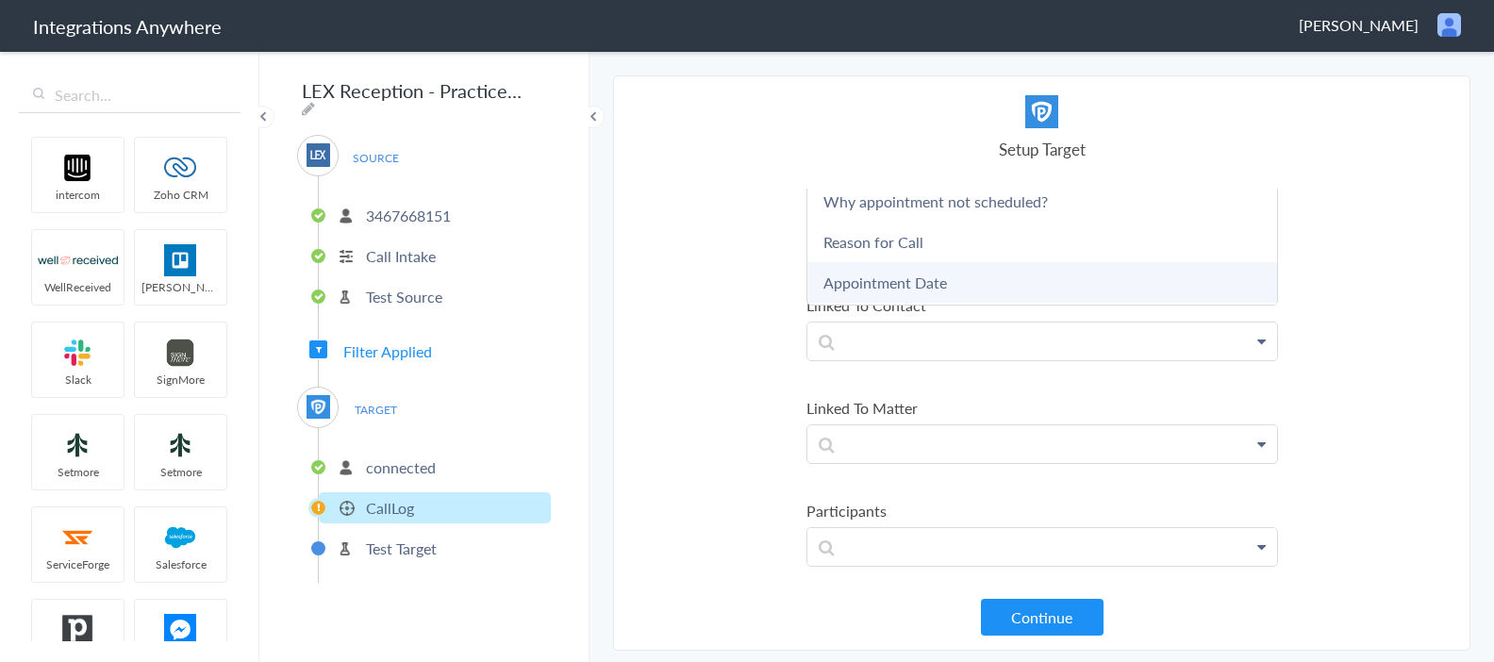
scroll to position [345, 0]
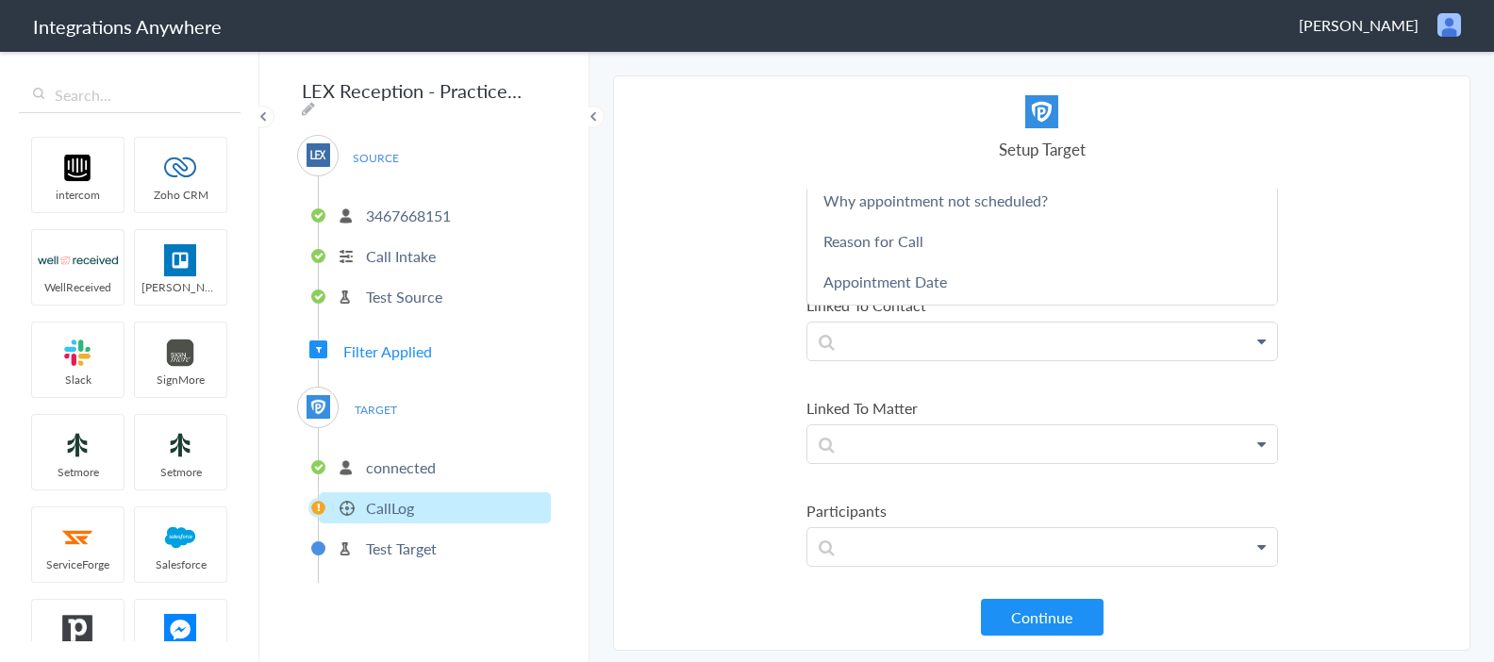
click at [942, 272] on link "Appointment Date" at bounding box center [1042, 281] width 470 height 41
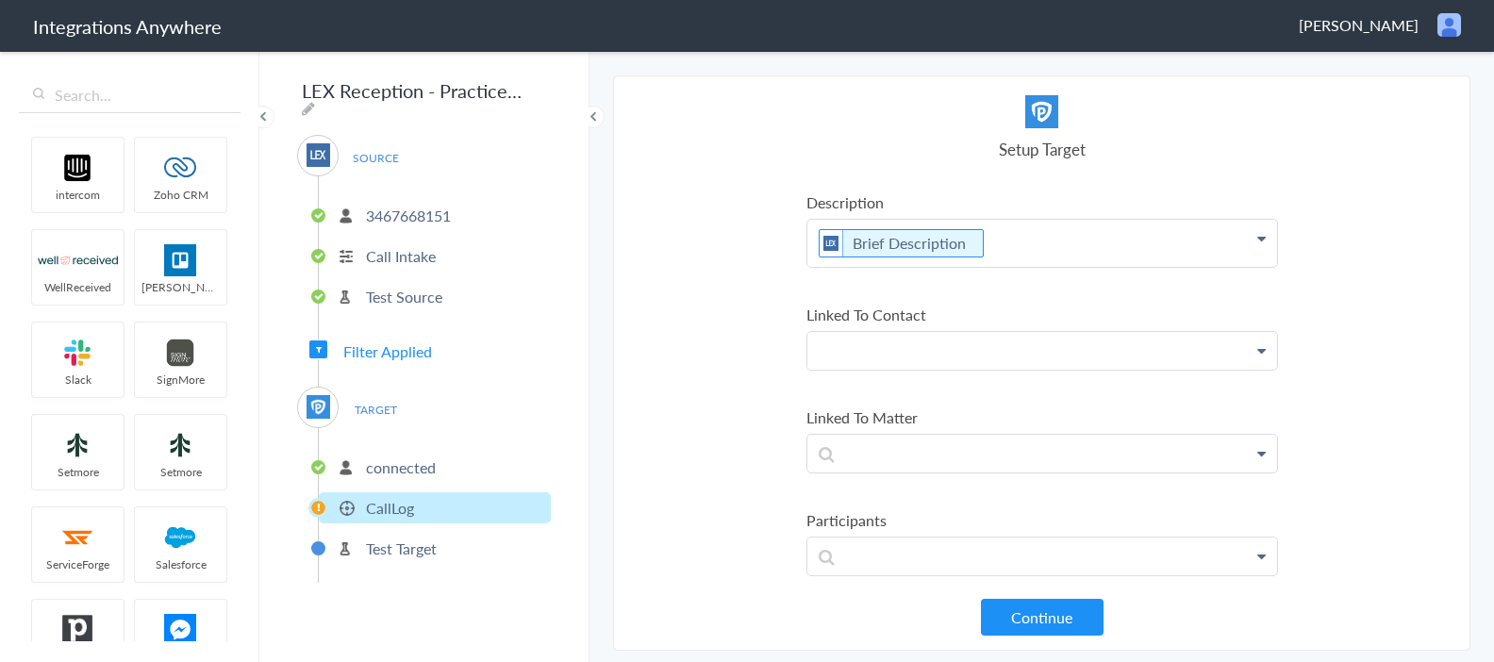
click at [933, 351] on p at bounding box center [1042, 350] width 470 height 37
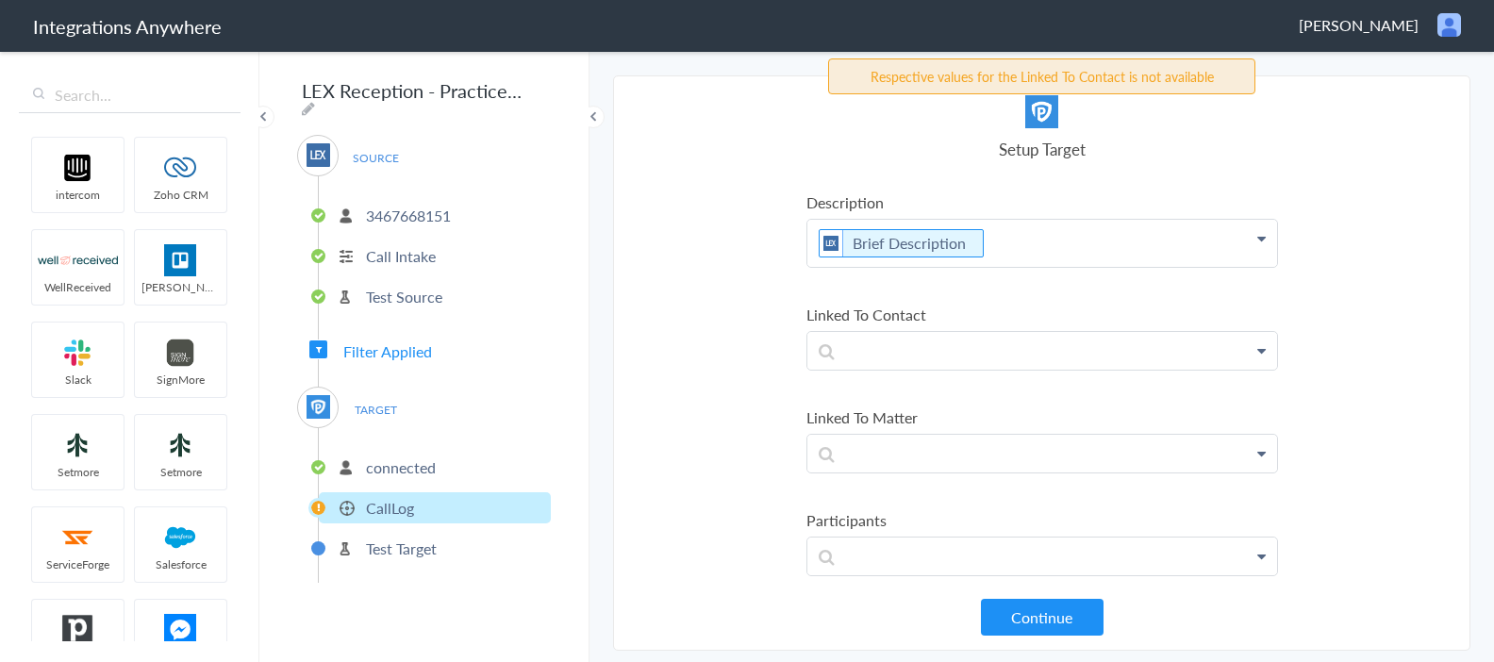
drag, startPoint x: 1260, startPoint y: 349, endPoint x: 1244, endPoint y: 353, distance: 16.5
click at [1260, 349] on icon at bounding box center [1261, 350] width 8 height 15
click at [960, 455] on p at bounding box center [1042, 453] width 470 height 37
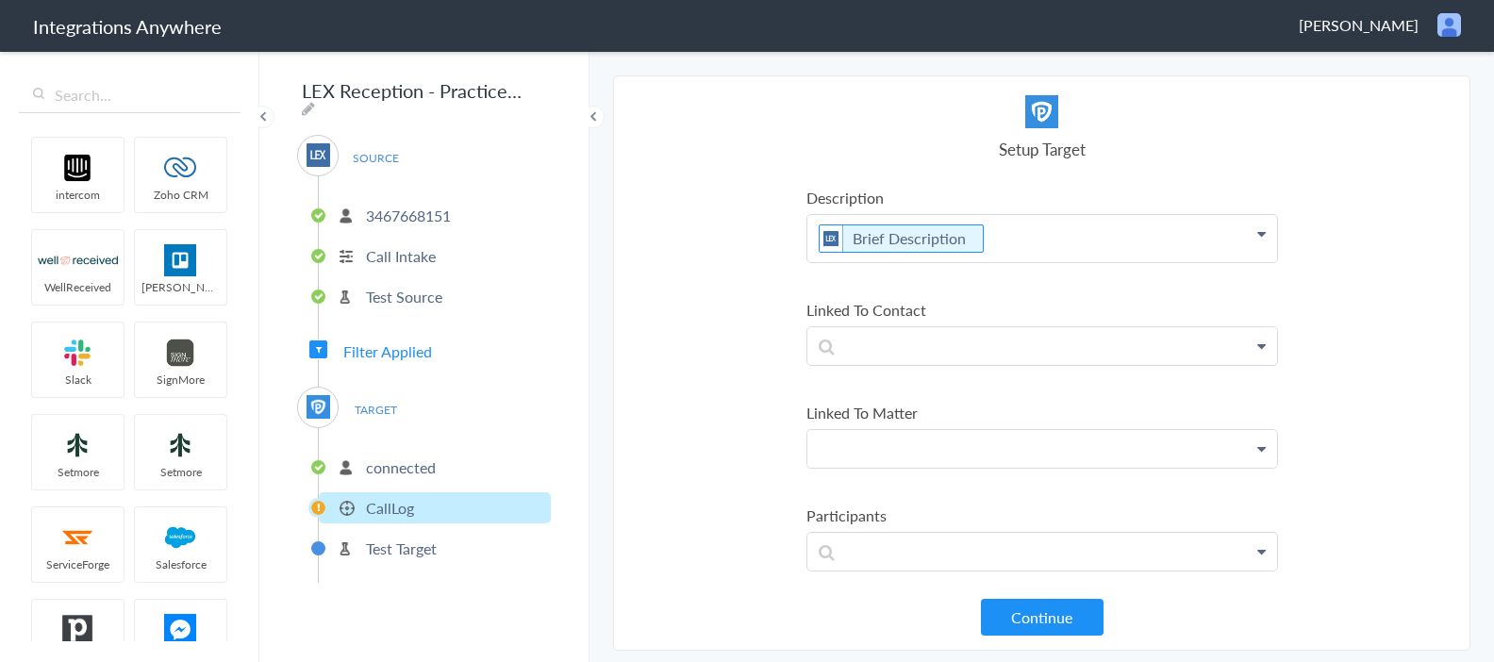
scroll to position [718, 0]
click at [1265, 439] on p at bounding box center [1042, 443] width 470 height 37
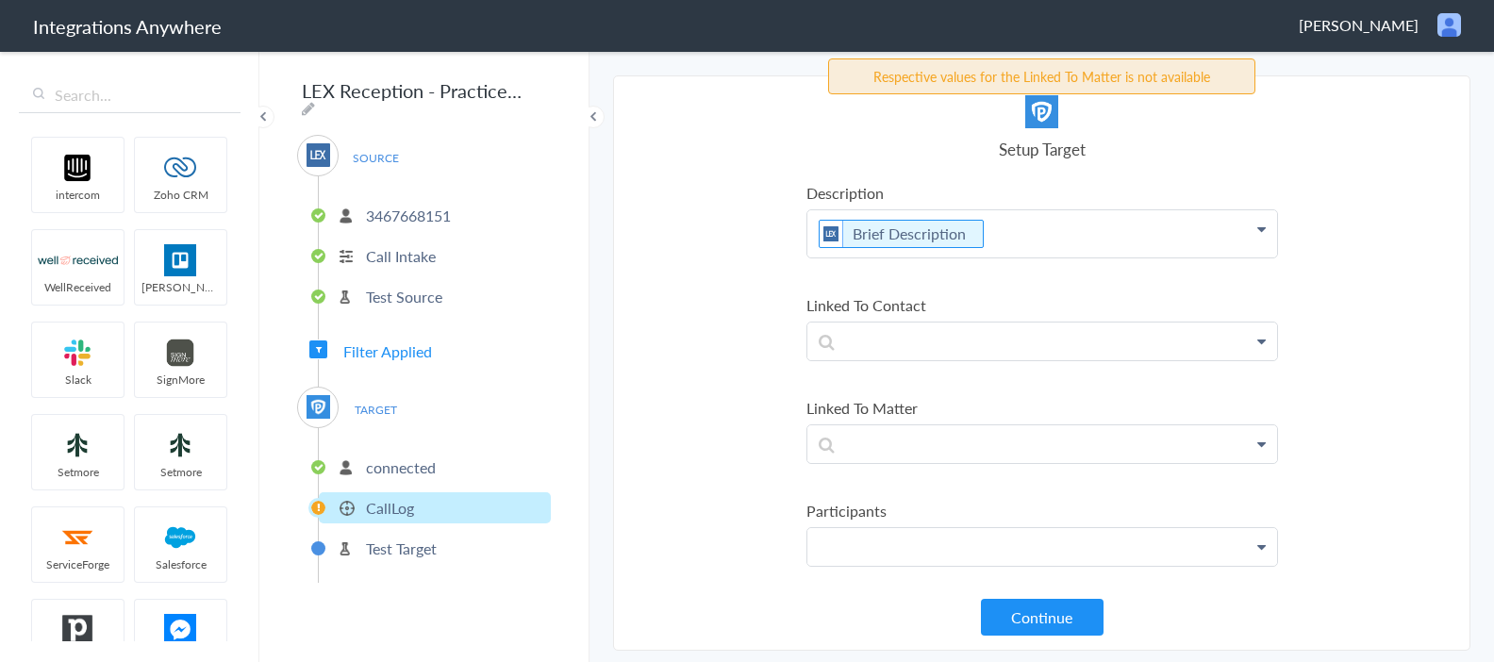
click at [1107, 555] on p at bounding box center [1042, 546] width 470 height 37
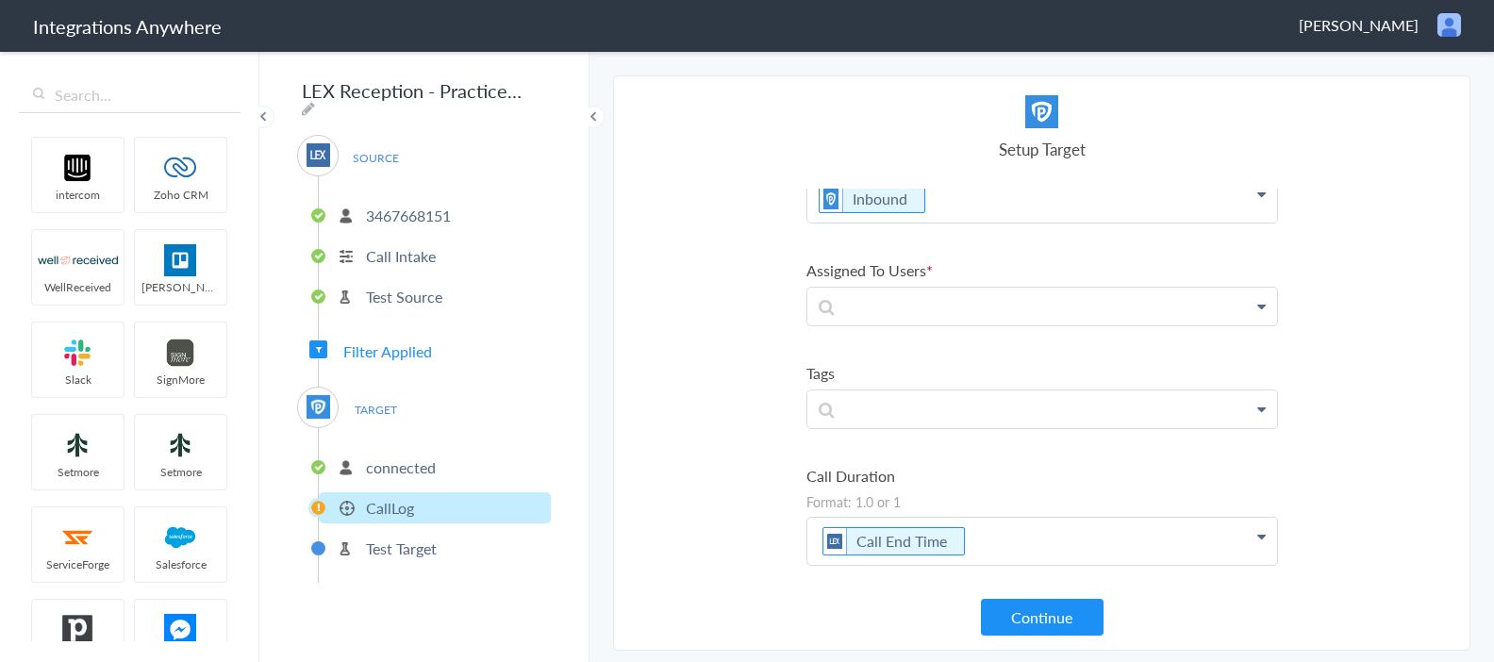
scroll to position [0, 0]
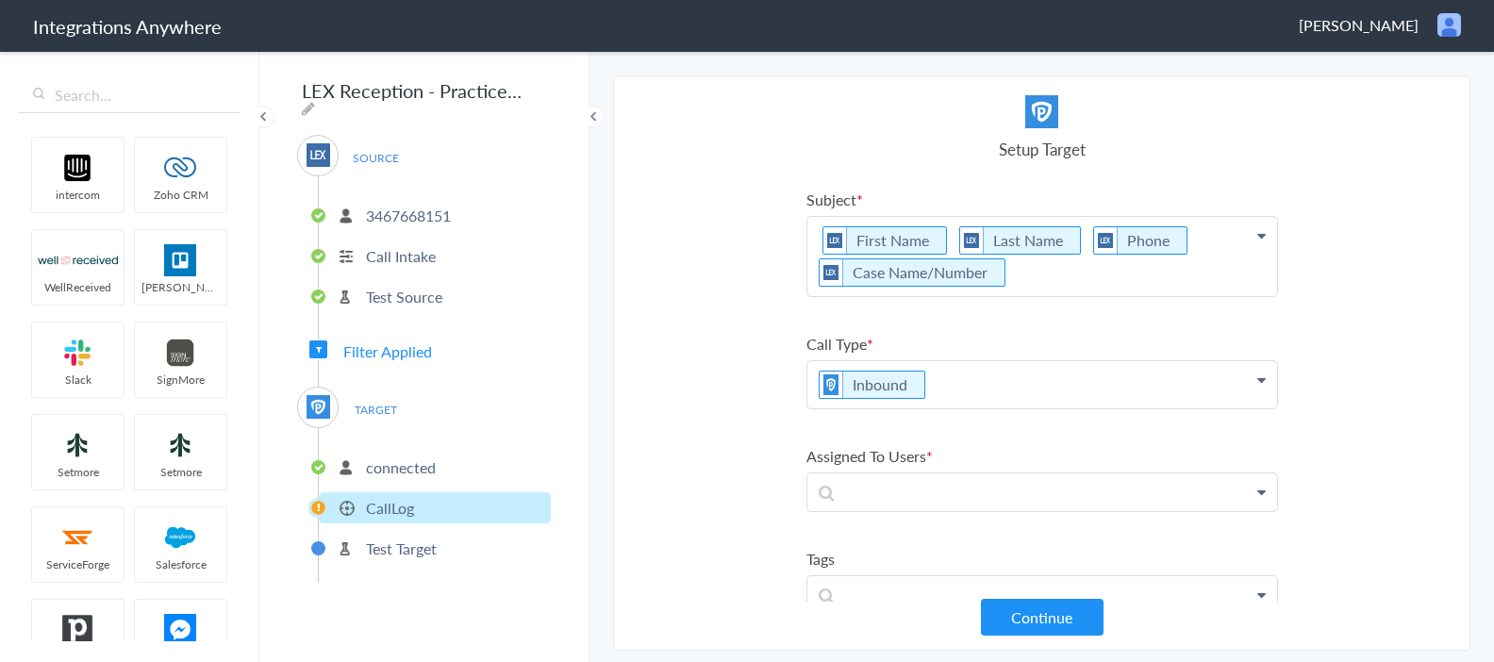
click at [1070, 287] on p "First Name Last Name Phone Case Name/Number" at bounding box center [1042, 256] width 470 height 79
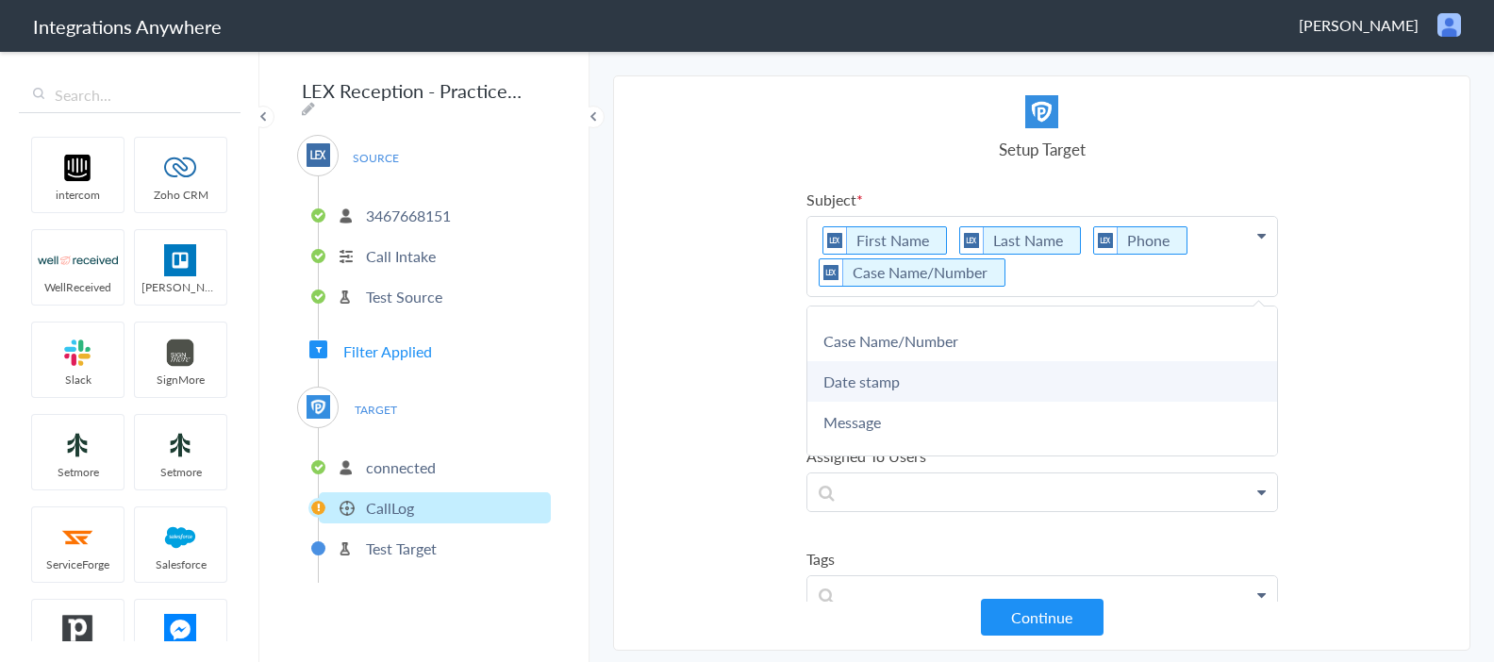
scroll to position [116, 0]
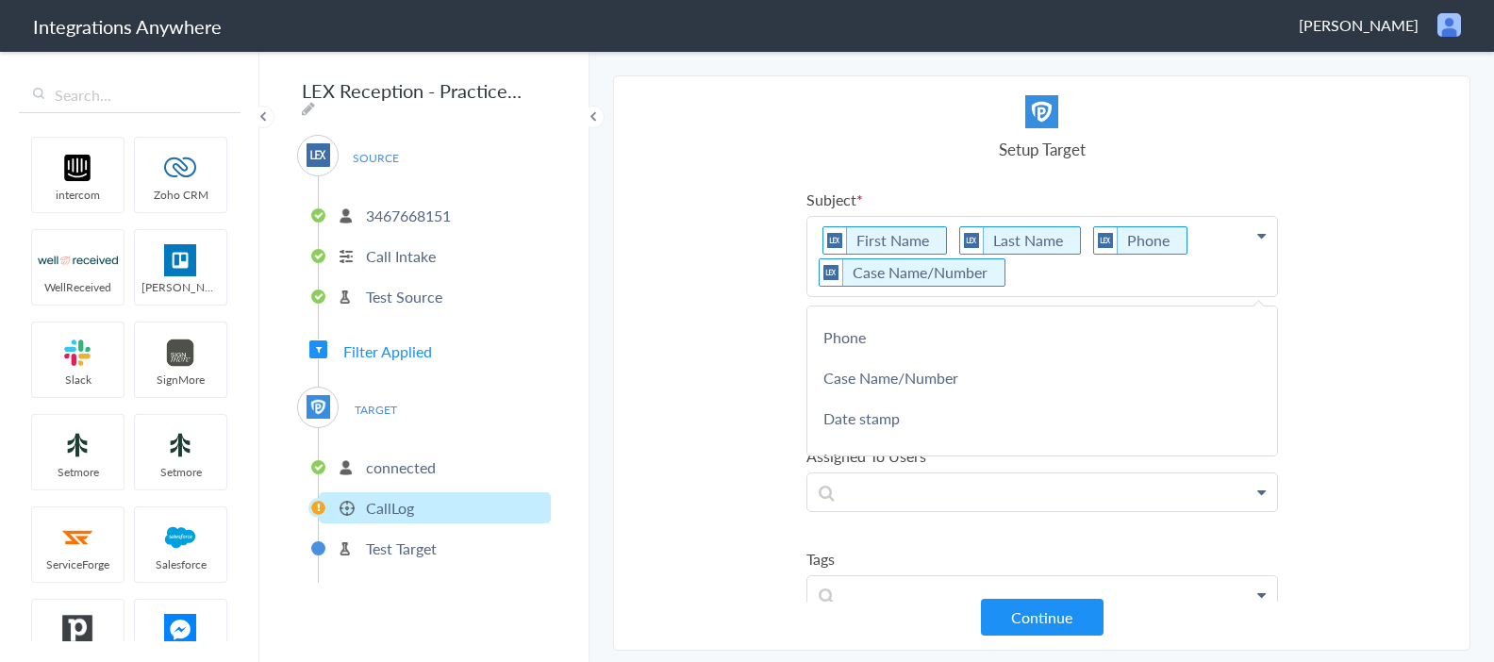
click at [727, 427] on section "Select Account 3467668151 Rename Delete (a day ago) + connect Continue Setup So…" at bounding box center [1041, 362] width 857 height 575
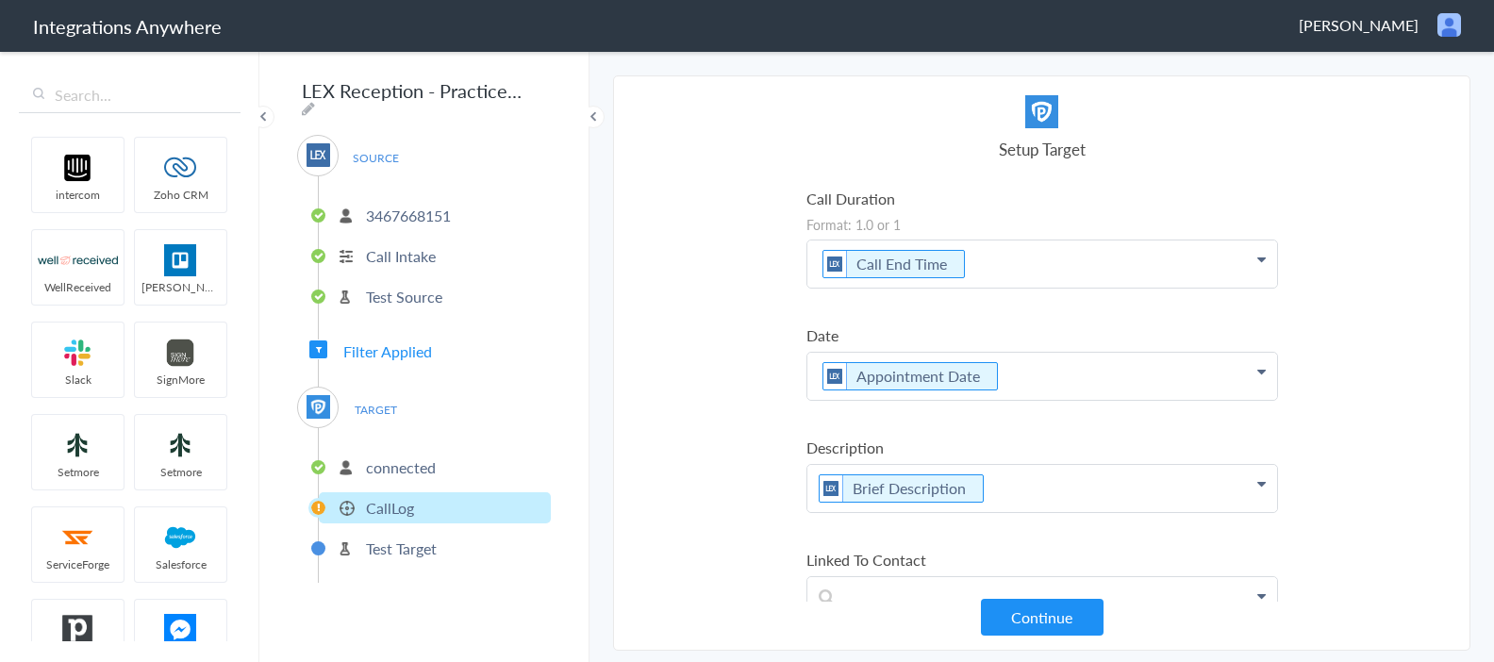
scroll to position [498, 0]
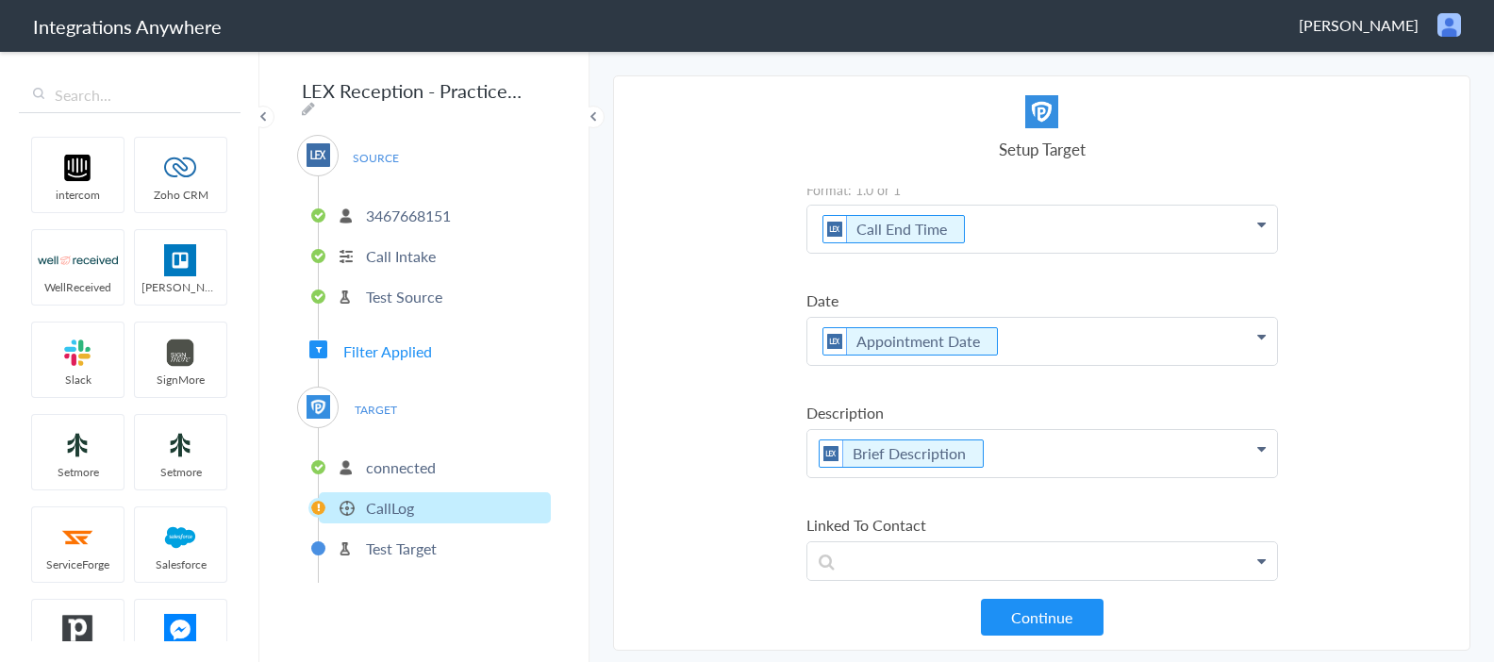
click at [1258, 336] on icon at bounding box center [1261, 336] width 8 height 15
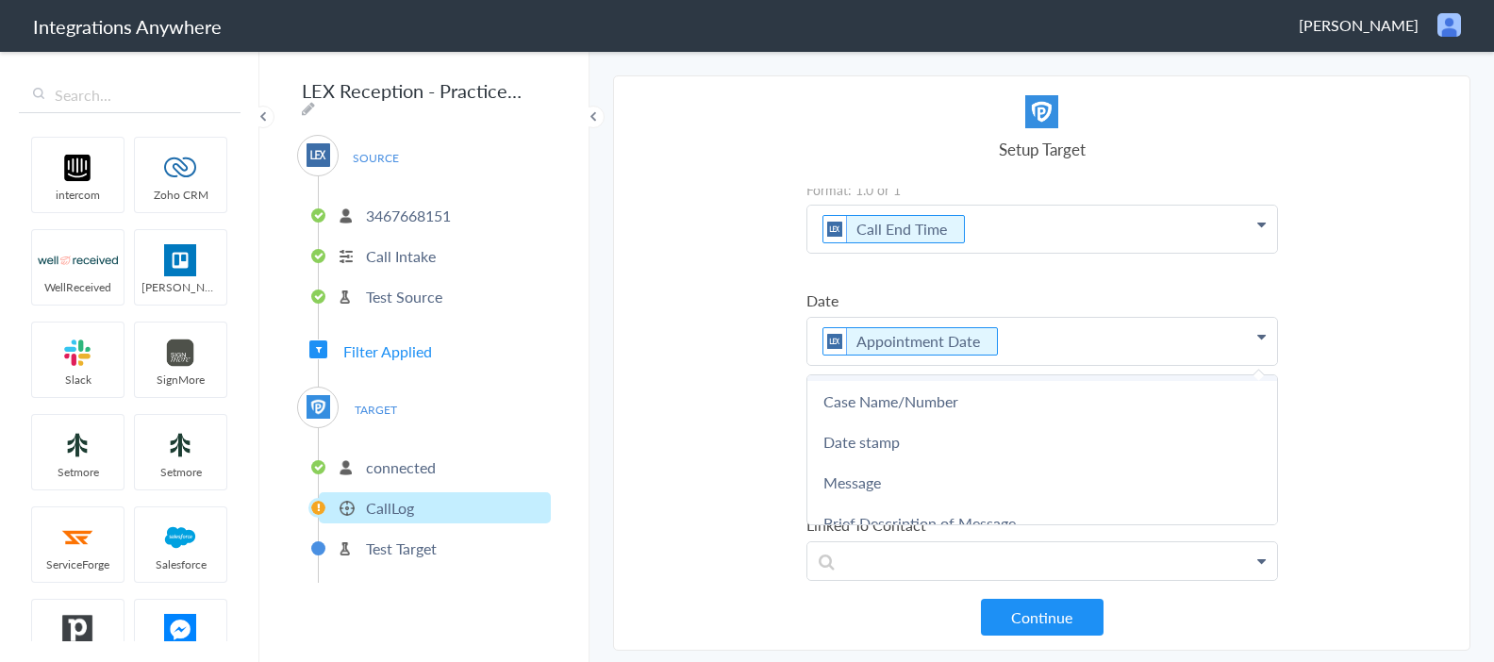
scroll to position [161, 0]
click at [895, 440] on link "Date stamp" at bounding box center [1042, 442] width 470 height 41
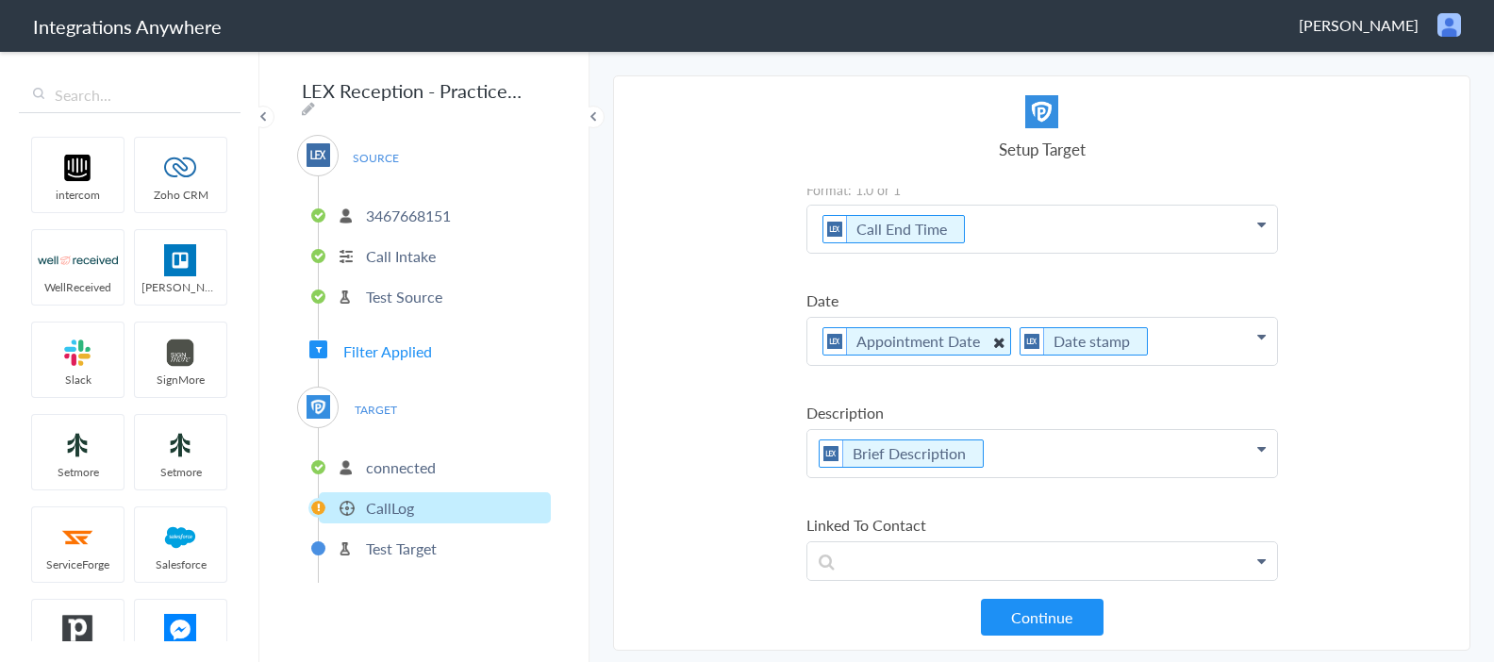
click at [996, 338] on icon at bounding box center [997, 342] width 21 height 24
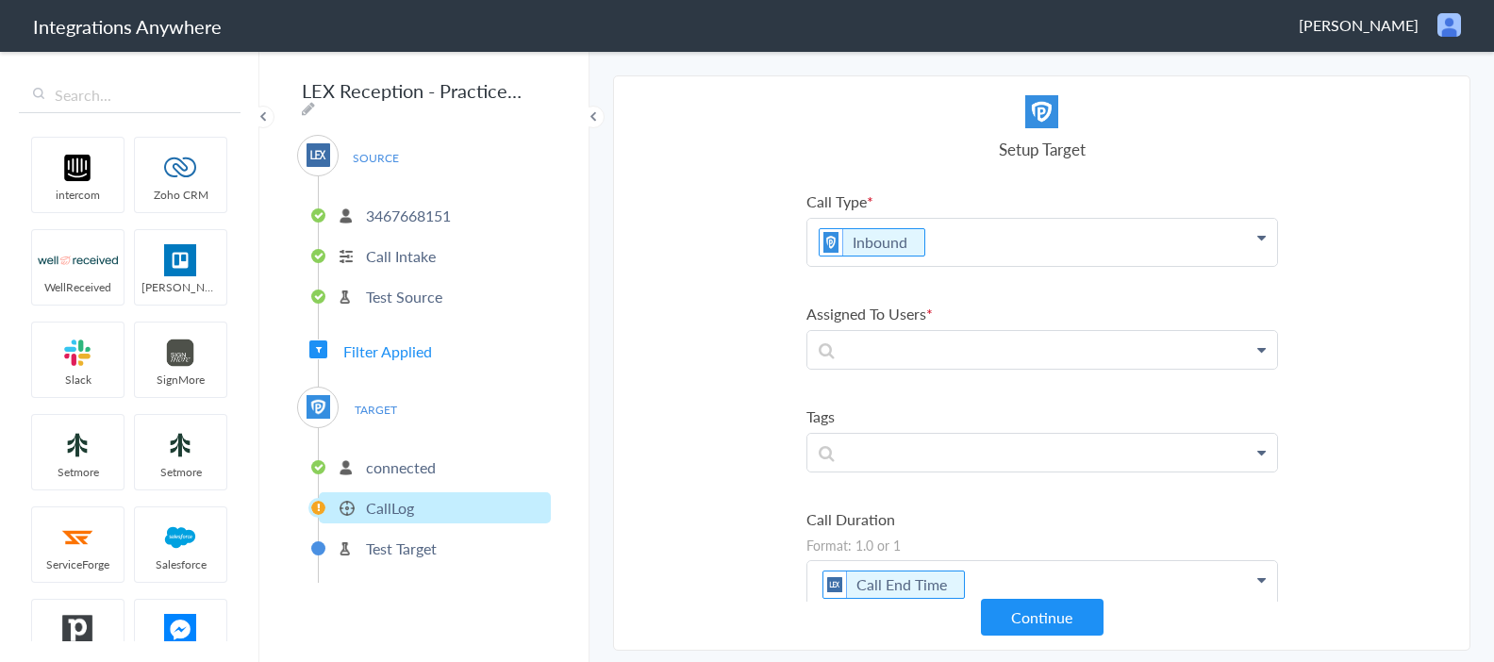
scroll to position [0, 0]
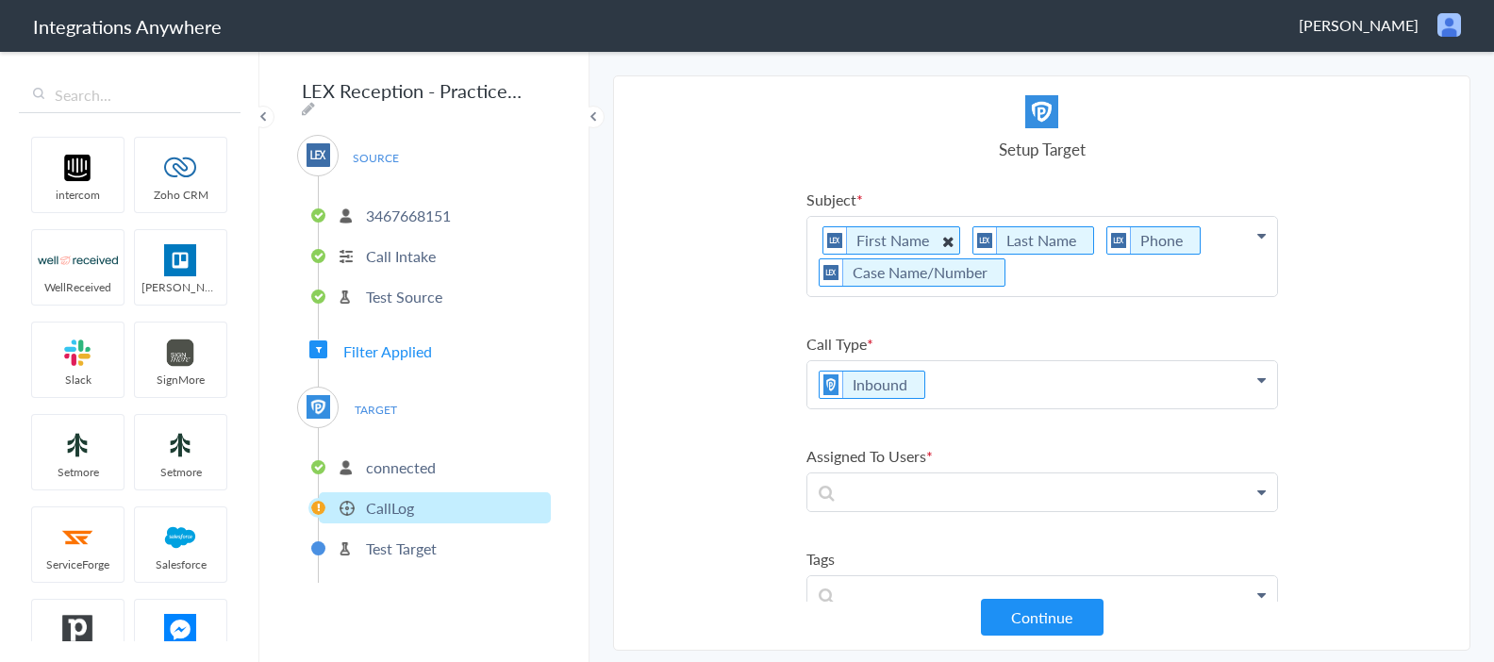
click at [945, 240] on icon at bounding box center [947, 241] width 21 height 24
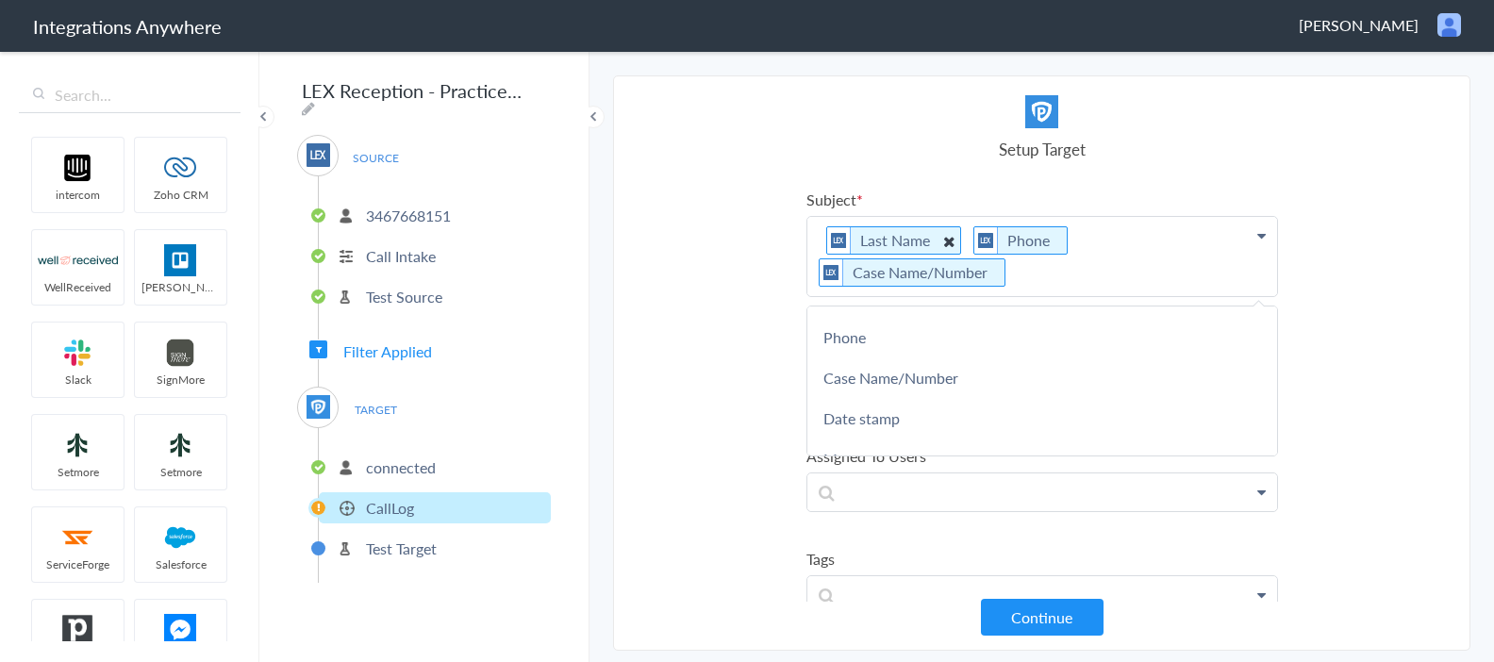
click at [944, 239] on icon at bounding box center [947, 241] width 21 height 24
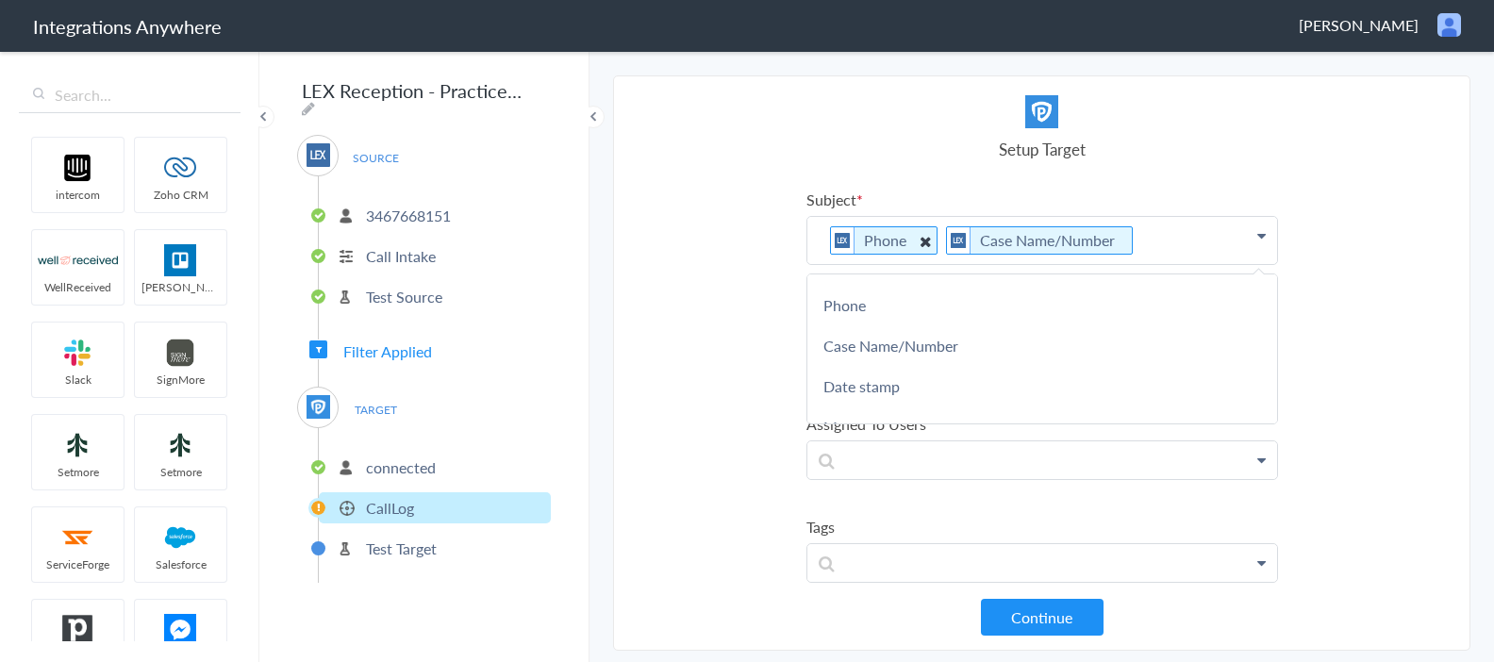
click at [924, 241] on icon at bounding box center [924, 241] width 21 height 24
click at [714, 324] on section "Select Account 3467668151 Rename Delete (a day ago) + connect Continue Setup So…" at bounding box center [1041, 362] width 857 height 575
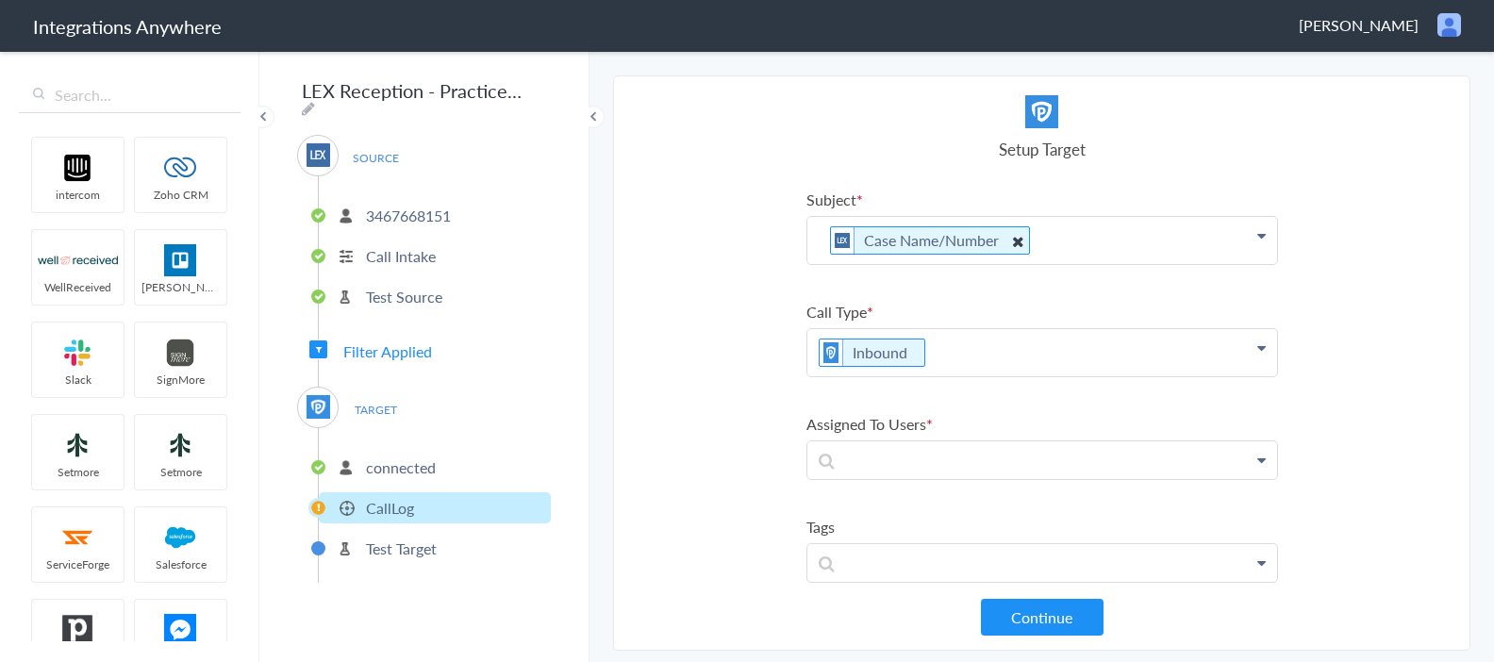
drag, startPoint x: 1013, startPoint y: 241, endPoint x: 1045, endPoint y: 238, distance: 32.3
click at [1014, 241] on icon at bounding box center [1016, 241] width 21 height 24
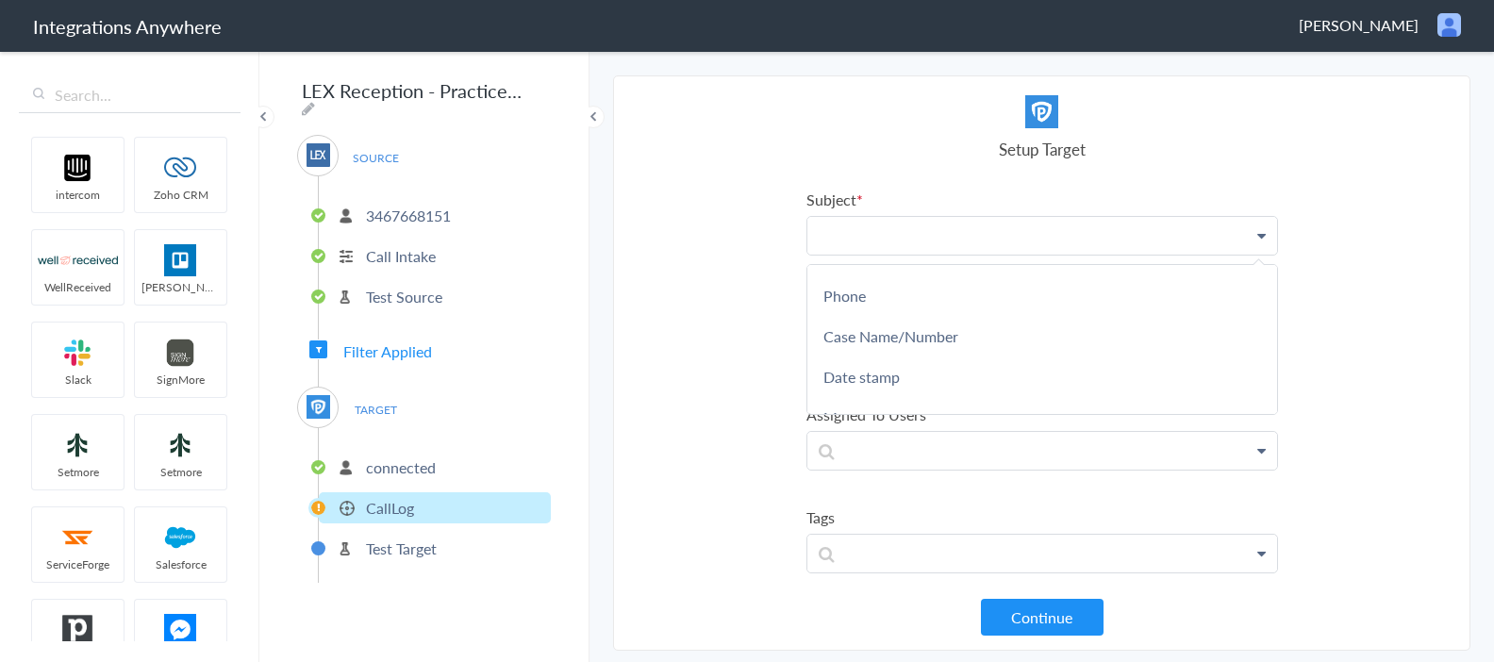
click at [1050, 239] on p at bounding box center [1042, 235] width 470 height 37
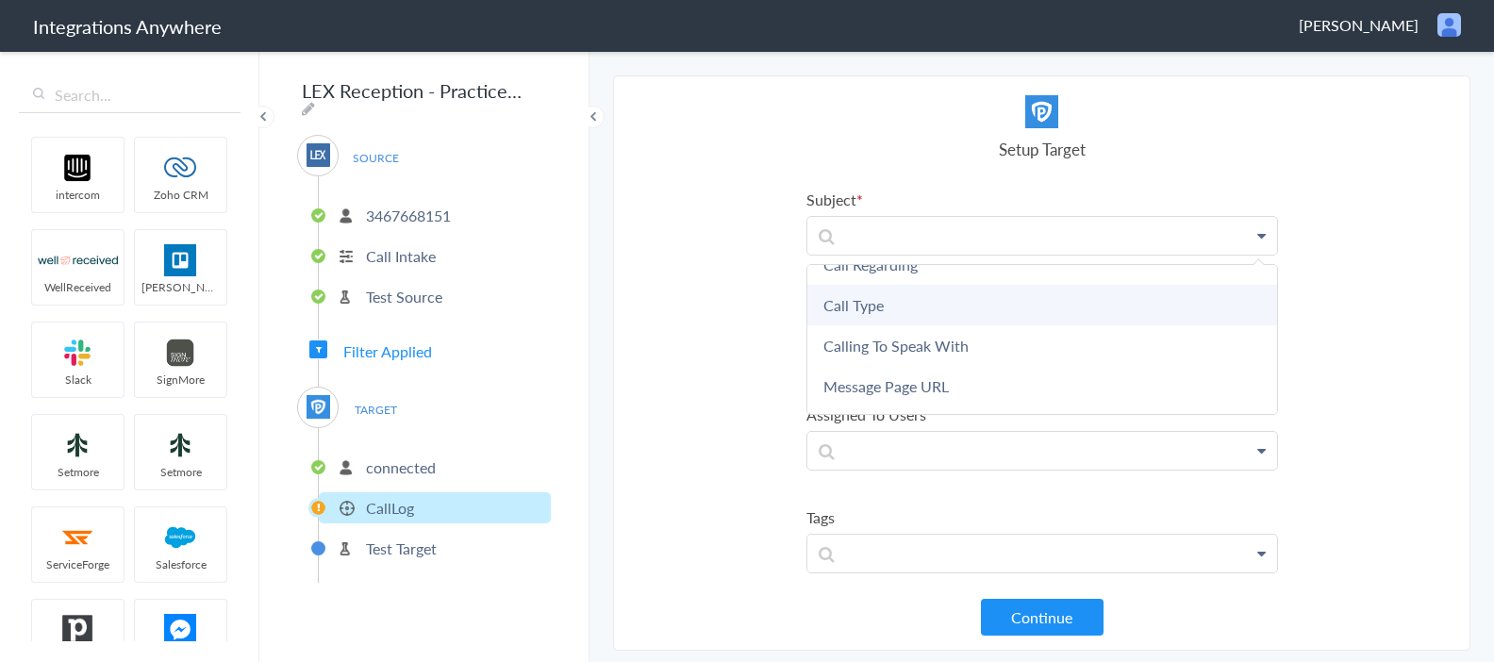
click at [883, 307] on link "Call Type" at bounding box center [1042, 305] width 470 height 41
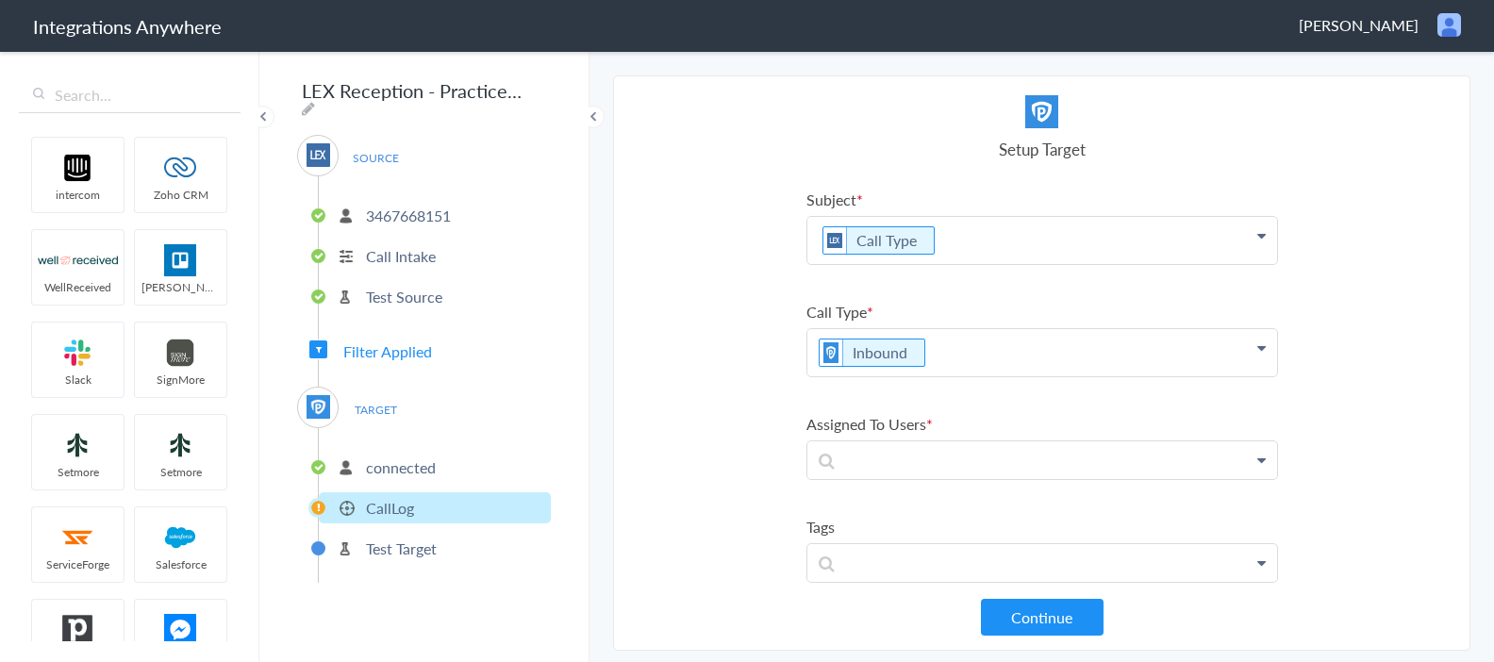
click at [762, 352] on section "Select Account 3467668151 Rename Delete (a day ago) + connect Continue Setup So…" at bounding box center [1041, 362] width 857 height 575
click at [970, 461] on p at bounding box center [1042, 459] width 470 height 37
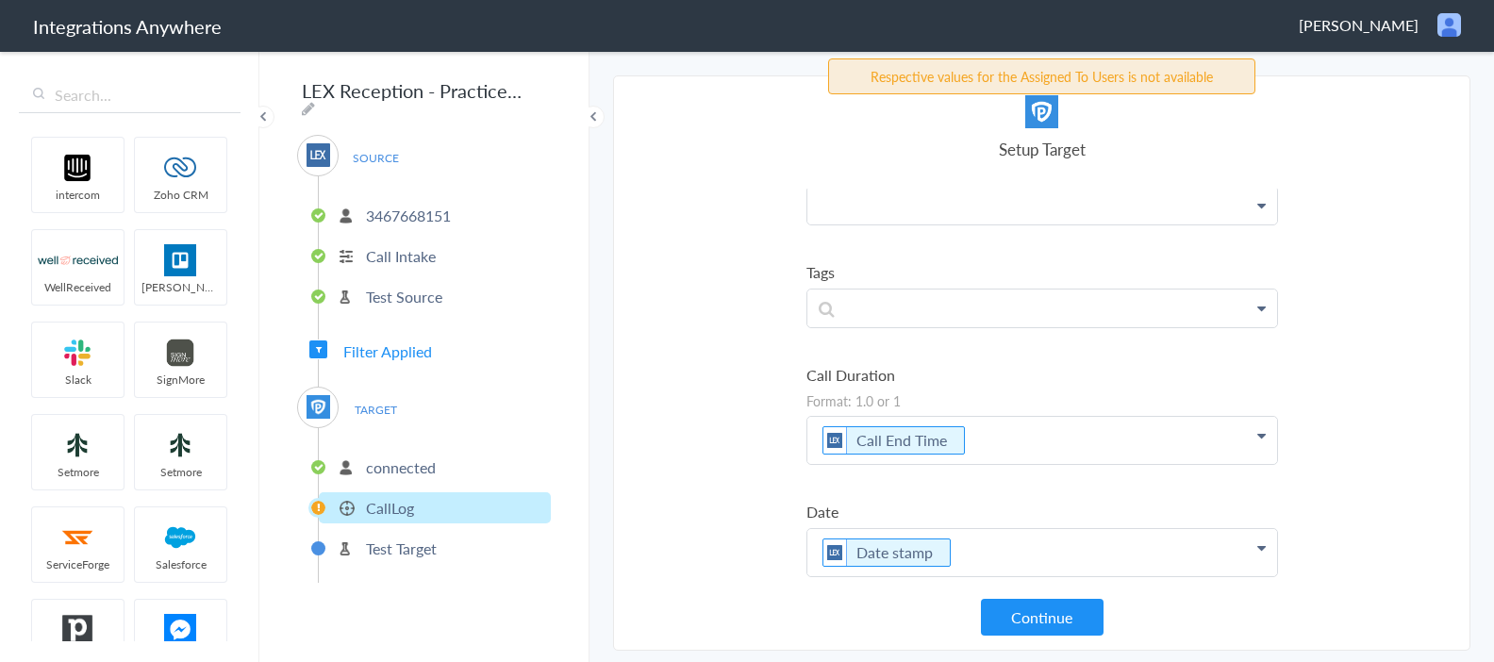
scroll to position [406, 0]
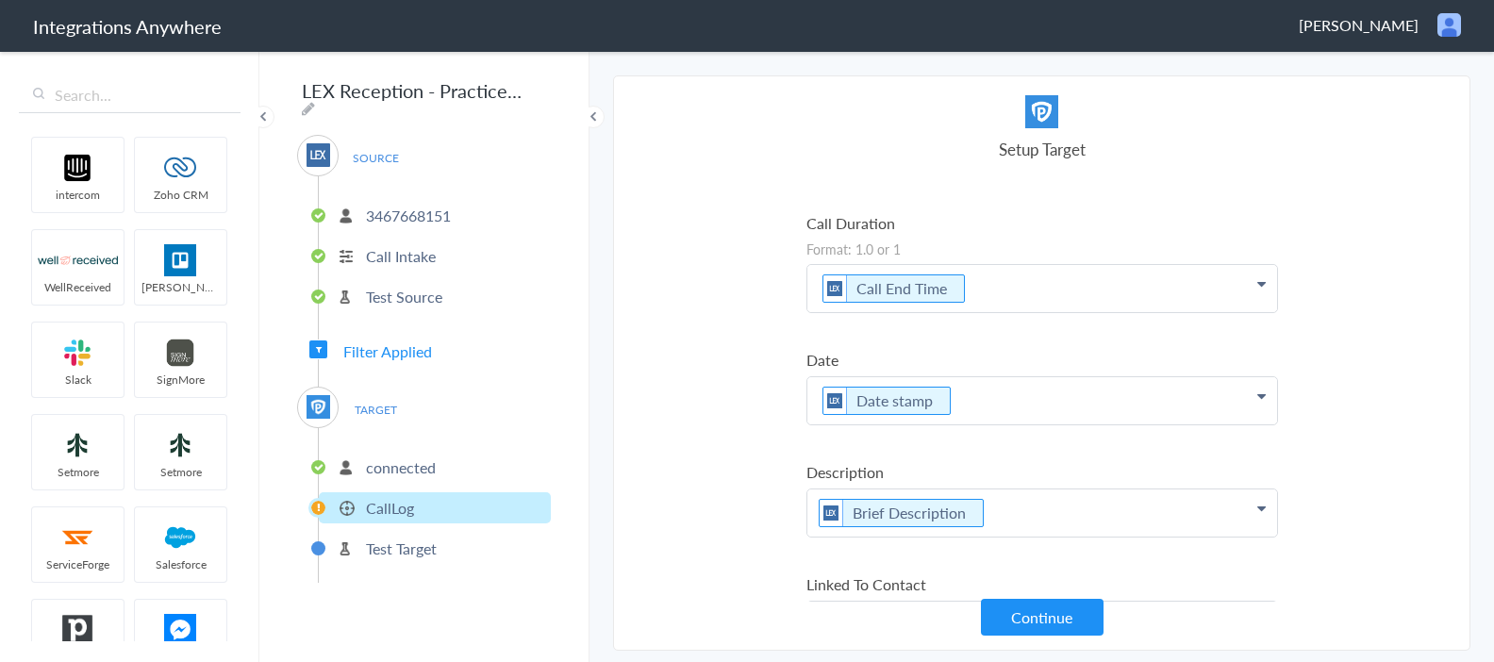
click at [1259, 281] on icon at bounding box center [1261, 283] width 8 height 15
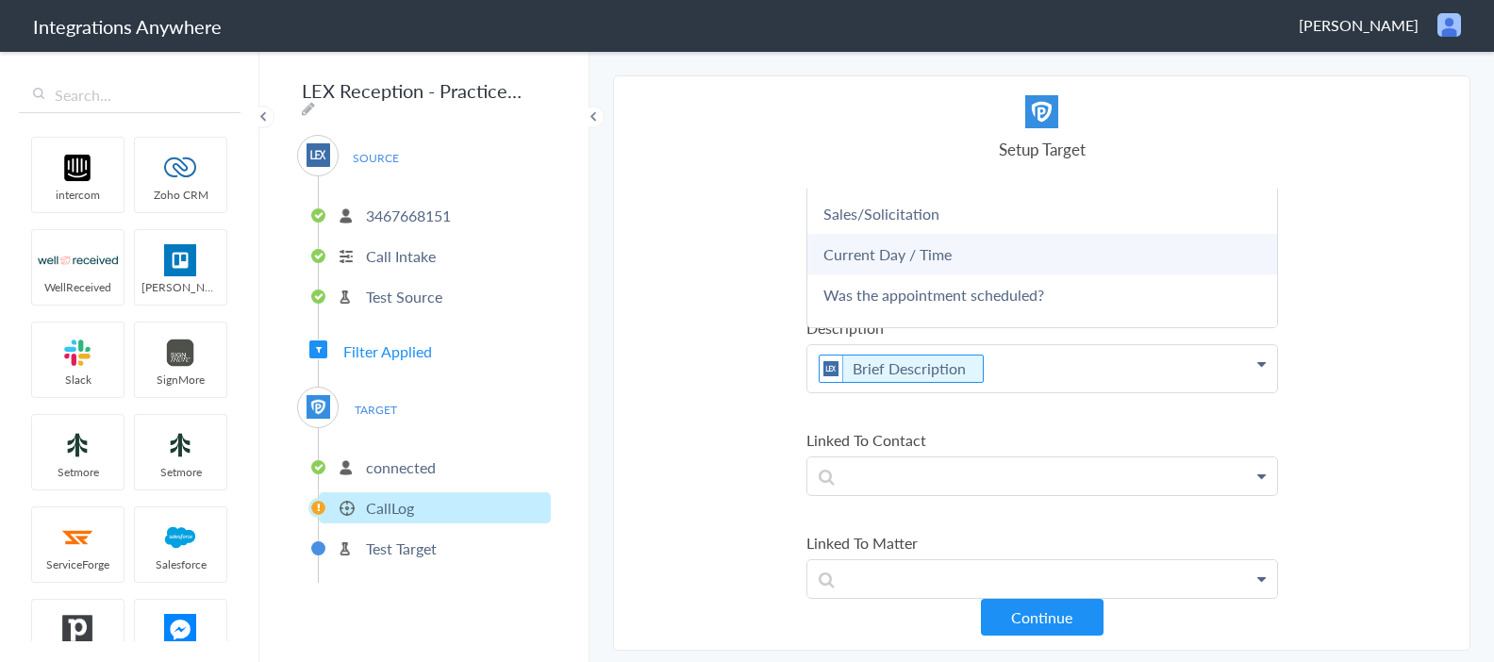
scroll to position [1138, 0]
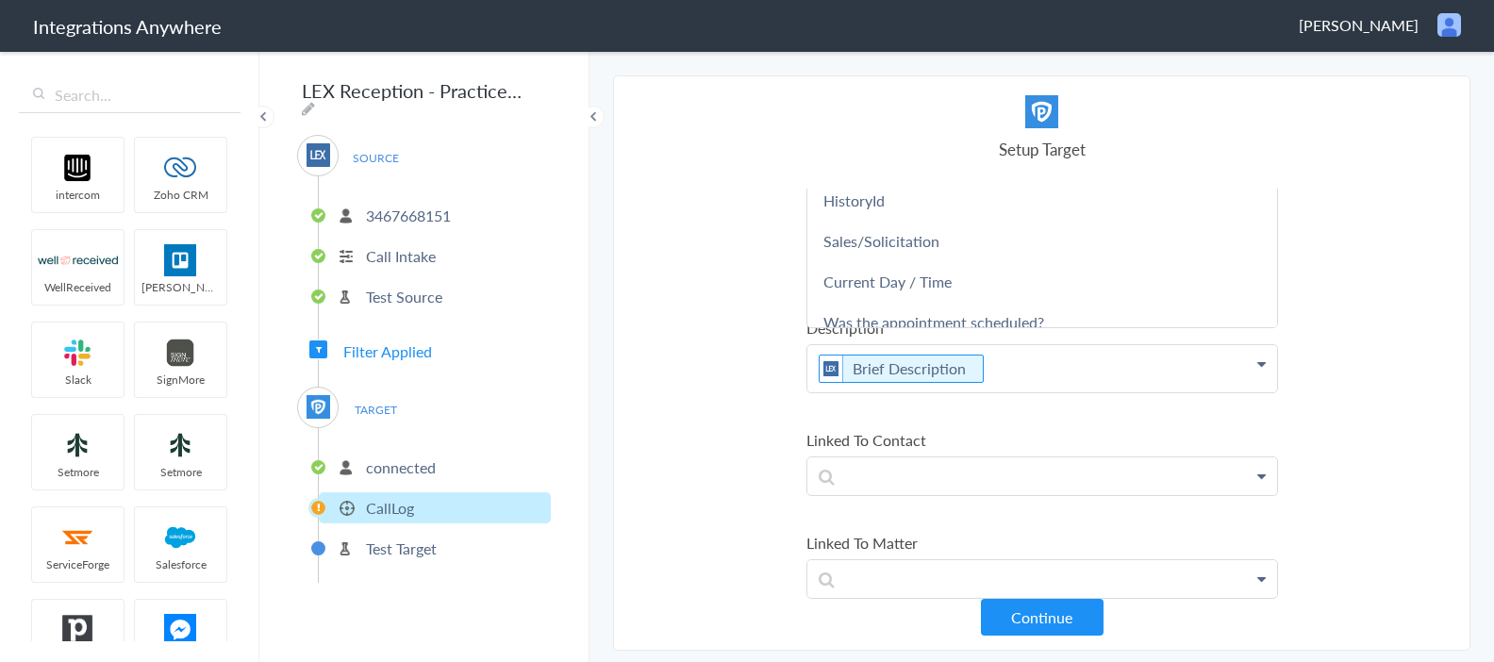
click at [679, 333] on section "Select Account 3467668151 Rename Delete (a day ago) + connect Continue Setup So…" at bounding box center [1041, 362] width 857 height 575
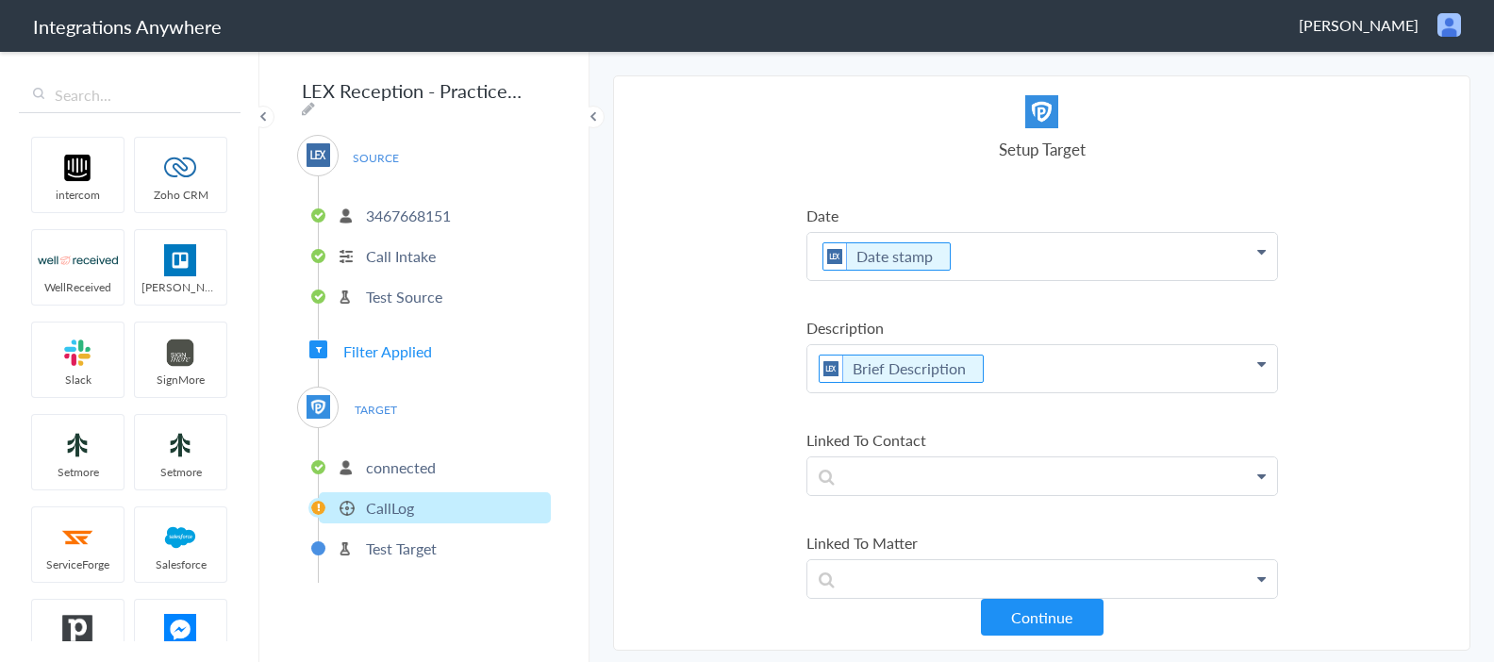
click at [426, 504] on li "CallLog" at bounding box center [435, 507] width 232 height 31
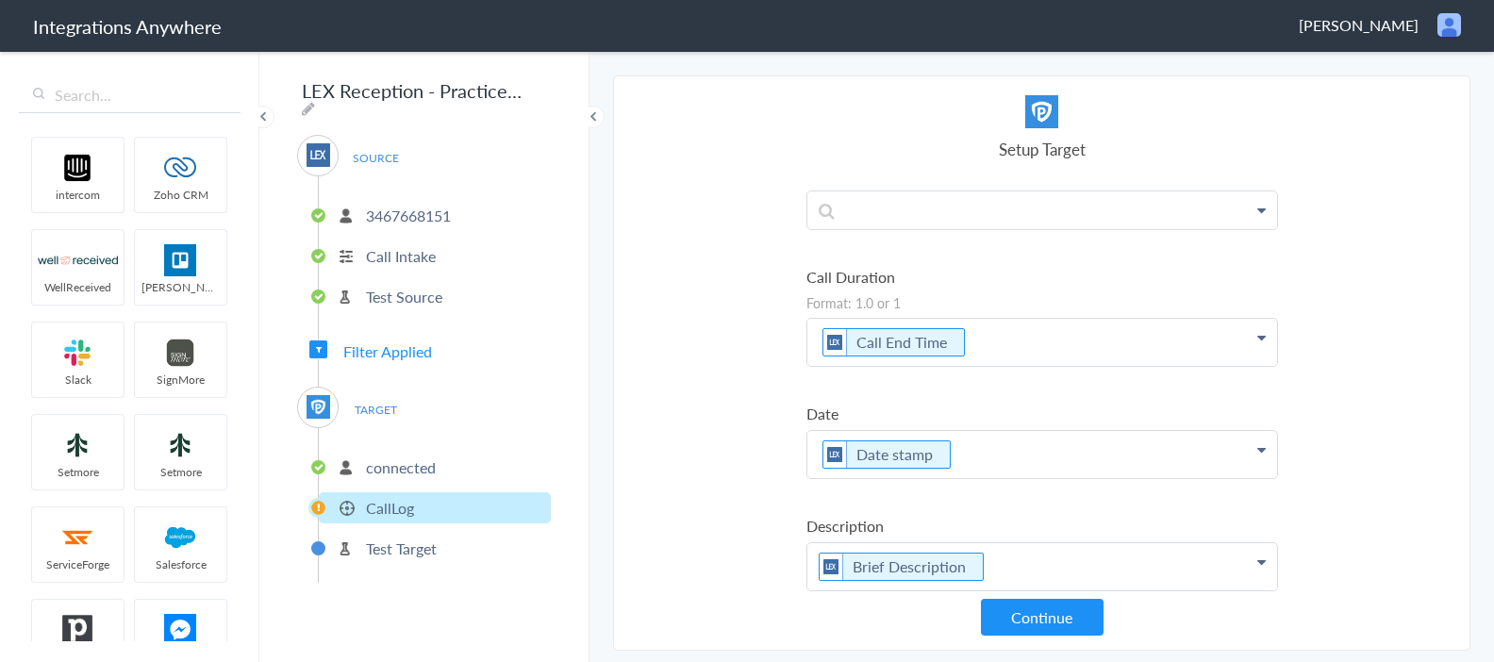
scroll to position [0, 0]
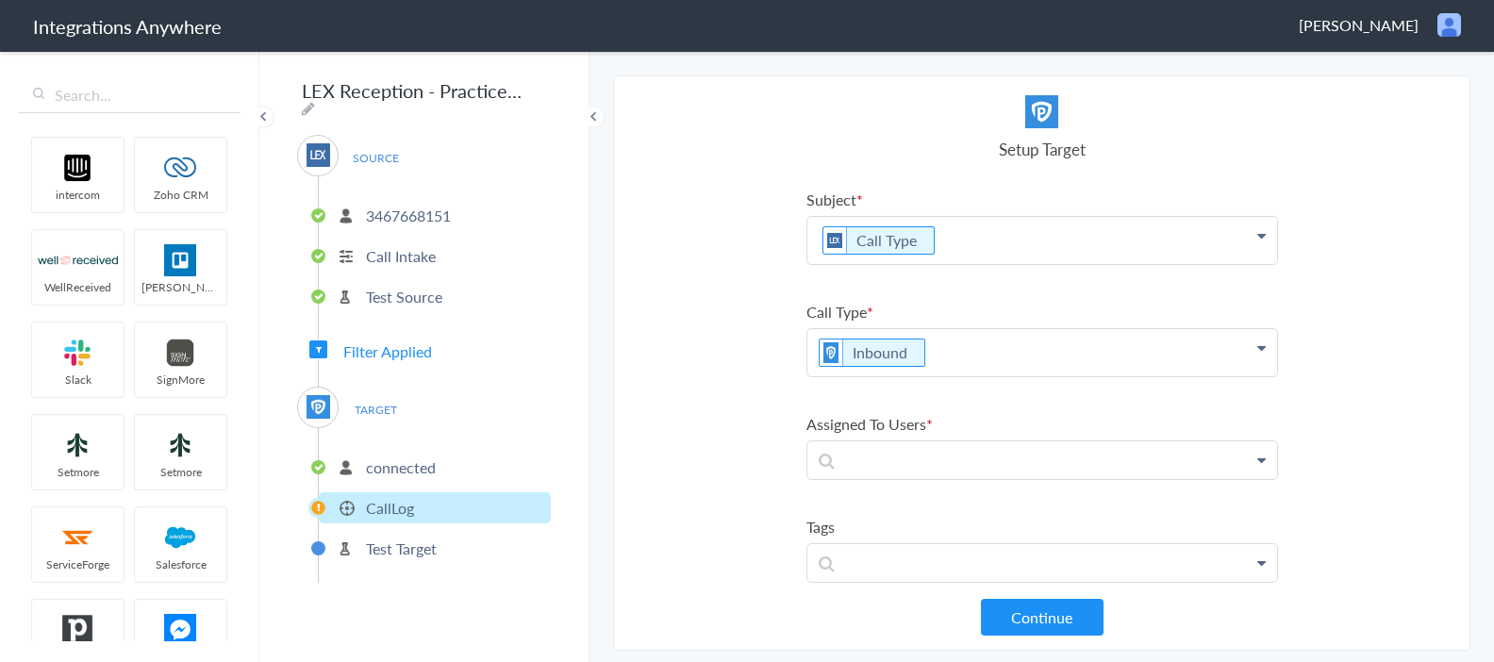
click at [416, 344] on span "Filter Applied" at bounding box center [387, 351] width 89 height 22
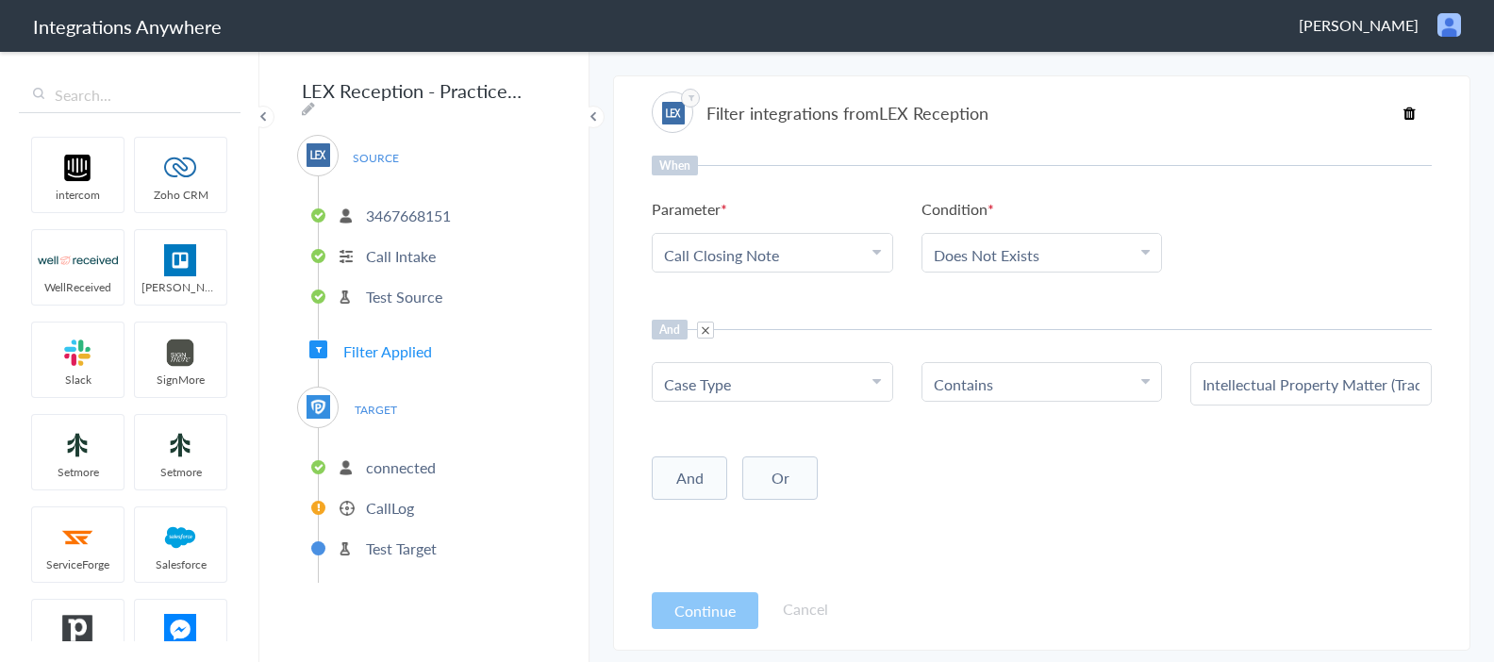
click at [414, 213] on p "3467668151" at bounding box center [408, 216] width 85 height 22
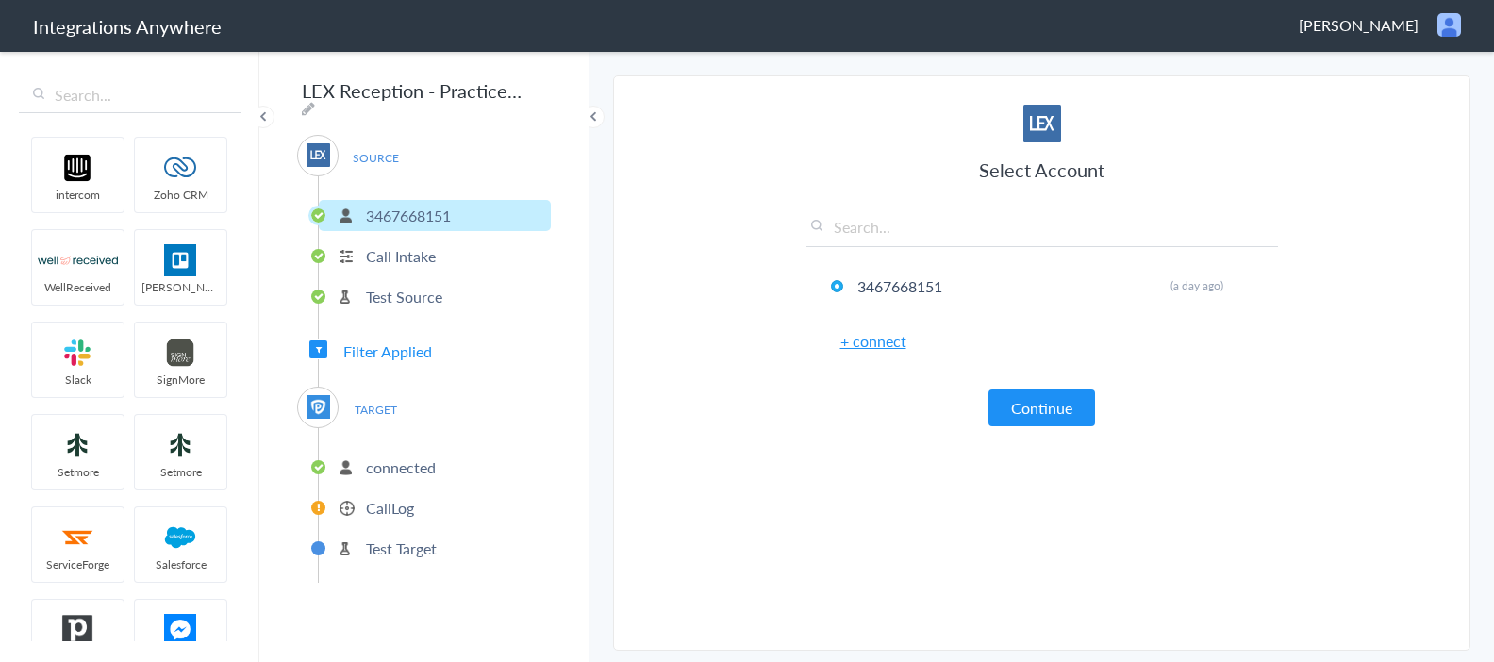
click at [406, 245] on p "Call Intake" at bounding box center [401, 256] width 70 height 22
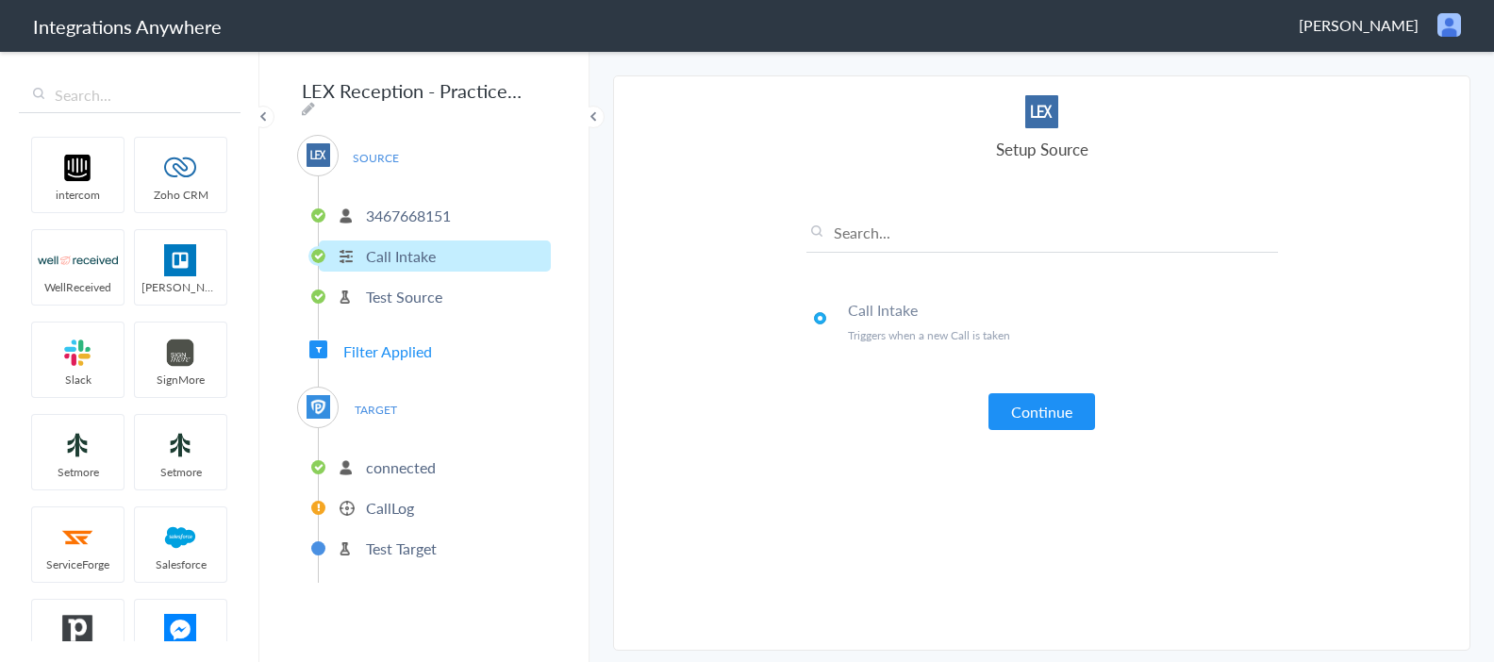
click at [410, 273] on ul "3467668151 Call Intake Test Source" at bounding box center [434, 253] width 233 height 155
click at [408, 288] on p "Test Source" at bounding box center [404, 297] width 76 height 22
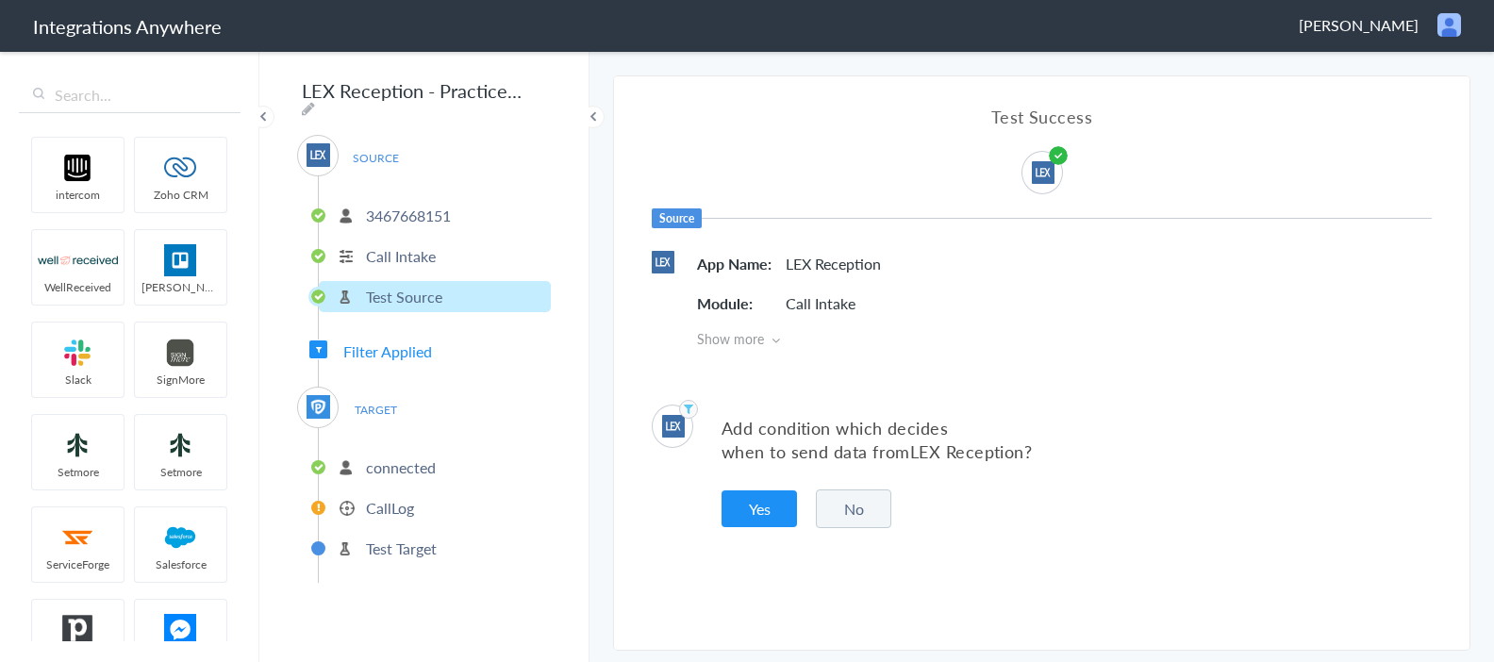
click at [743, 339] on span "Show more" at bounding box center [1064, 338] width 735 height 19
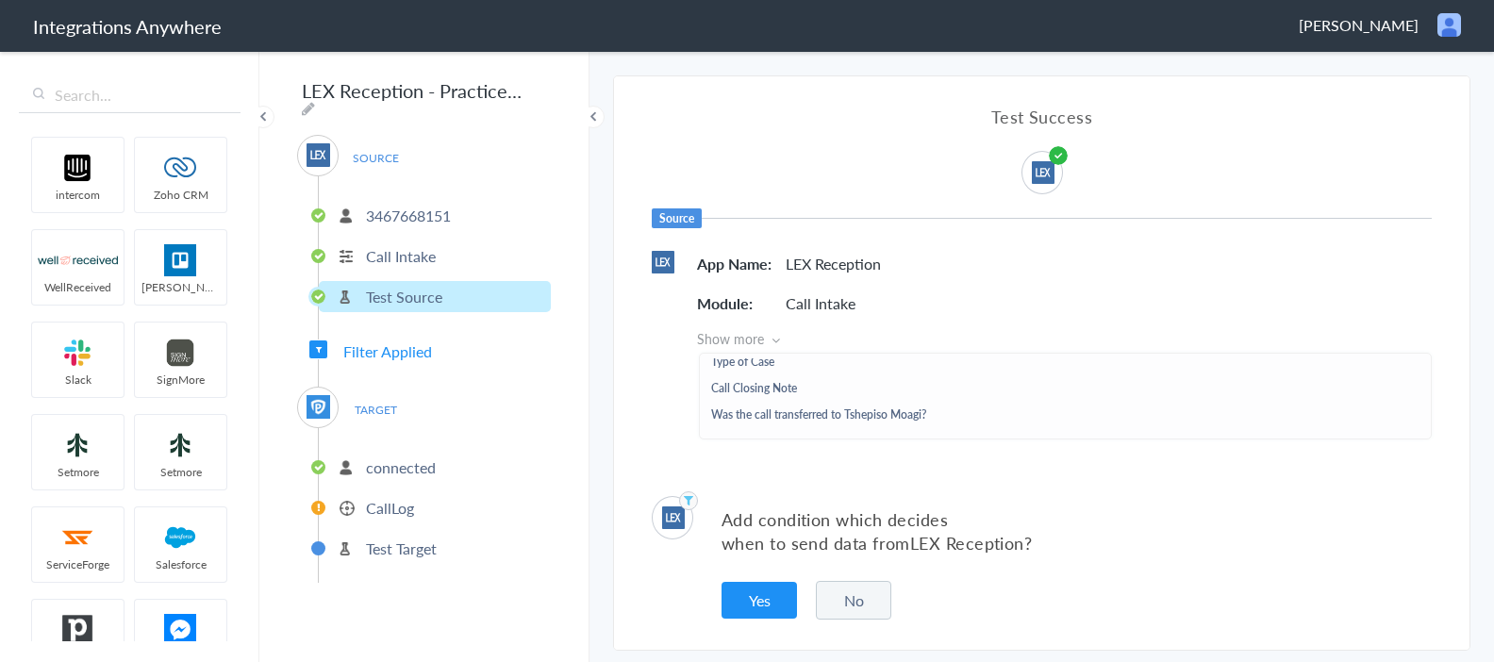
scroll to position [590, 0]
click at [389, 505] on p "CallLog" at bounding box center [390, 508] width 48 height 22
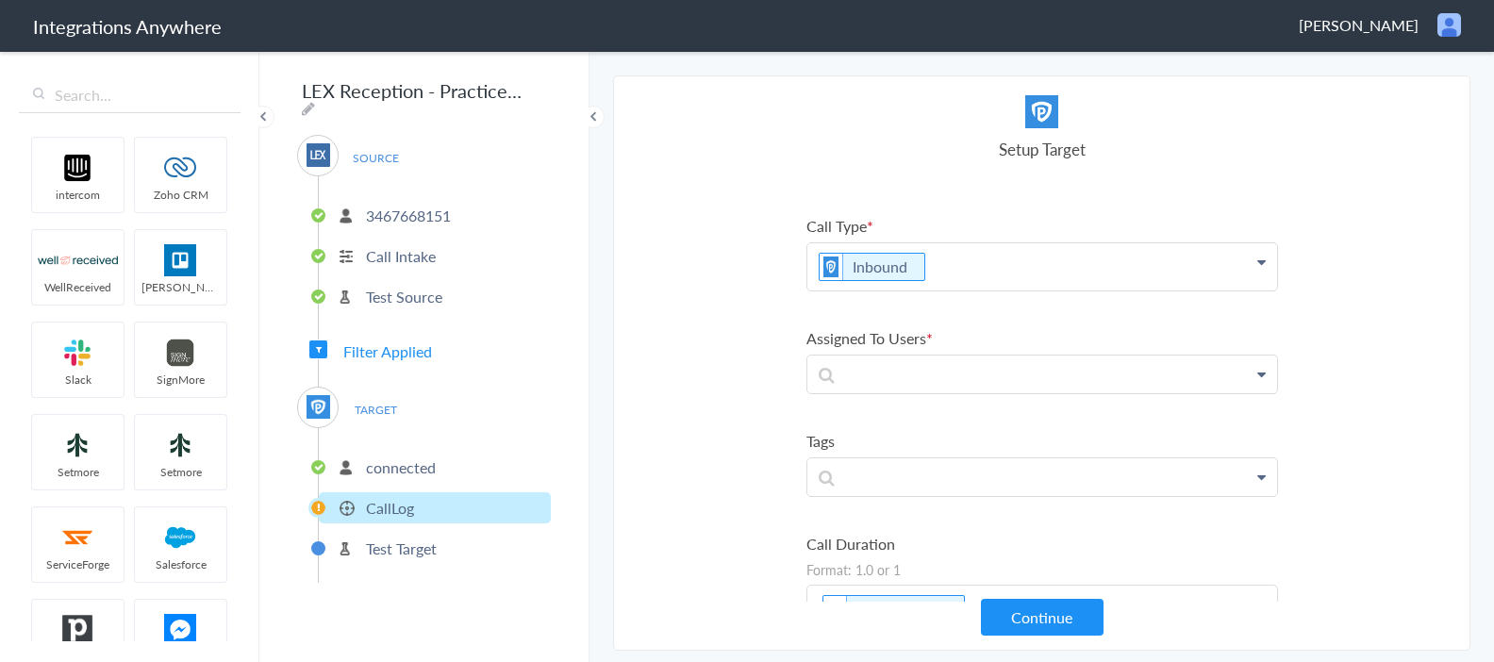
scroll to position [88, 0]
click at [1260, 370] on icon at bounding box center [1261, 372] width 8 height 15
click at [1259, 373] on icon at bounding box center [1261, 372] width 8 height 15
click at [1069, 624] on button "Continue" at bounding box center [1042, 617] width 123 height 37
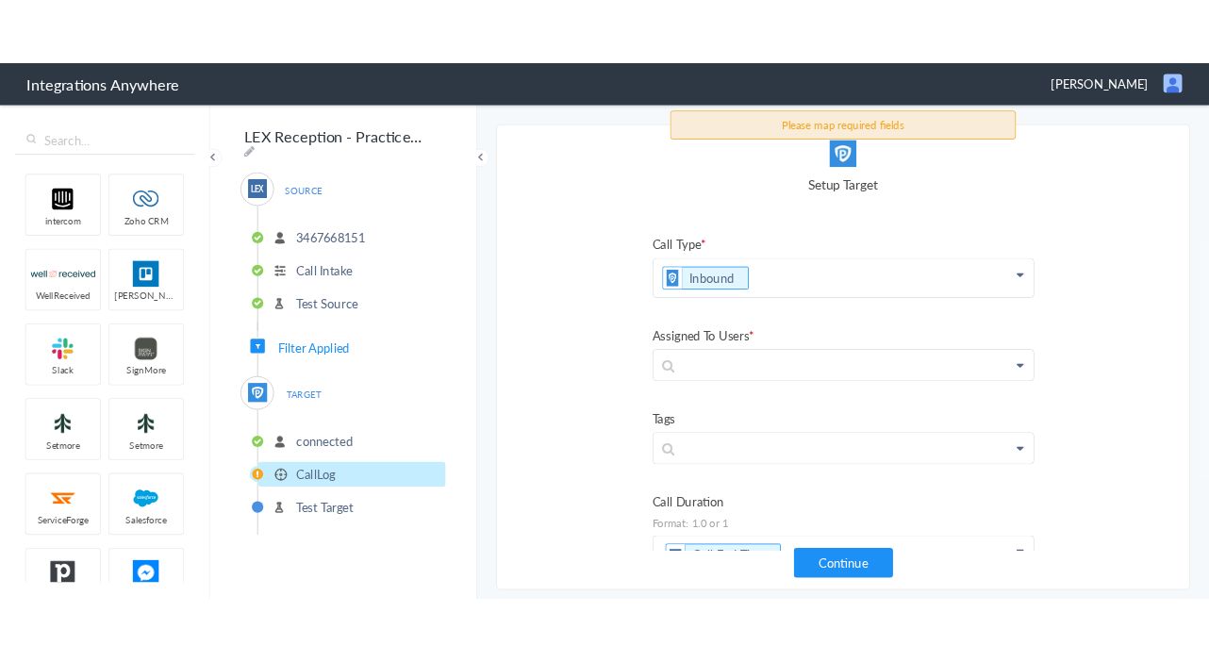
scroll to position [322, 0]
